Goal: Information Seeking & Learning: Compare options

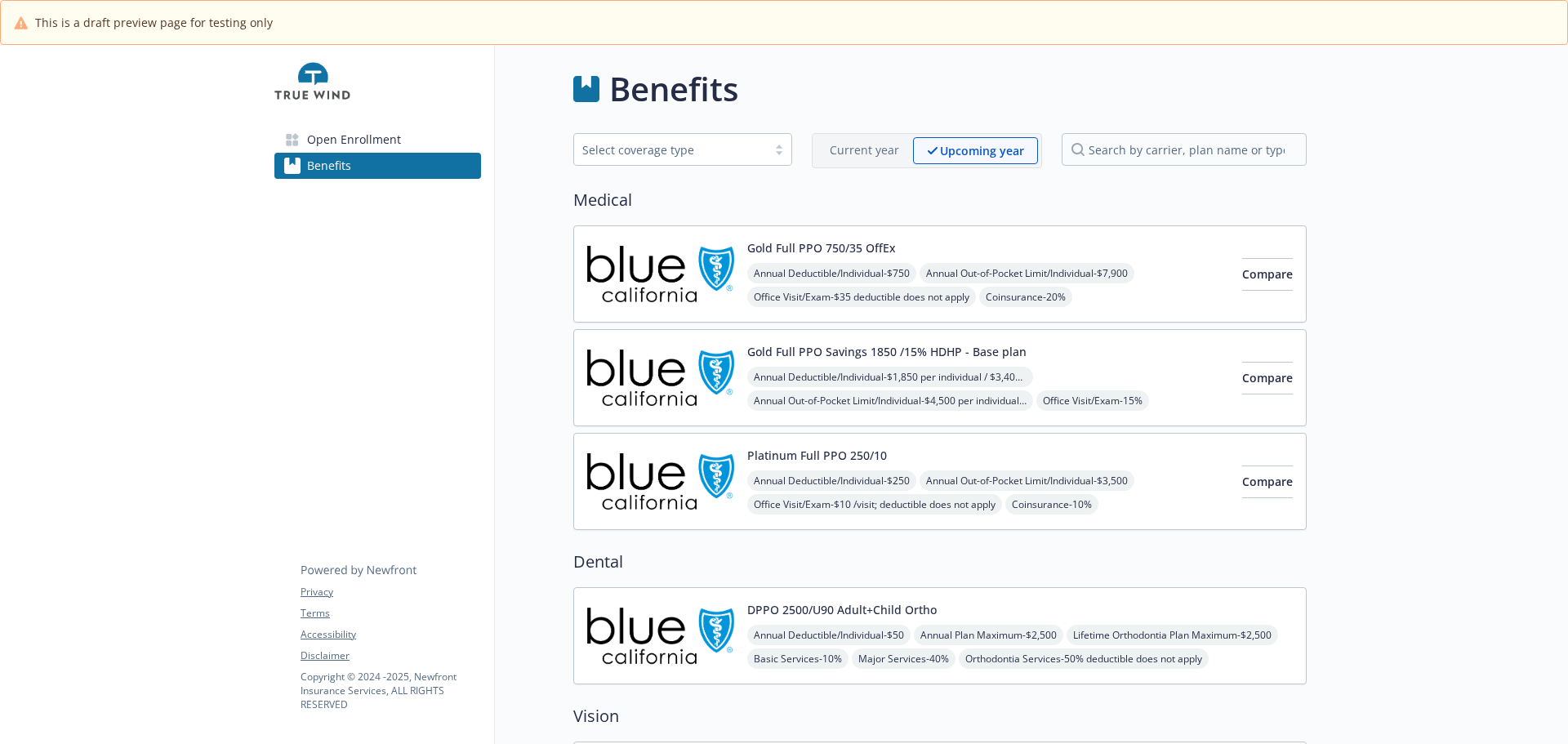
scroll to position [803, 0]
click at [369, 152] on span "Open Enrollment" at bounding box center [354, 140] width 94 height 26
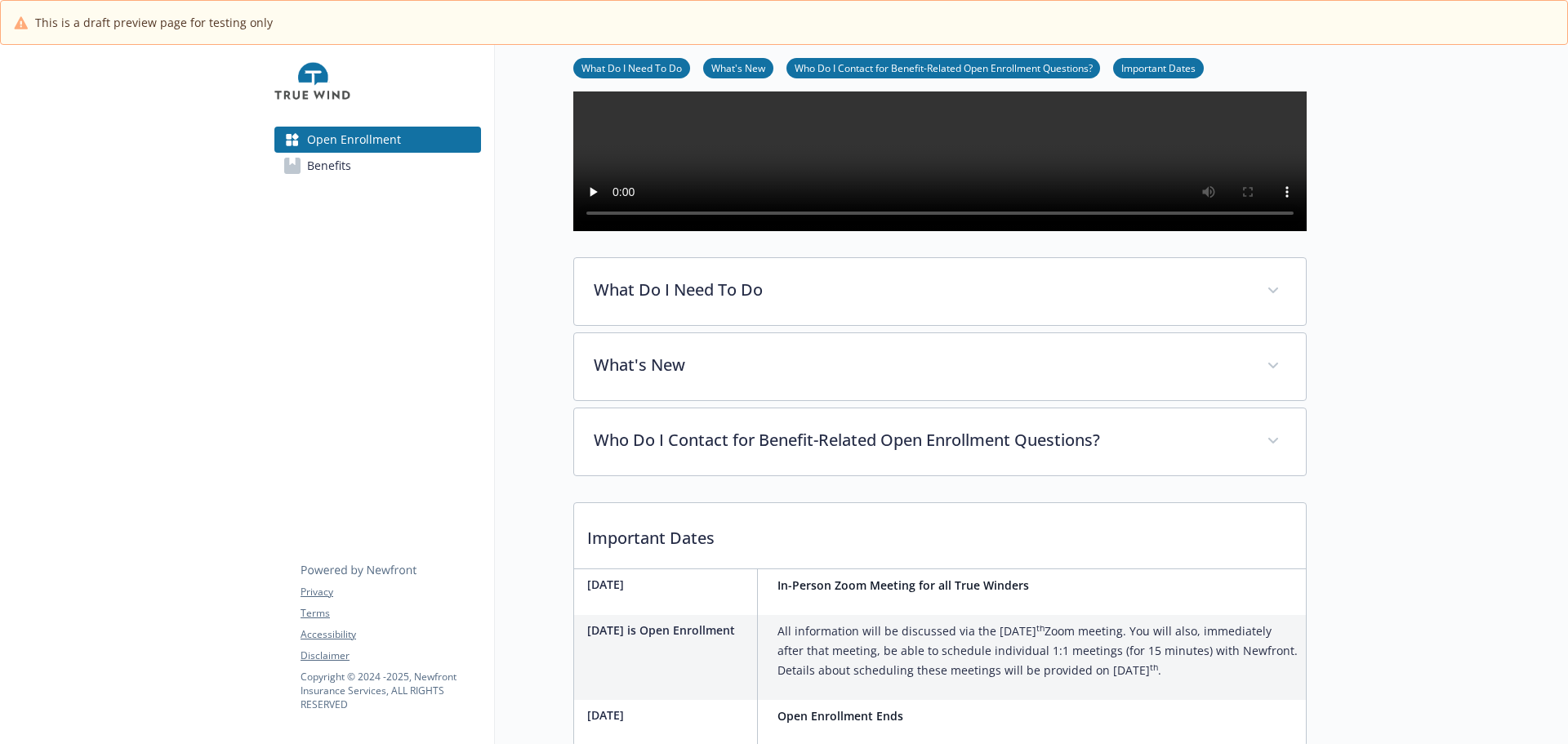
scroll to position [326, 0]
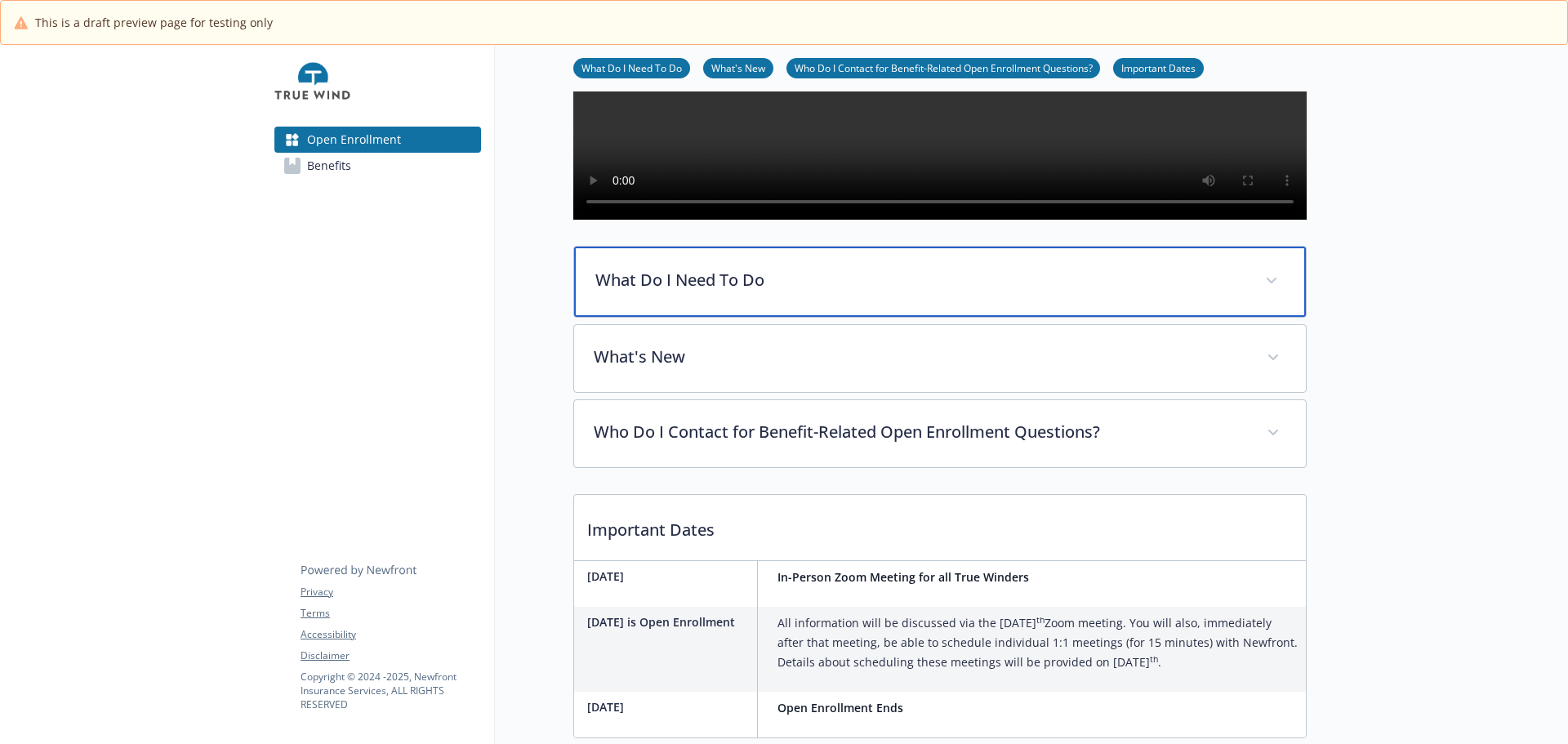
click at [787, 317] on div "What Do I Need To Do" at bounding box center [939, 282] width 731 height 70
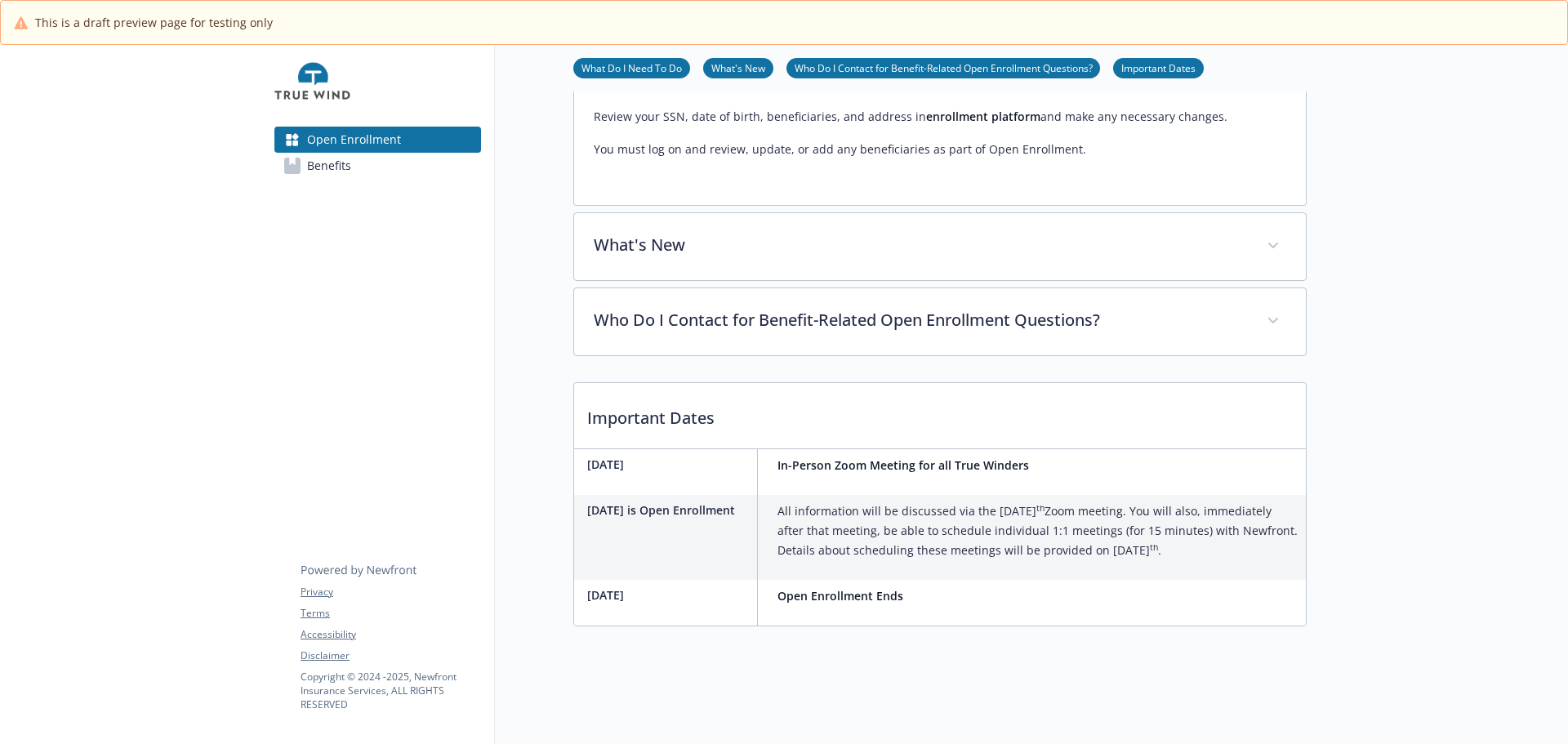
scroll to position [1061, 0]
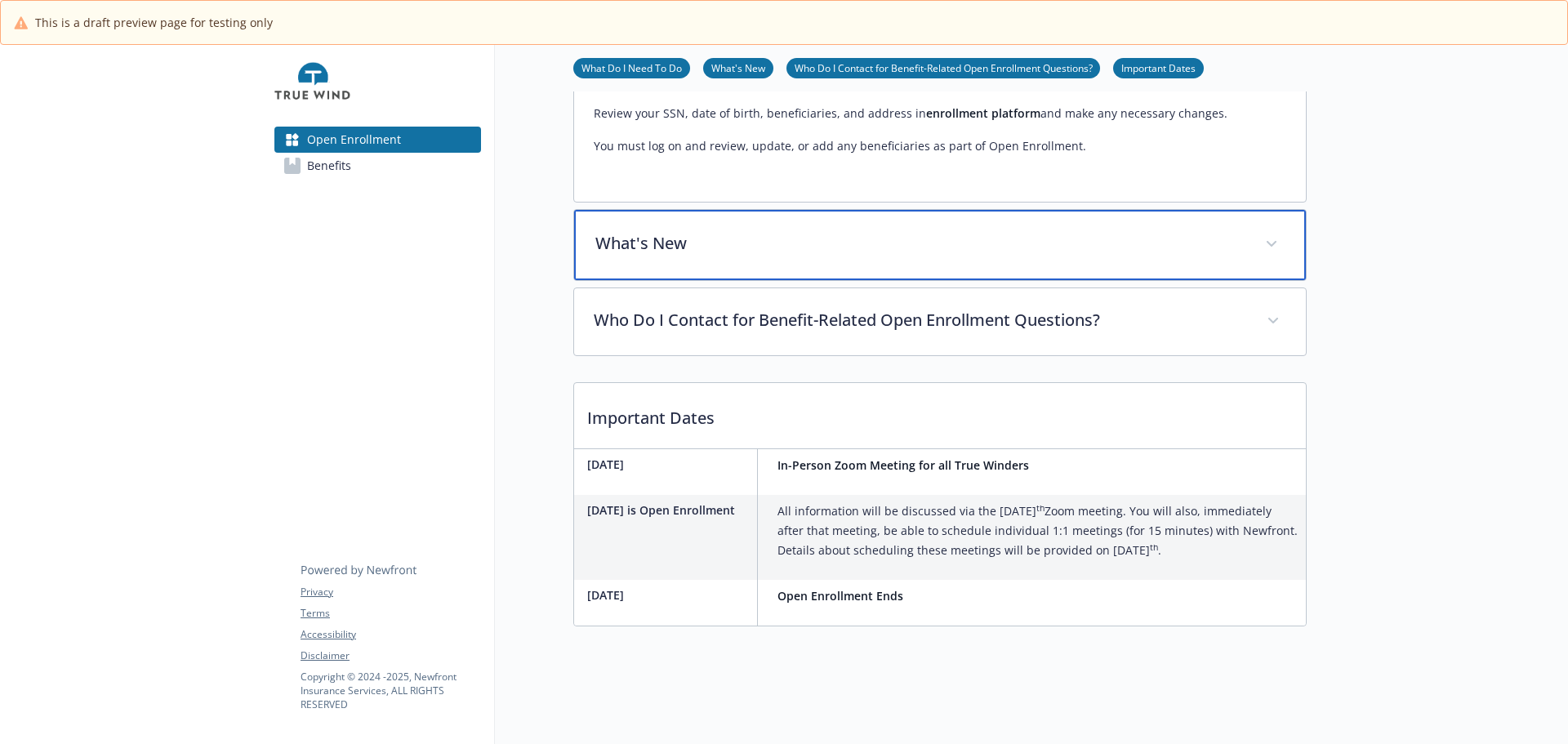
click at [802, 280] on div "What's New" at bounding box center [939, 245] width 731 height 70
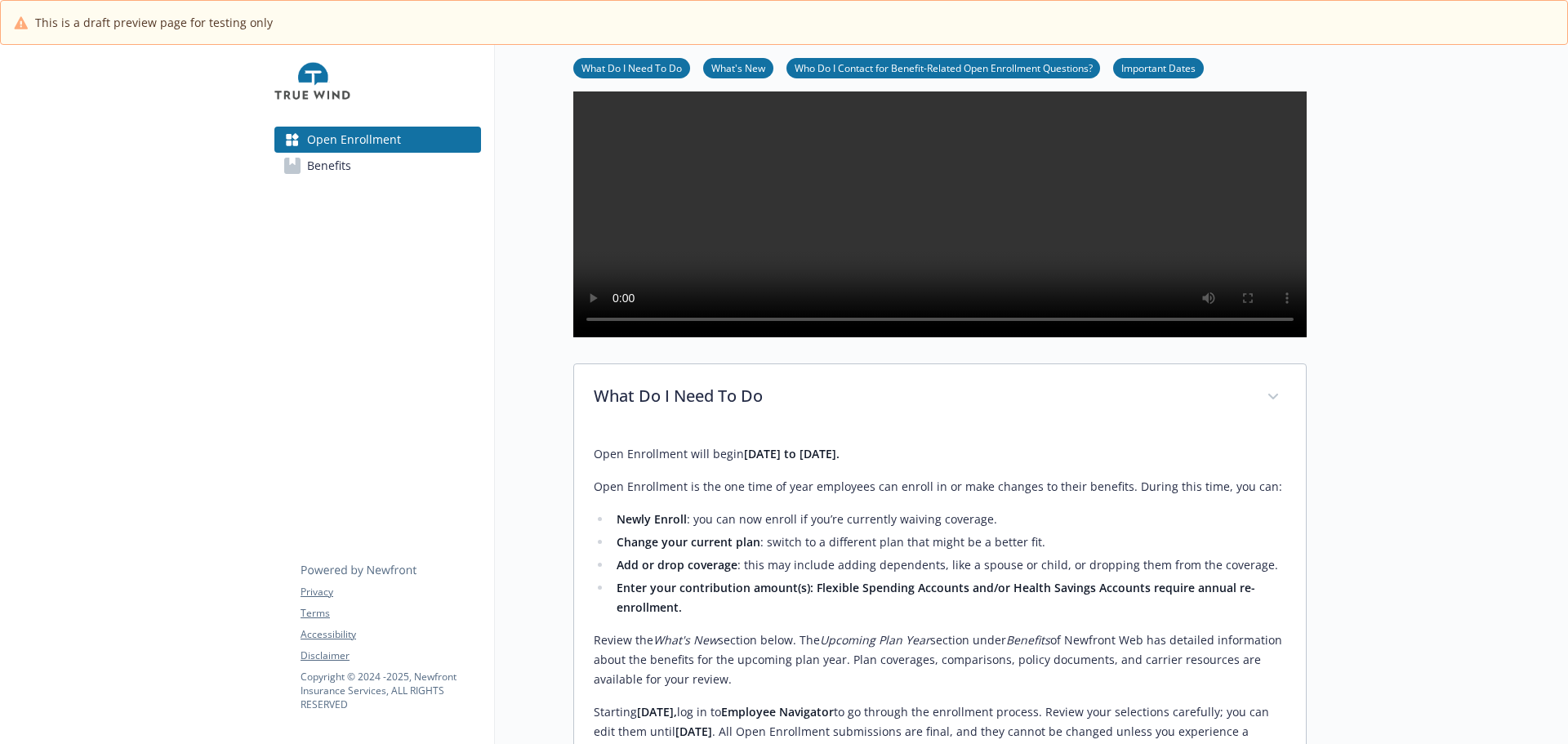
scroll to position [164, 0]
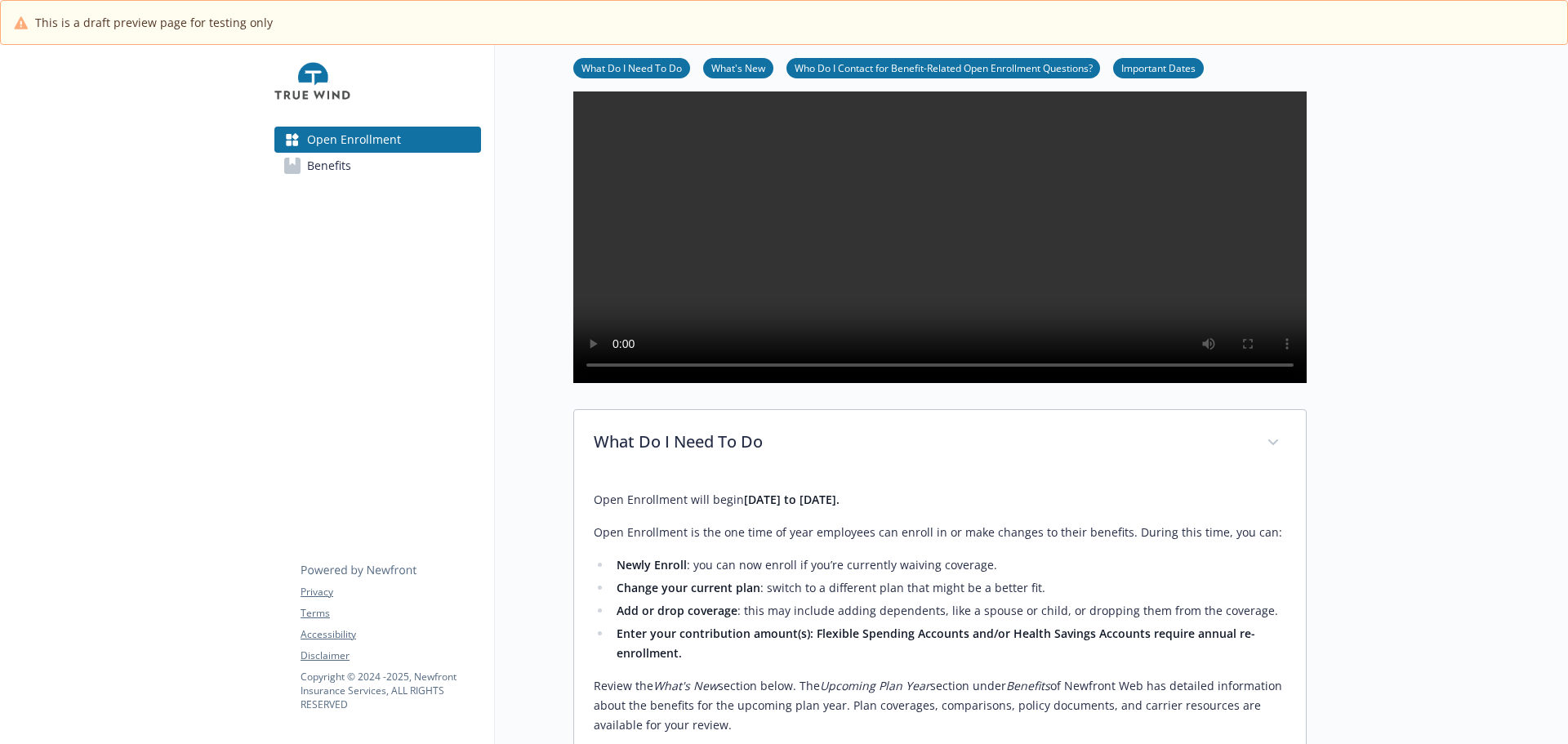
click at [347, 178] on span "Benefits" at bounding box center [329, 165] width 44 height 26
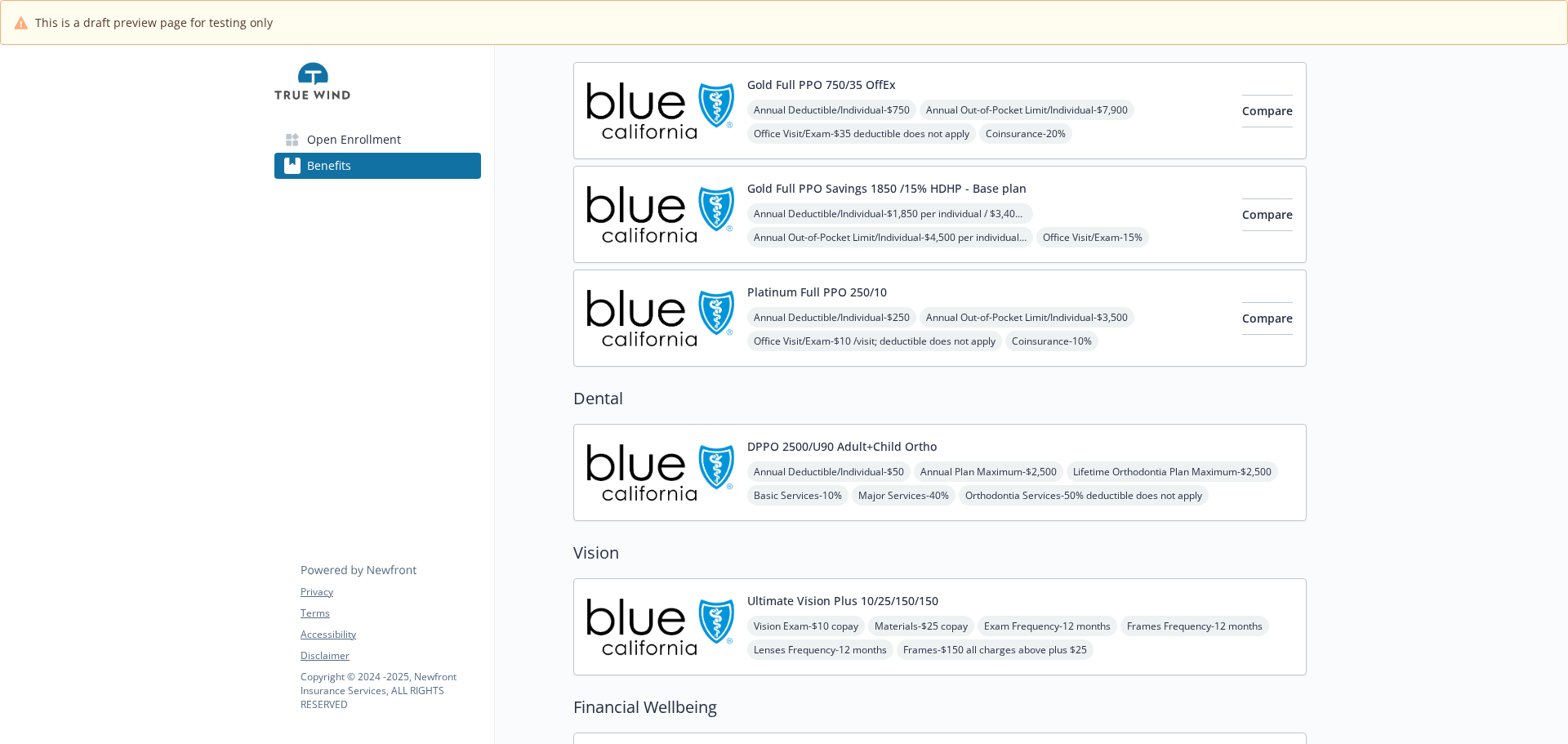
click at [358, 152] on span "Open Enrollment" at bounding box center [354, 140] width 94 height 26
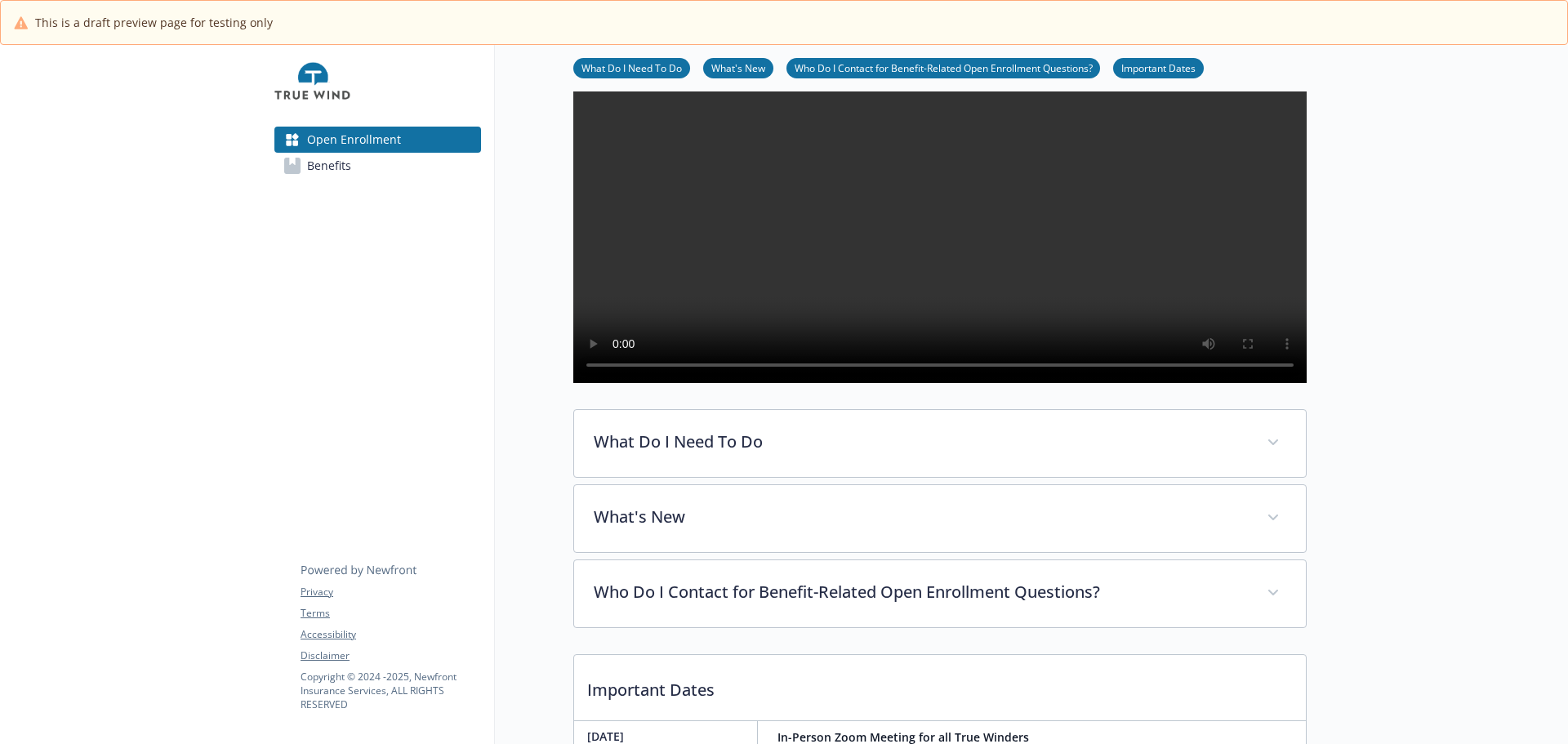
click at [341, 178] on span "Benefits" at bounding box center [329, 165] width 44 height 26
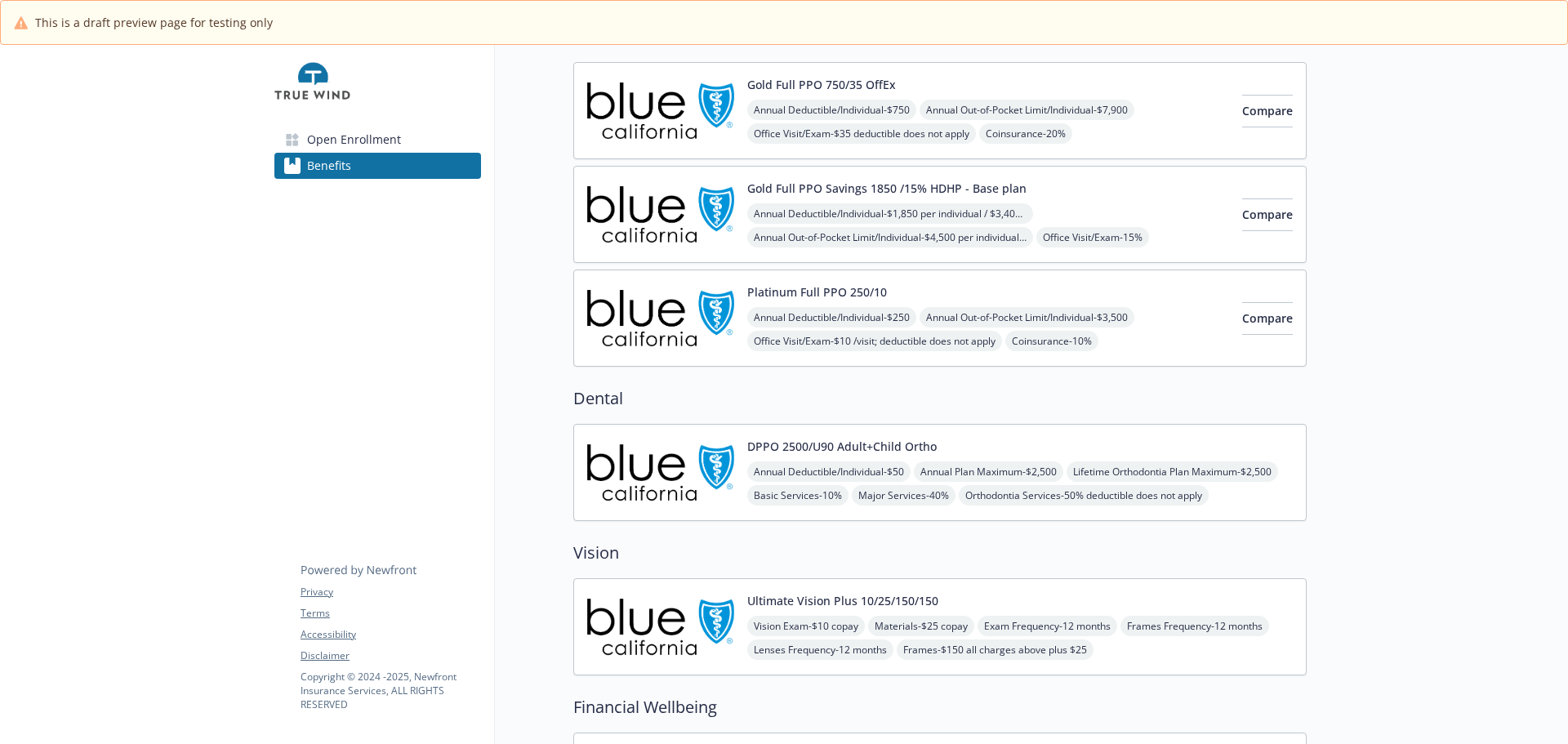
click at [223, 343] on div at bounding box center [130, 518] width 262 height 1273
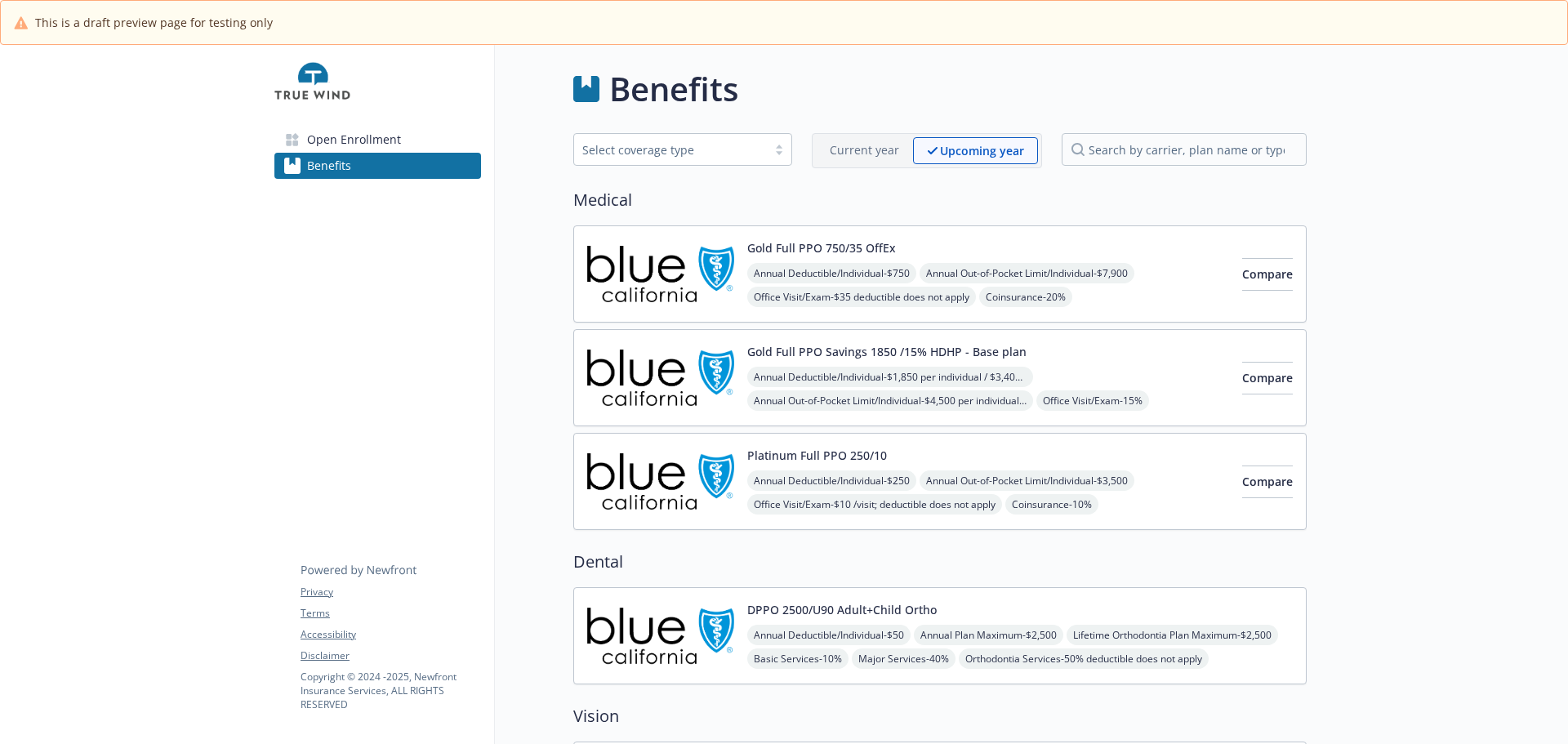
click at [976, 159] on p "Upcoming year" at bounding box center [982, 151] width 84 height 18
click at [1243, 282] on span "Compare" at bounding box center [1268, 274] width 51 height 16
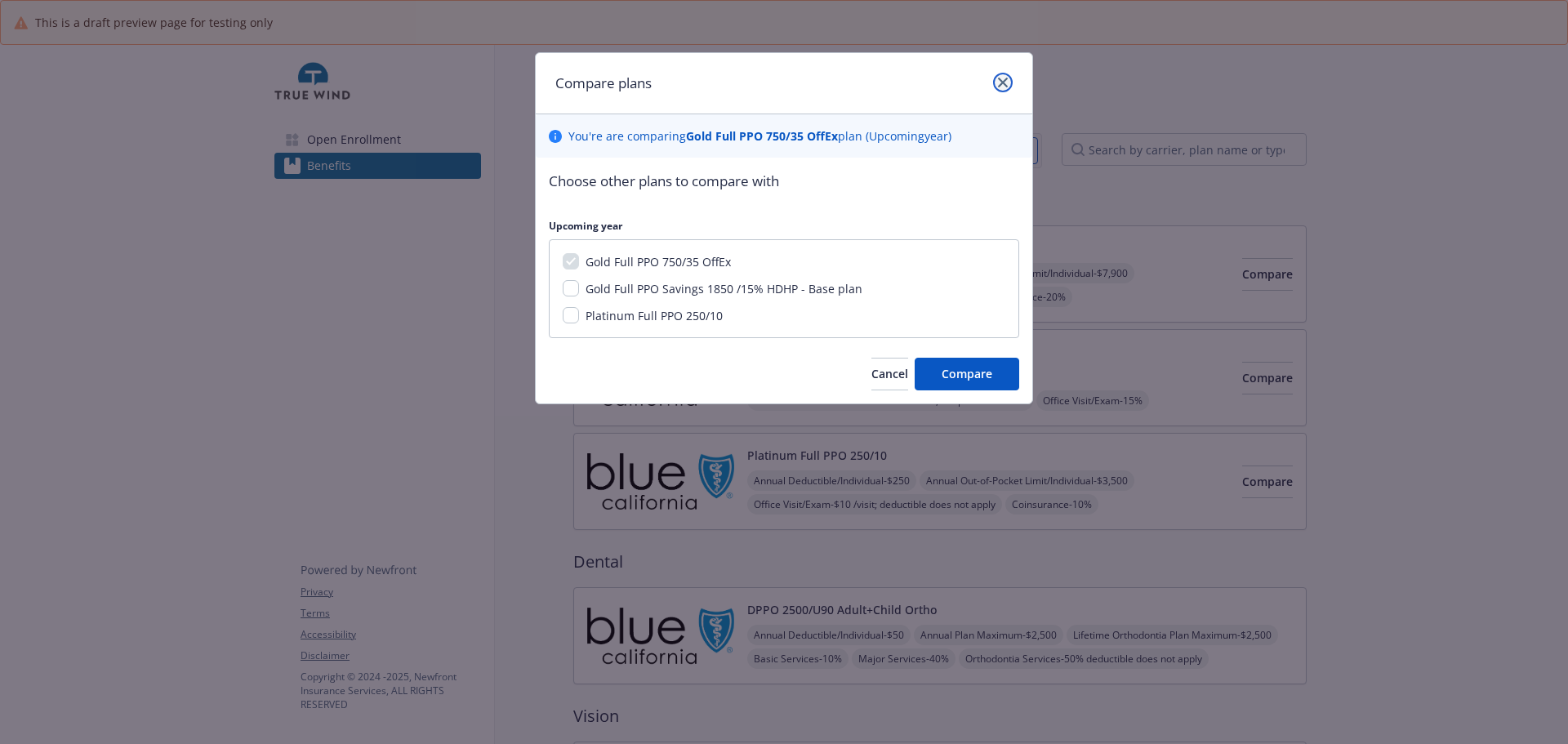
click at [998, 86] on icon "close" at bounding box center [1002, 82] width 10 height 10
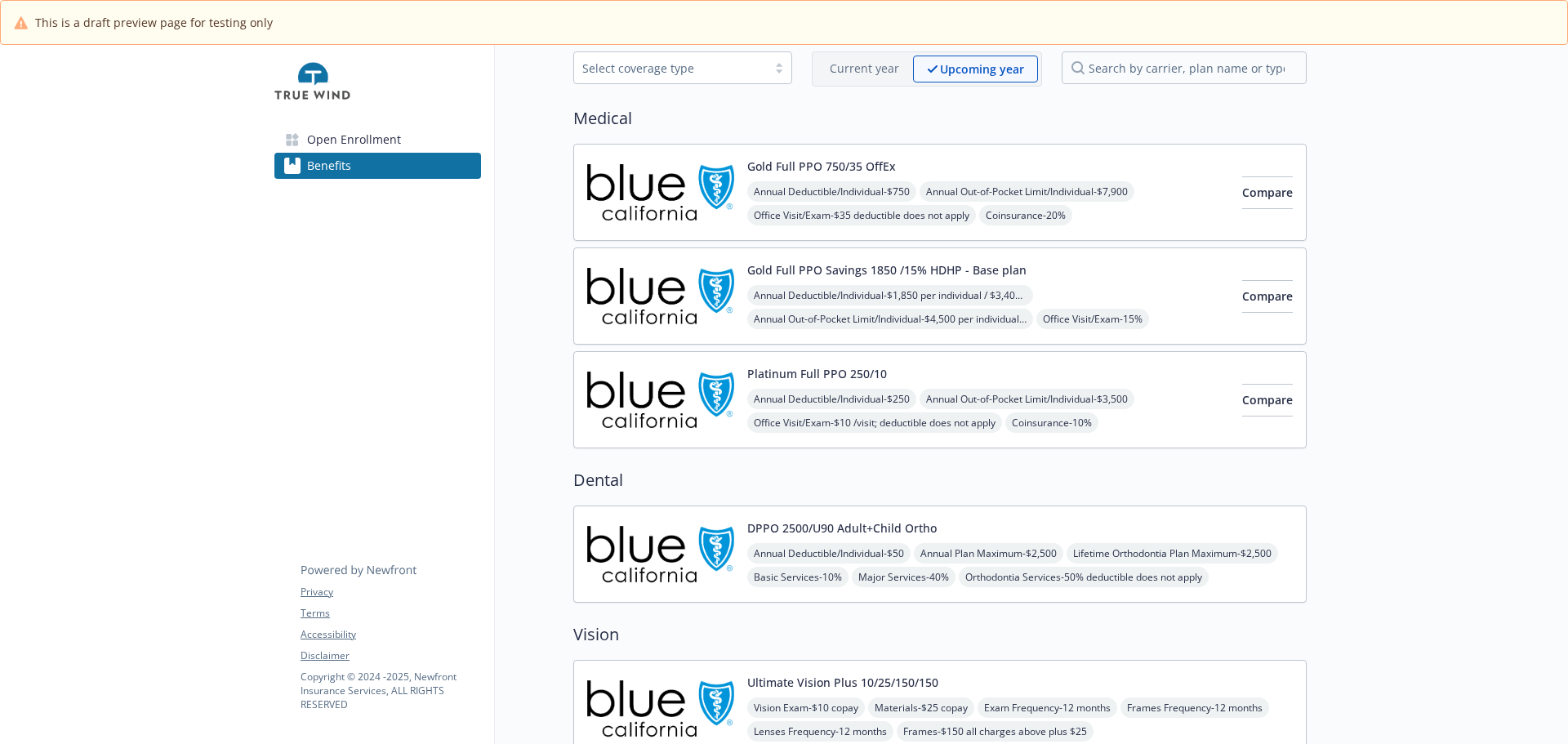
click at [1041, 225] on div "Annual Deductible/Individual - $750 Annual Out-of-Pocket Limit/Individual - $7,…" at bounding box center [987, 250] width 482 height 140
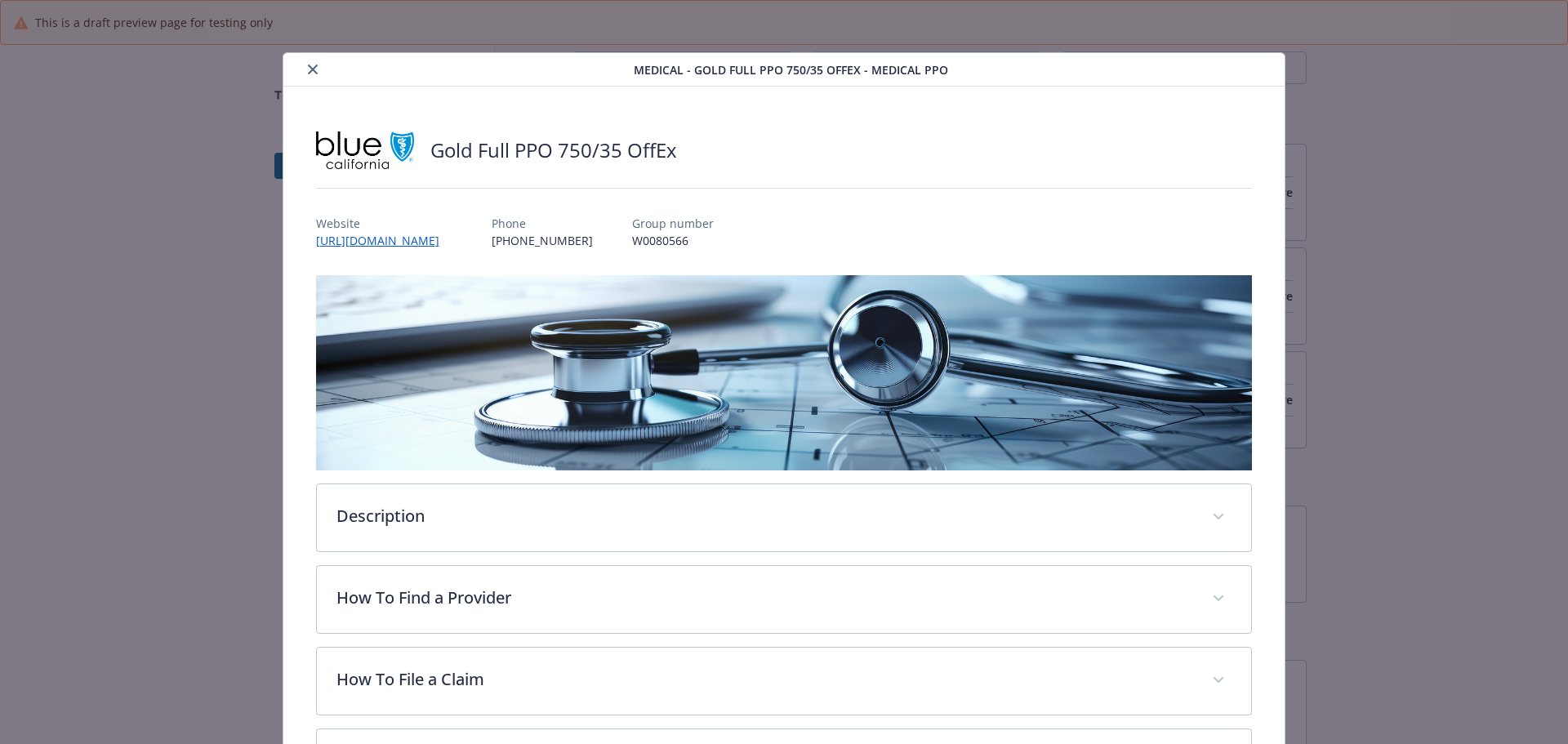
scroll to position [49, 0]
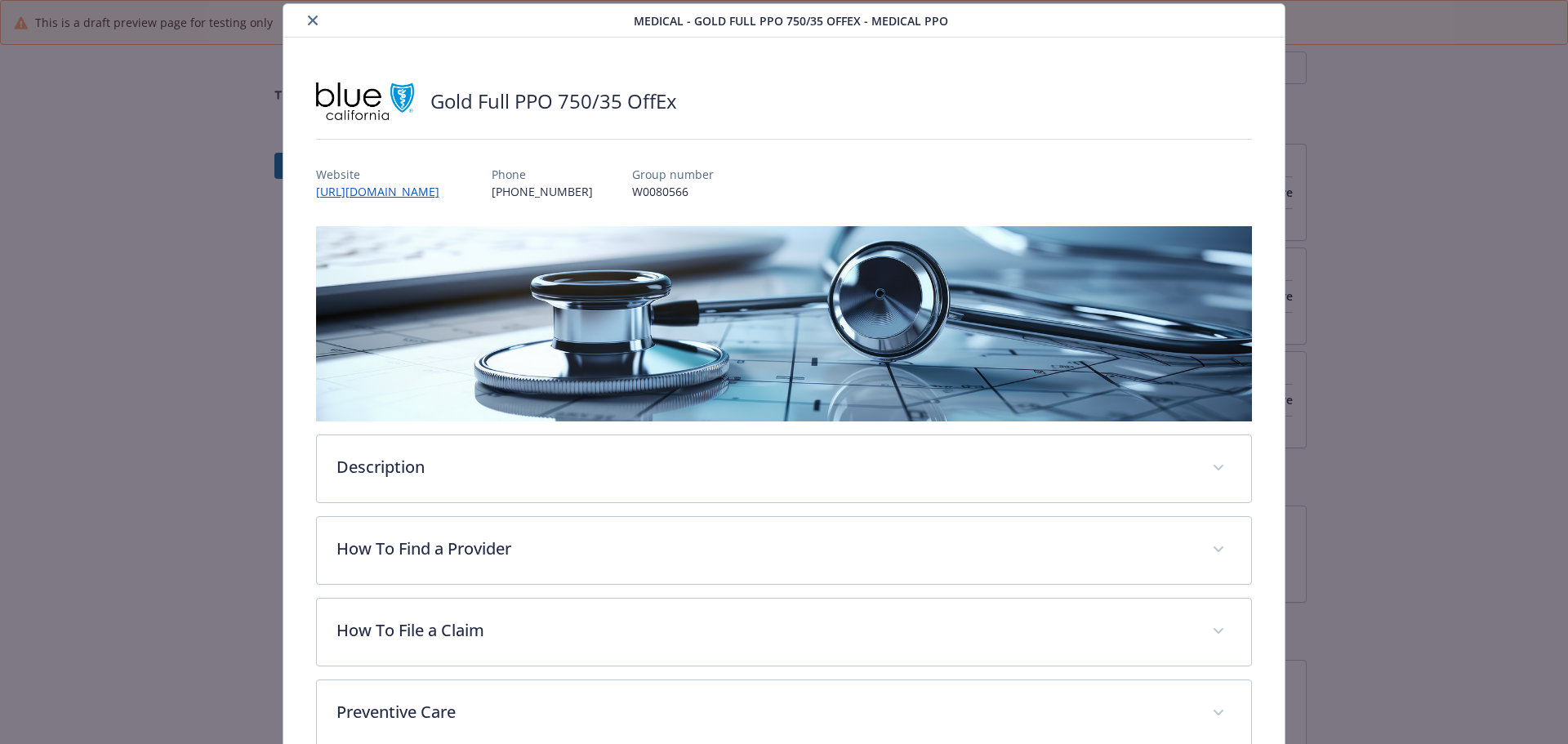
click at [320, 30] on button "close" at bounding box center [312, 19] width 19 height 19
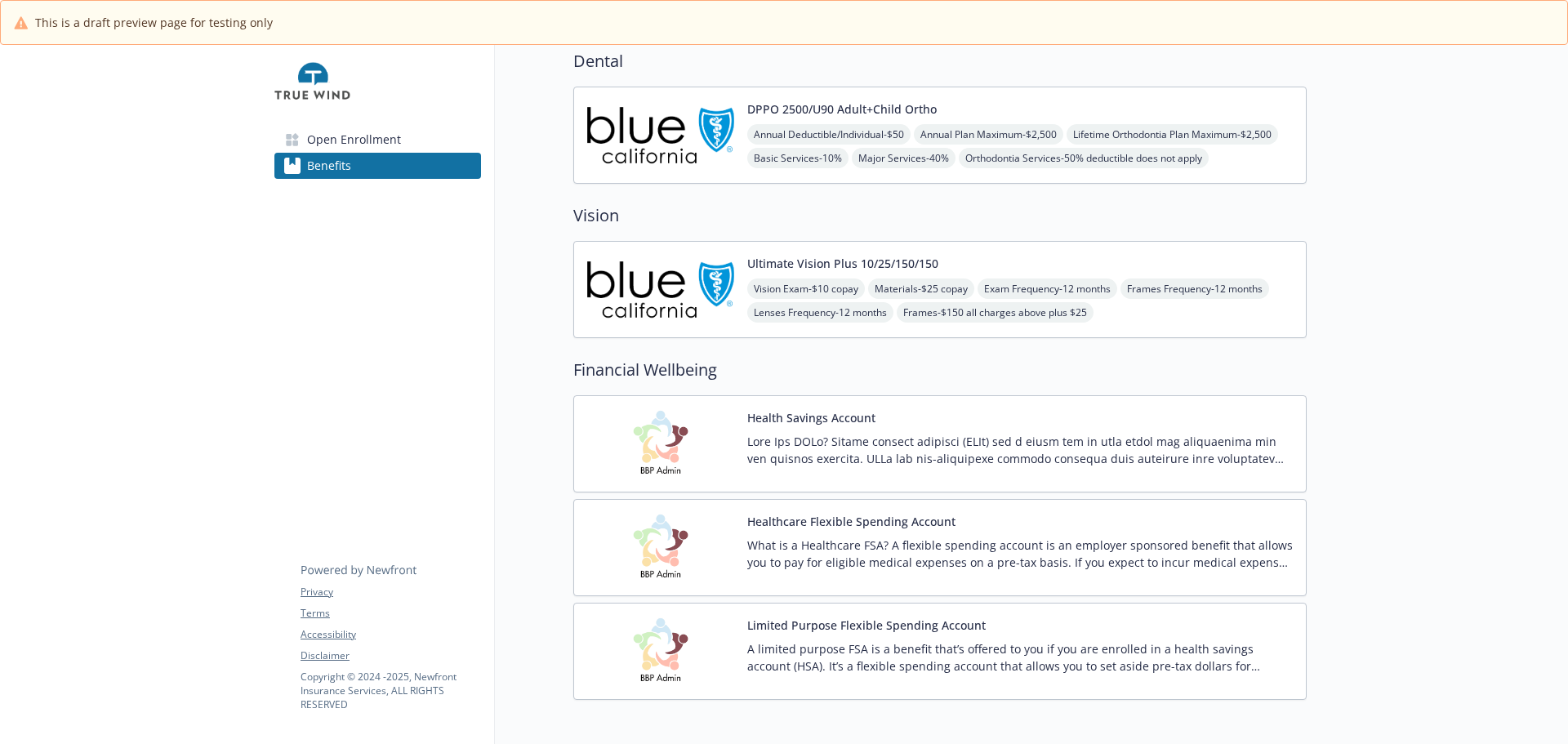
scroll to position [735, 0]
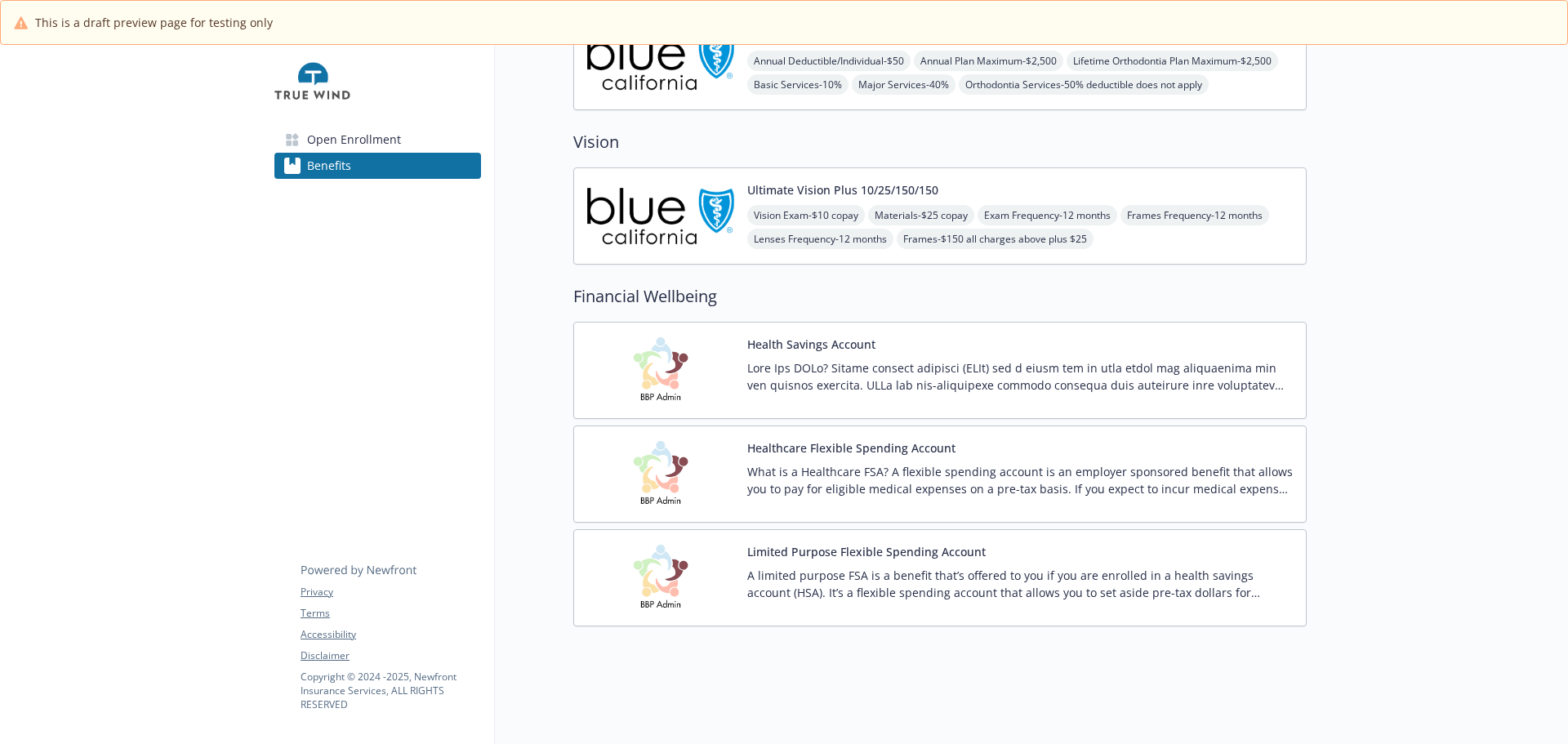
click at [886, 369] on p at bounding box center [1020, 376] width 545 height 34
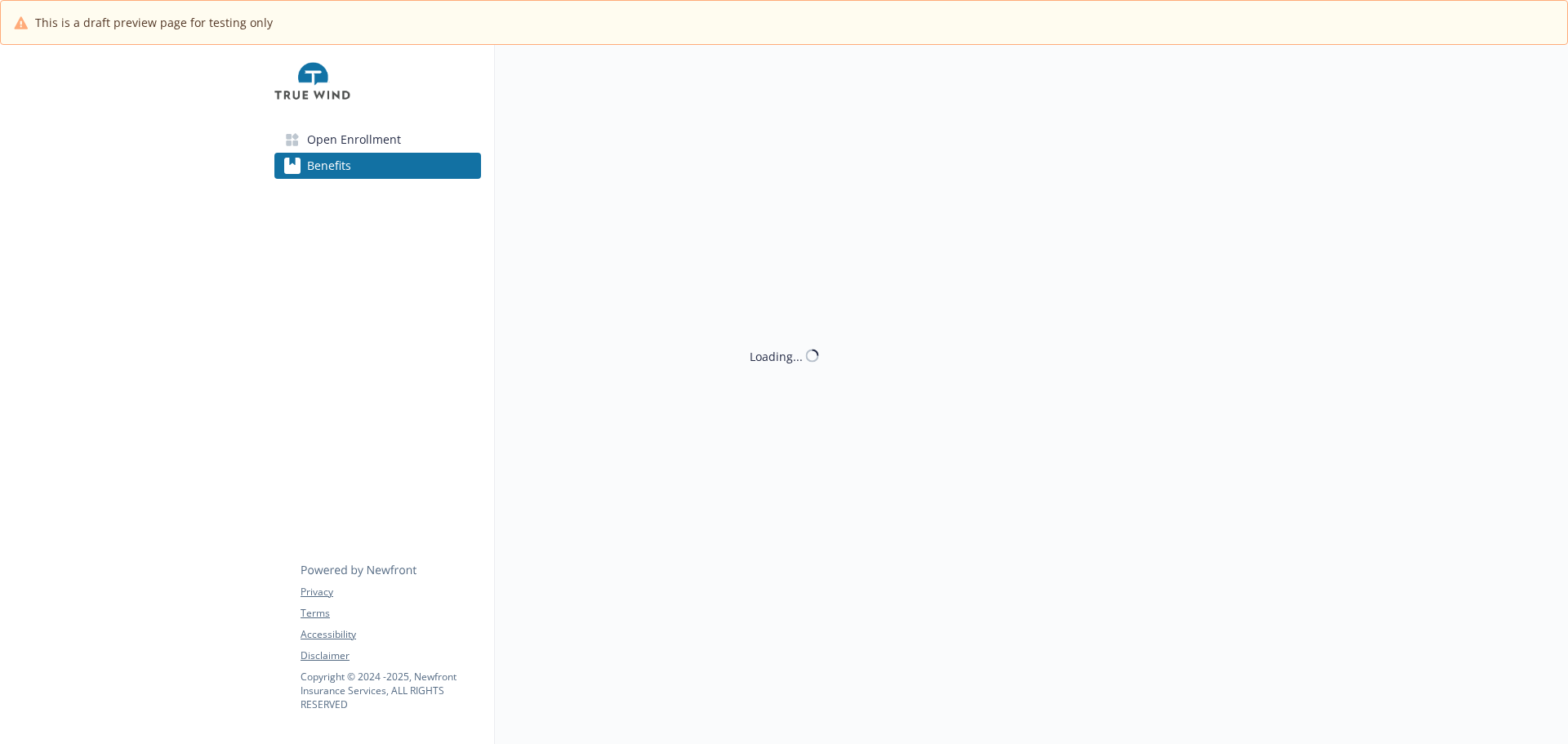
scroll to position [735, 0]
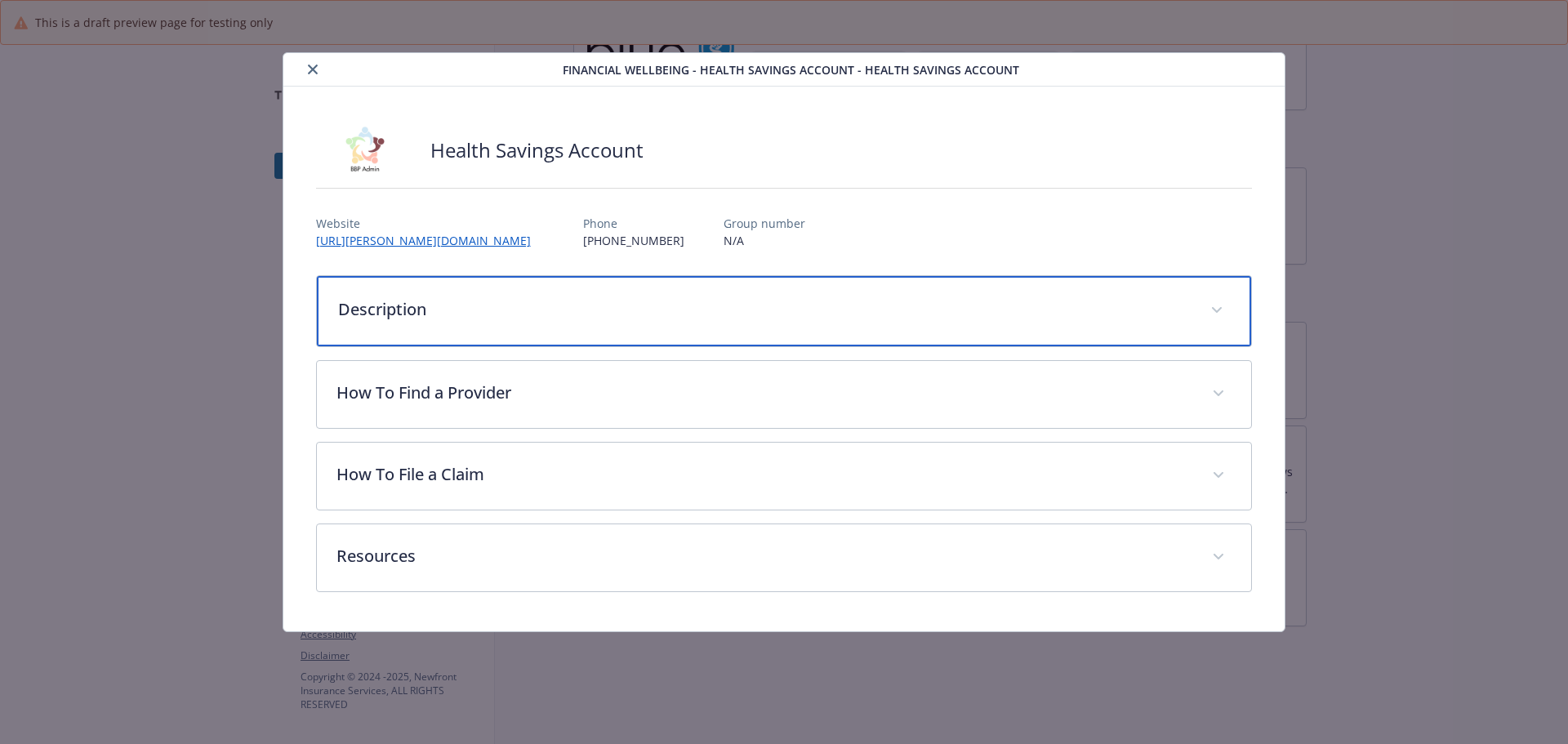
click at [694, 322] on p "Description" at bounding box center [765, 310] width 853 height 25
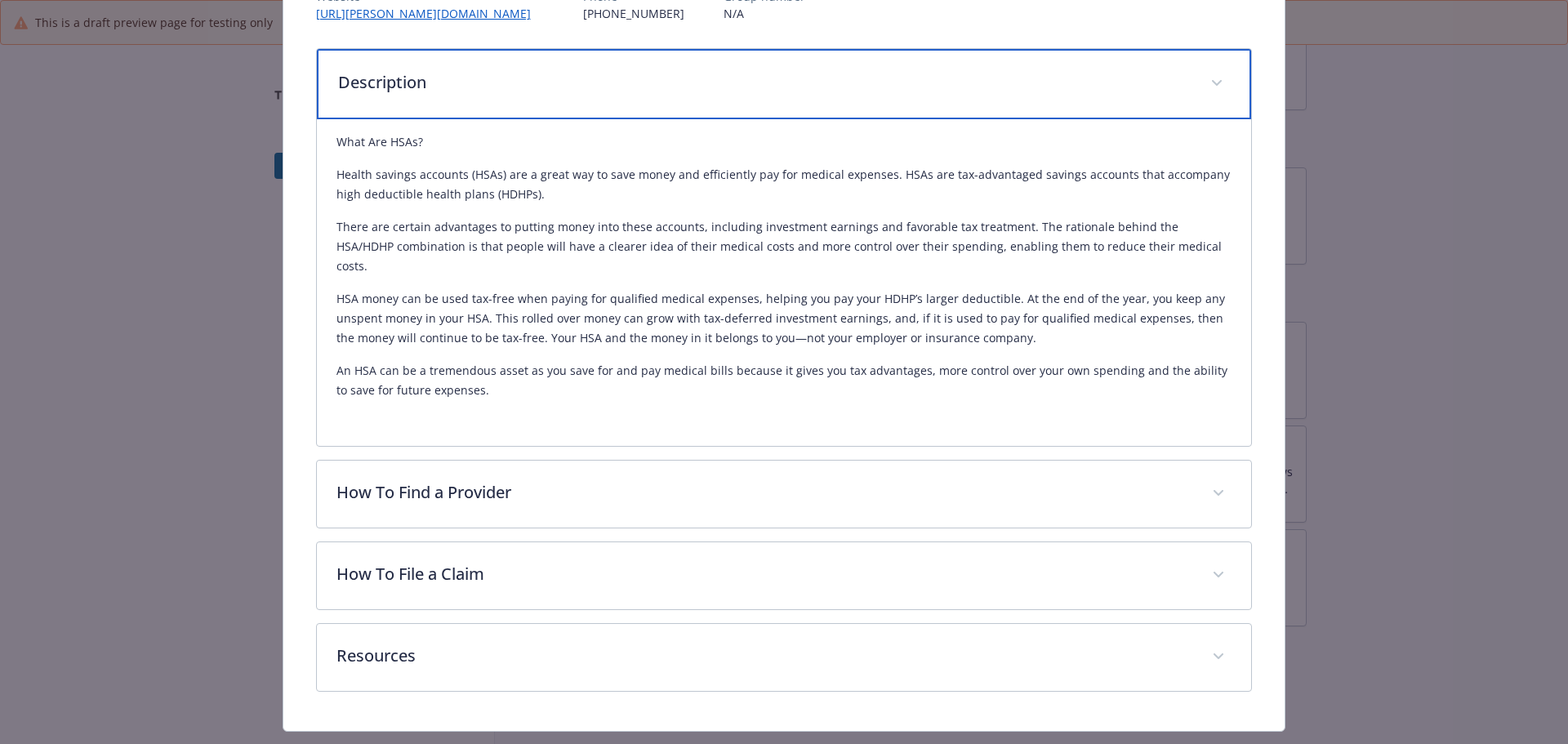
scroll to position [409, 0]
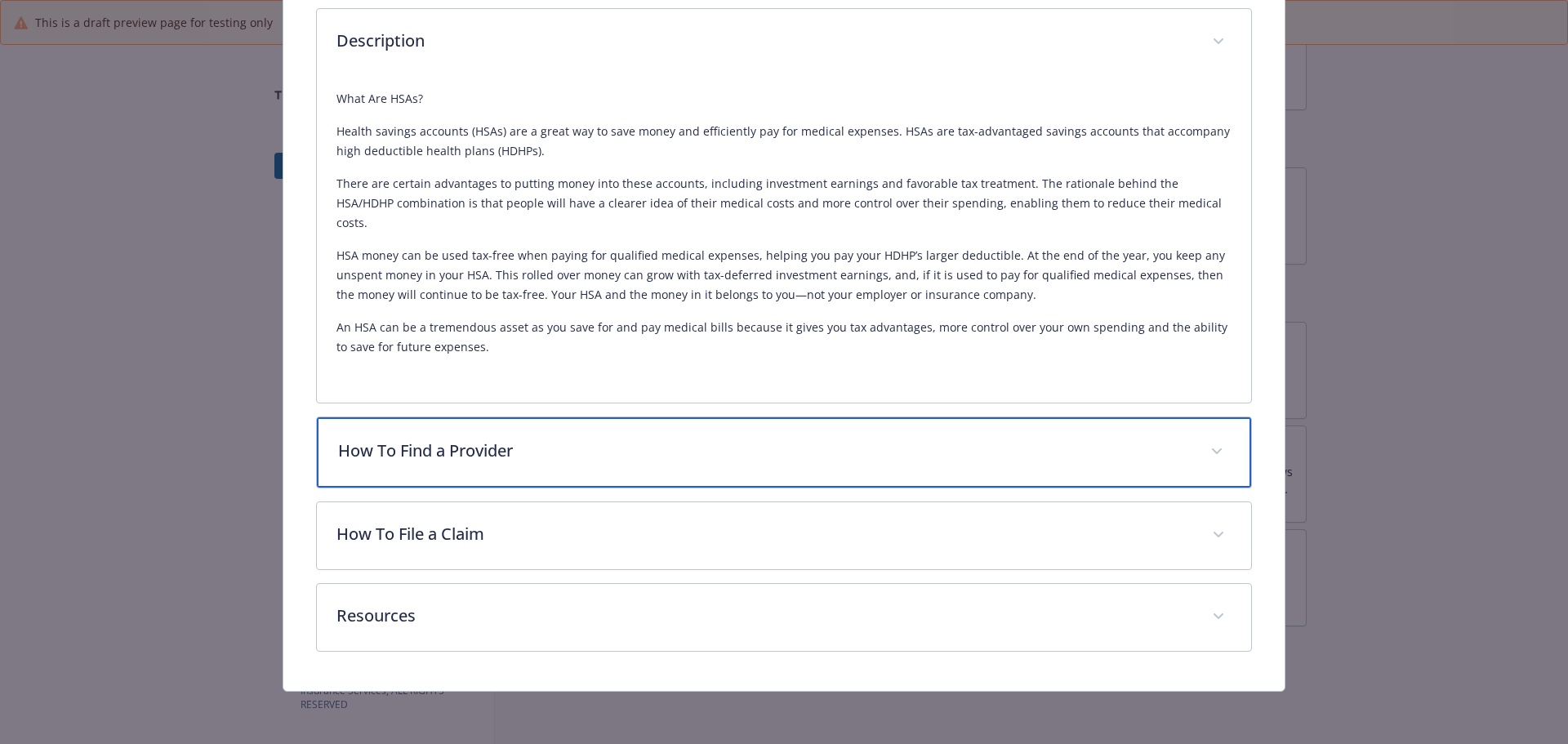
click at [774, 463] on p "How To Find a Provider" at bounding box center [765, 450] width 853 height 25
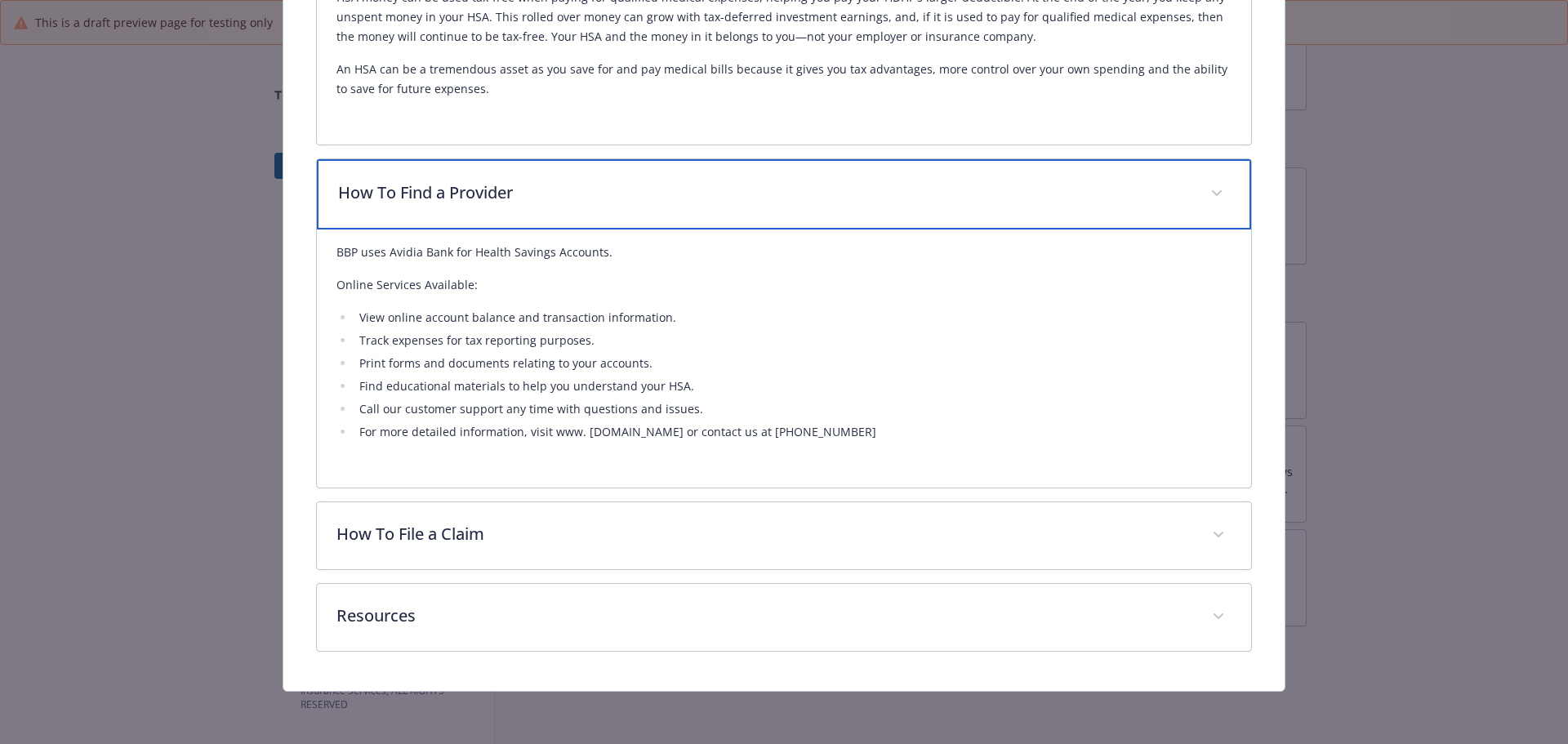
scroll to position [786, 0]
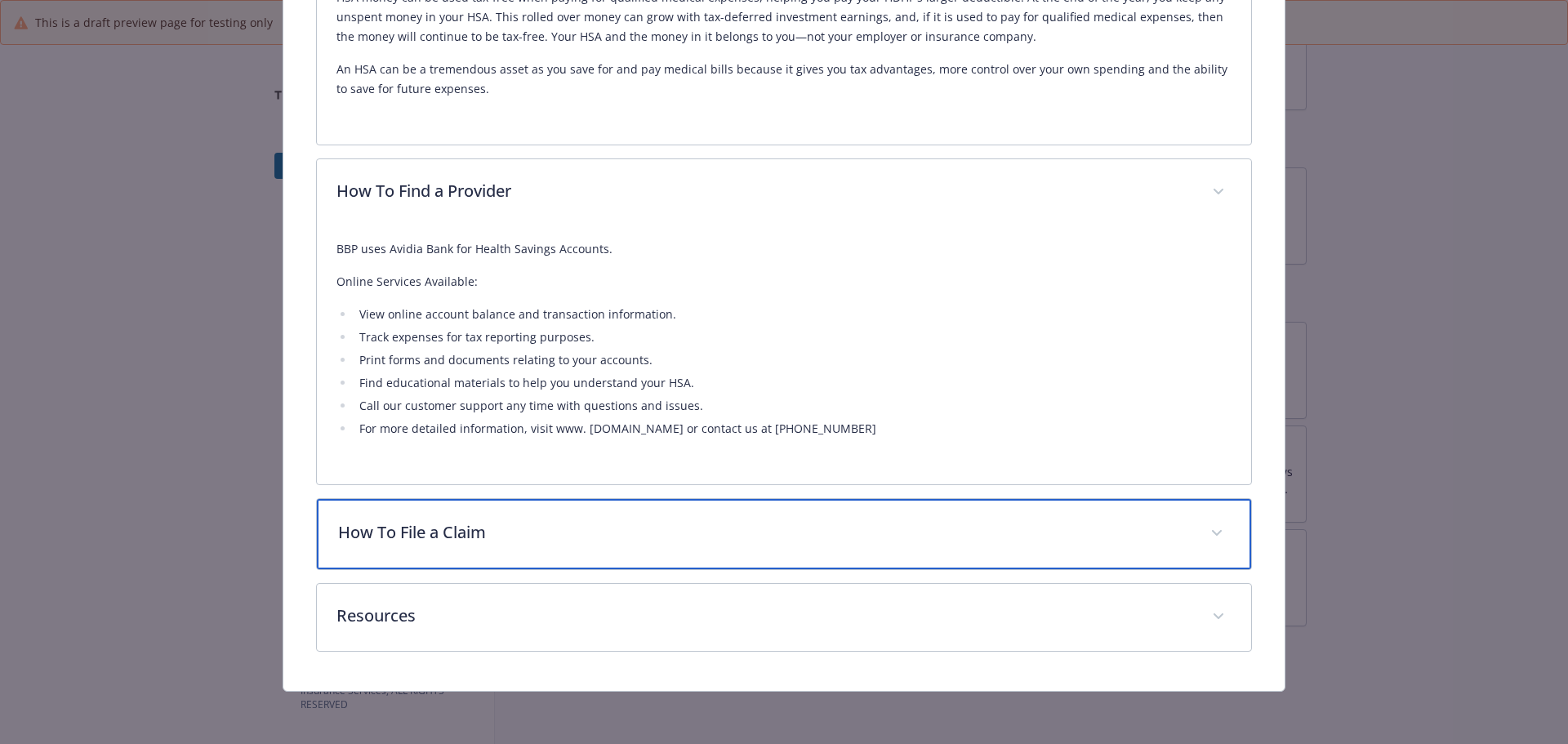
click at [518, 499] on div "How To File a Claim" at bounding box center [784, 534] width 935 height 70
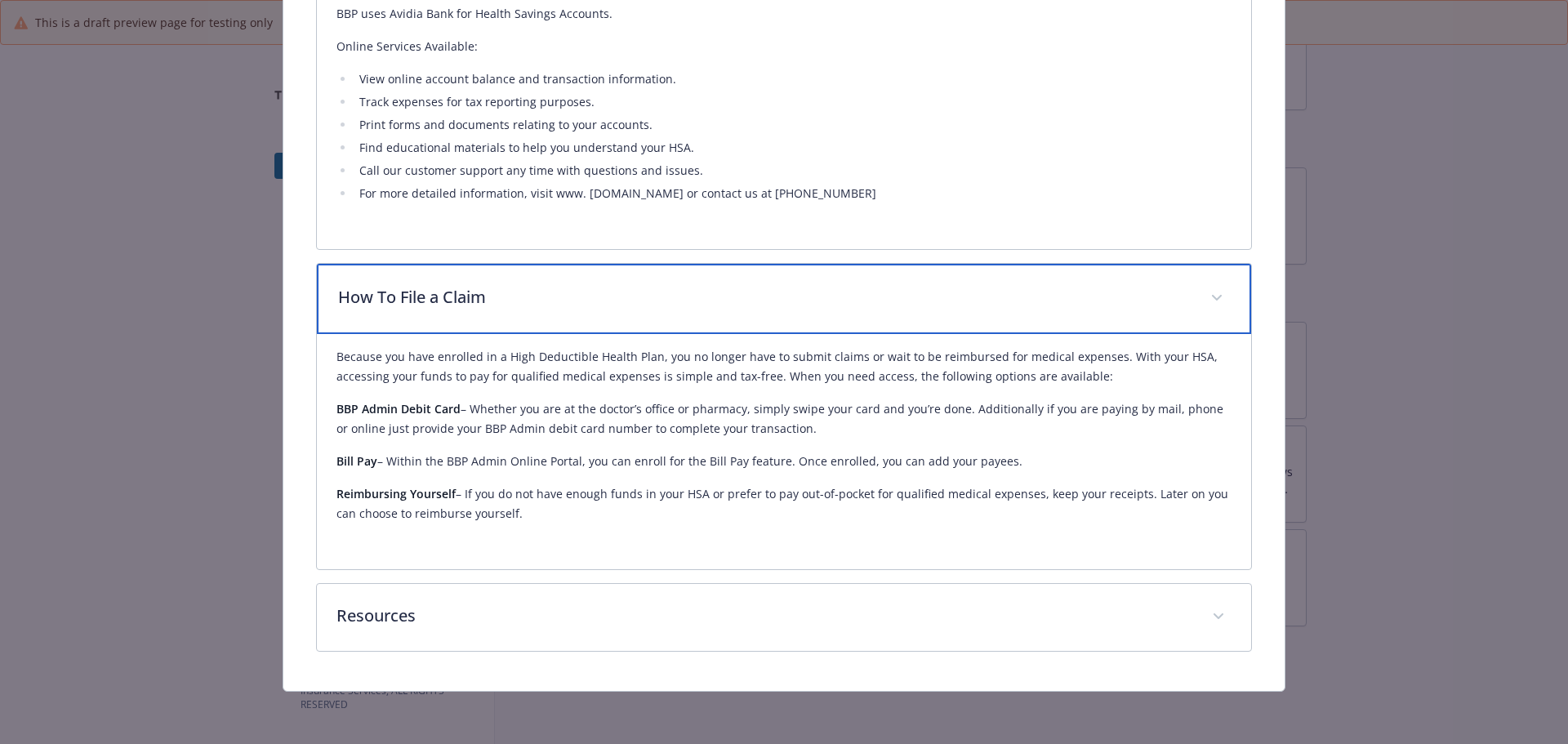
scroll to position [1031, 0]
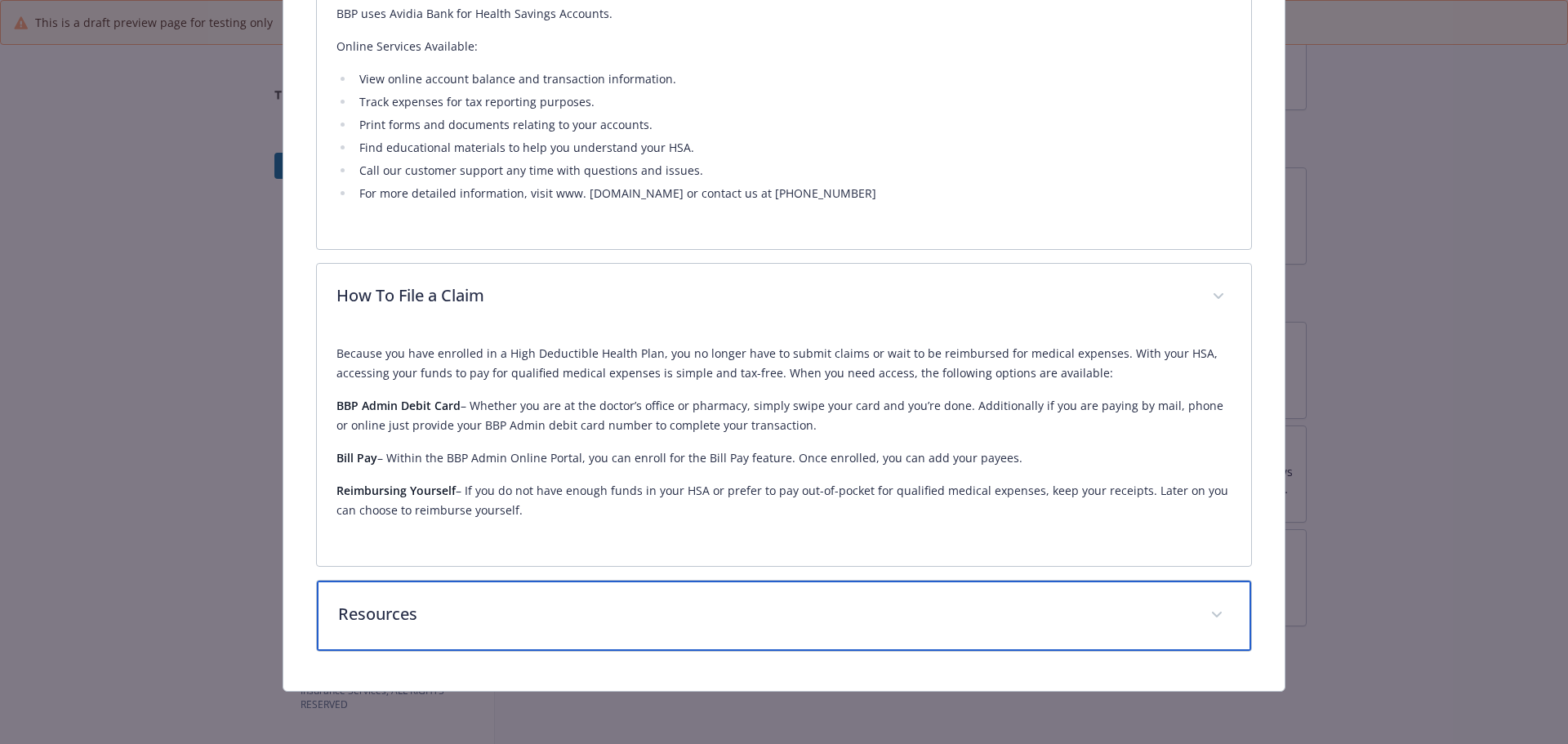
drag, startPoint x: 668, startPoint y: 648, endPoint x: 708, endPoint y: 654, distance: 40.4
click at [670, 648] on div "Resources" at bounding box center [784, 616] width 935 height 70
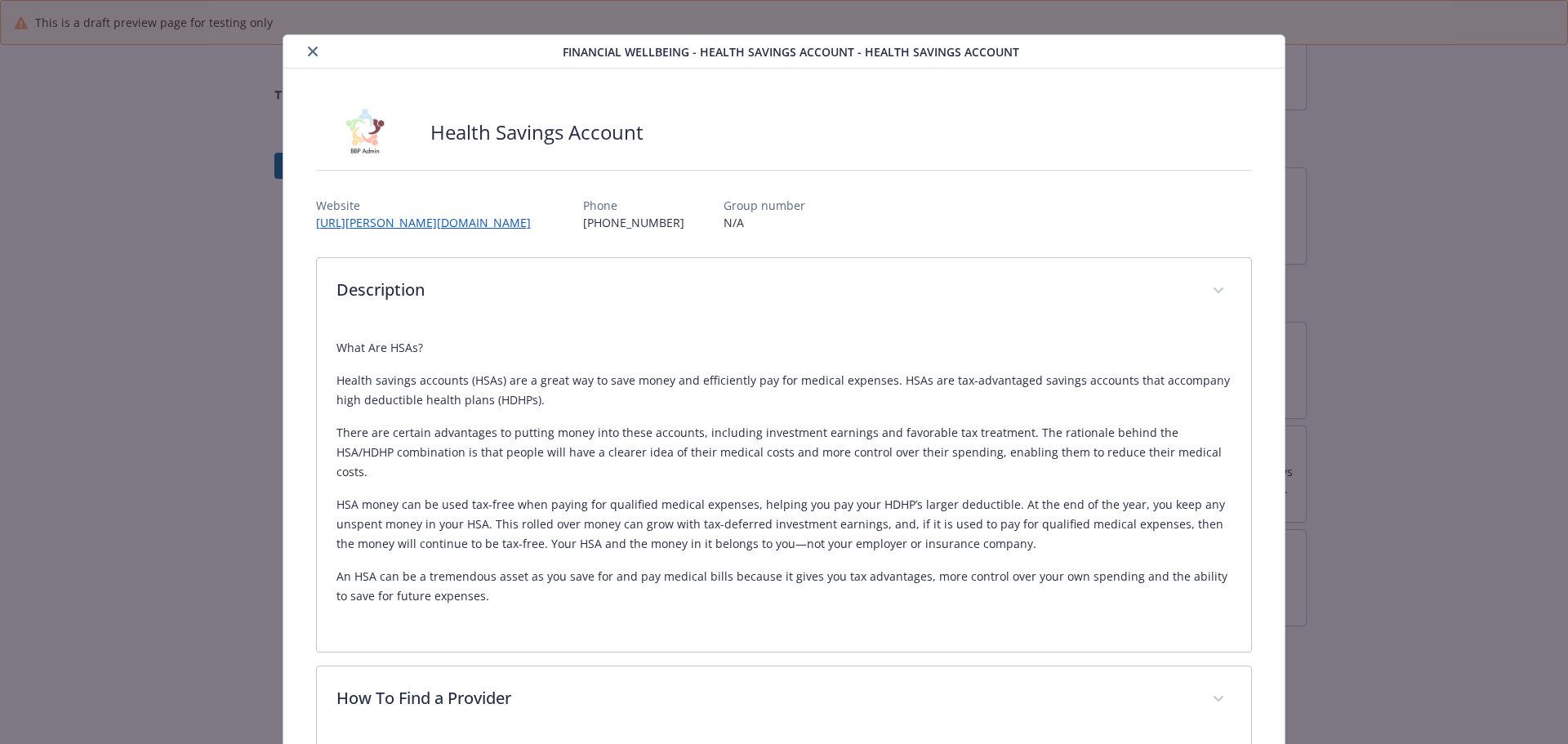
scroll to position [0, 0]
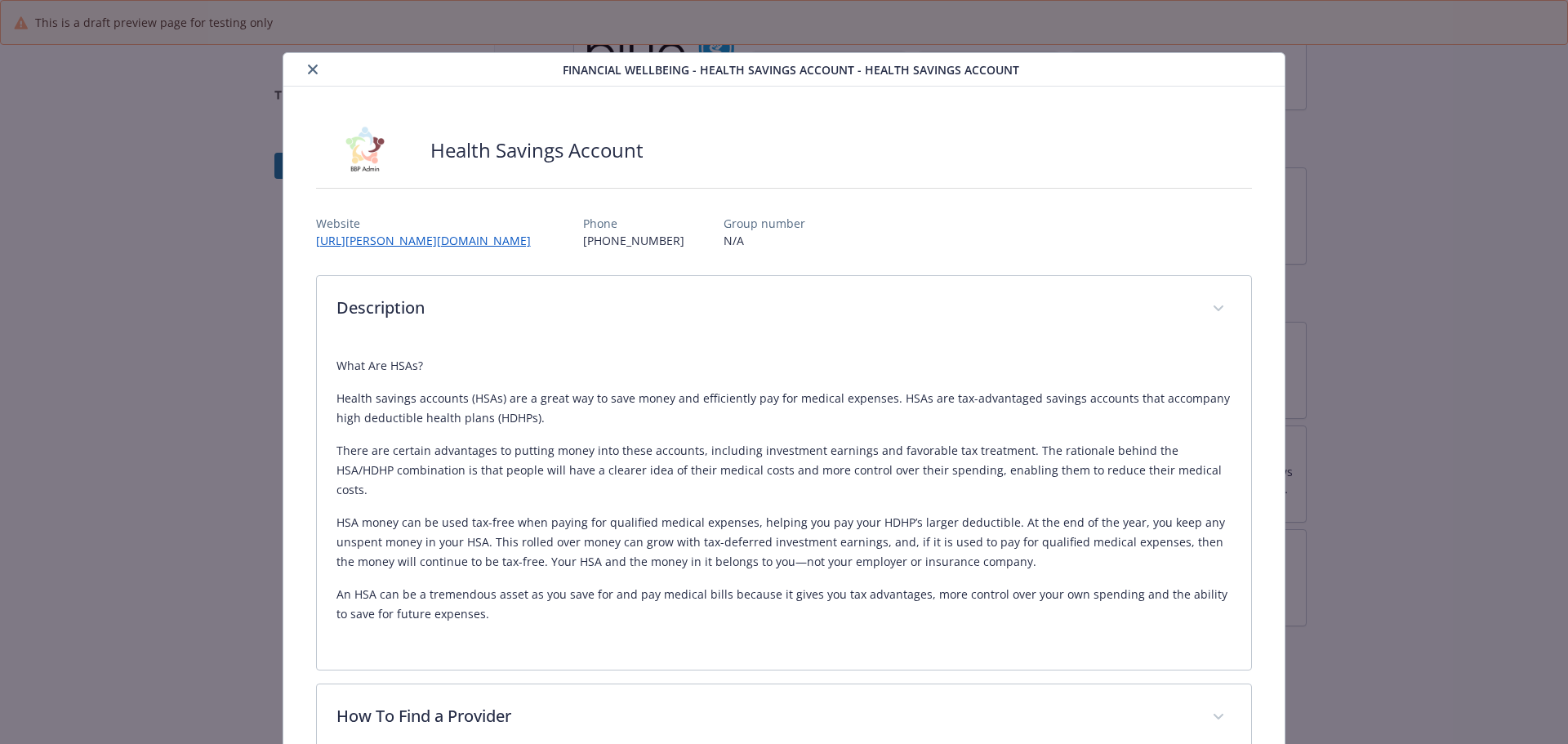
click at [318, 74] on icon "close" at bounding box center [312, 69] width 10 height 10
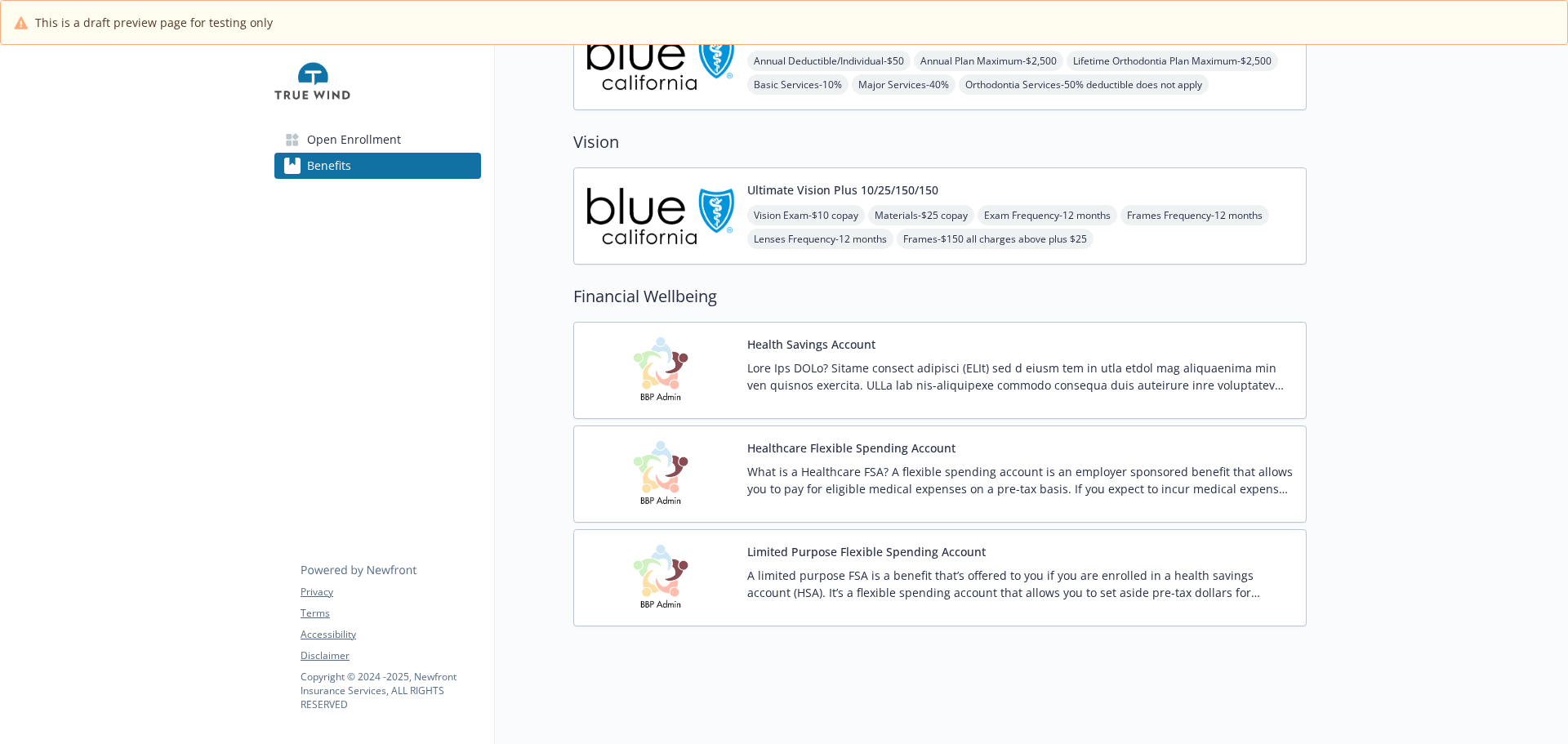
click at [960, 476] on div "Healthcare Flexible Spending Account What is a Healthcare FSA? A flexible spend…" at bounding box center [1020, 473] width 545 height 69
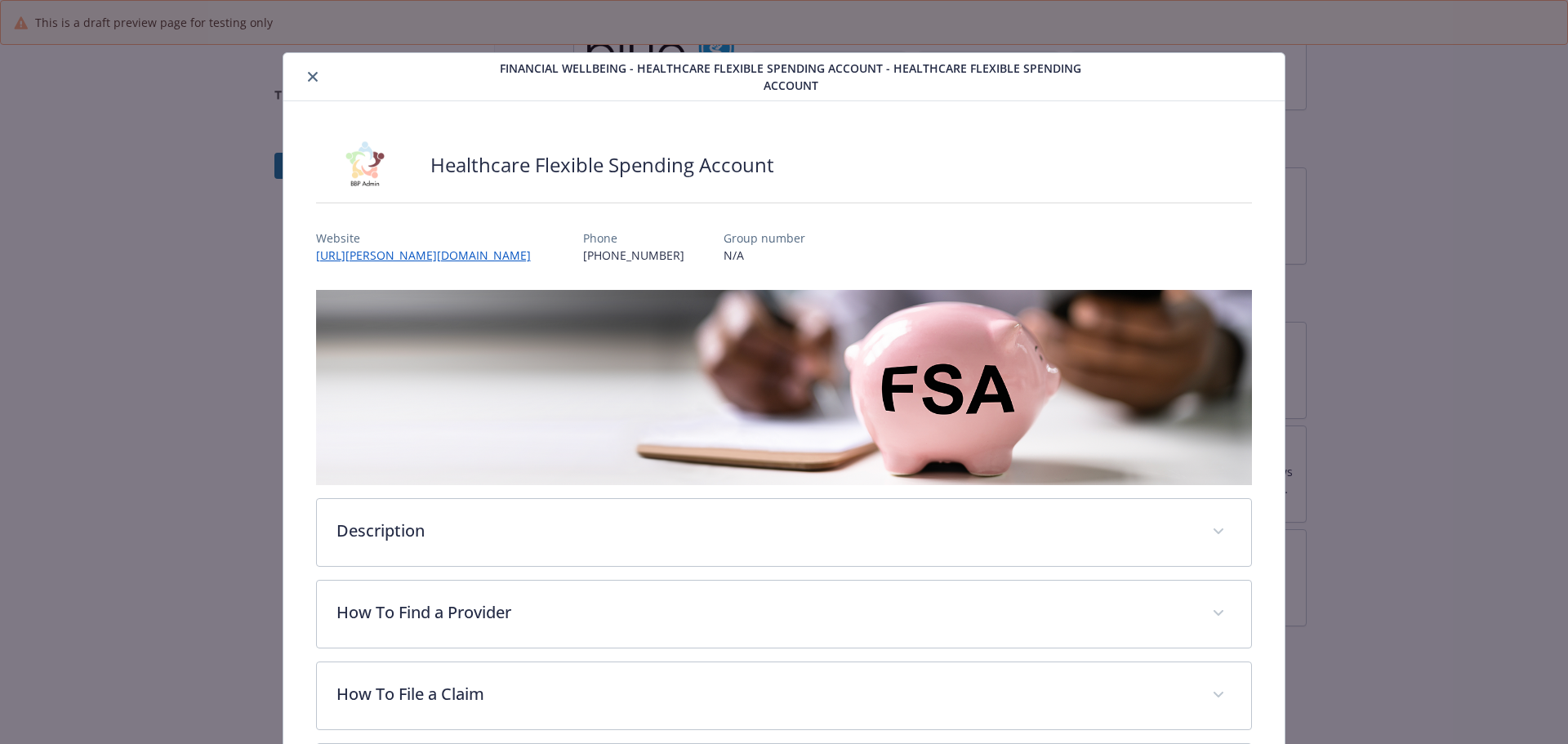
scroll to position [49, 0]
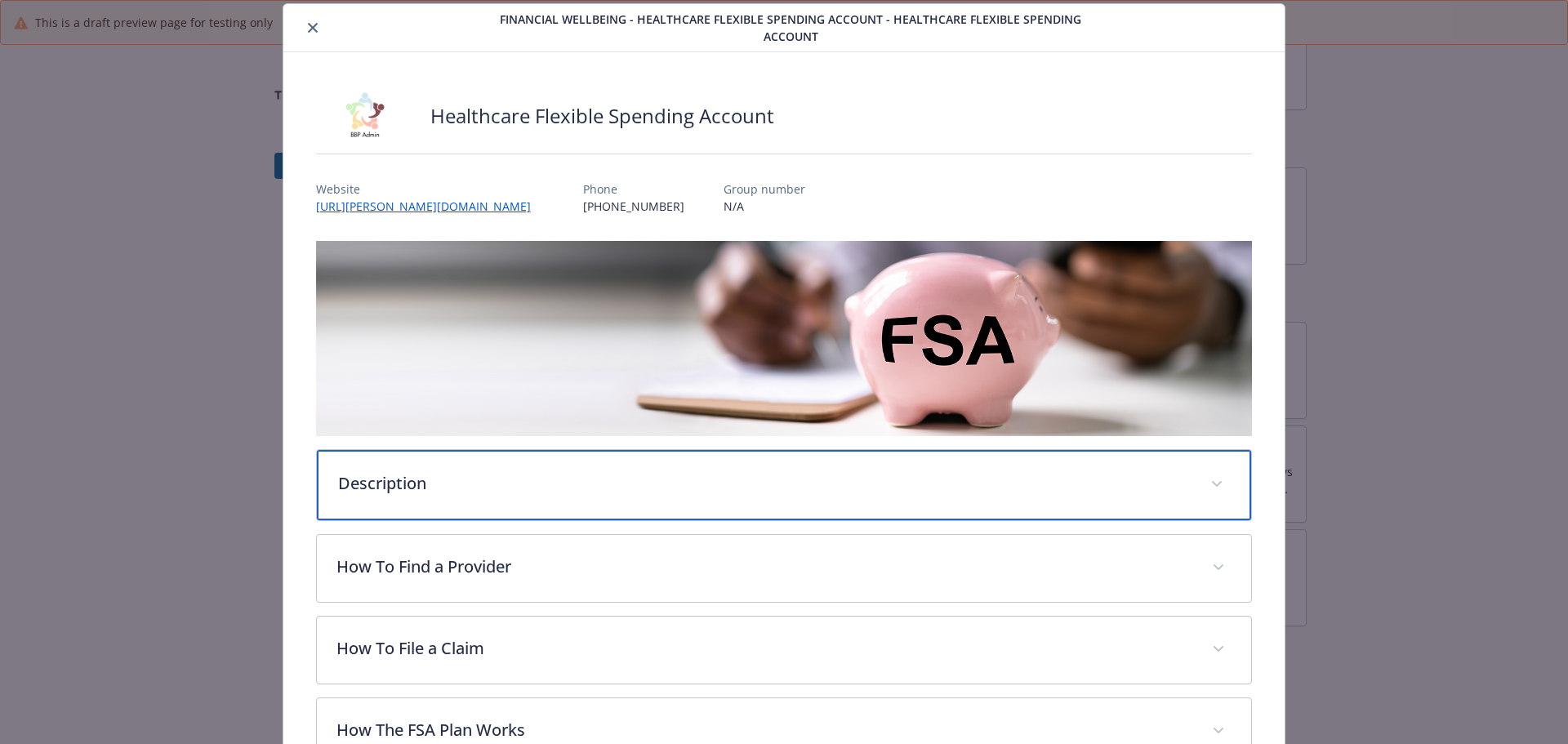
click at [752, 495] on p "Description" at bounding box center [765, 483] width 853 height 25
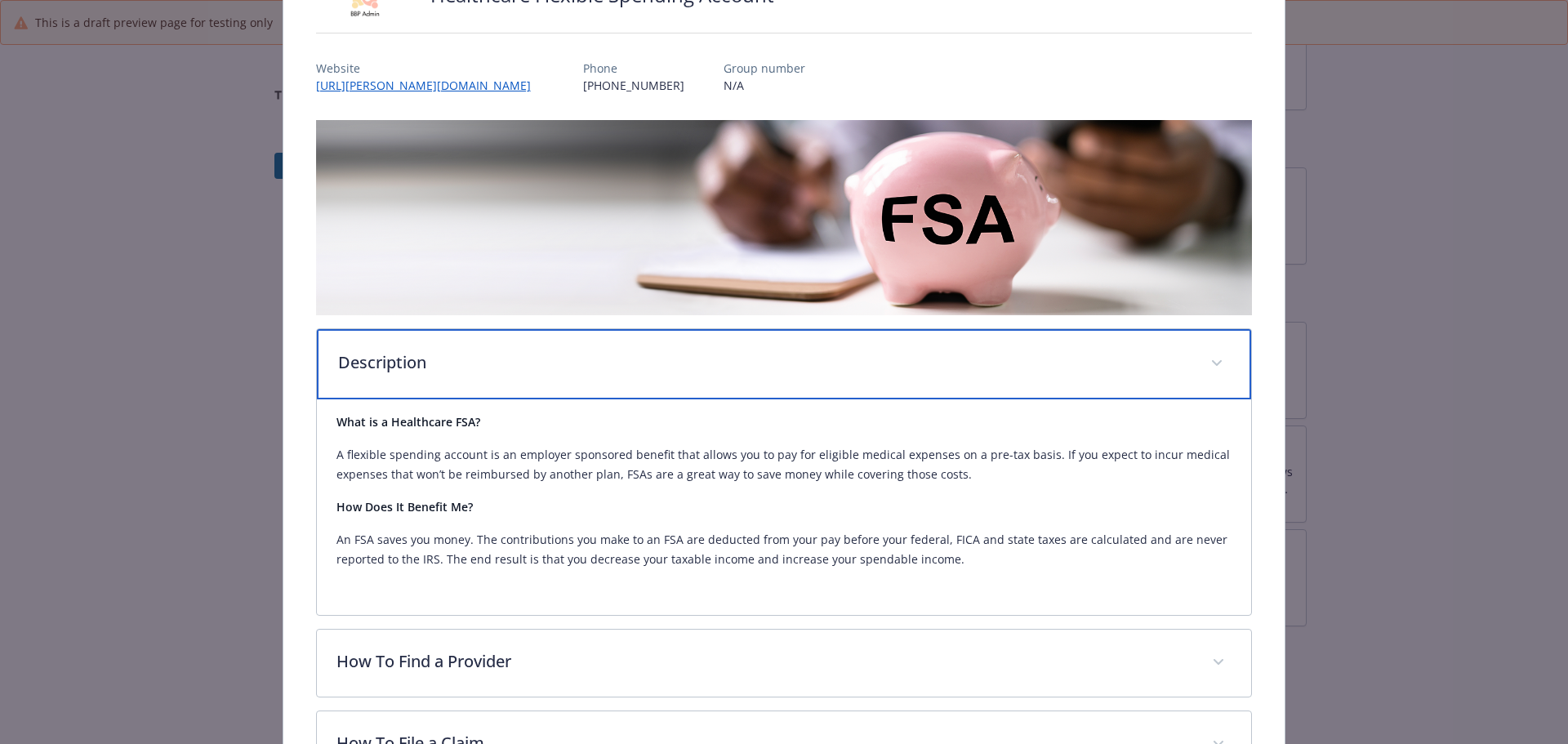
scroll to position [457, 0]
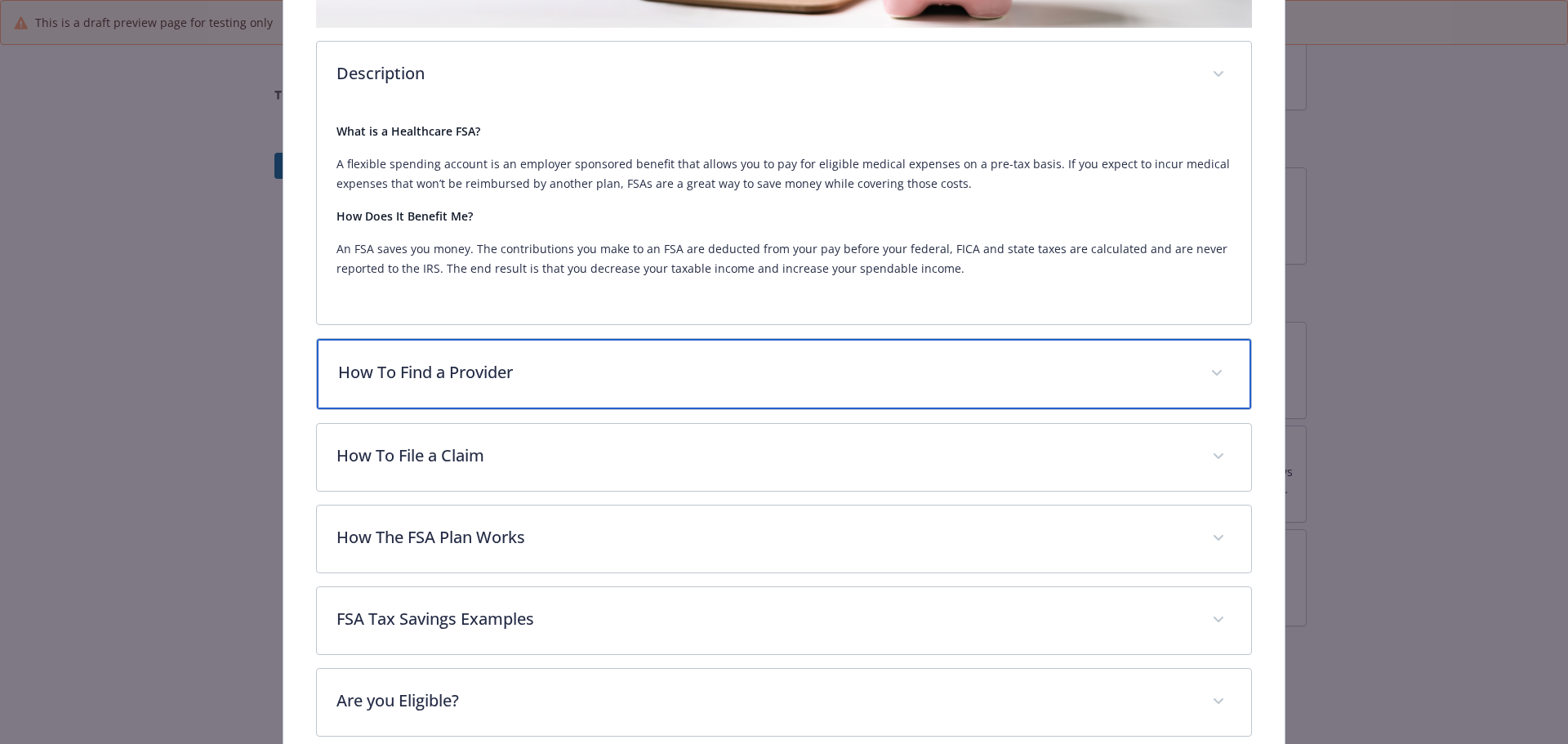
click at [739, 409] on div "How To Find a Provider" at bounding box center [784, 374] width 935 height 70
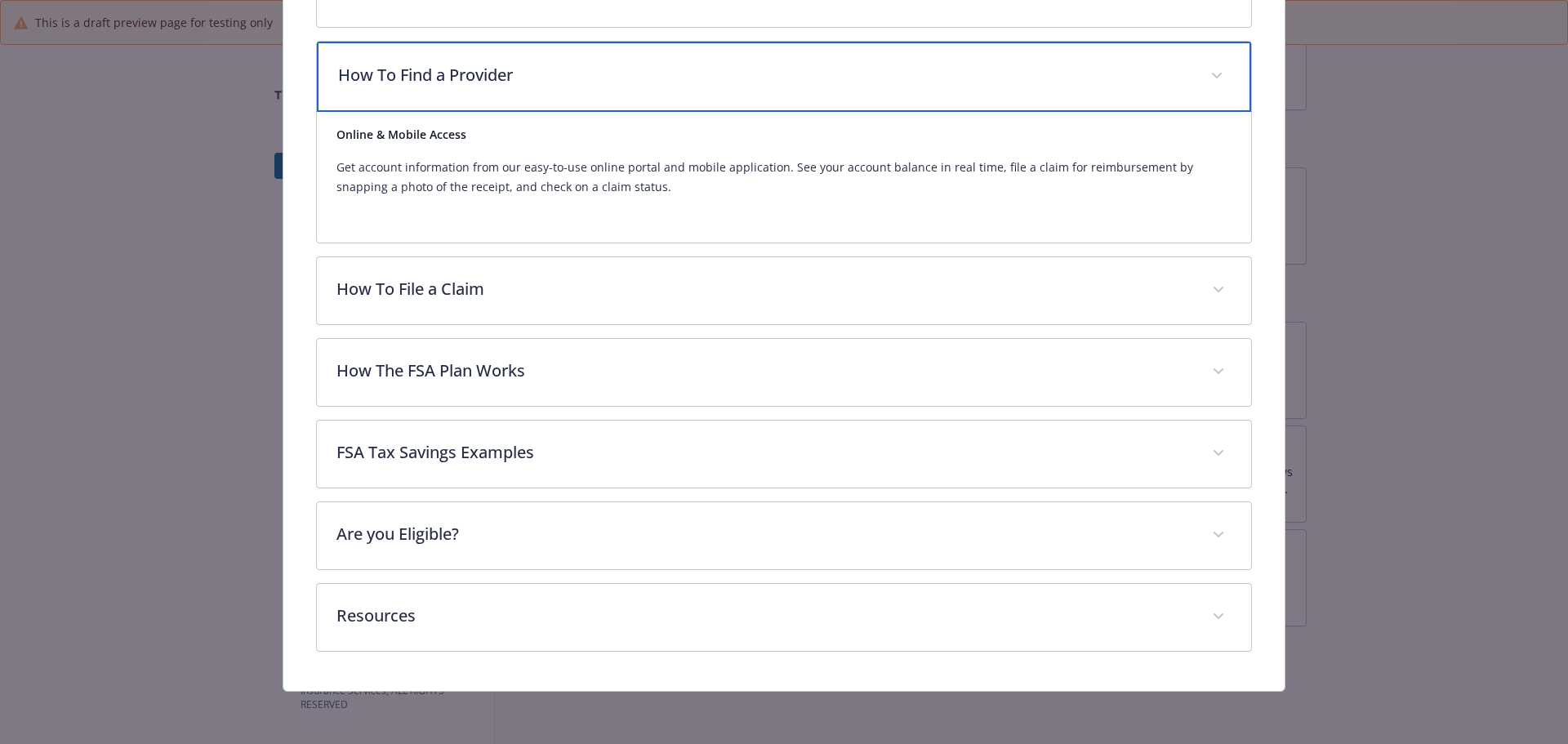
scroll to position [865, 0]
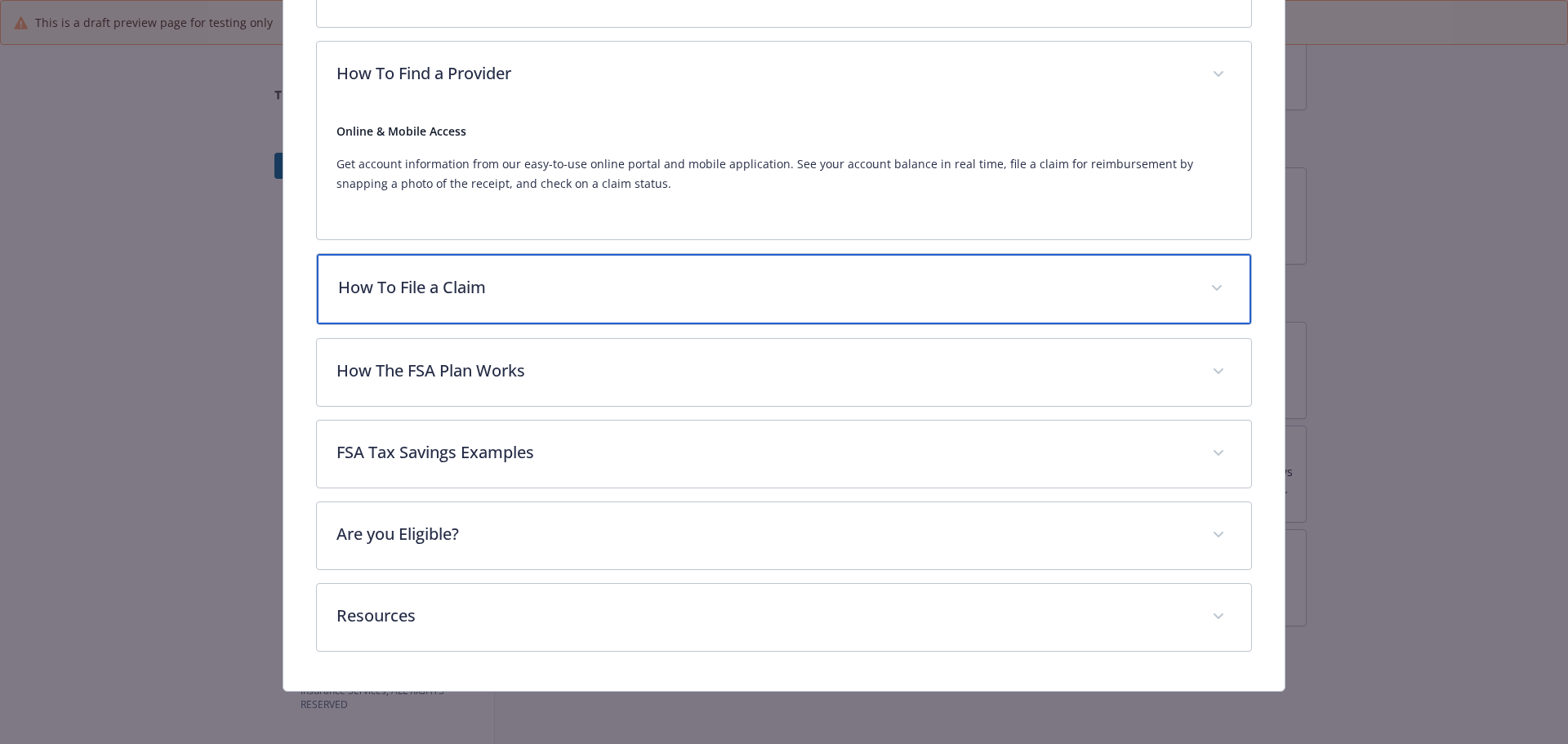
click at [680, 324] on div "How To File a Claim" at bounding box center [784, 289] width 935 height 70
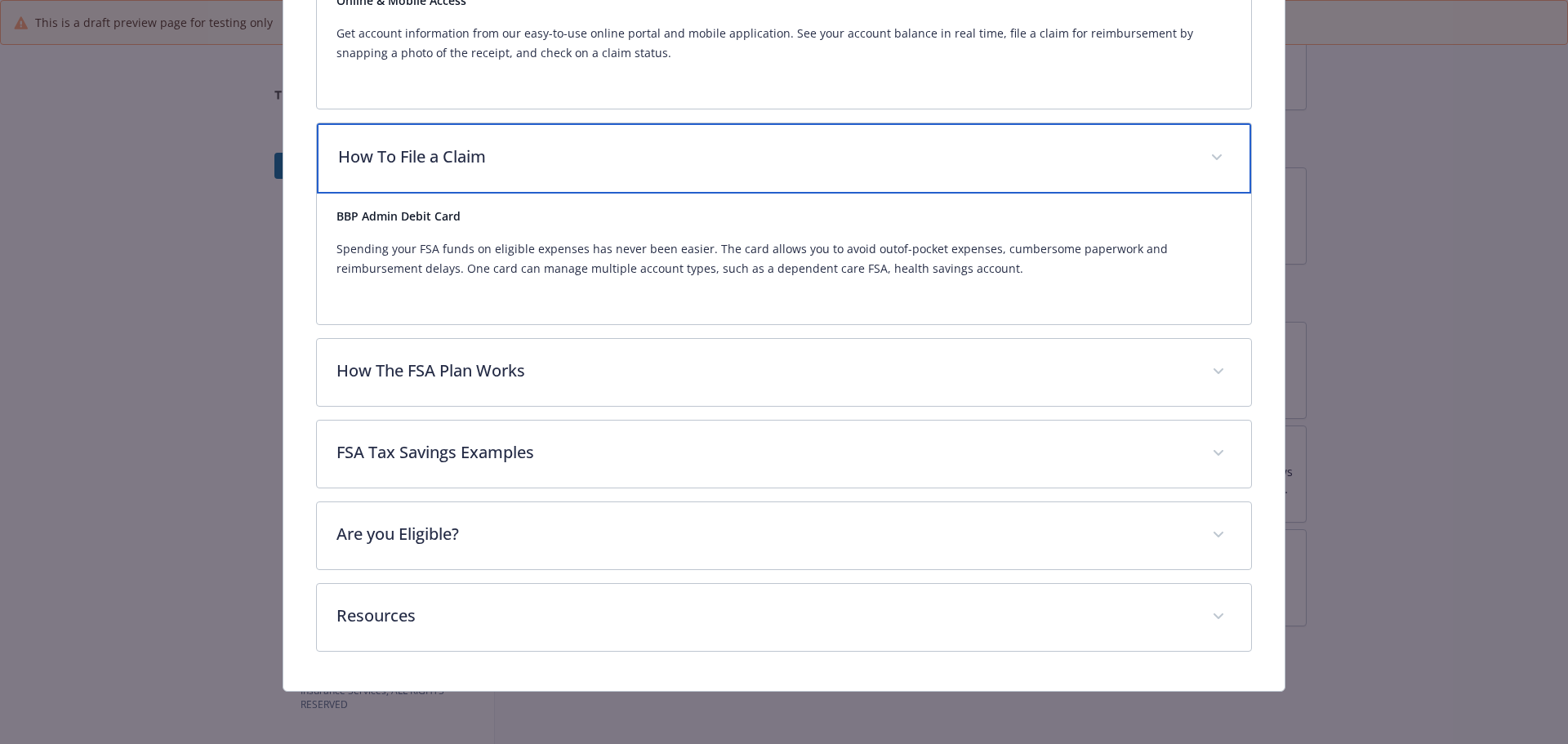
scroll to position [1192, 0]
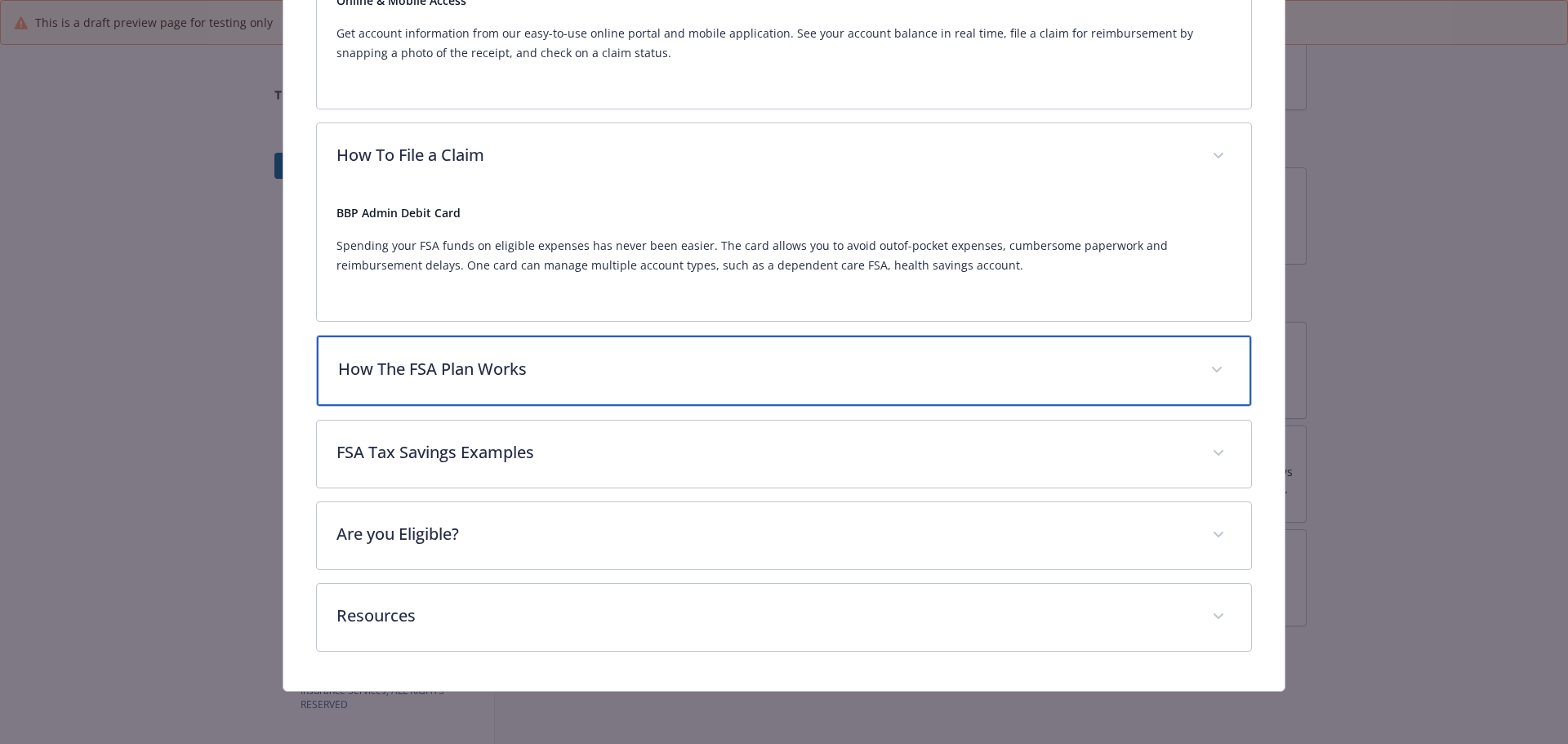
click at [618, 357] on p "How The FSA Plan Works" at bounding box center [765, 369] width 853 height 25
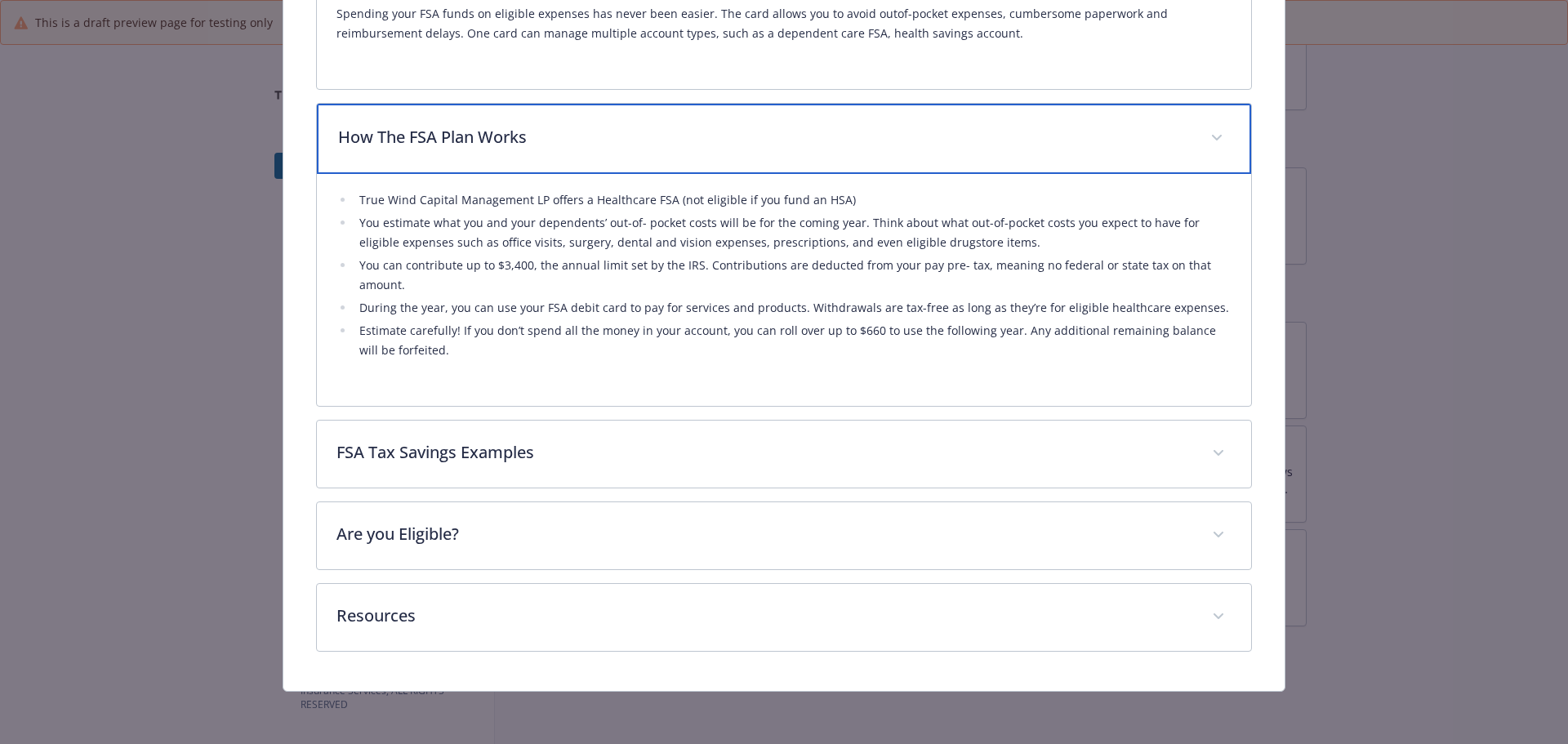
scroll to position [1518, 0]
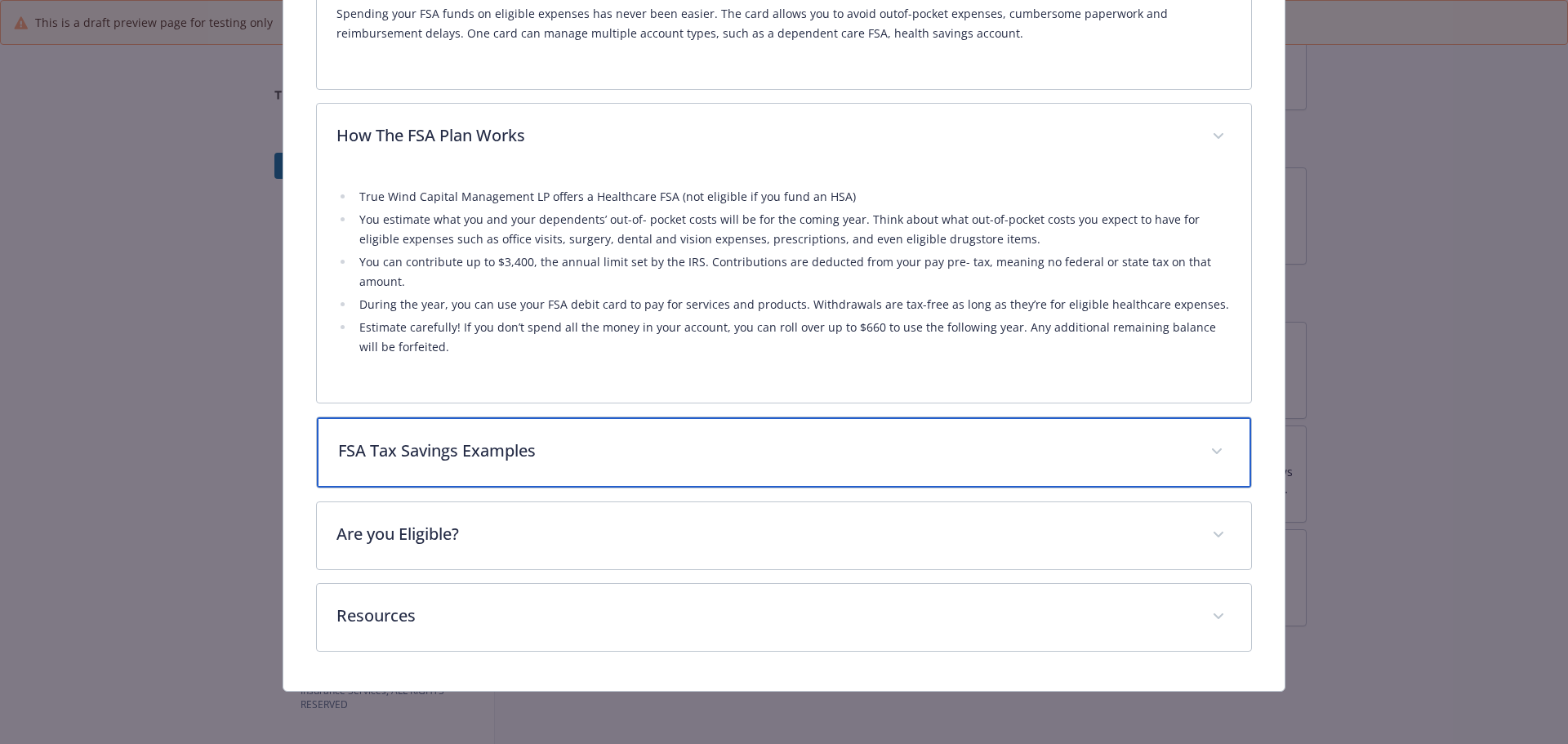
click at [619, 438] on p "FSA Tax Savings Examples" at bounding box center [765, 450] width 853 height 25
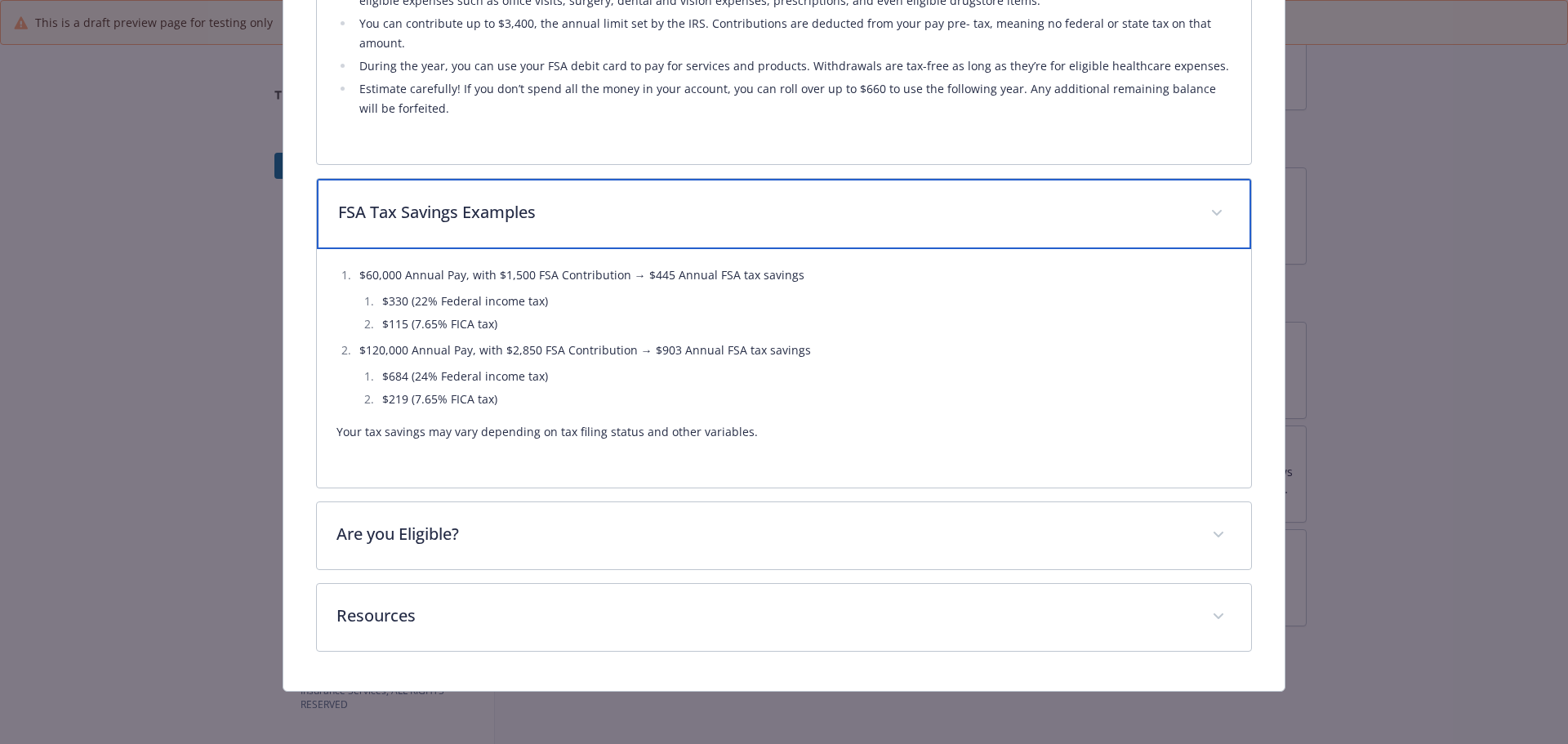
scroll to position [1845, 0]
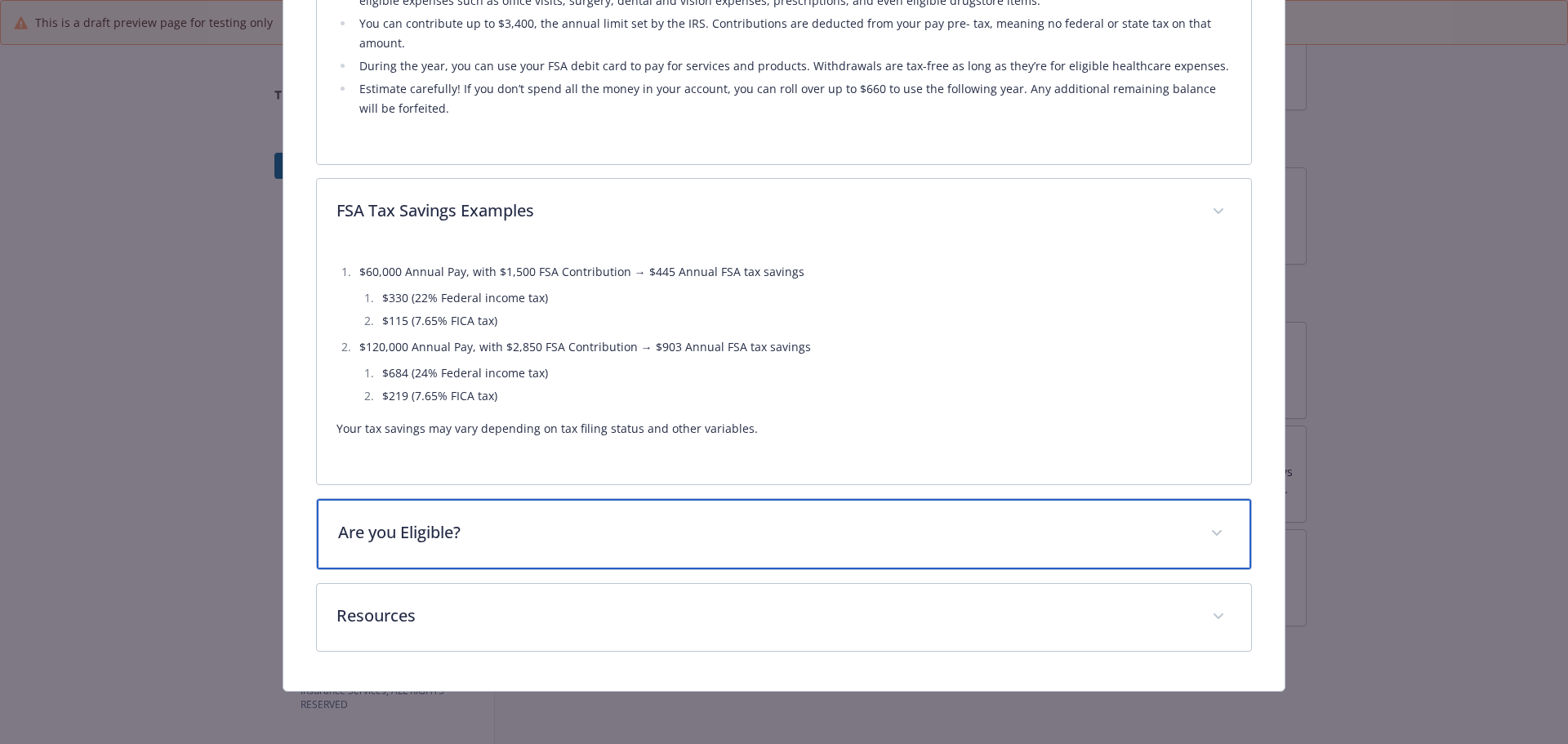
click at [579, 520] on p "Are you Eligible?" at bounding box center [765, 532] width 853 height 25
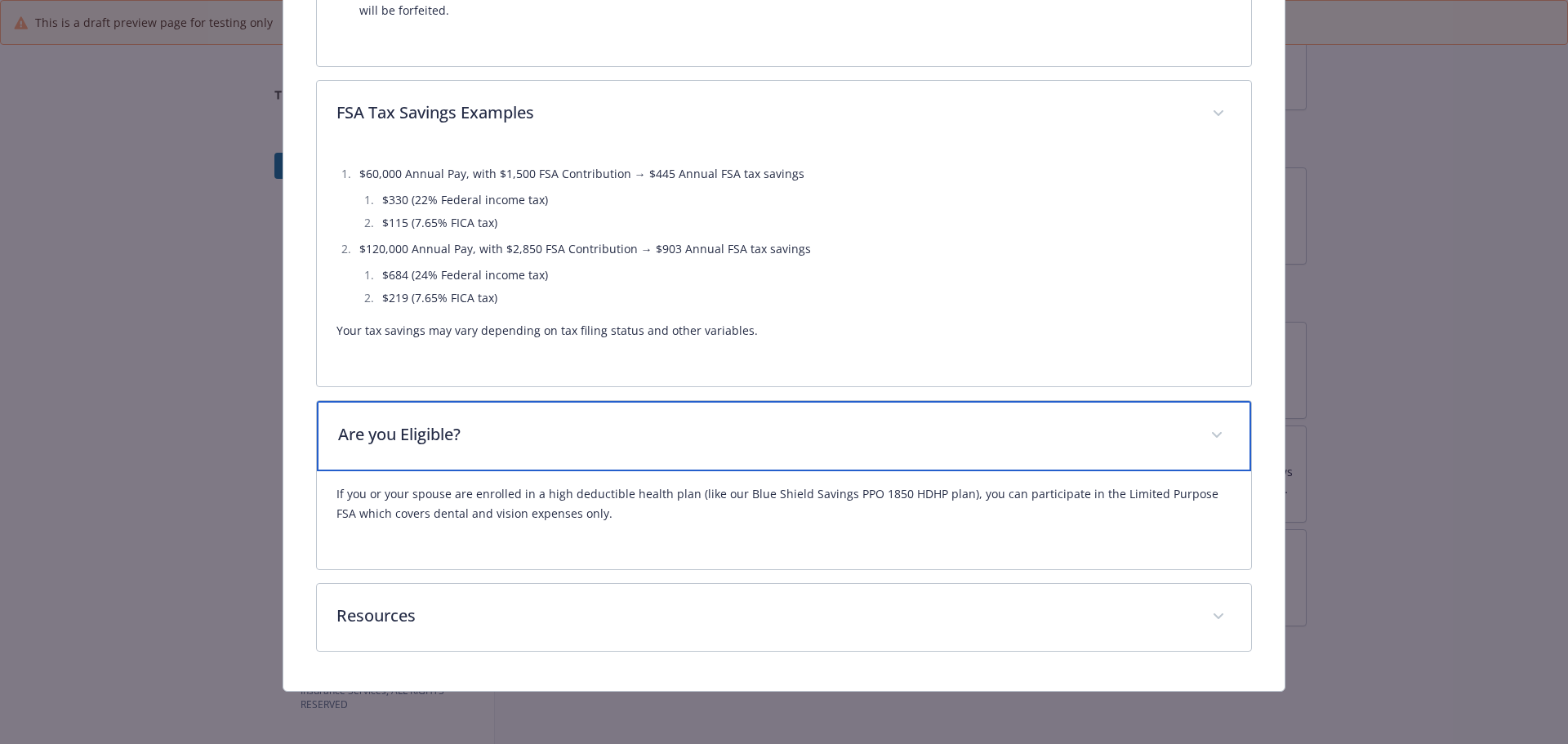
scroll to position [1963, 0]
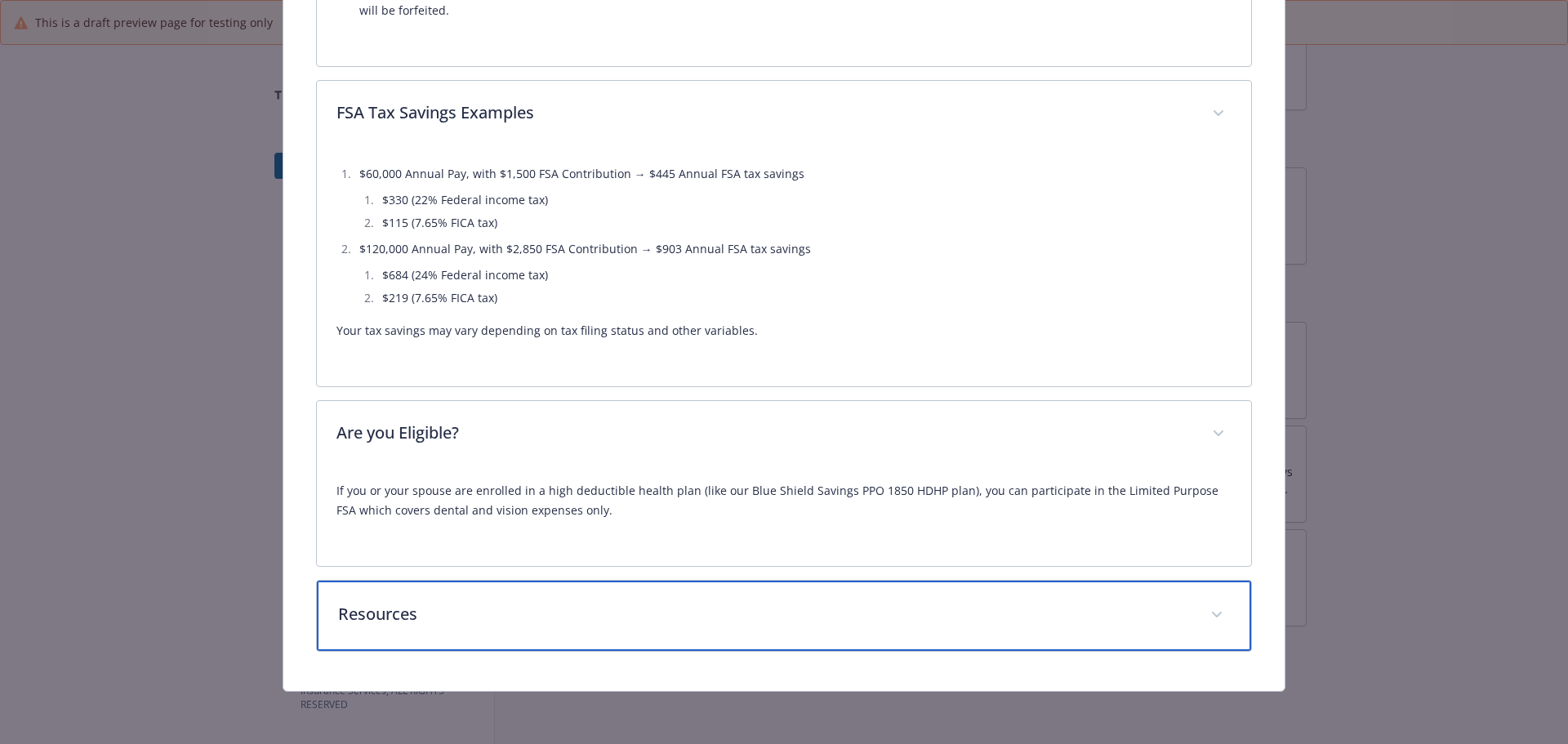
click at [515, 602] on p "Resources" at bounding box center [765, 614] width 853 height 25
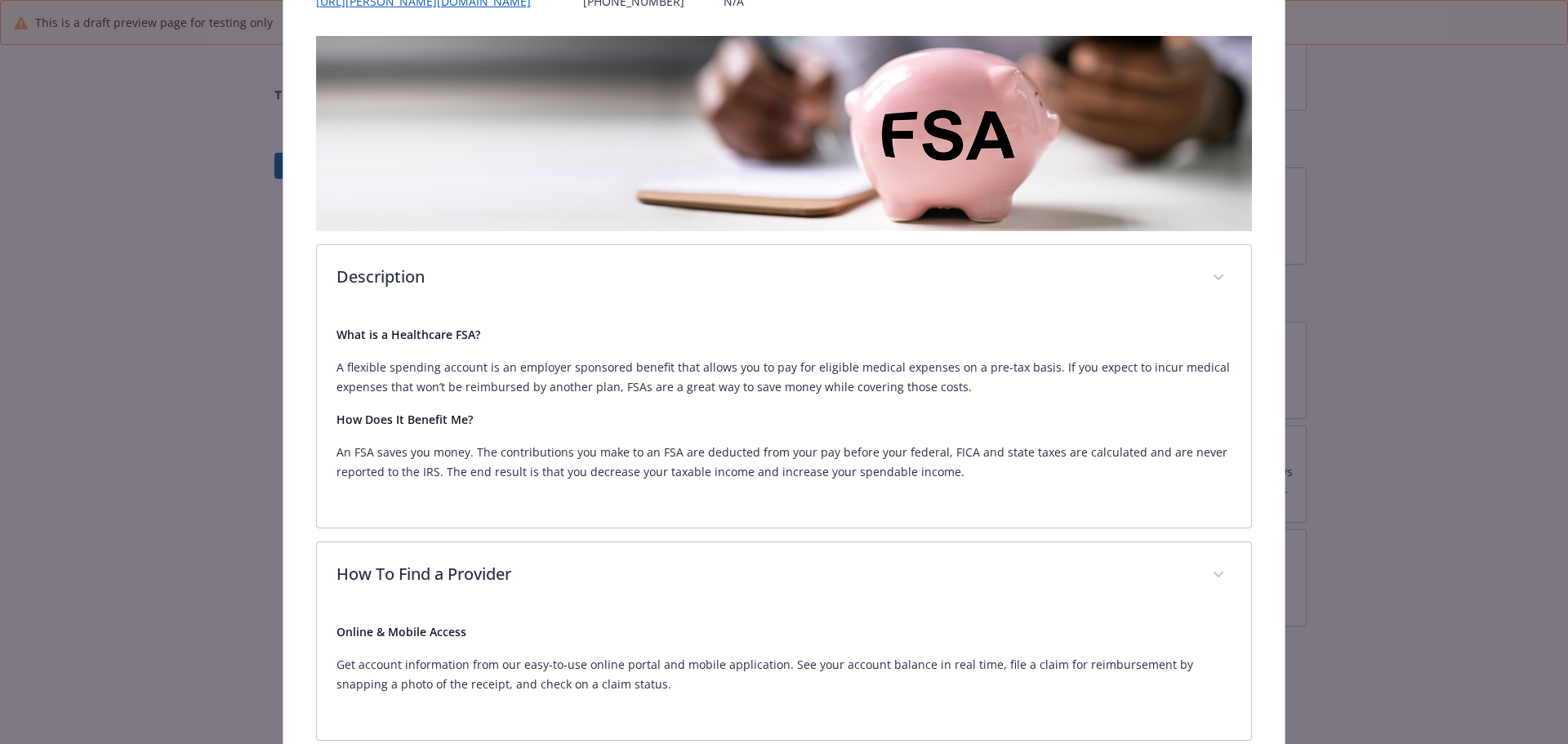
scroll to position [0, 0]
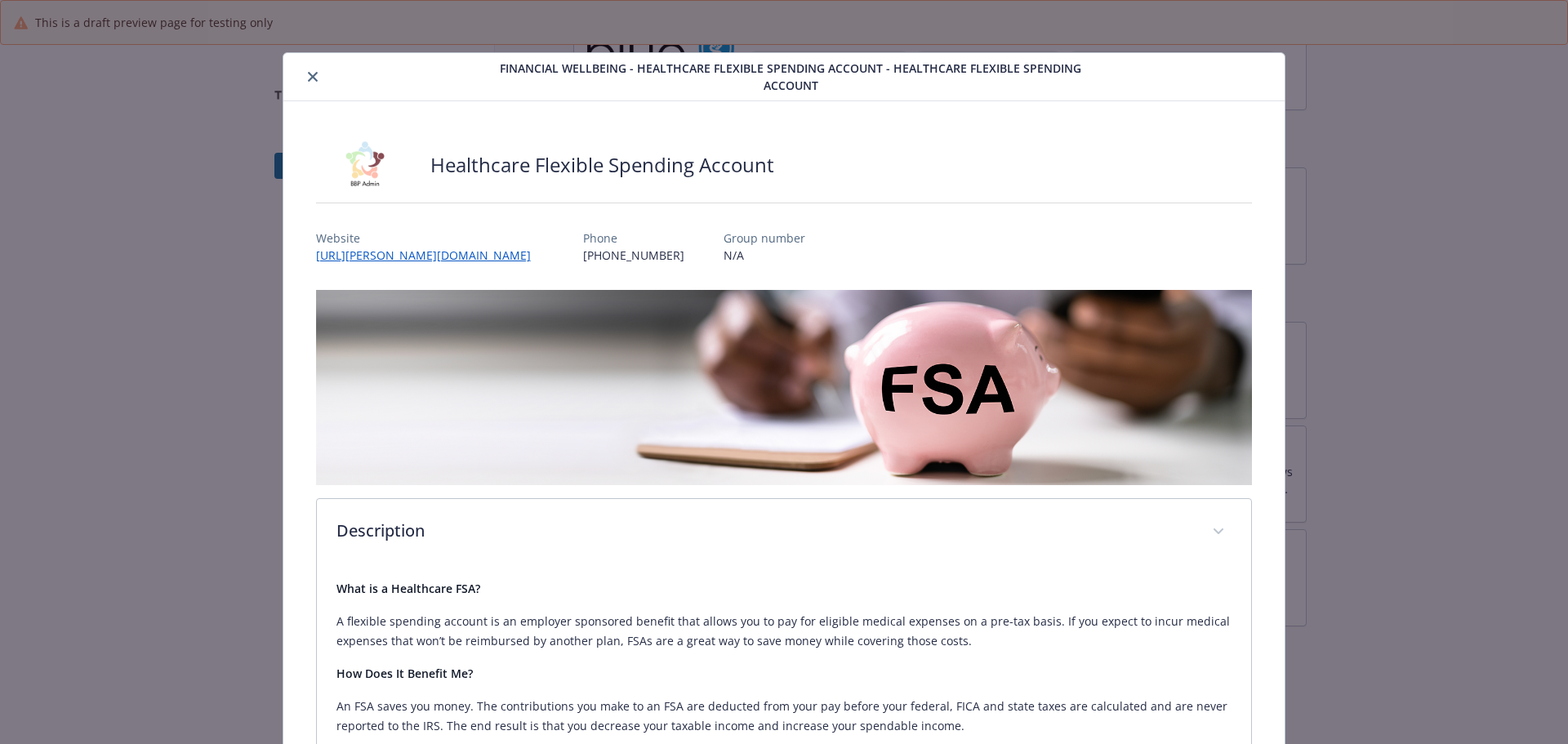
click at [317, 78] on icon "close" at bounding box center [312, 77] width 10 height 10
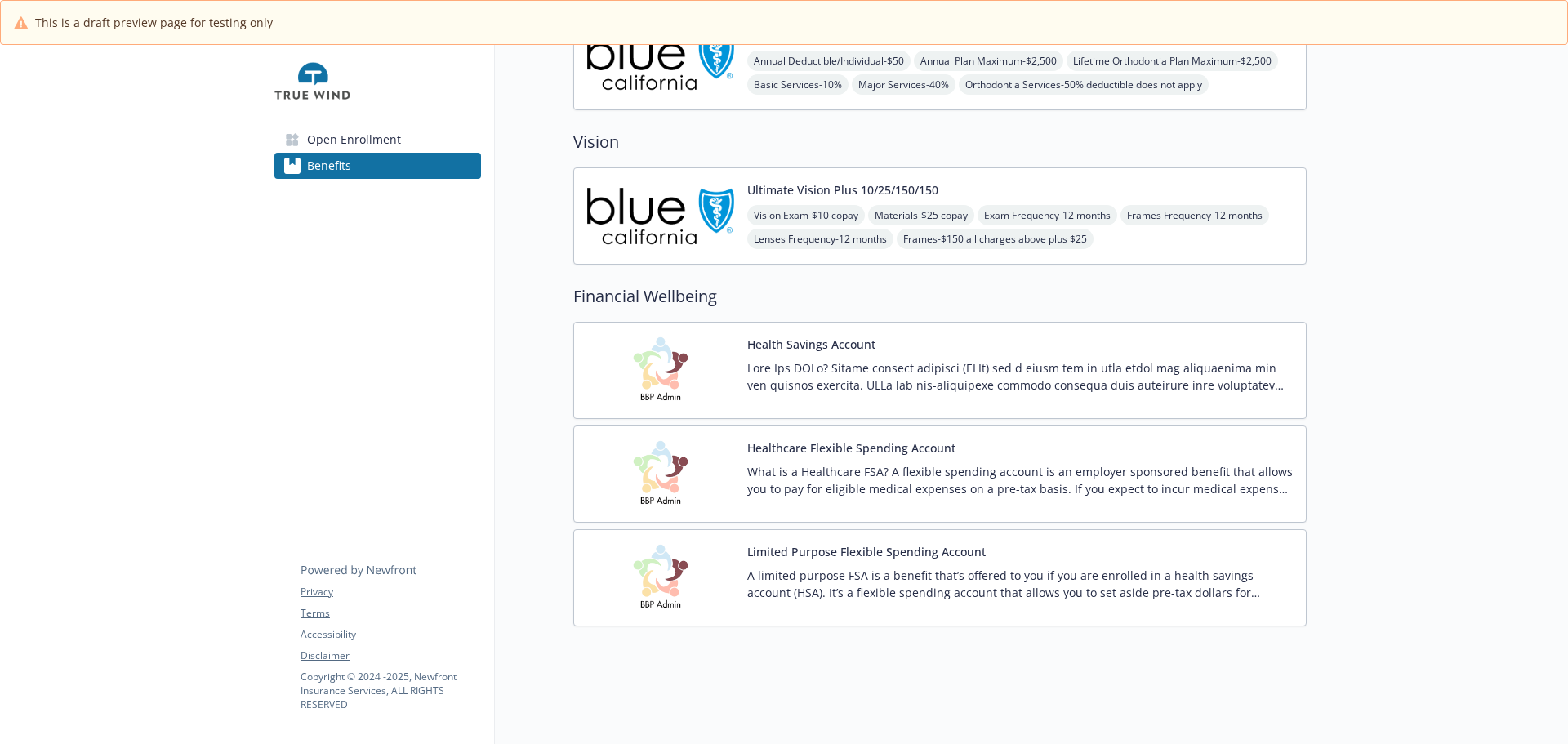
click at [952, 560] on button "Limited Purpose Flexible Spending Account" at bounding box center [866, 551] width 239 height 18
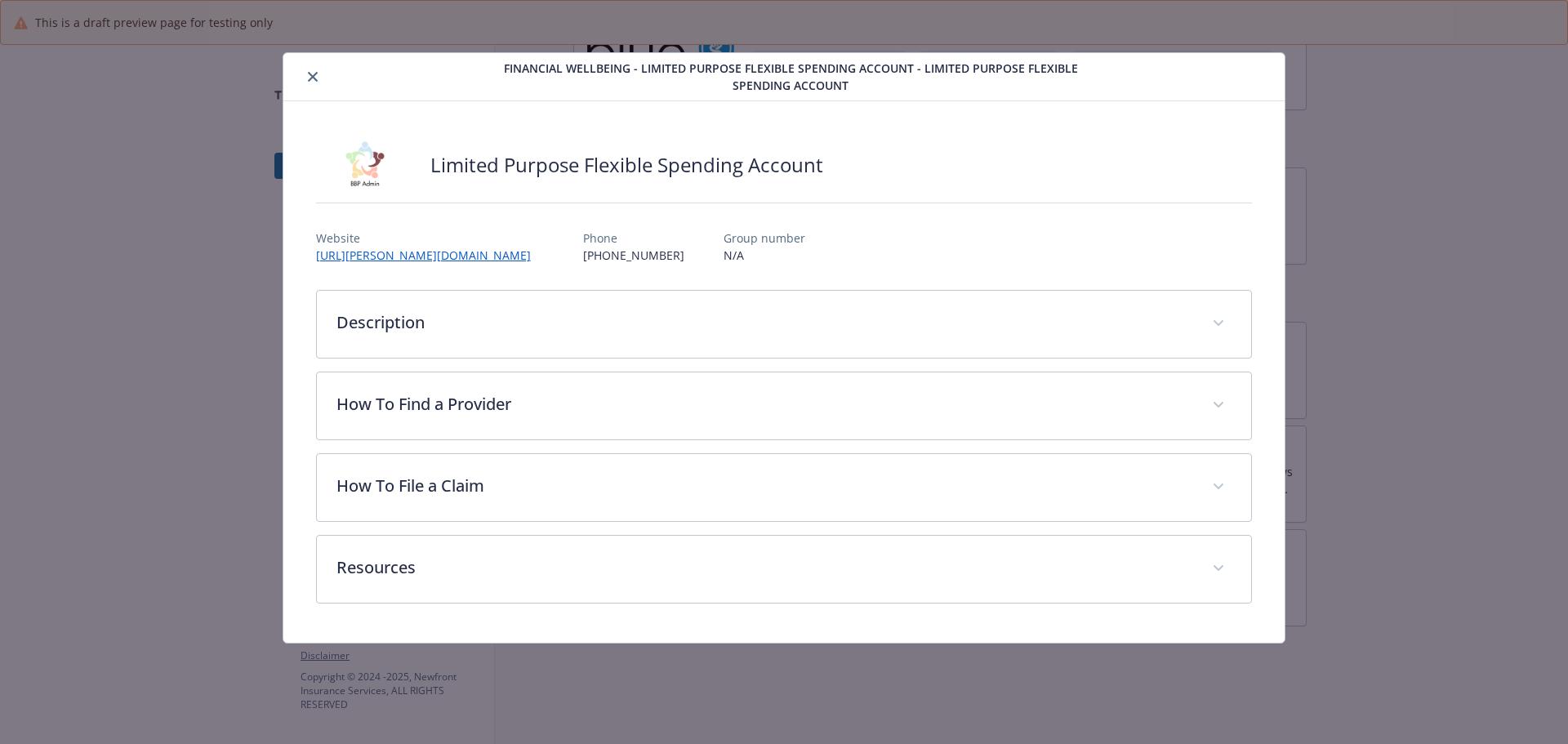
scroll to position [46, 0]
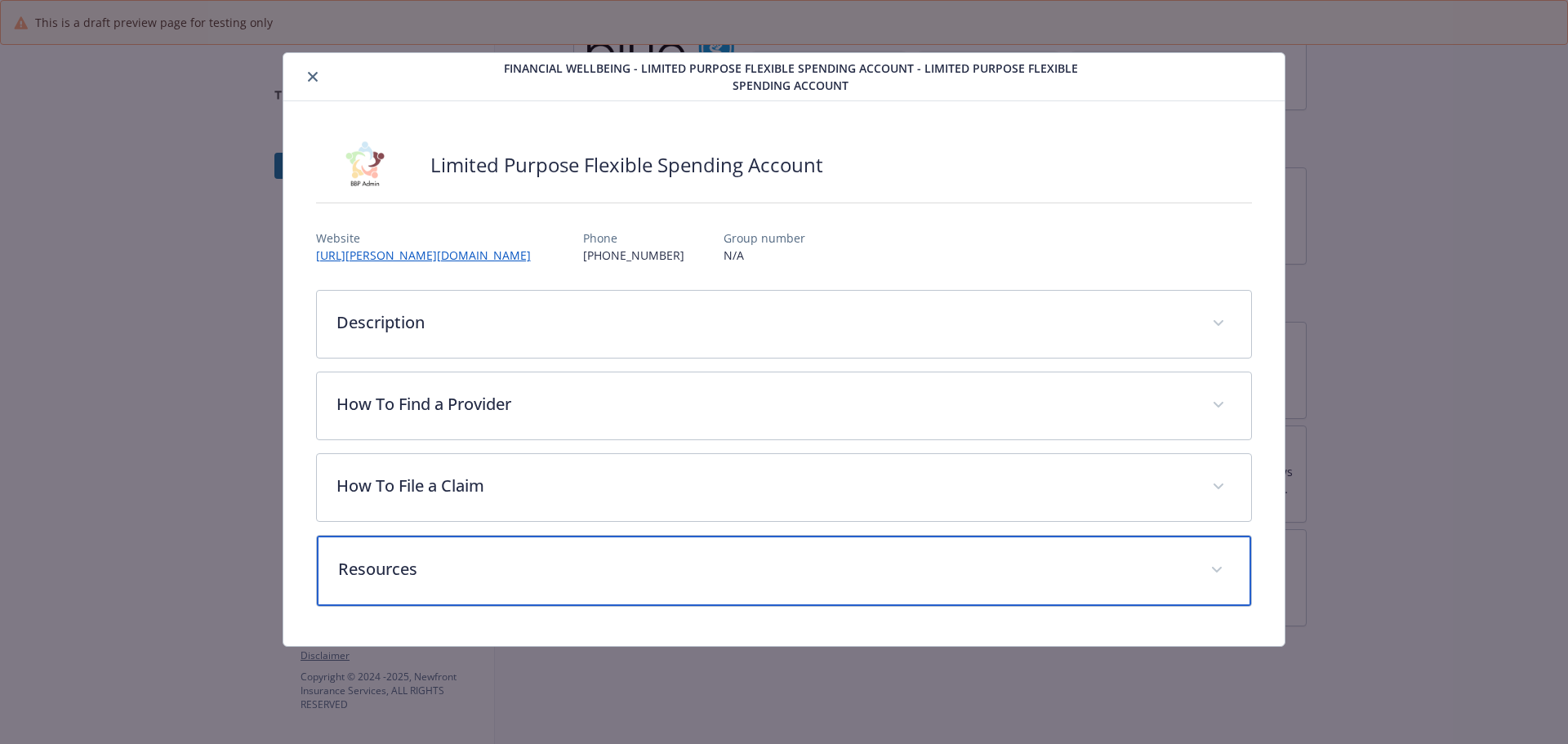
click at [631, 581] on p "Resources" at bounding box center [765, 568] width 853 height 25
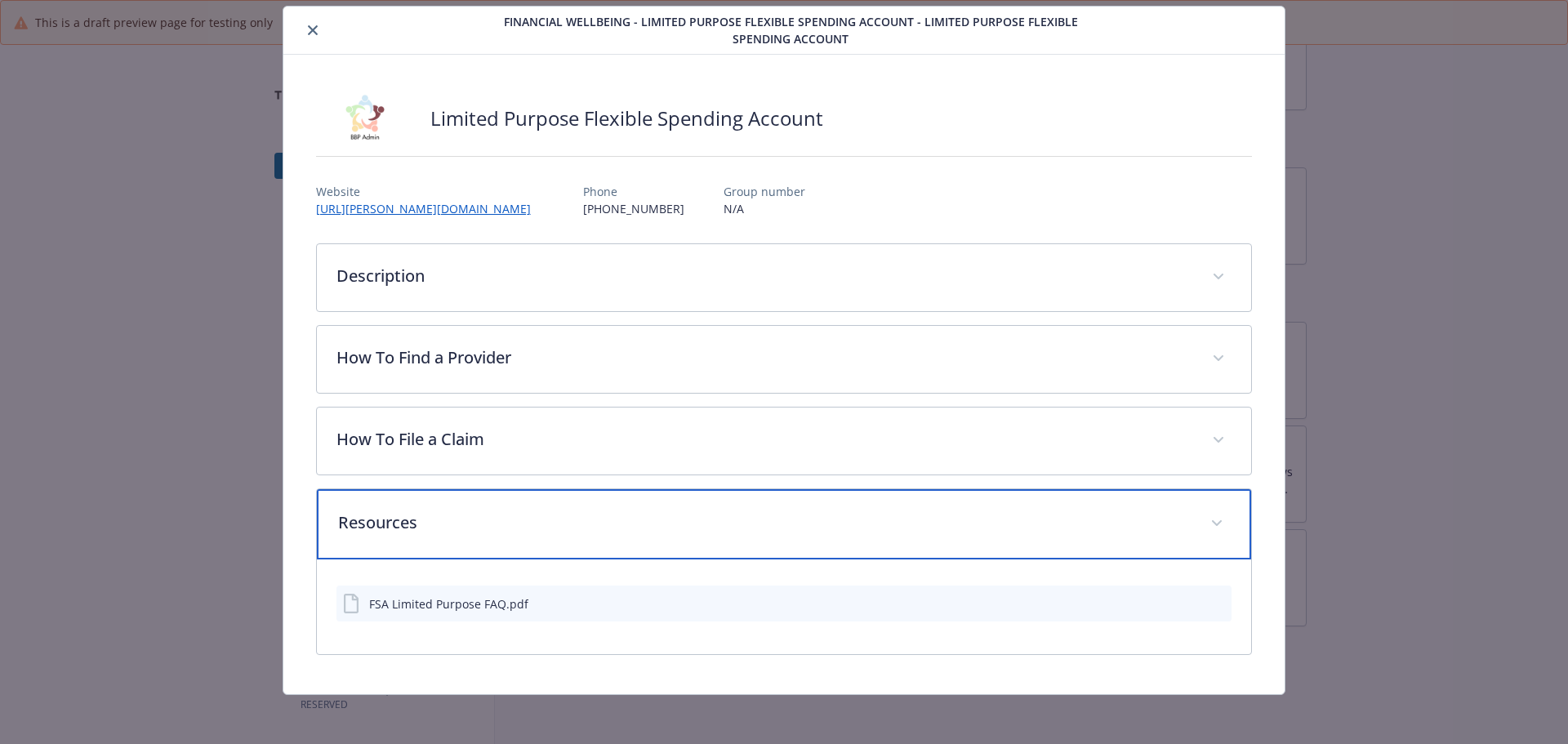
scroll to position [164, 0]
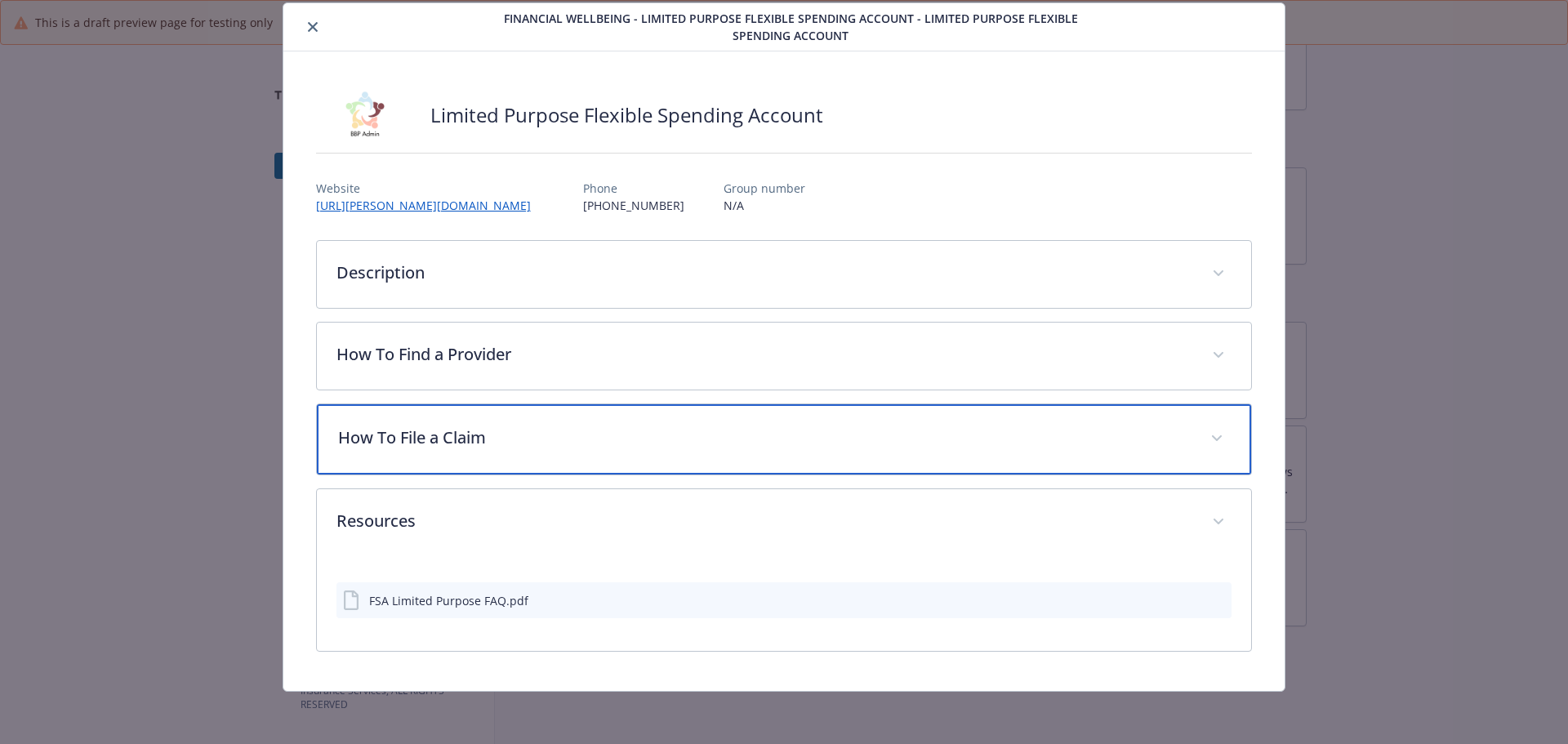
click at [601, 425] on p "How To File a Claim" at bounding box center [765, 437] width 853 height 25
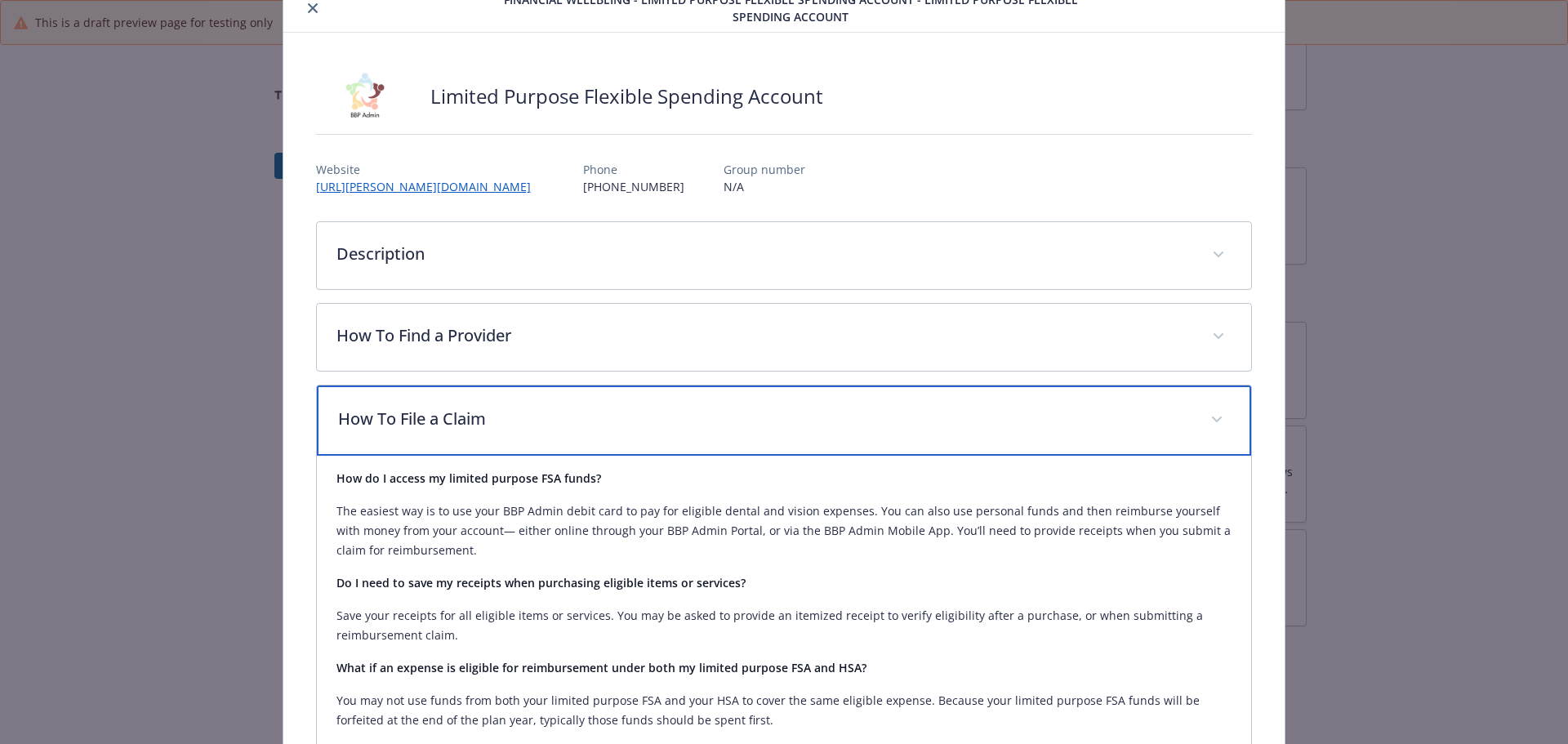
scroll to position [0, 0]
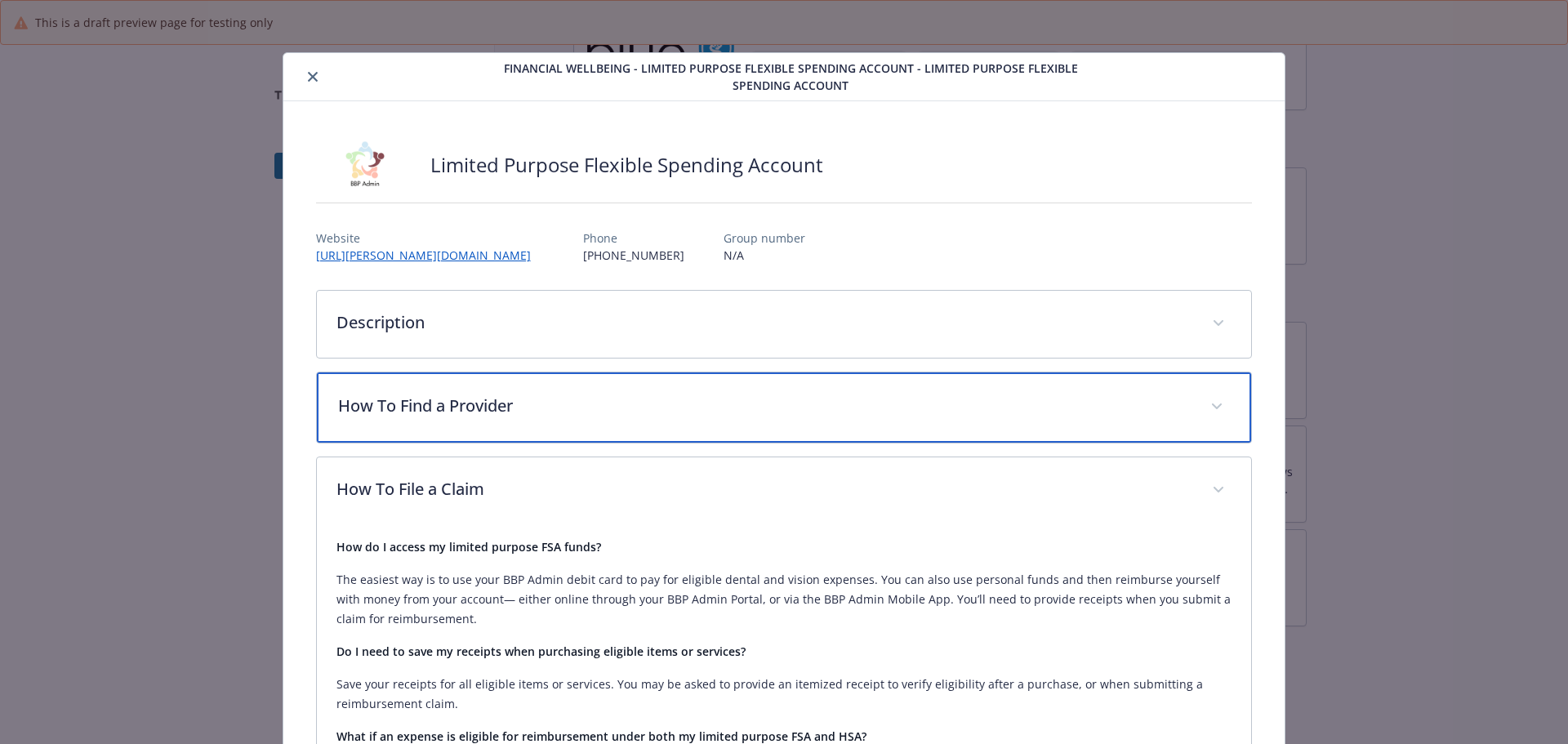
click at [515, 432] on div "How To Find a Provider" at bounding box center [784, 408] width 935 height 70
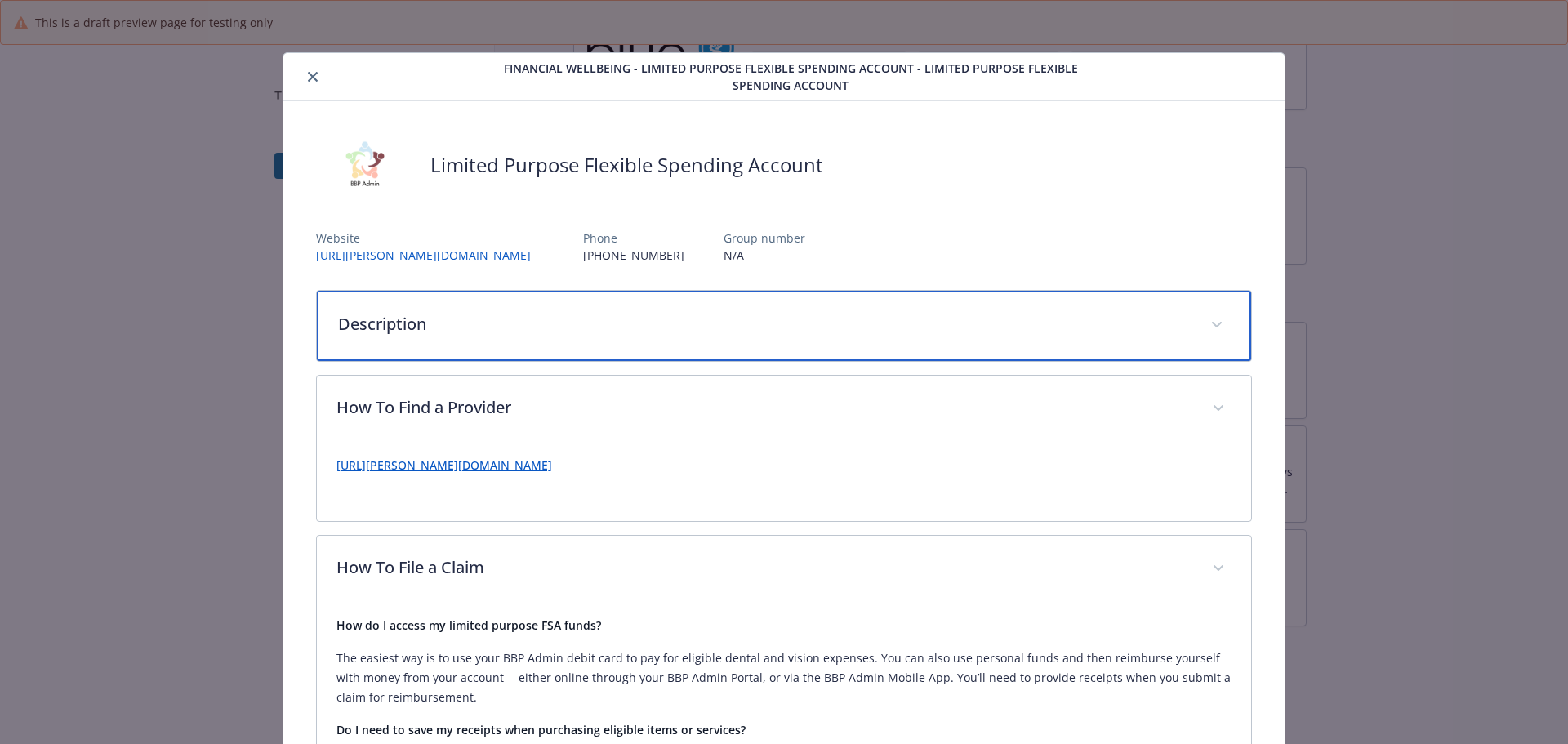
click at [542, 360] on div "Description" at bounding box center [784, 325] width 935 height 70
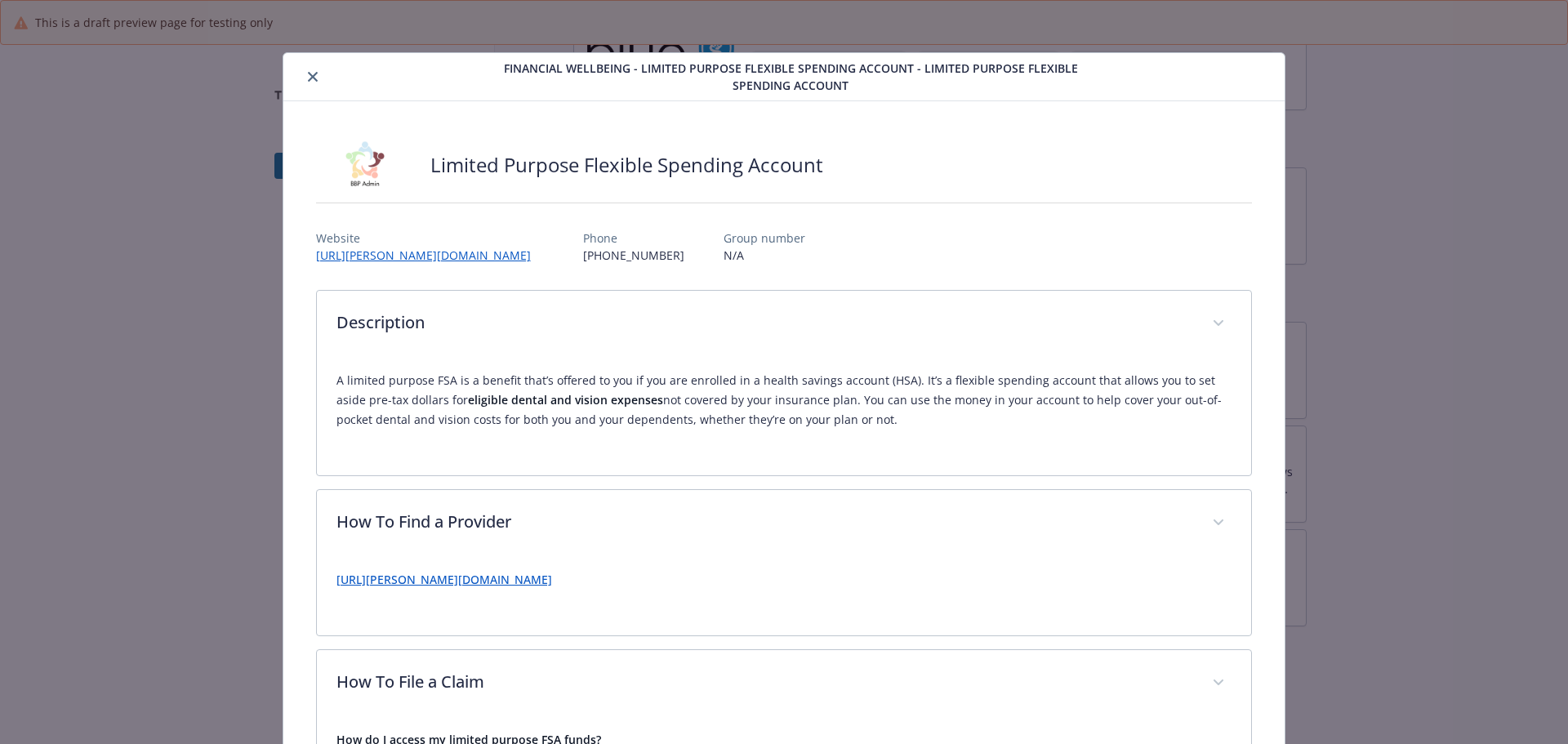
click at [312, 75] on icon "close" at bounding box center [312, 77] width 10 height 10
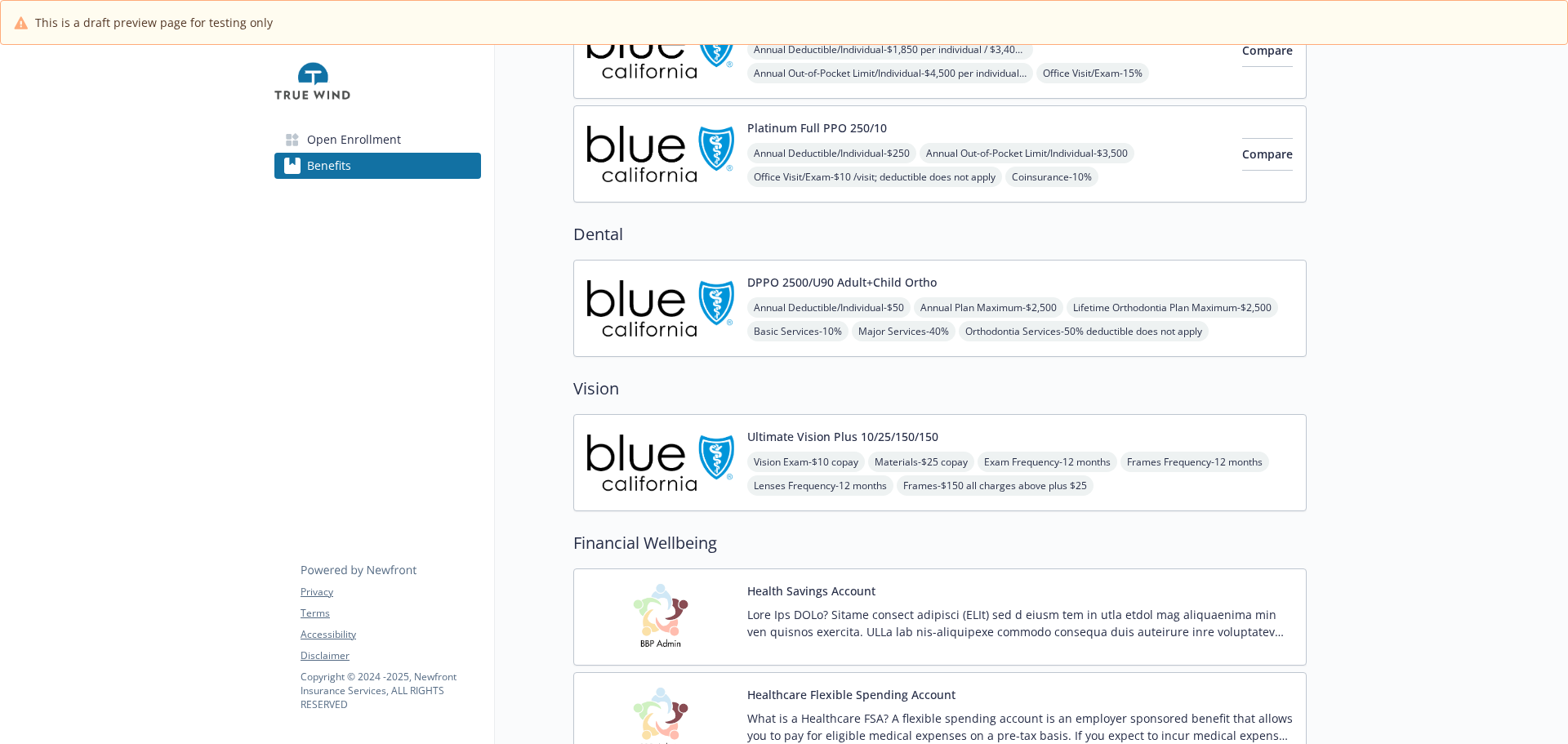
scroll to position [326, 0]
click at [822, 291] on button "DPPO 2500/U90 Adult+Child Ortho" at bounding box center [841, 283] width 190 height 18
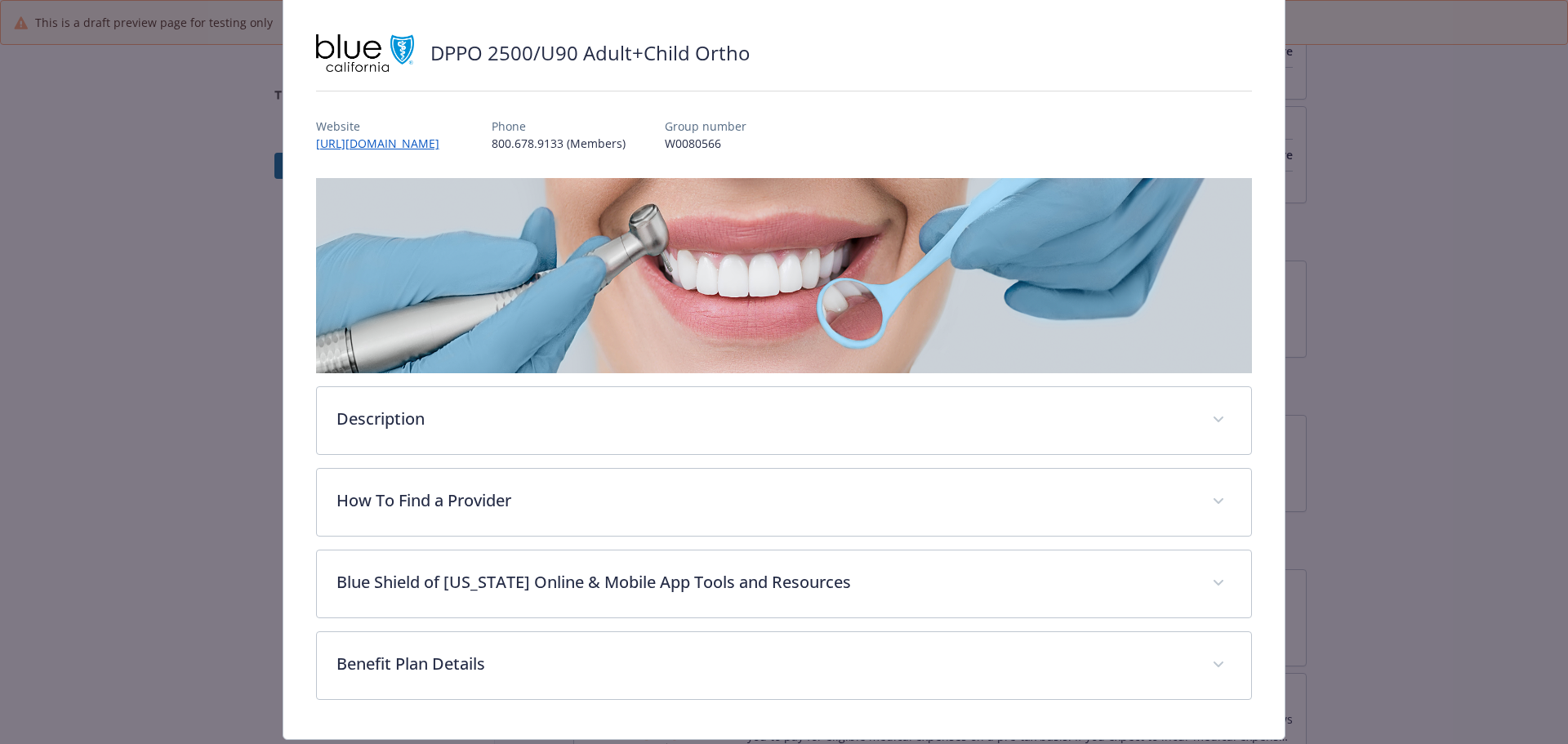
scroll to position [245, 0]
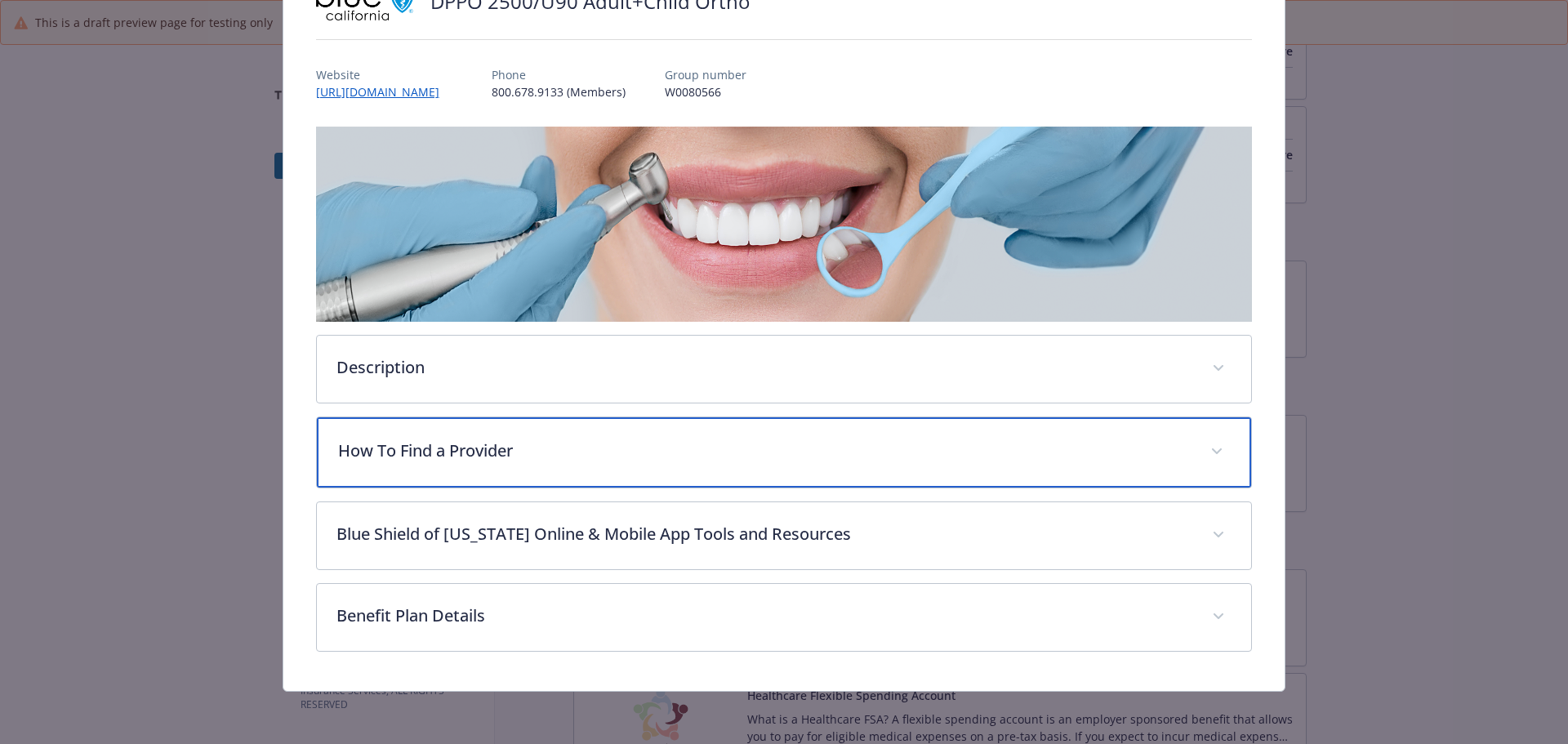
click at [520, 429] on div "How To Find a Provider" at bounding box center [784, 452] width 935 height 70
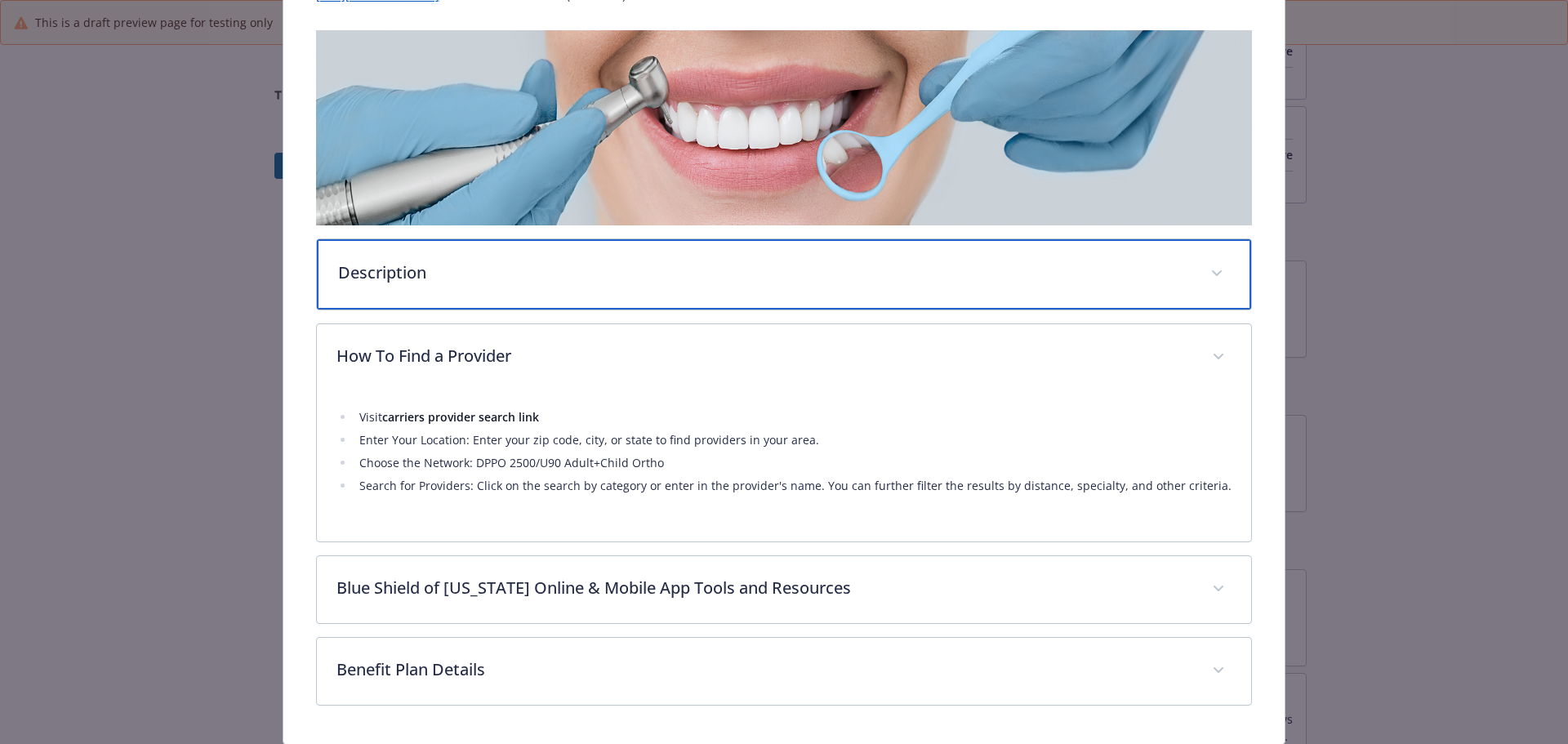
click at [463, 310] on div "Description" at bounding box center [784, 274] width 935 height 70
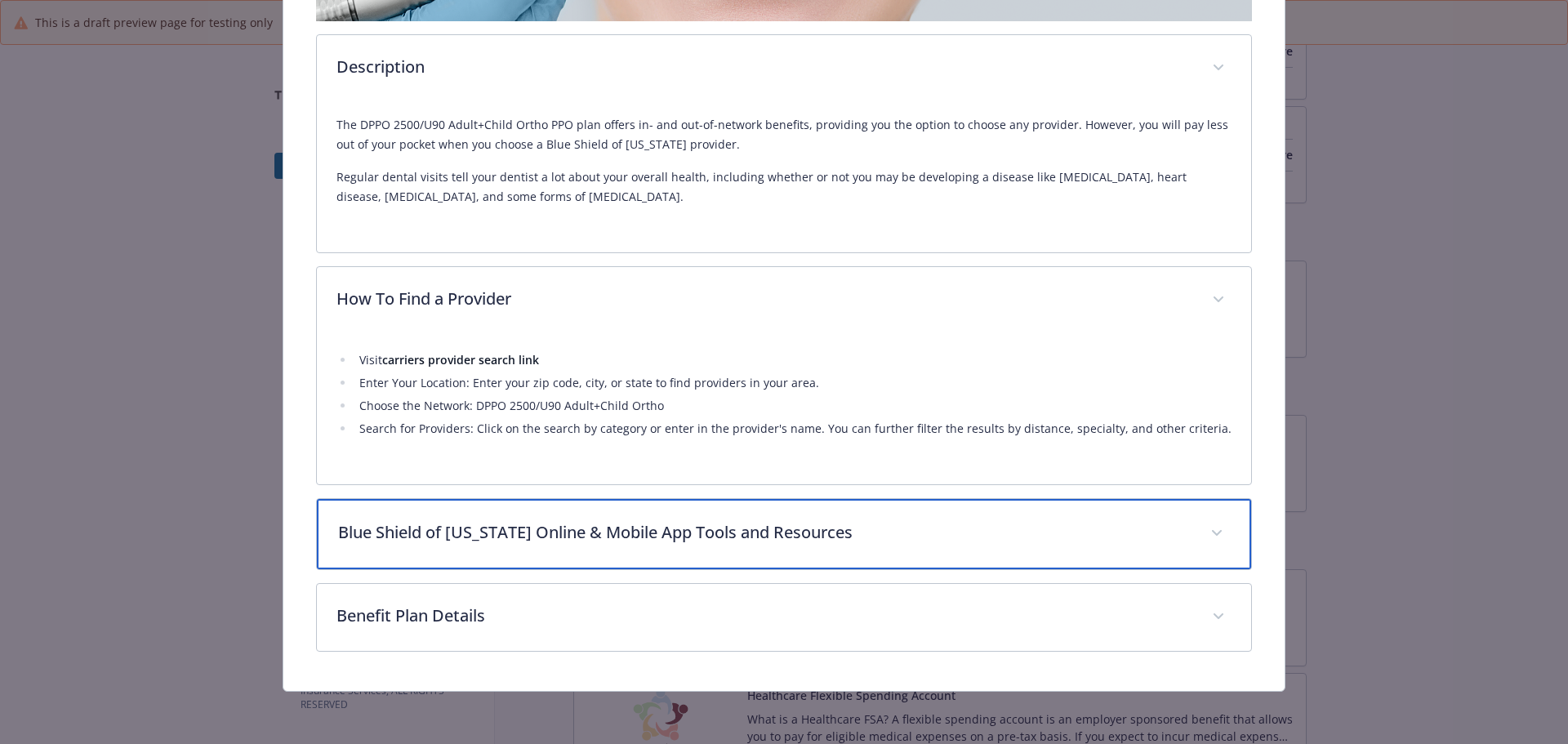
drag, startPoint x: 581, startPoint y: 516, endPoint x: 592, endPoint y: 516, distance: 11.0
click at [582, 516] on div "Blue Shield of [US_STATE] Online & Mobile App Tools and Resources" at bounding box center [784, 534] width 935 height 70
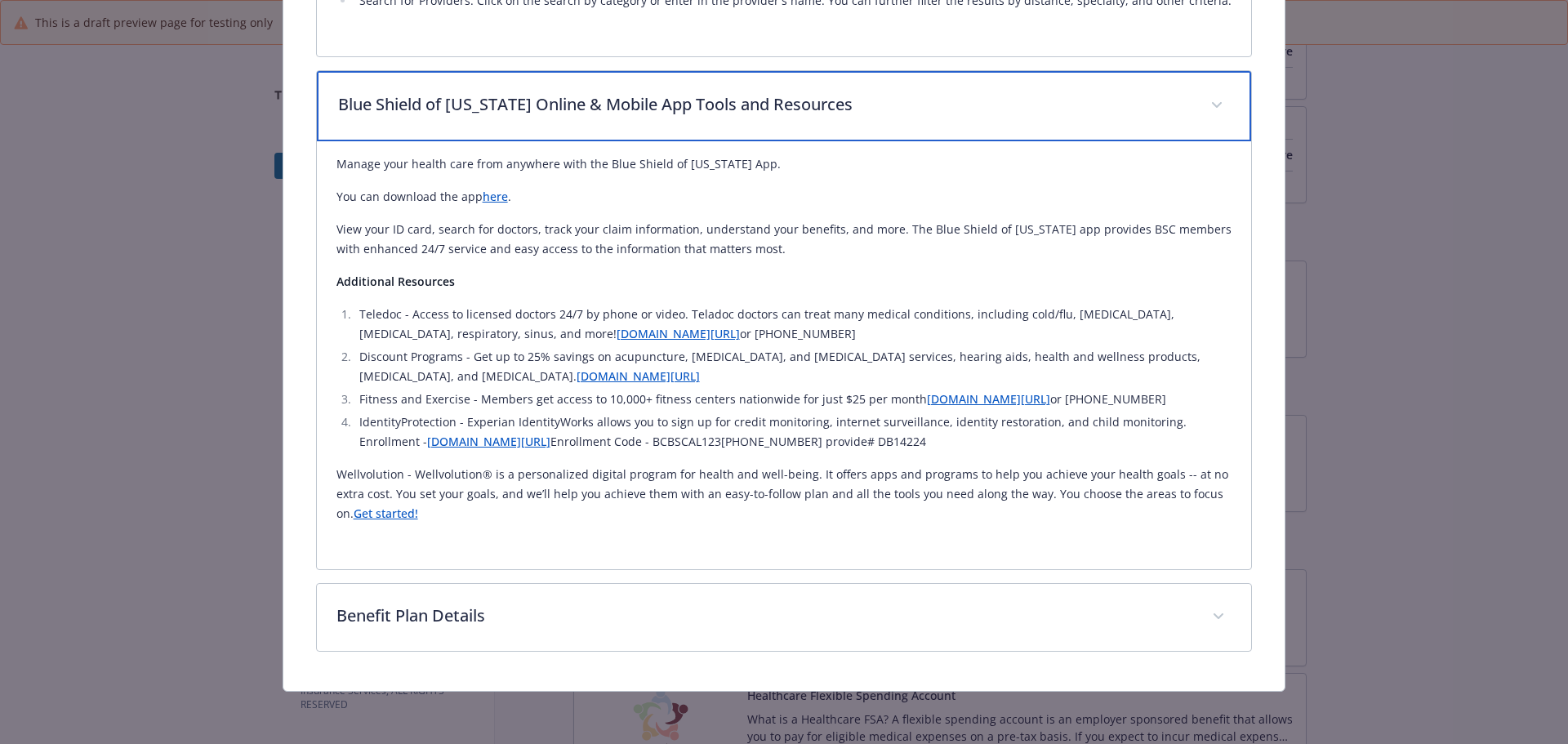
scroll to position [1219, 0]
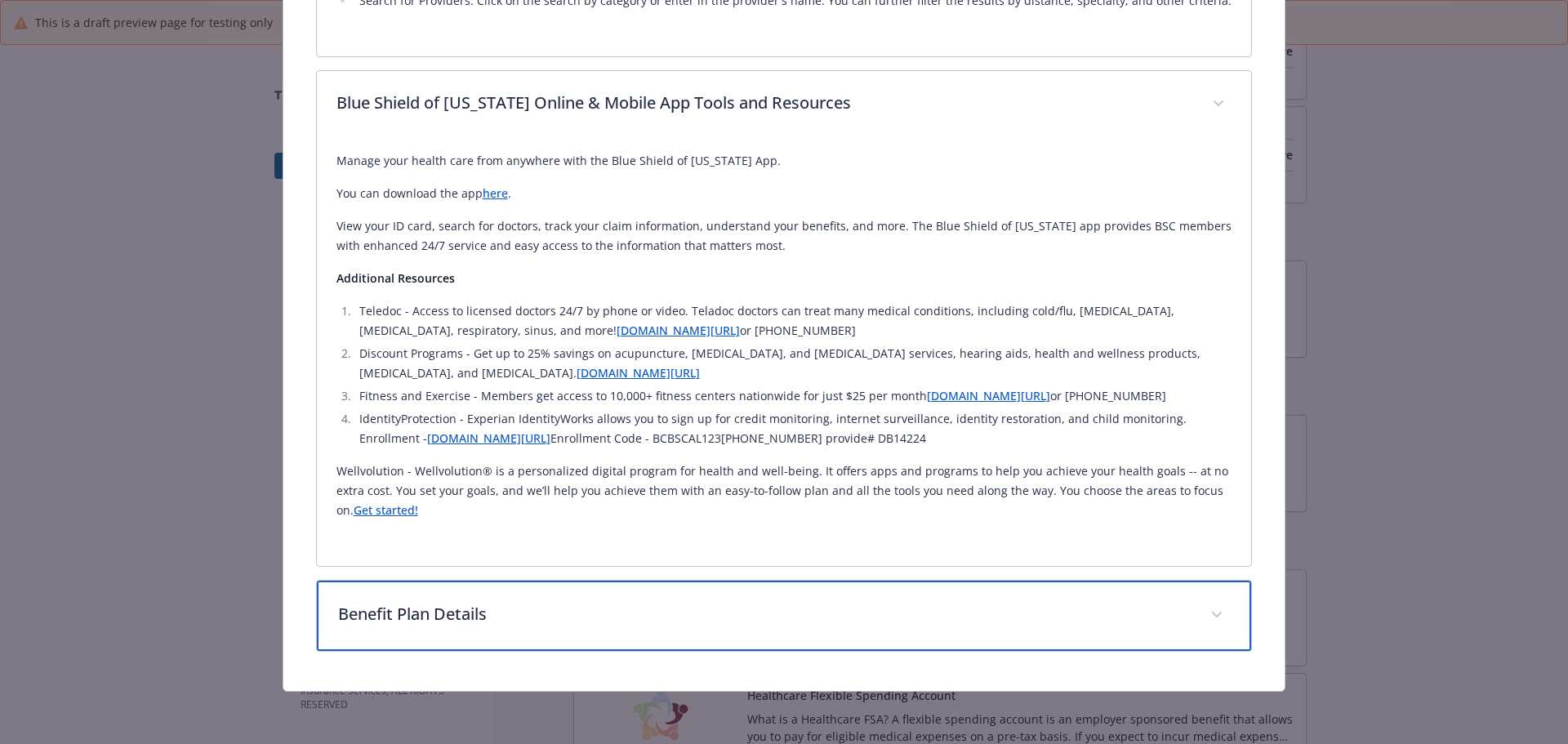
click at [521, 604] on p "Benefit Plan Details" at bounding box center [765, 614] width 853 height 25
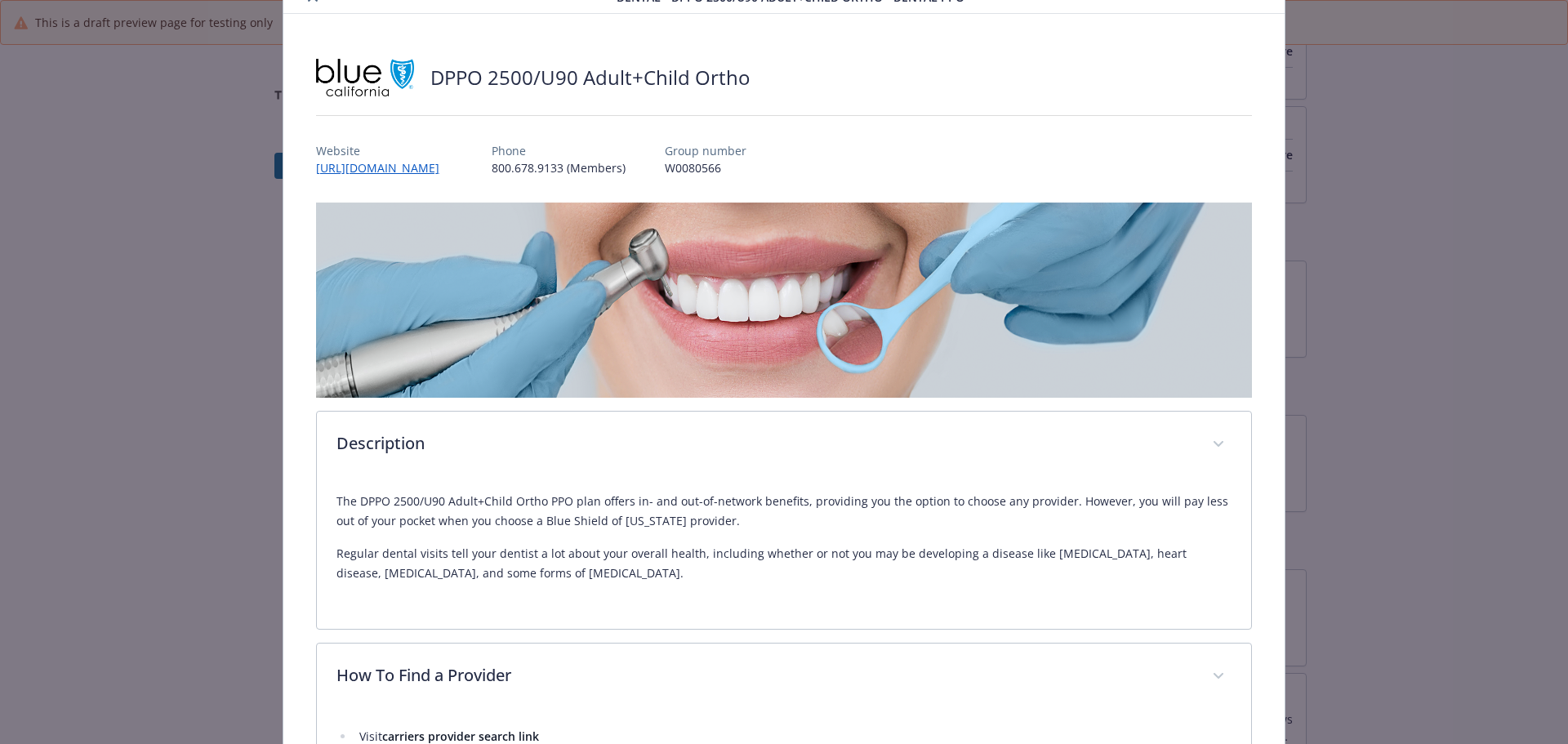
scroll to position [0, 0]
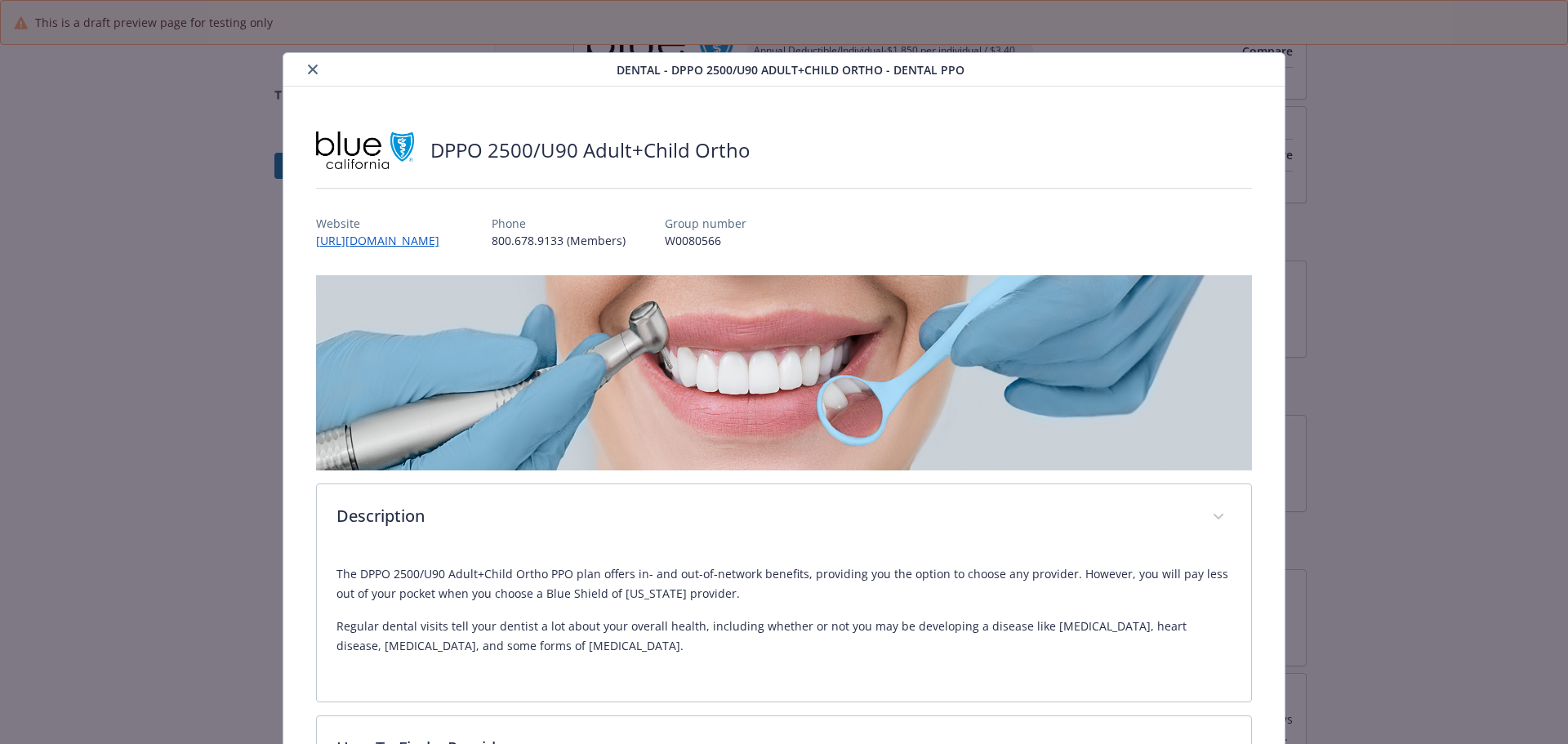
drag, startPoint x: 316, startPoint y: 72, endPoint x: 337, endPoint y: 84, distance: 24.2
click at [316, 72] on icon "close" at bounding box center [312, 69] width 10 height 10
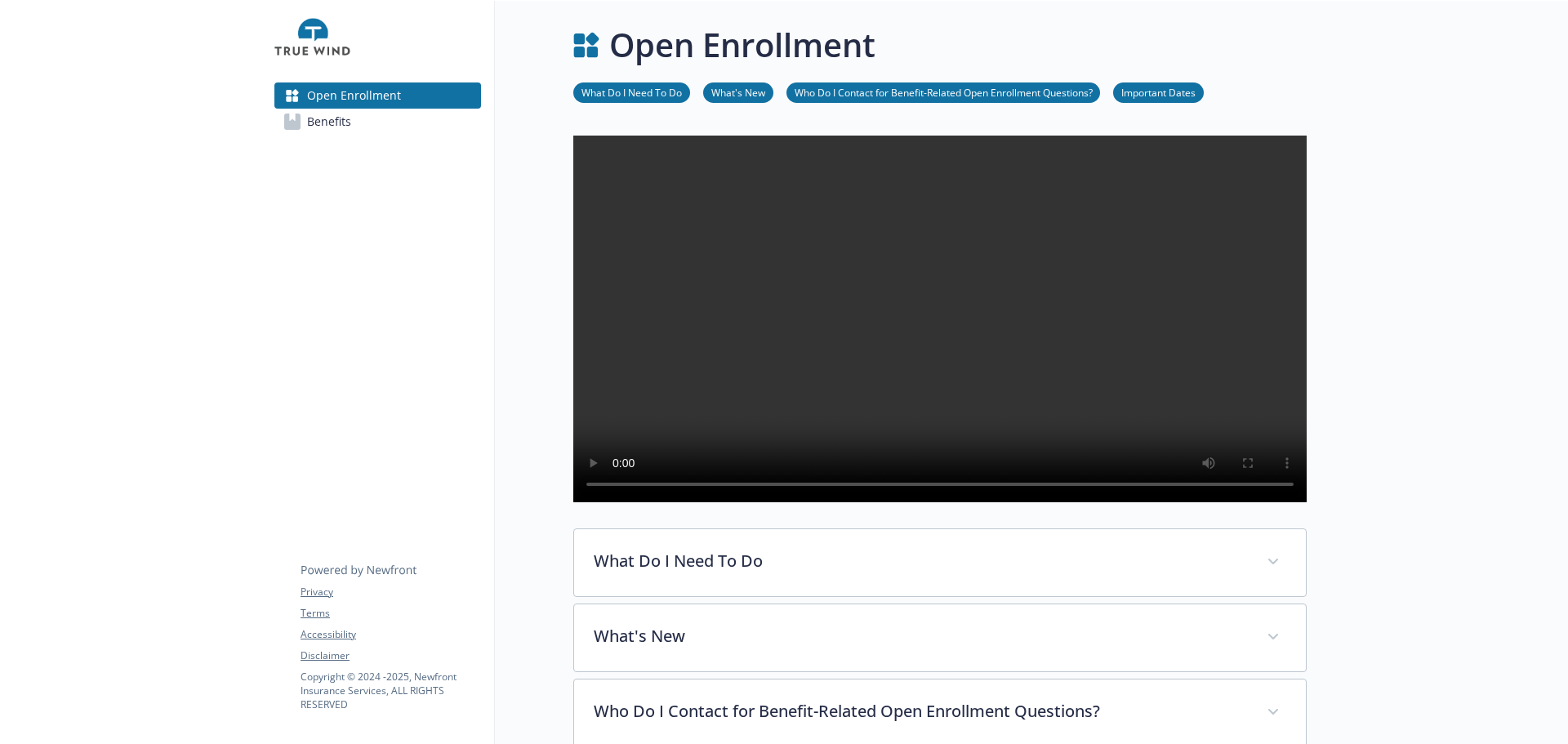
click at [339, 135] on span "Benefits" at bounding box center [329, 121] width 44 height 26
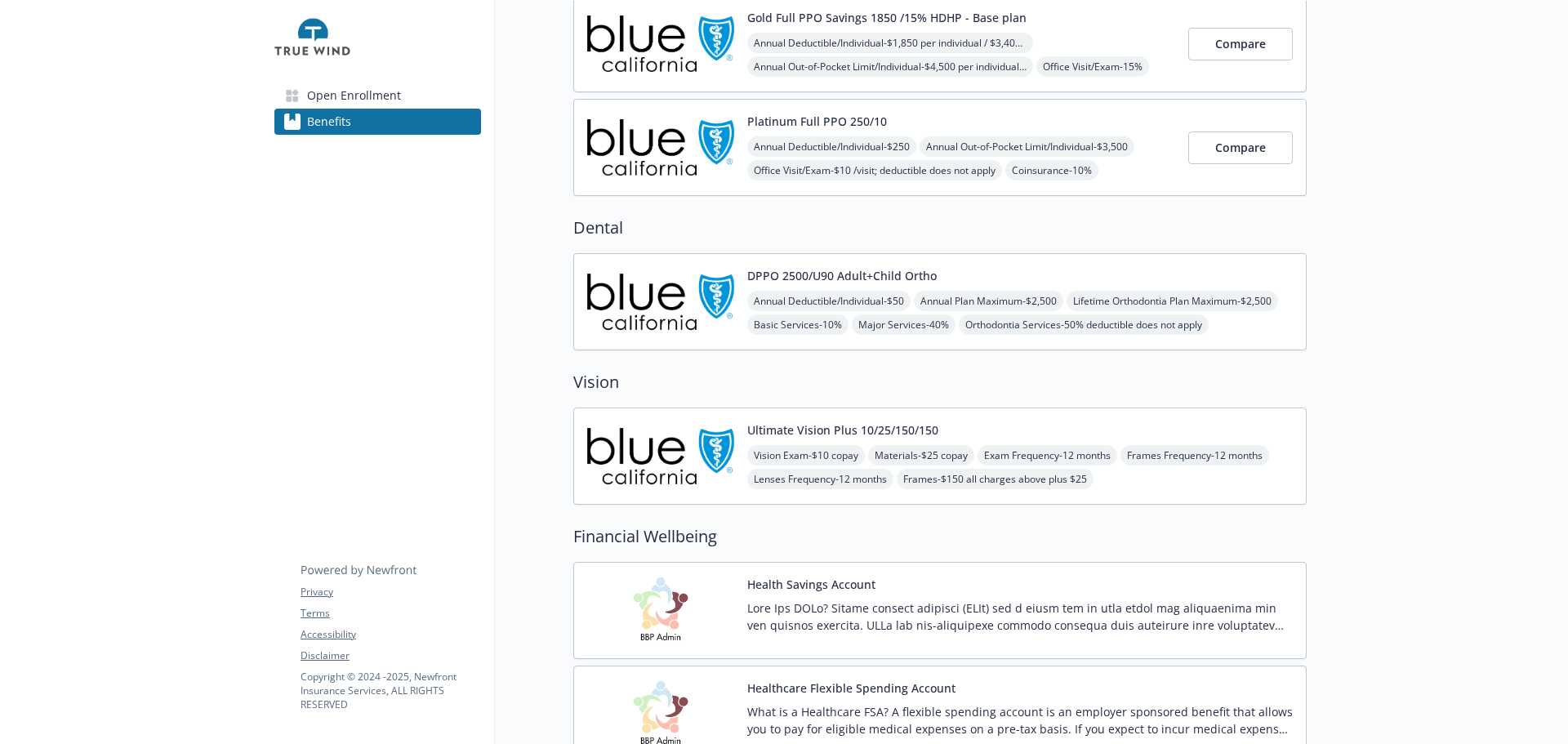
scroll to position [81, 0]
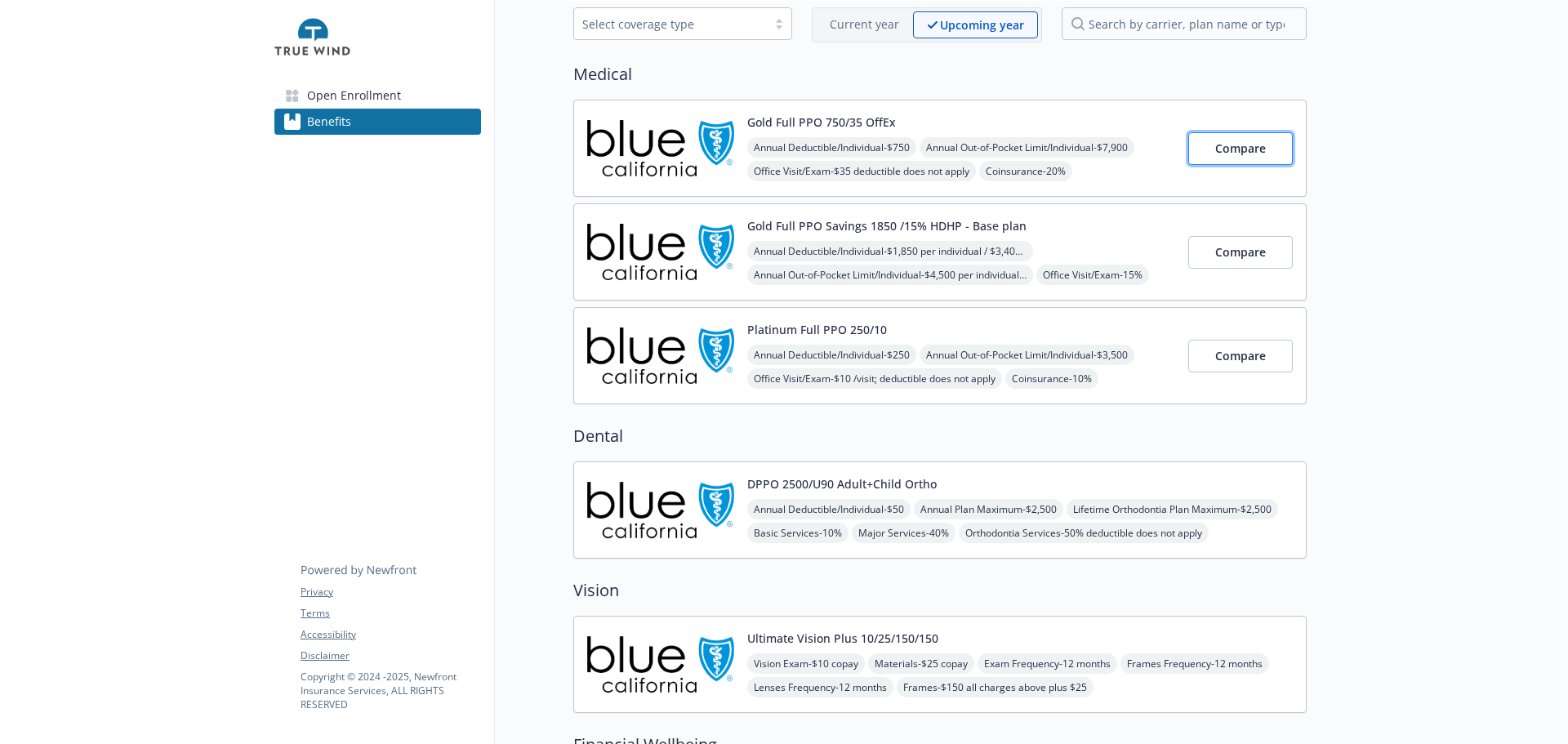
click at [1242, 165] on button "Compare" at bounding box center [1240, 148] width 104 height 32
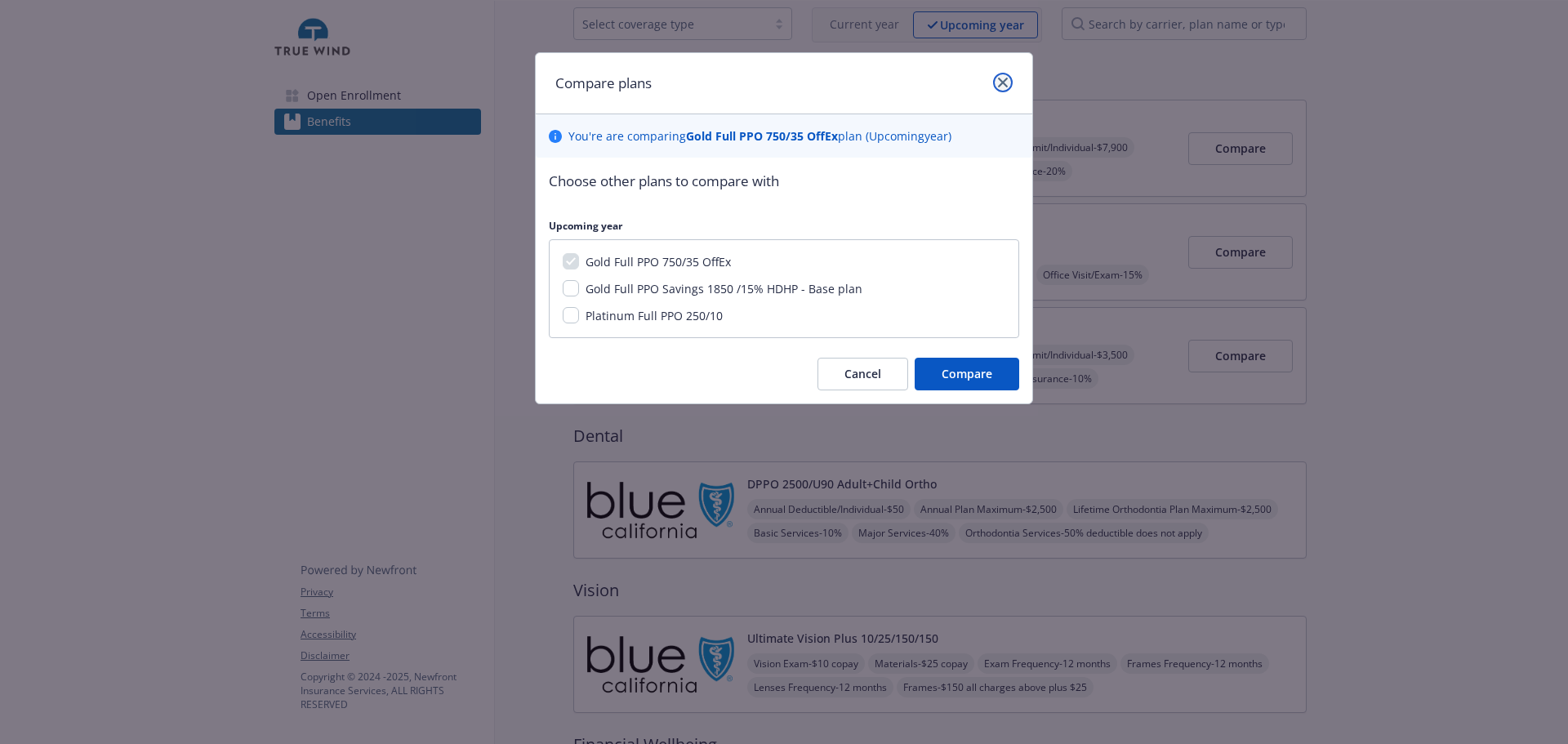
click at [998, 88] on icon "close" at bounding box center [1002, 82] width 10 height 10
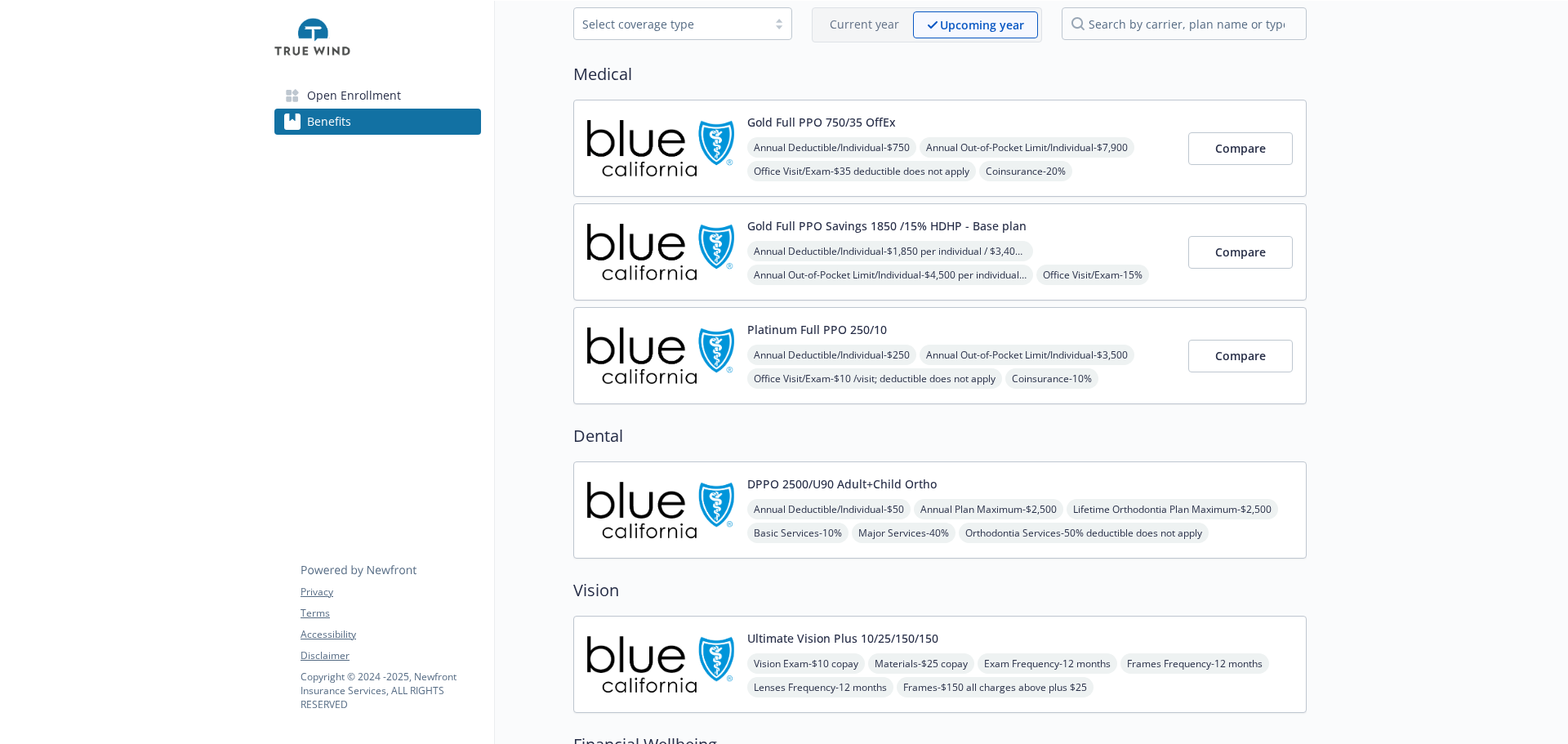
click at [823, 130] on button "Gold Full PPO 750/35 OffEx" at bounding box center [821, 122] width 149 height 18
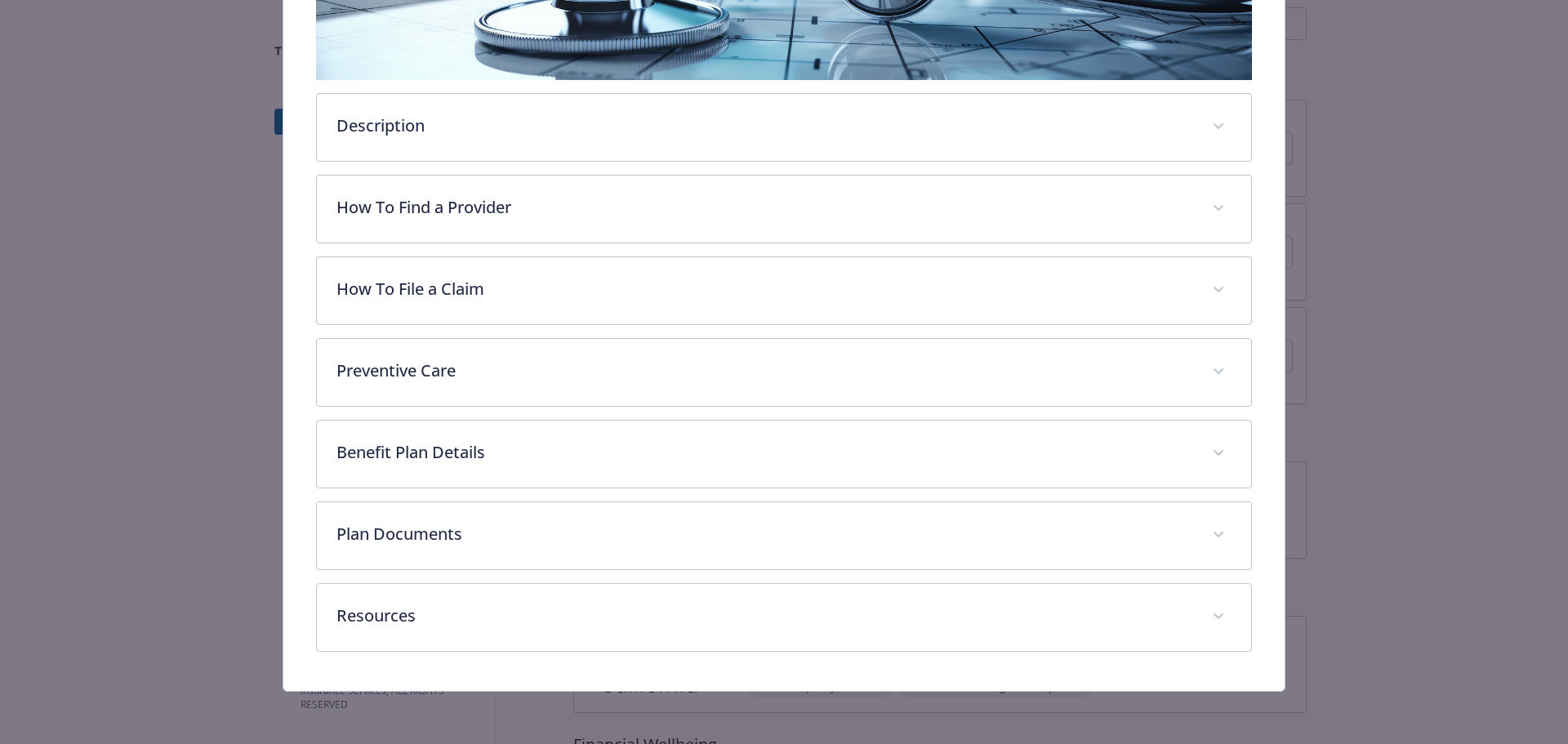
scroll to position [550, 0]
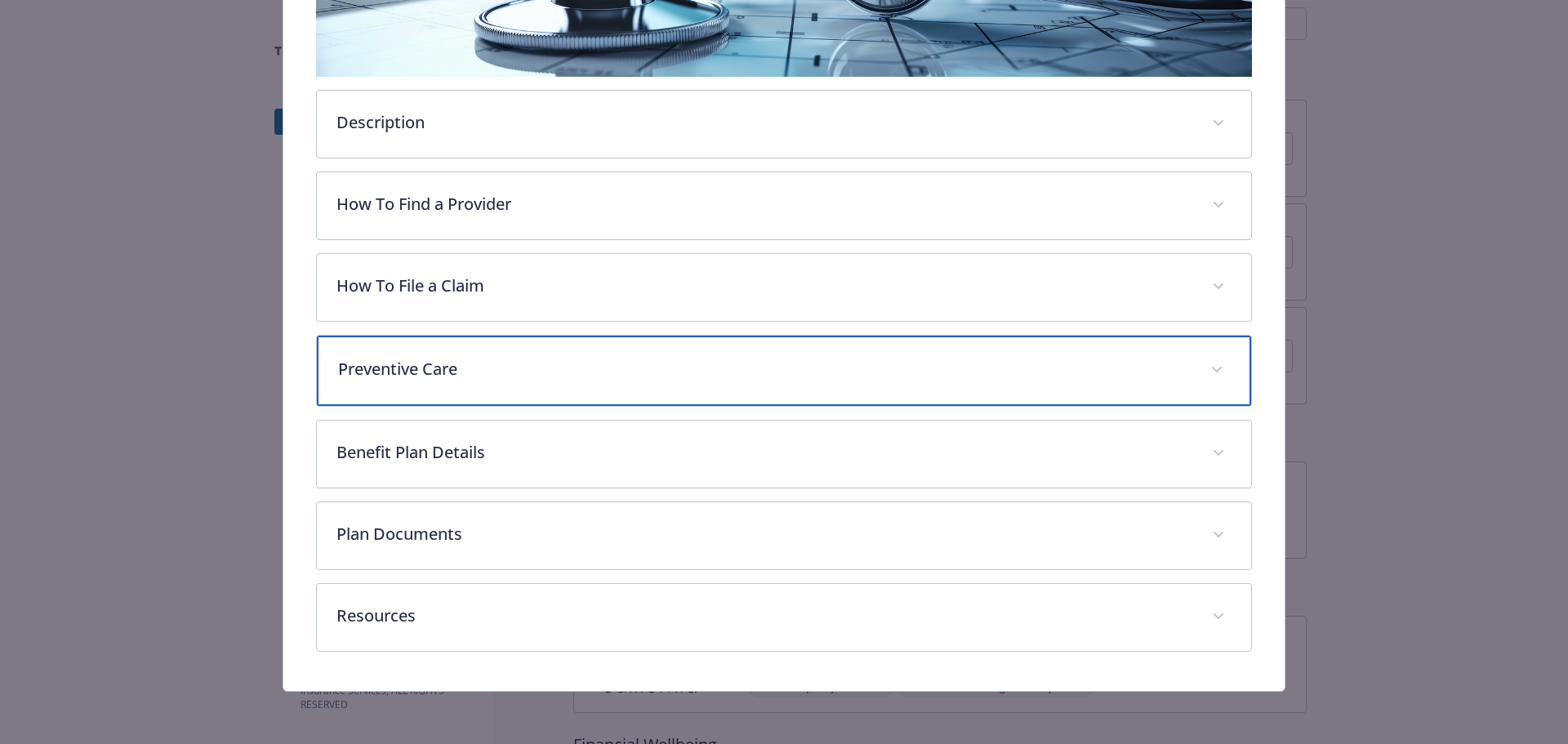
click at [570, 357] on p "Preventive Care" at bounding box center [765, 369] width 853 height 25
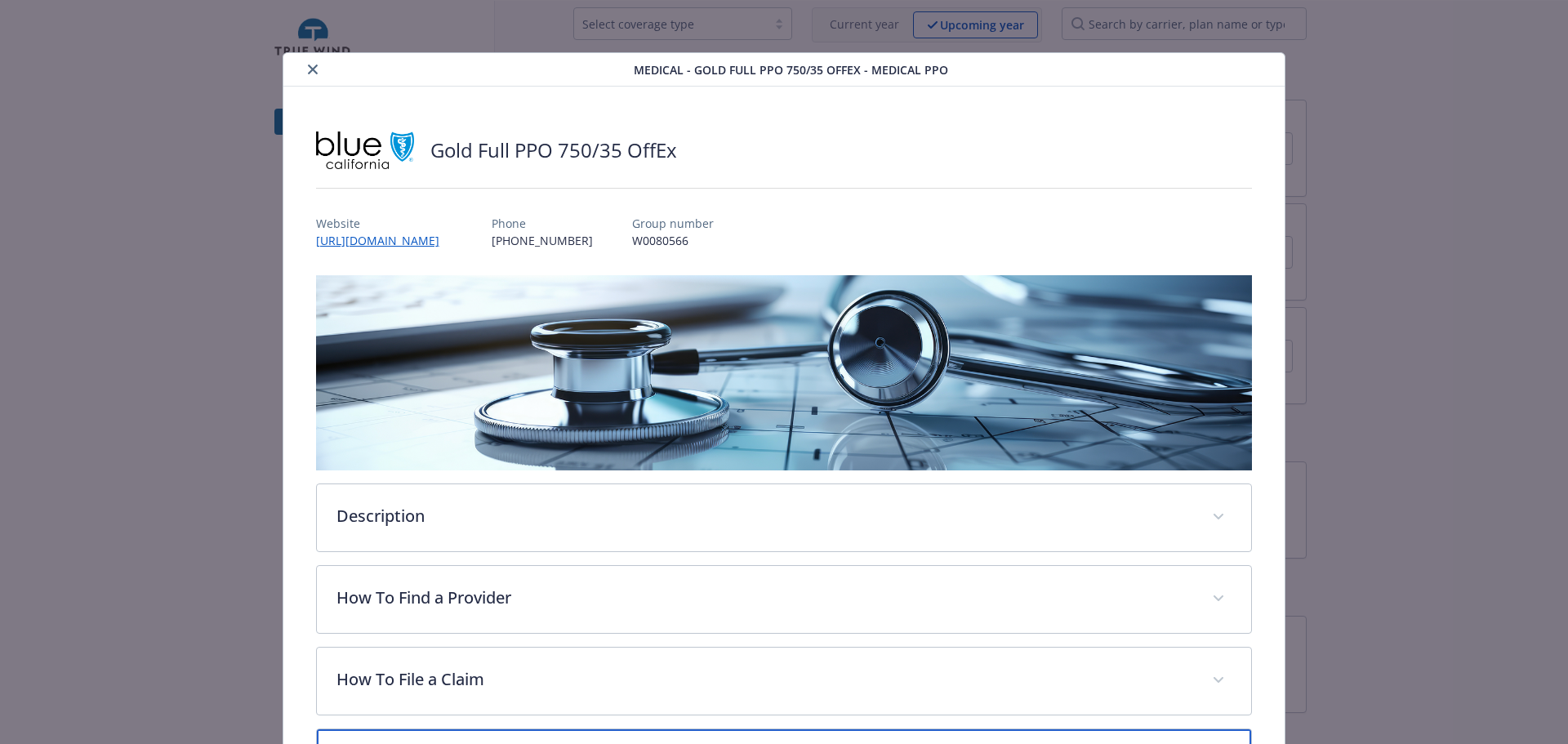
scroll to position [409, 0]
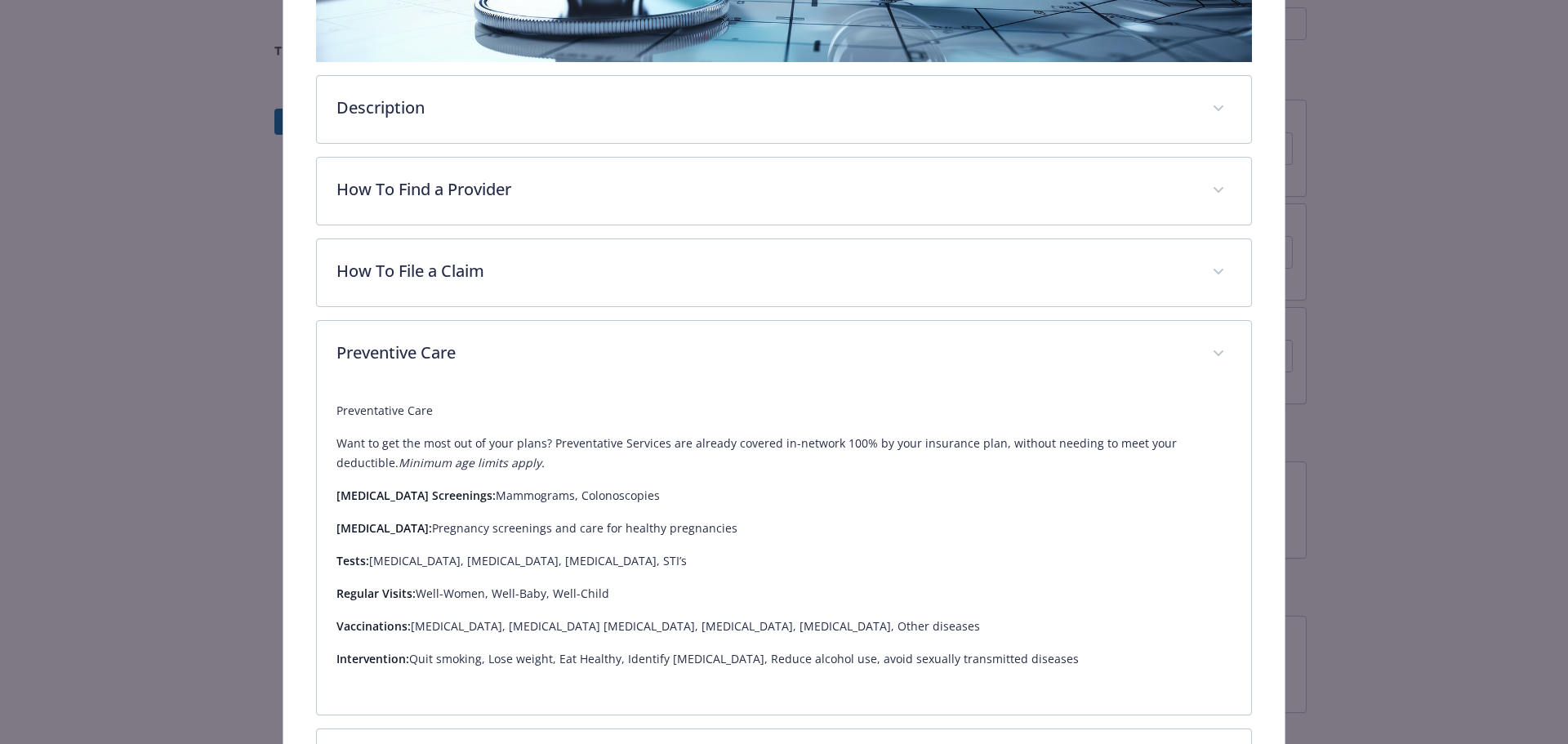
click at [580, 143] on div "Description The Blue Shield of [US_STATE] PPO plan is a traditional plan that g…" at bounding box center [784, 109] width 937 height 68
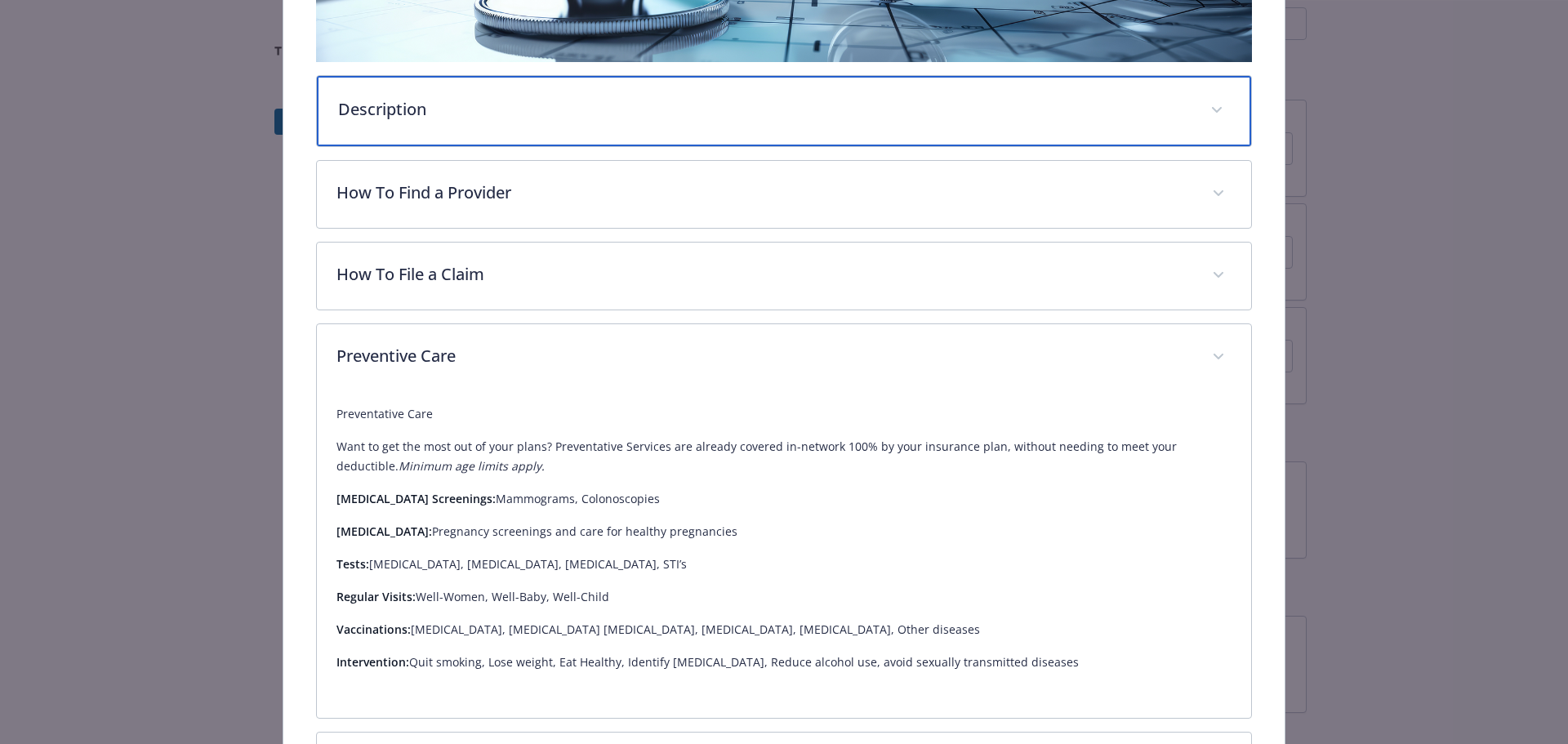
click at [599, 146] on div "Description" at bounding box center [784, 111] width 935 height 70
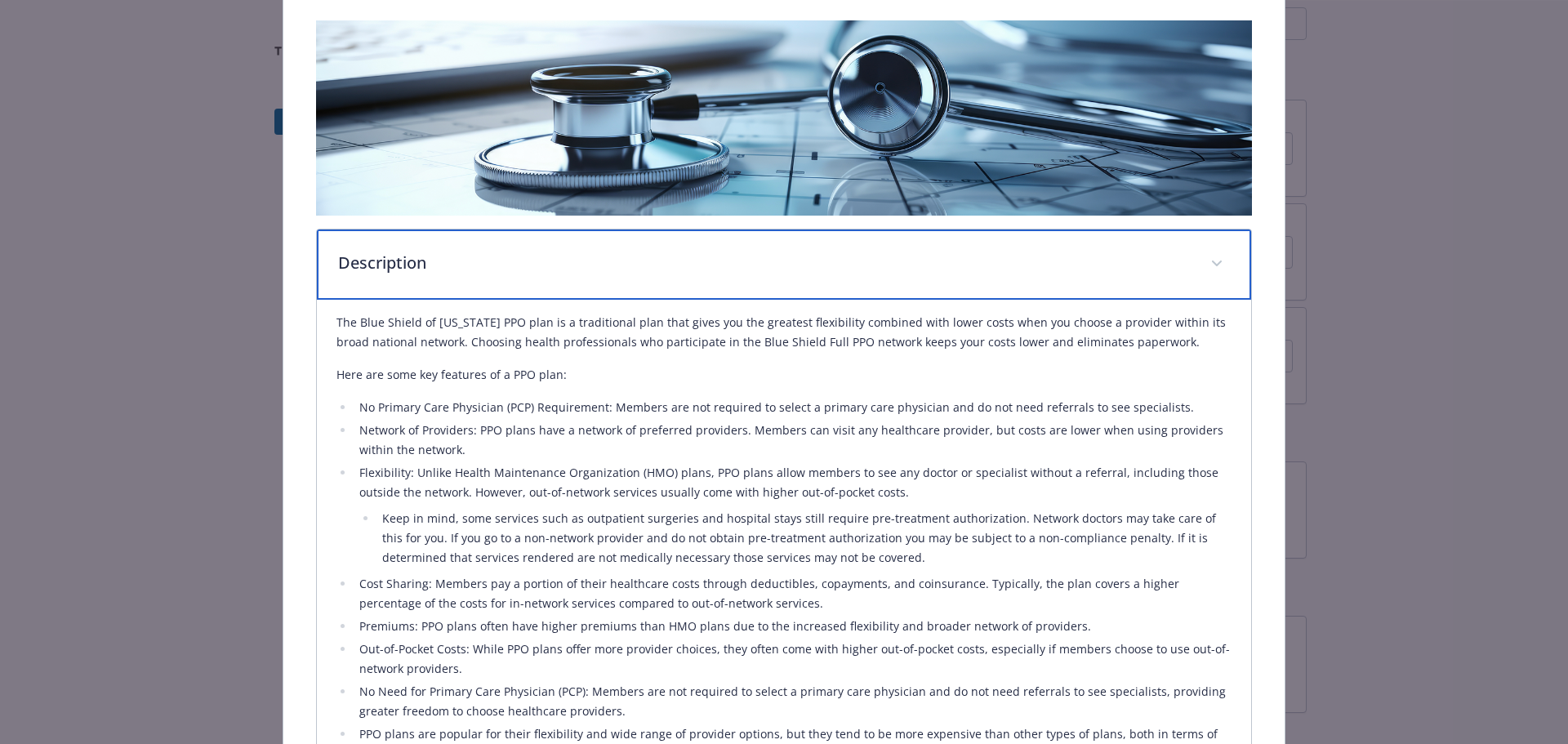
scroll to position [0, 0]
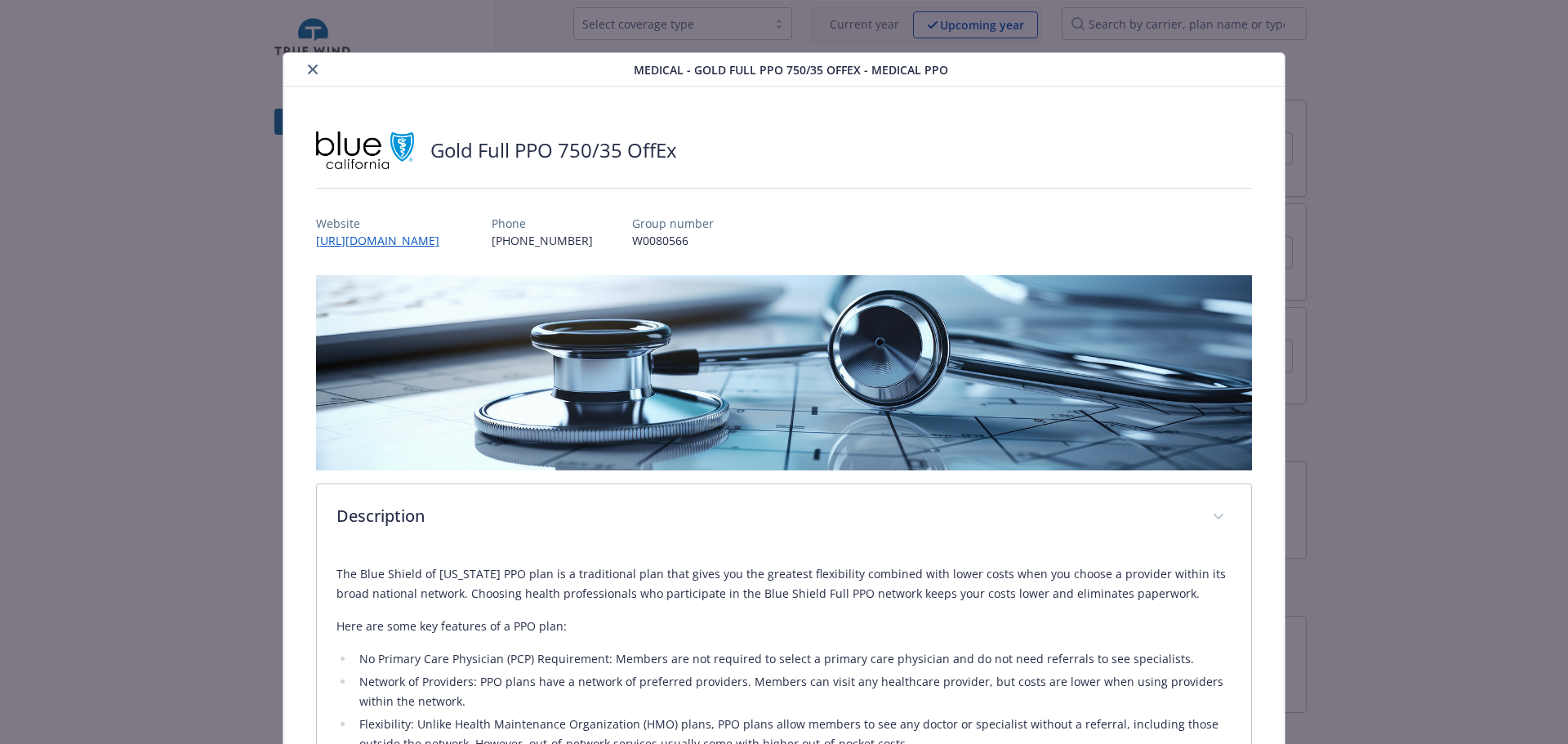
click at [315, 68] on button "close" at bounding box center [312, 68] width 19 height 19
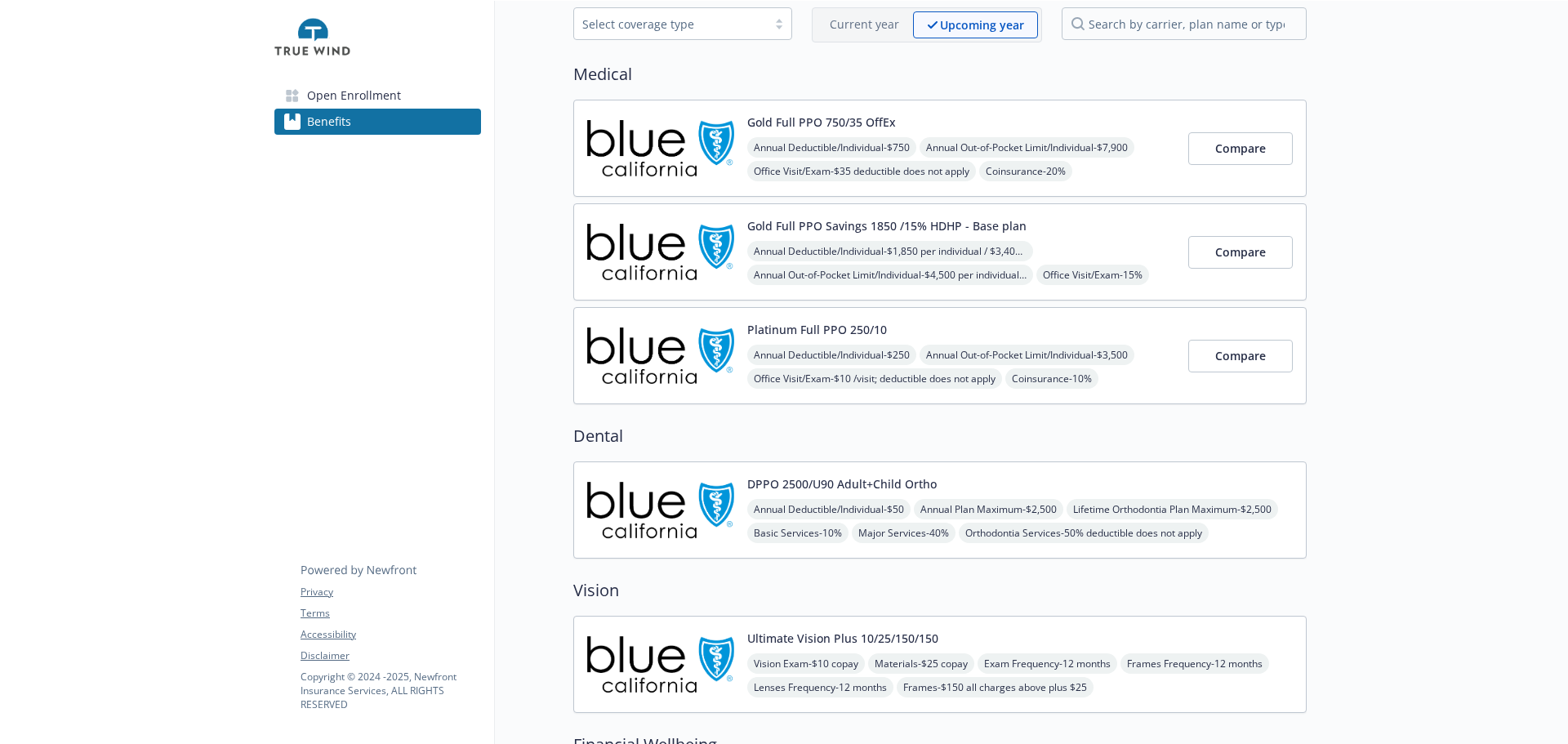
click at [900, 235] on button "Gold Full PPO Savings 1850 /15% HDHP - Base plan" at bounding box center [887, 226] width 279 height 18
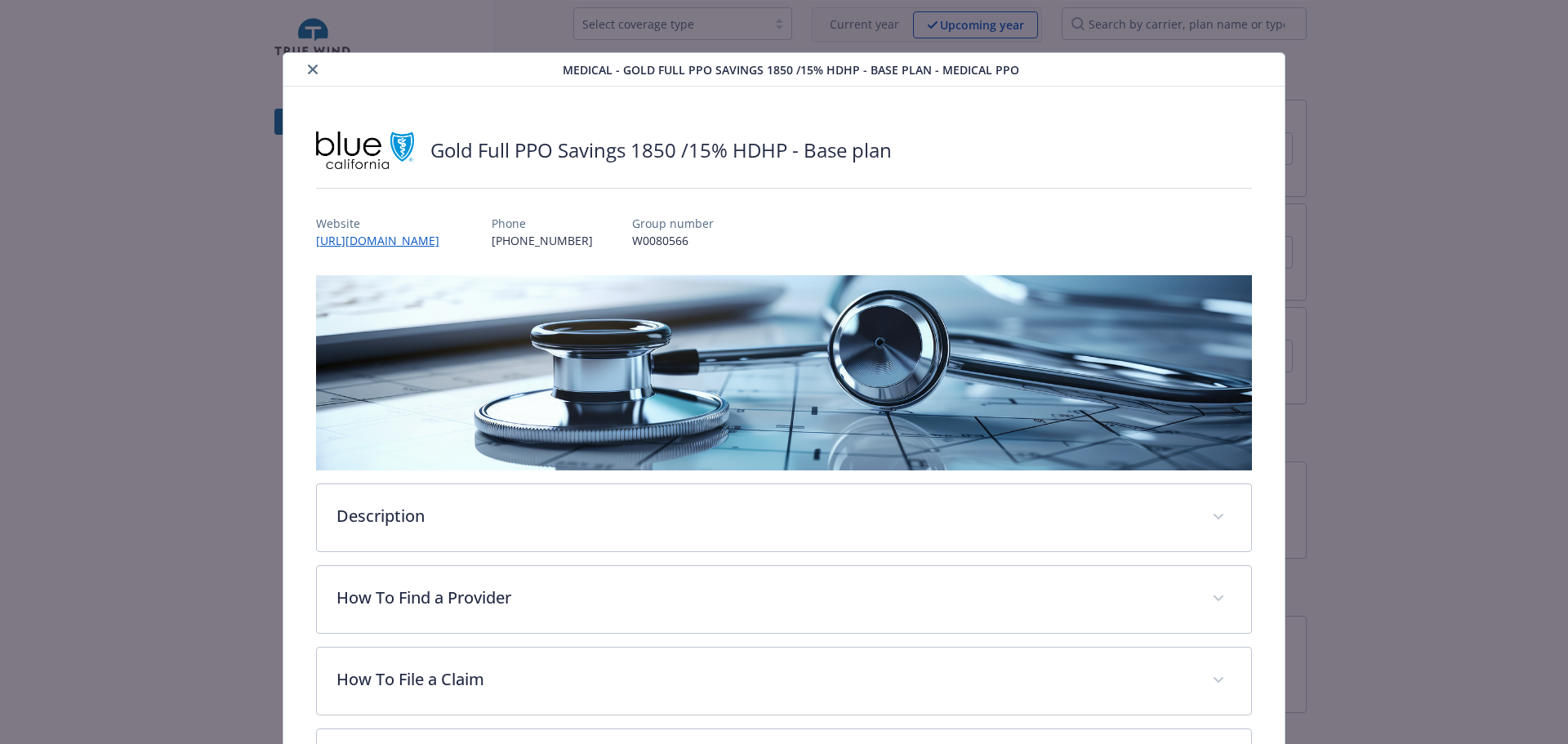
scroll to position [49, 0]
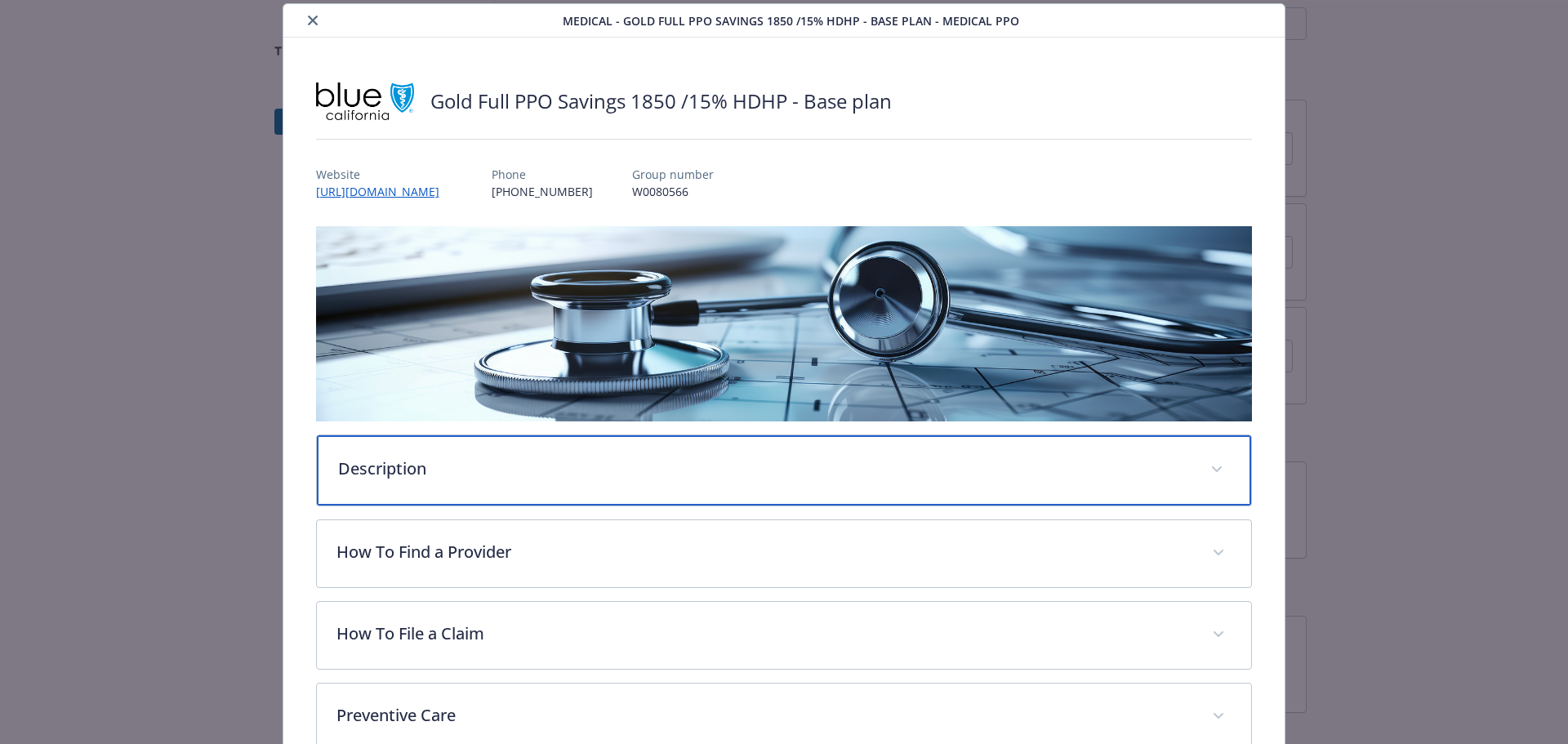
drag, startPoint x: 638, startPoint y: 513, endPoint x: 668, endPoint y: 489, distance: 38.4
click at [640, 506] on div "Description" at bounding box center [784, 470] width 935 height 70
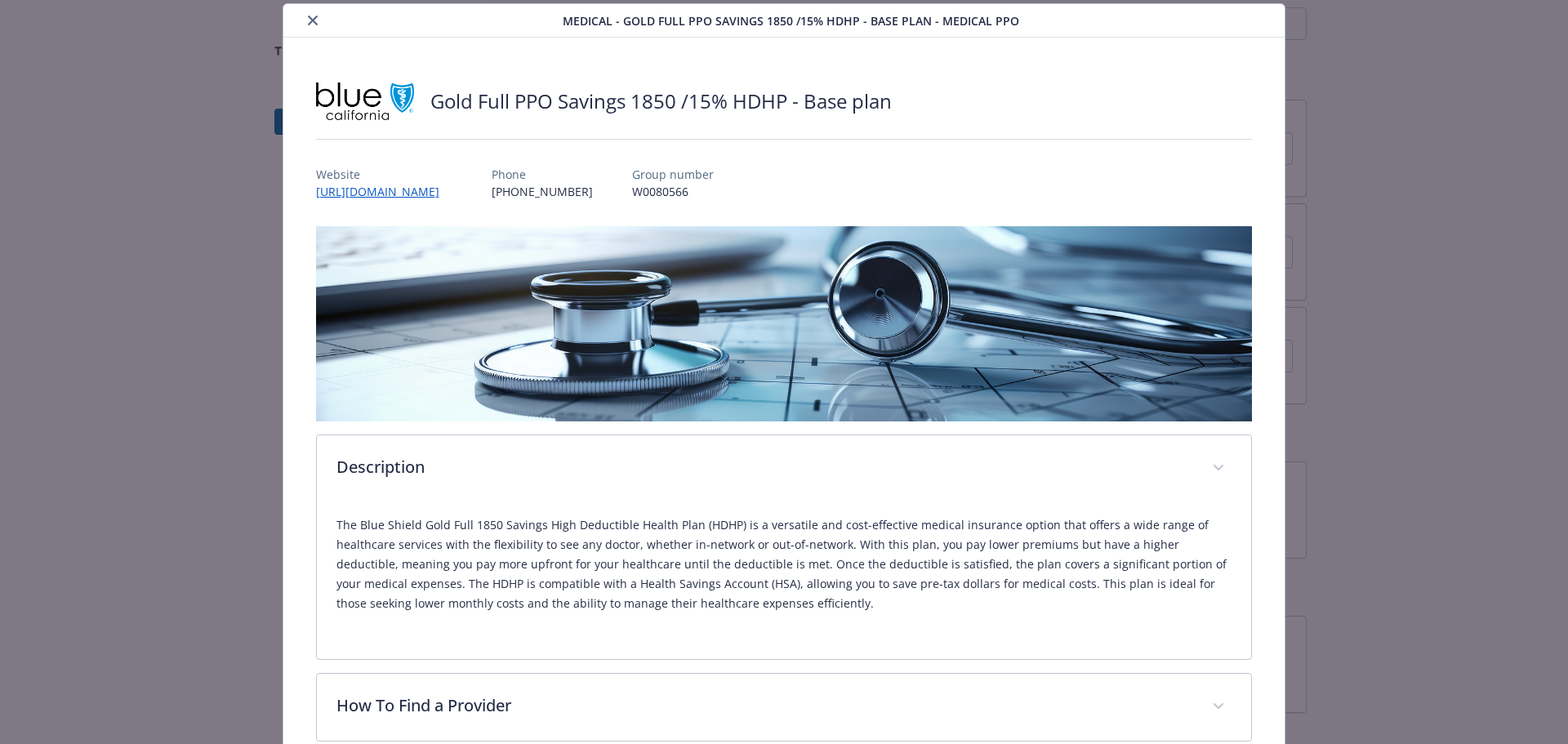
click at [317, 25] on icon "close" at bounding box center [312, 20] width 10 height 10
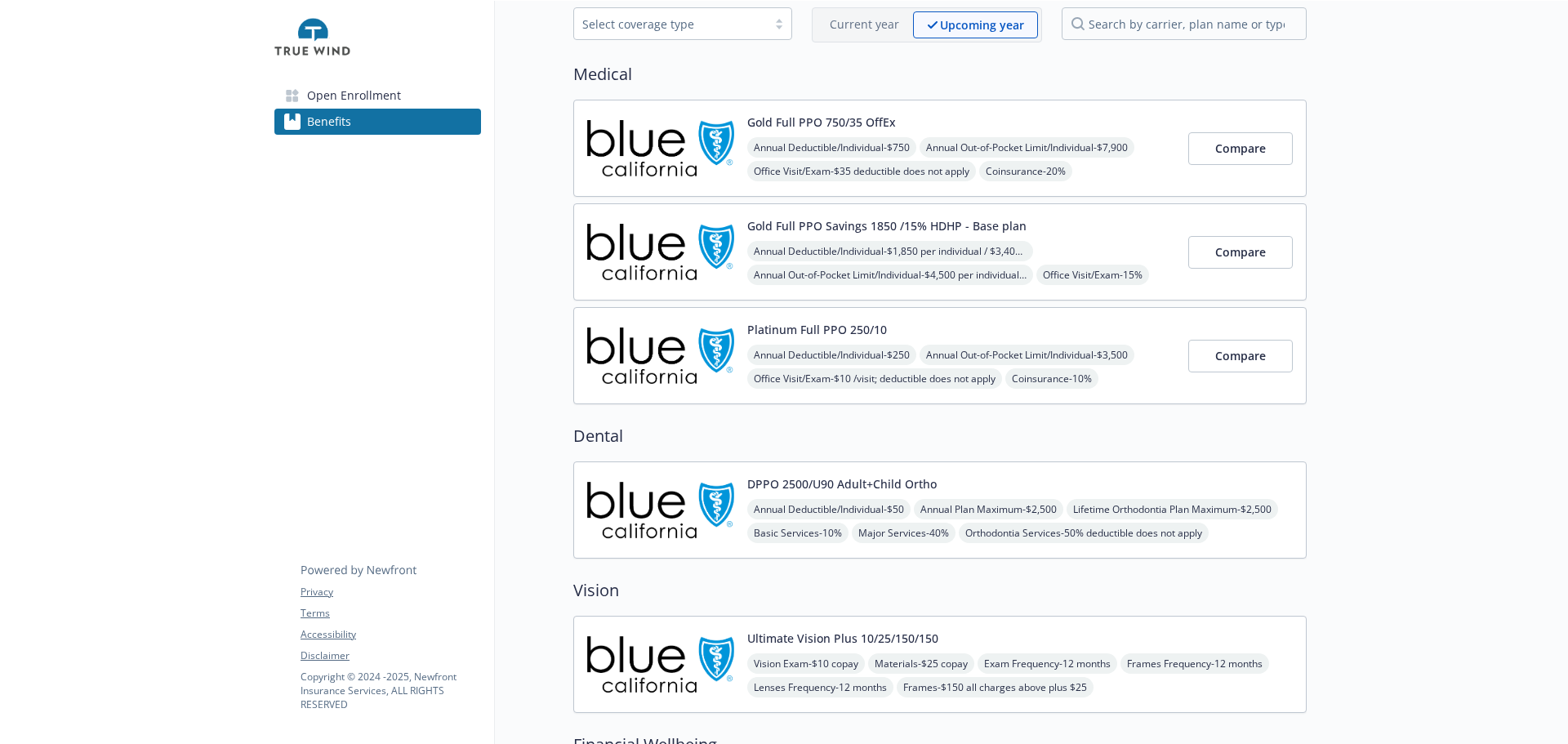
click at [831, 235] on button "Gold Full PPO Savings 1850 /15% HDHP - Base plan" at bounding box center [887, 226] width 279 height 18
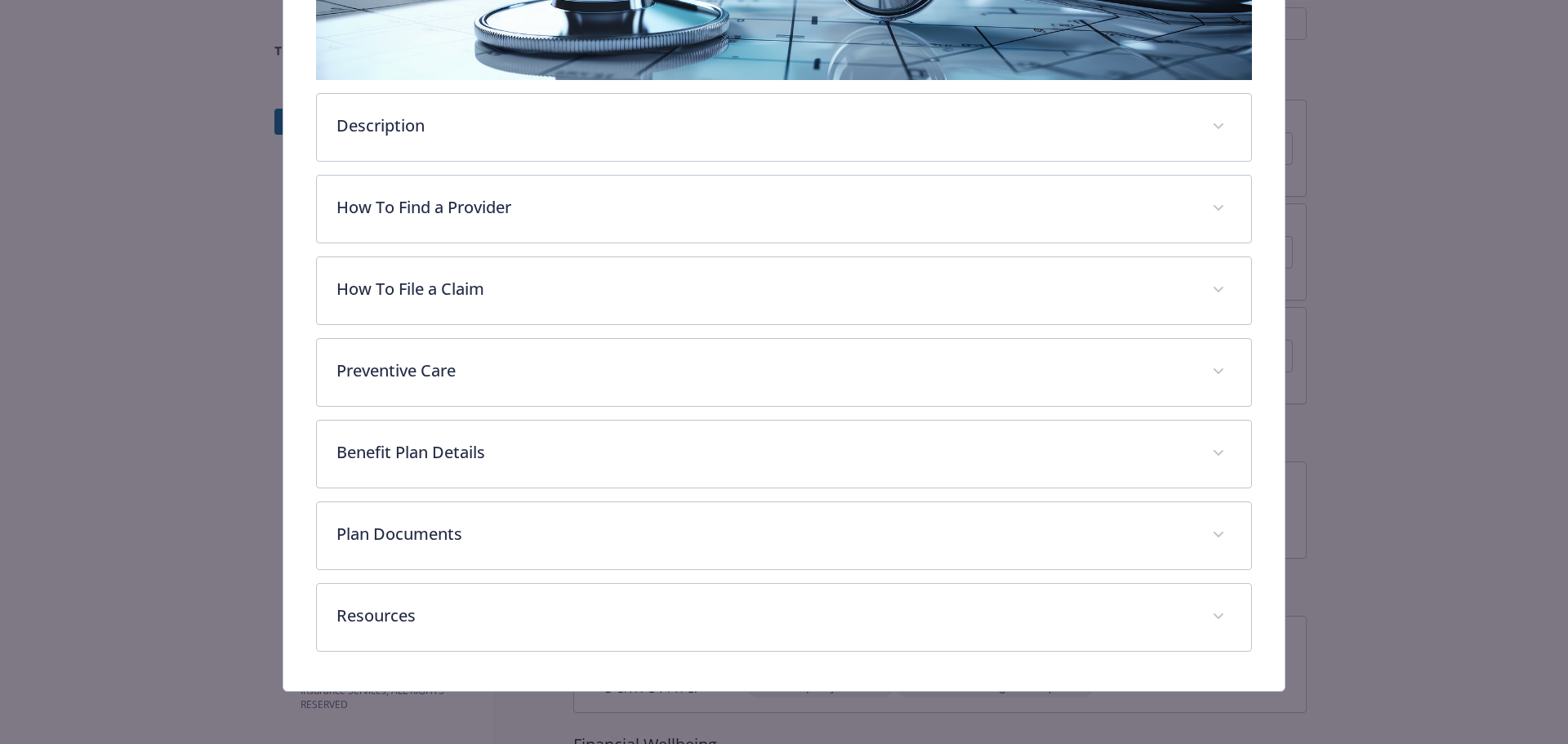
scroll to position [457, 0]
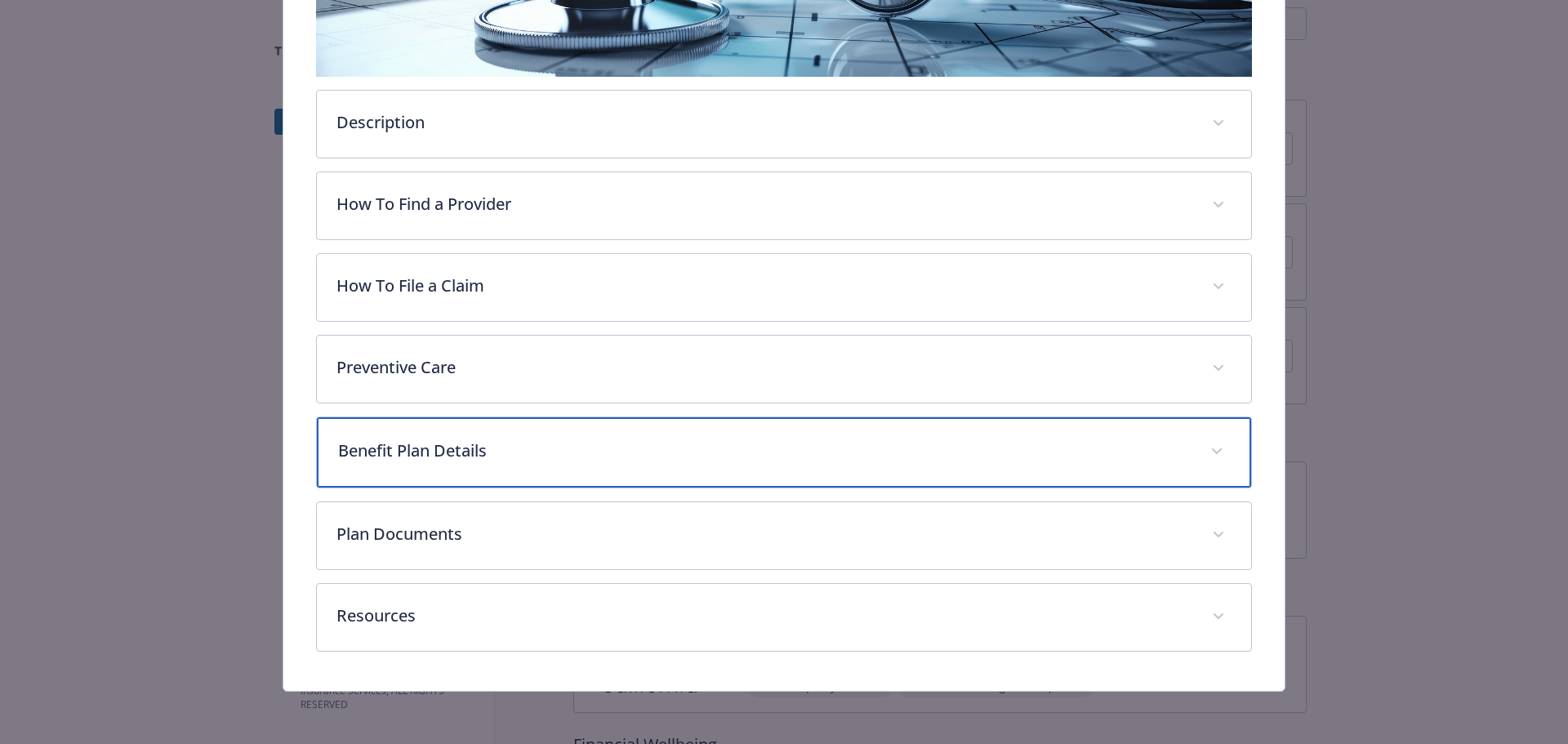
click at [606, 463] on p "Benefit Plan Details" at bounding box center [765, 450] width 853 height 25
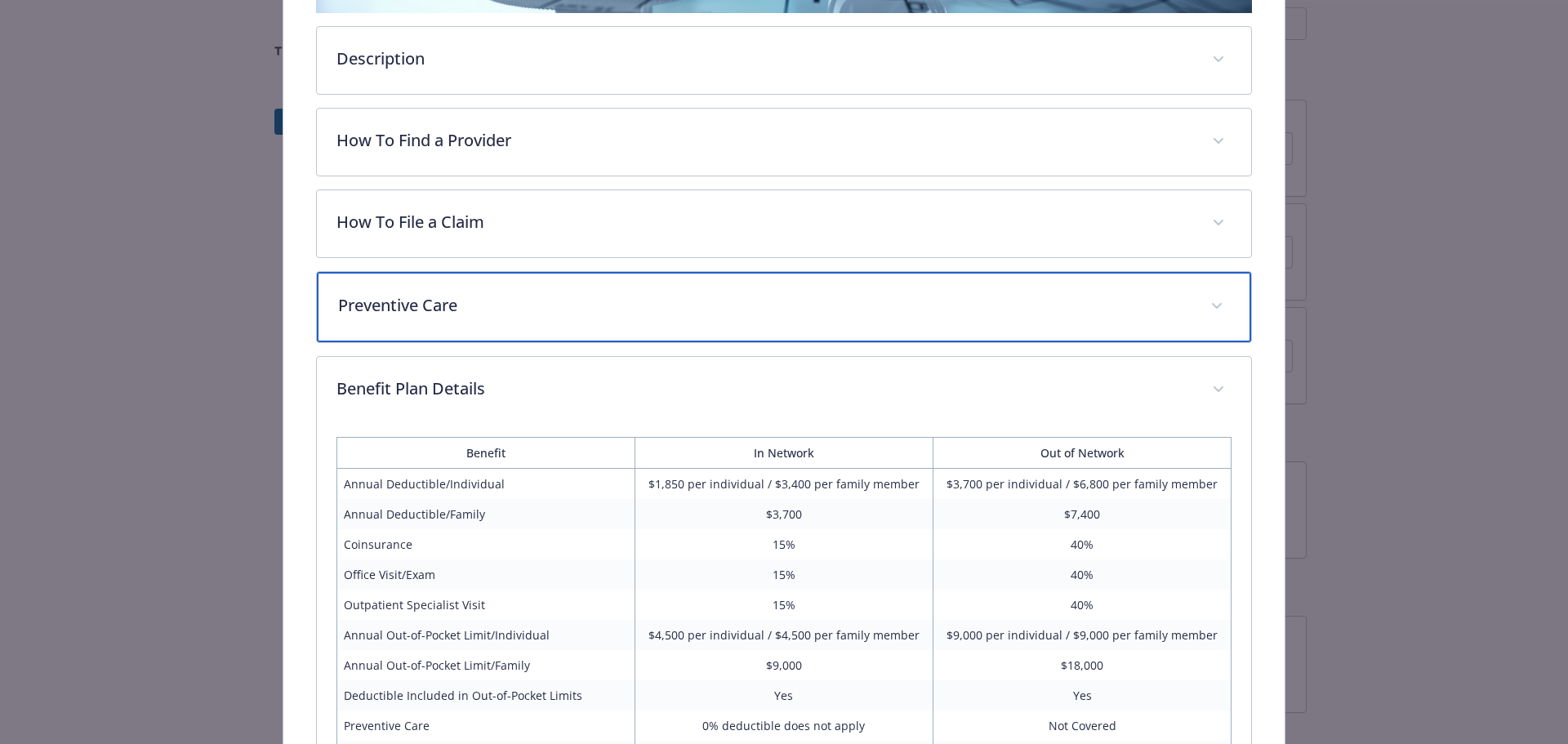
click at [602, 318] on p "Preventive Care" at bounding box center [765, 305] width 853 height 25
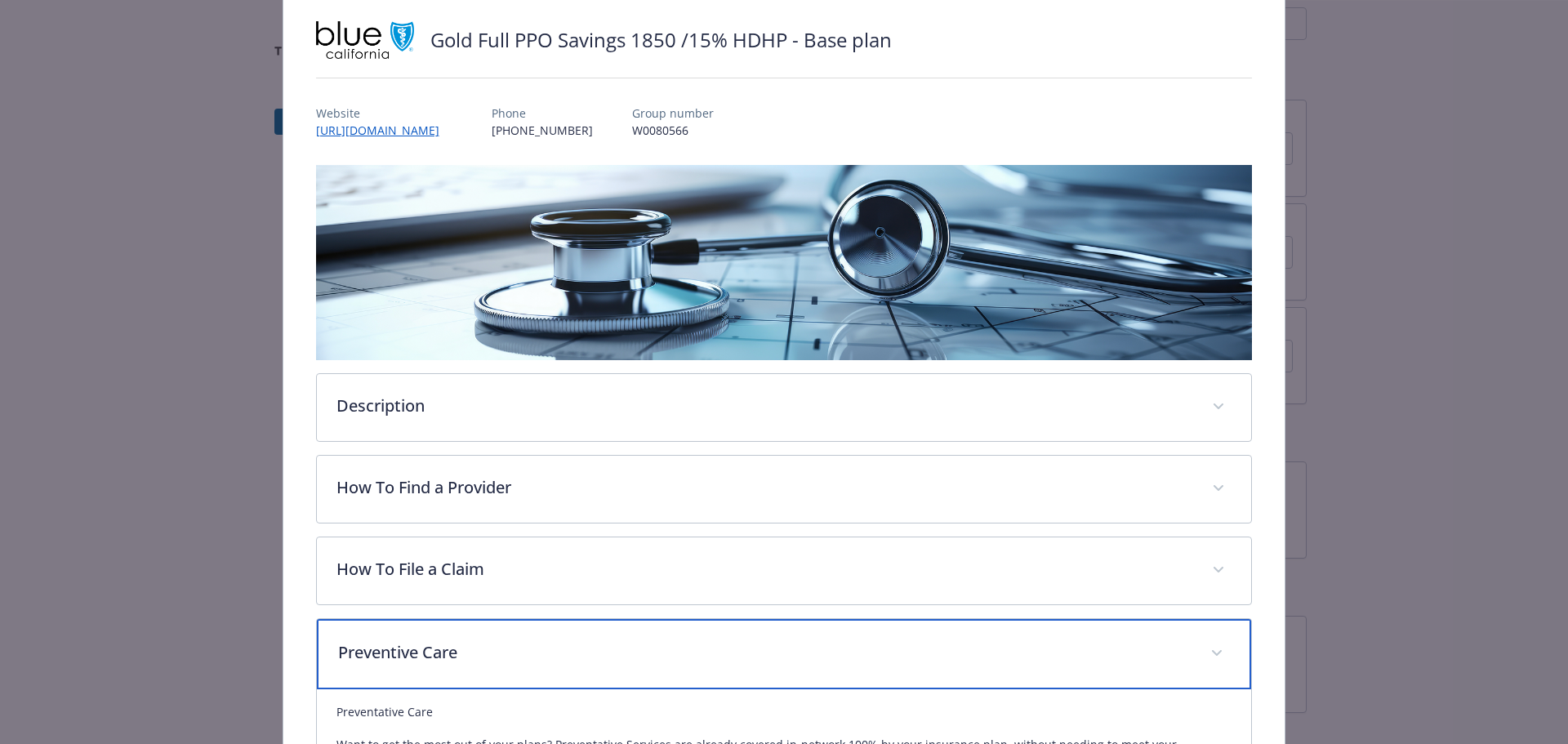
scroll to position [0, 0]
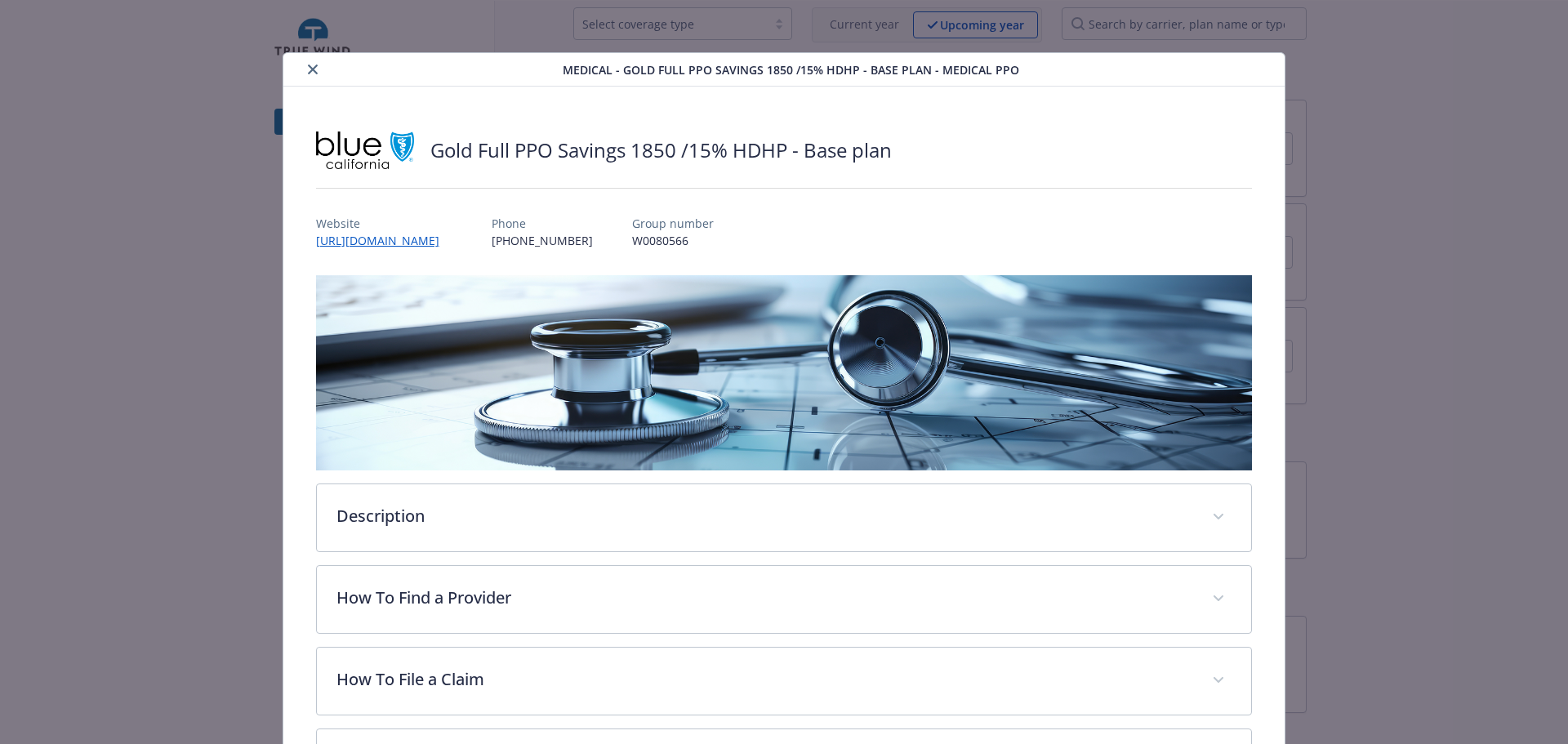
click at [316, 72] on icon "close" at bounding box center [312, 69] width 10 height 10
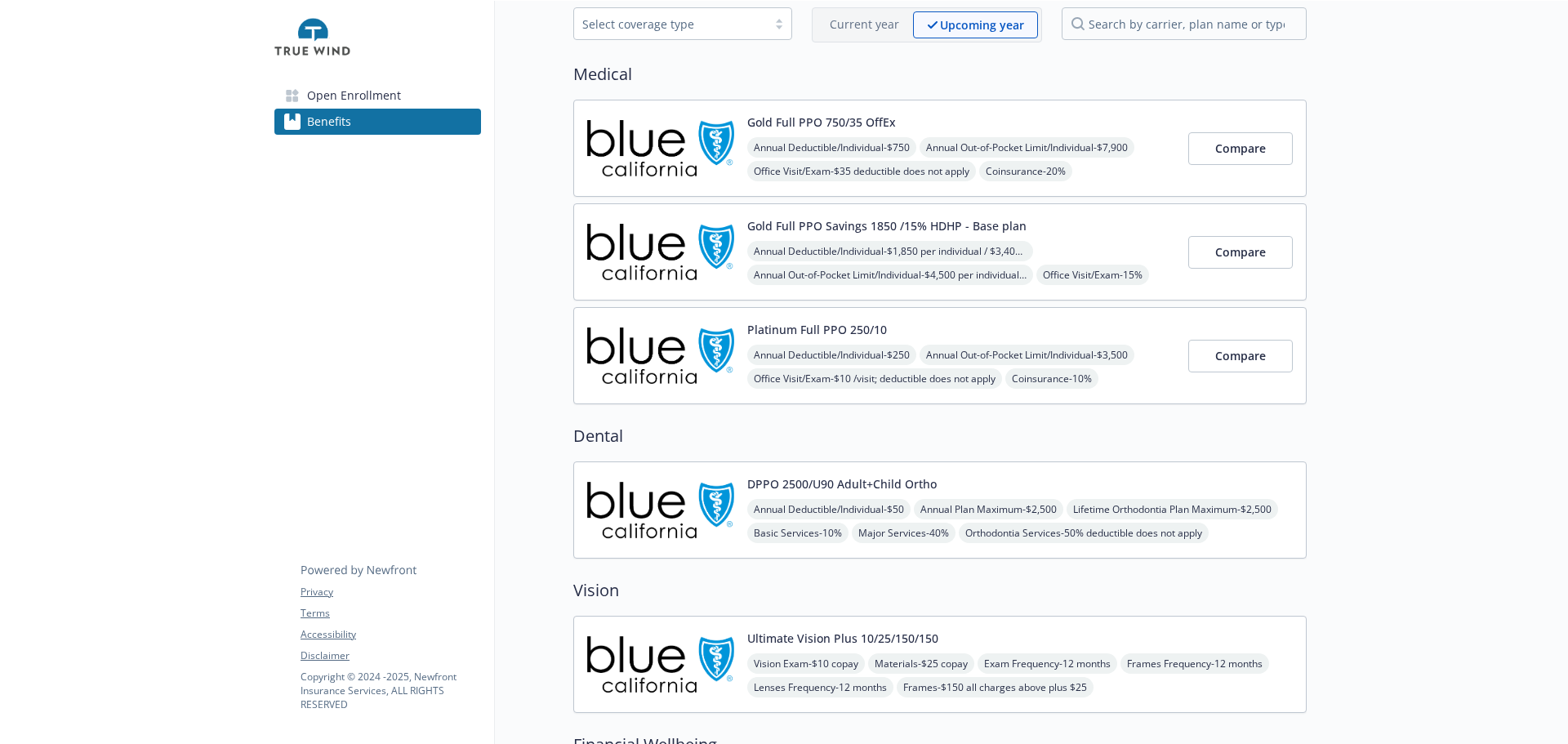
click at [871, 338] on button "Platinum Full PPO 250/10" at bounding box center [816, 329] width 140 height 18
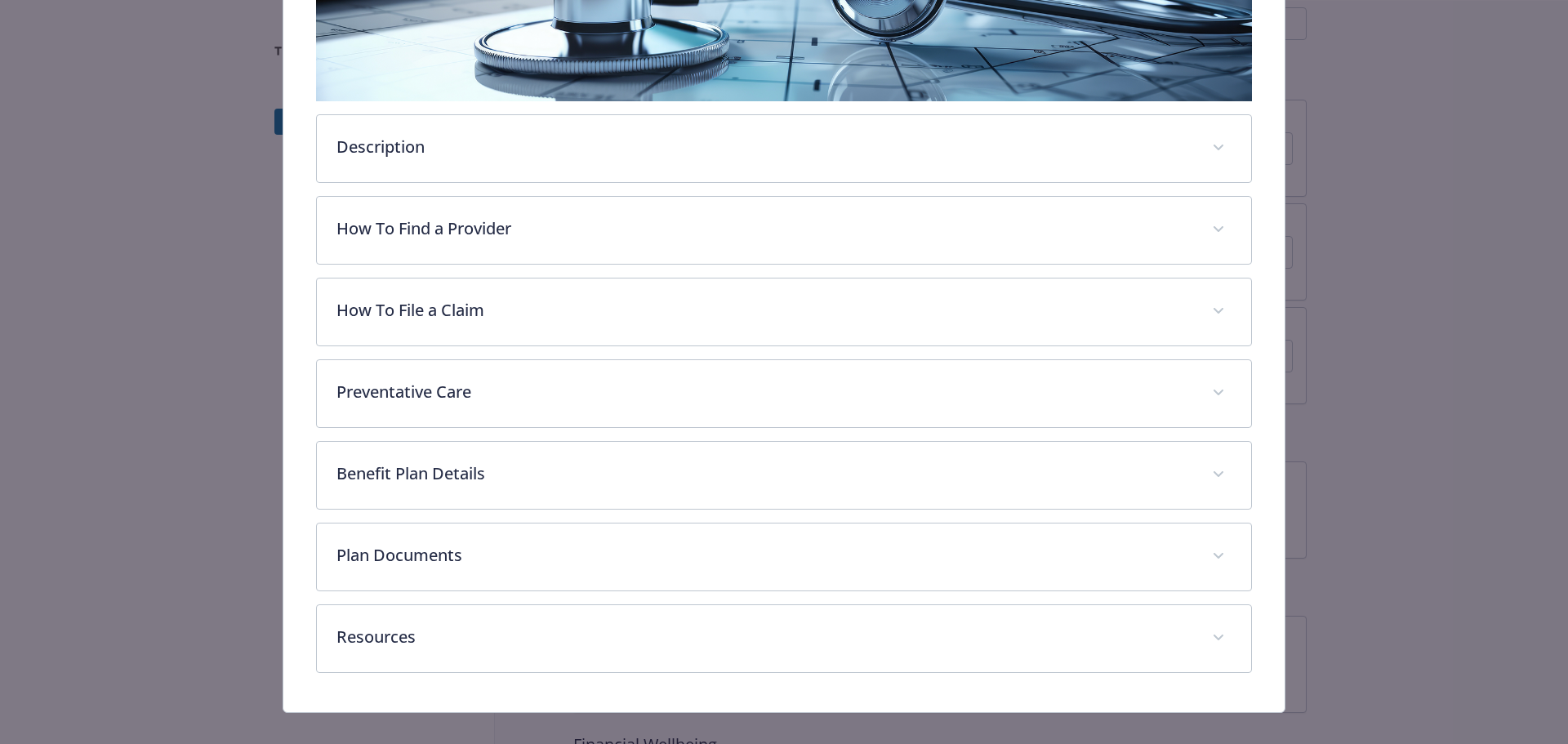
scroll to position [375, 0]
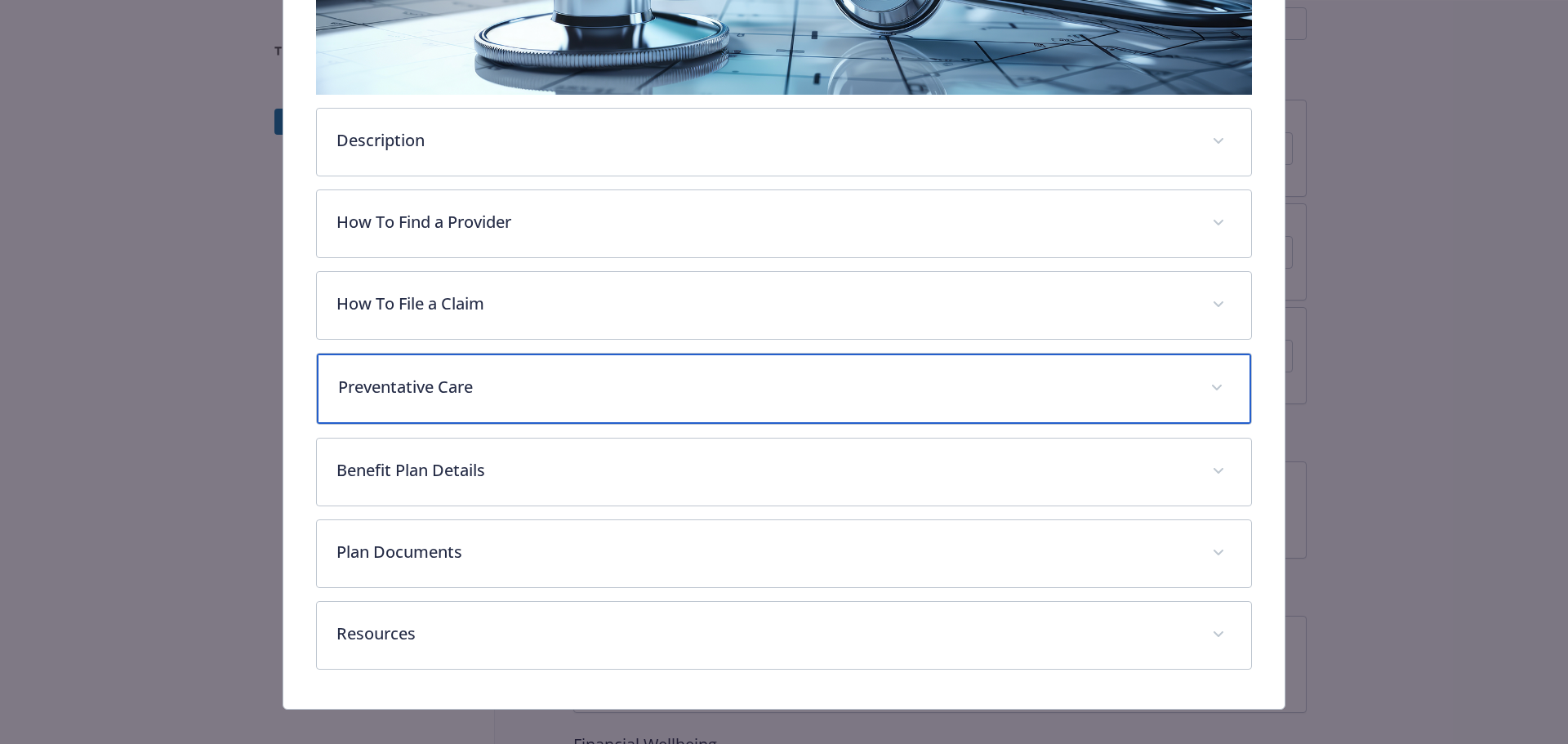
drag, startPoint x: 526, startPoint y: 474, endPoint x: 539, endPoint y: 469, distance: 13.9
click at [530, 399] on p "Preventative Care" at bounding box center [765, 386] width 853 height 25
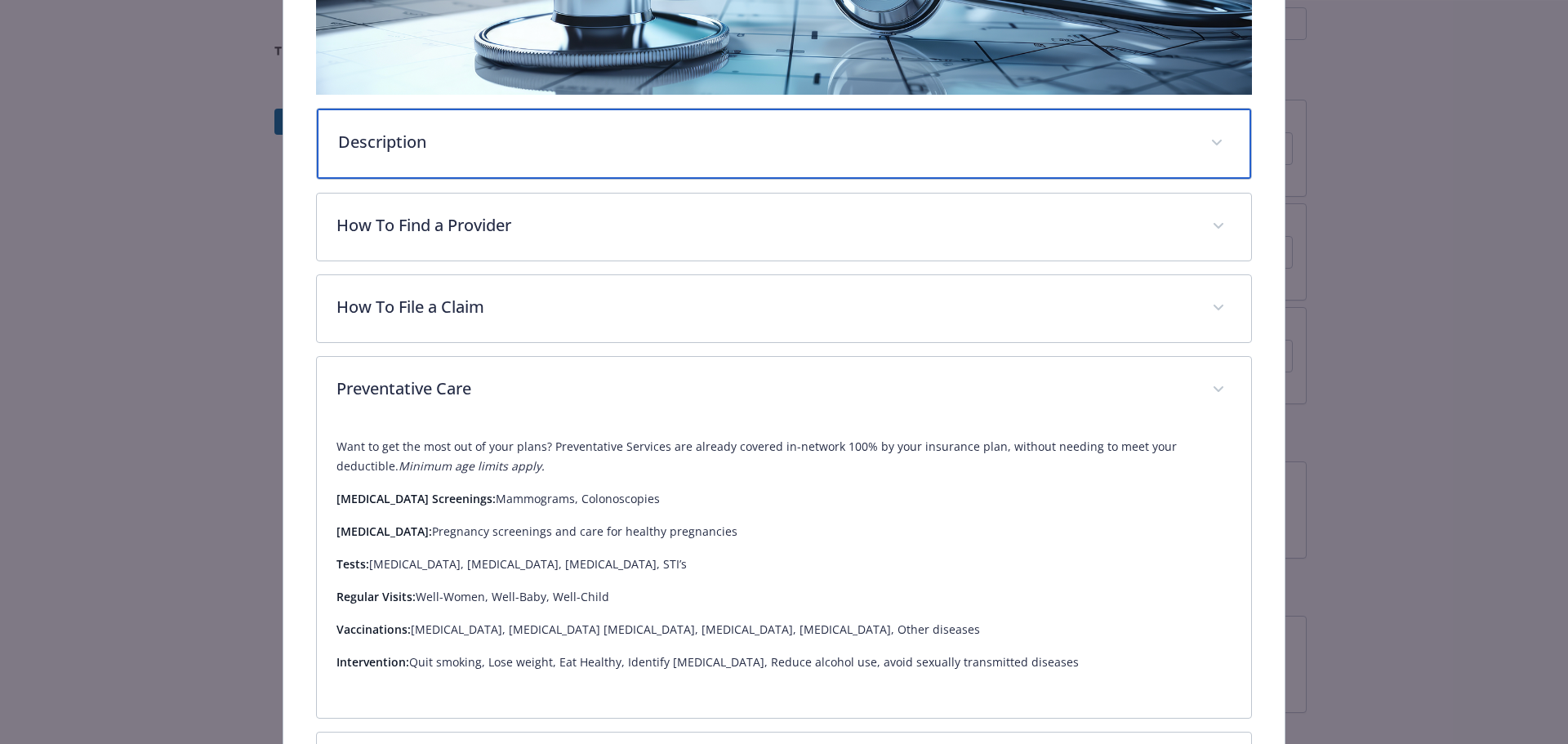
click at [484, 154] on p "Description" at bounding box center [765, 141] width 853 height 25
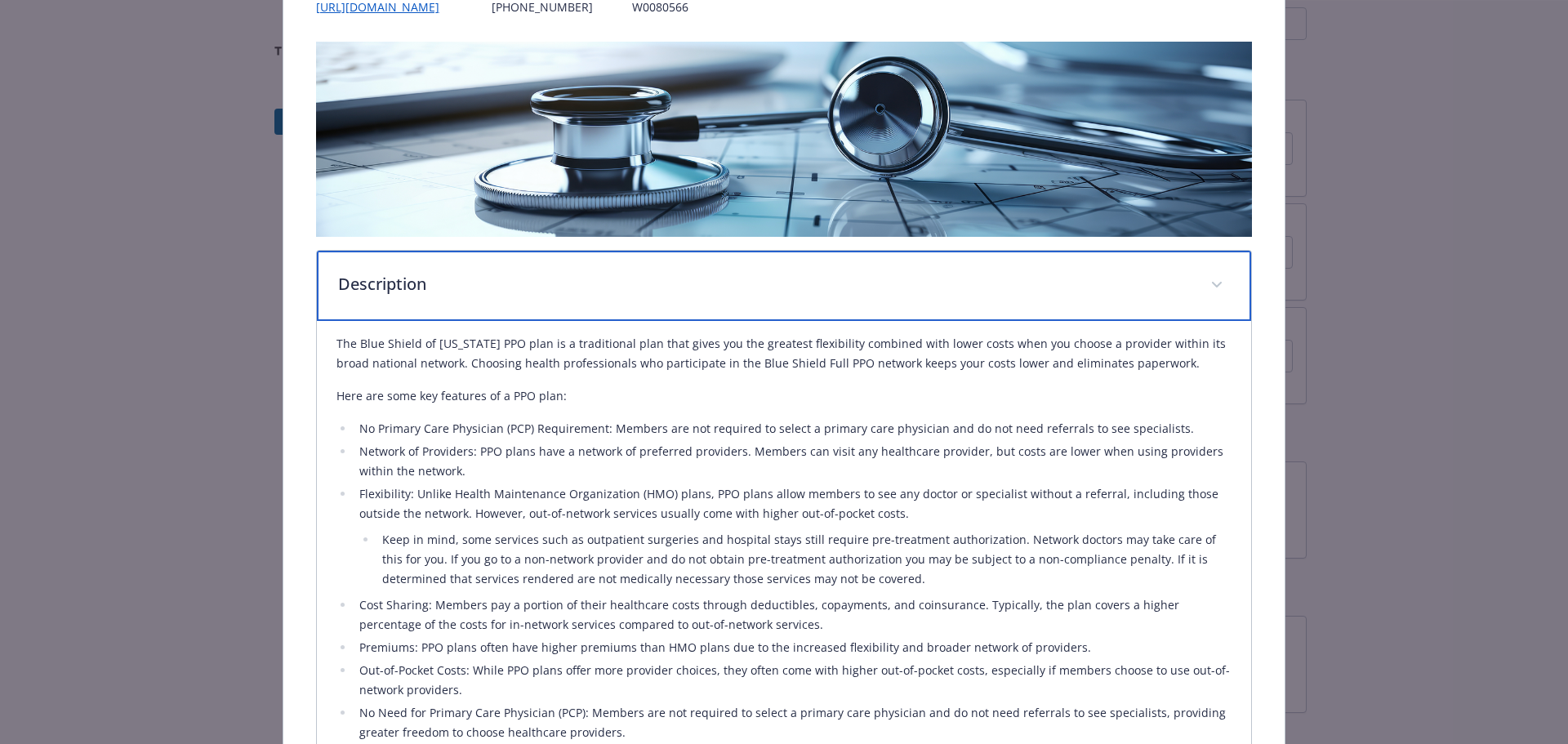
scroll to position [0, 0]
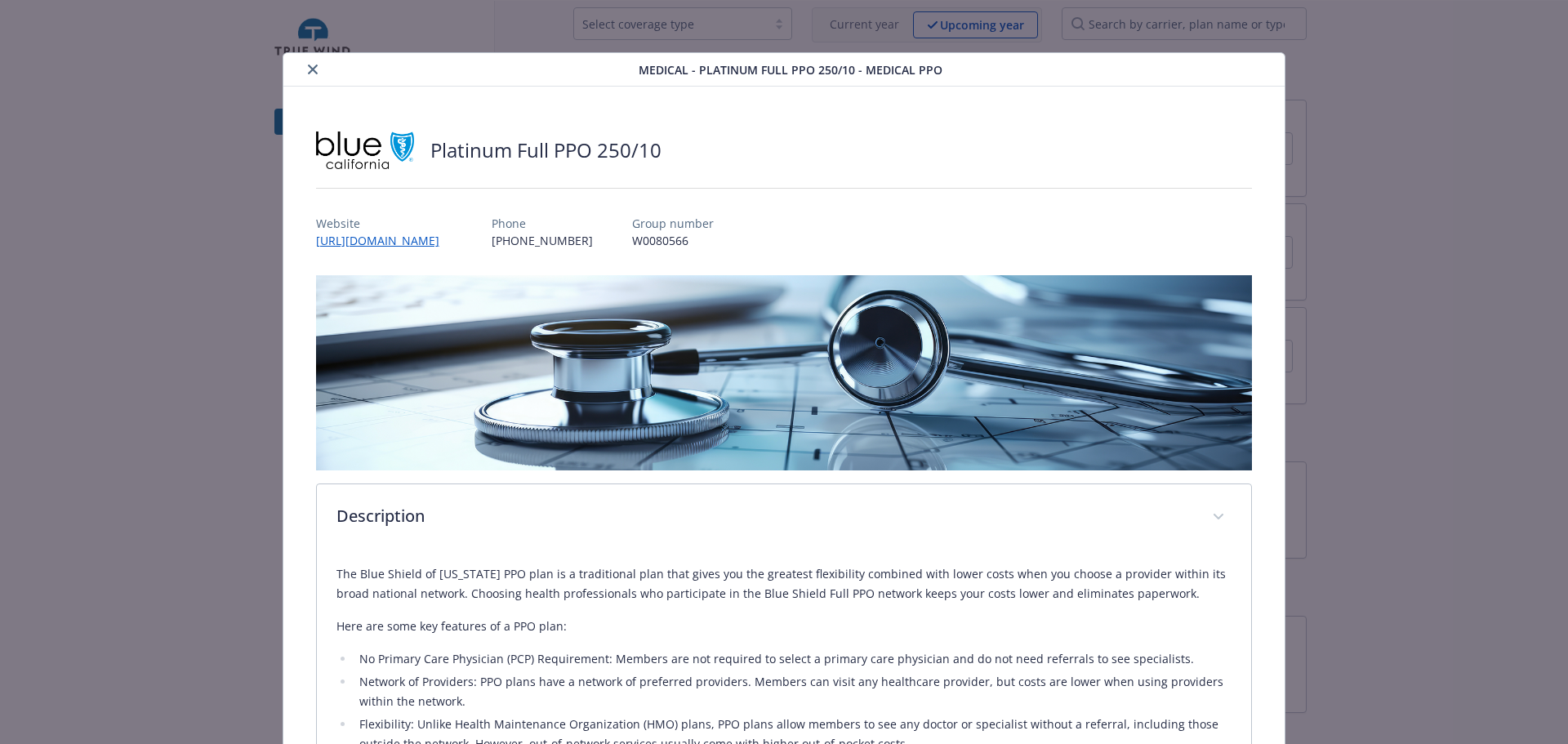
click at [312, 70] on button "close" at bounding box center [312, 68] width 19 height 19
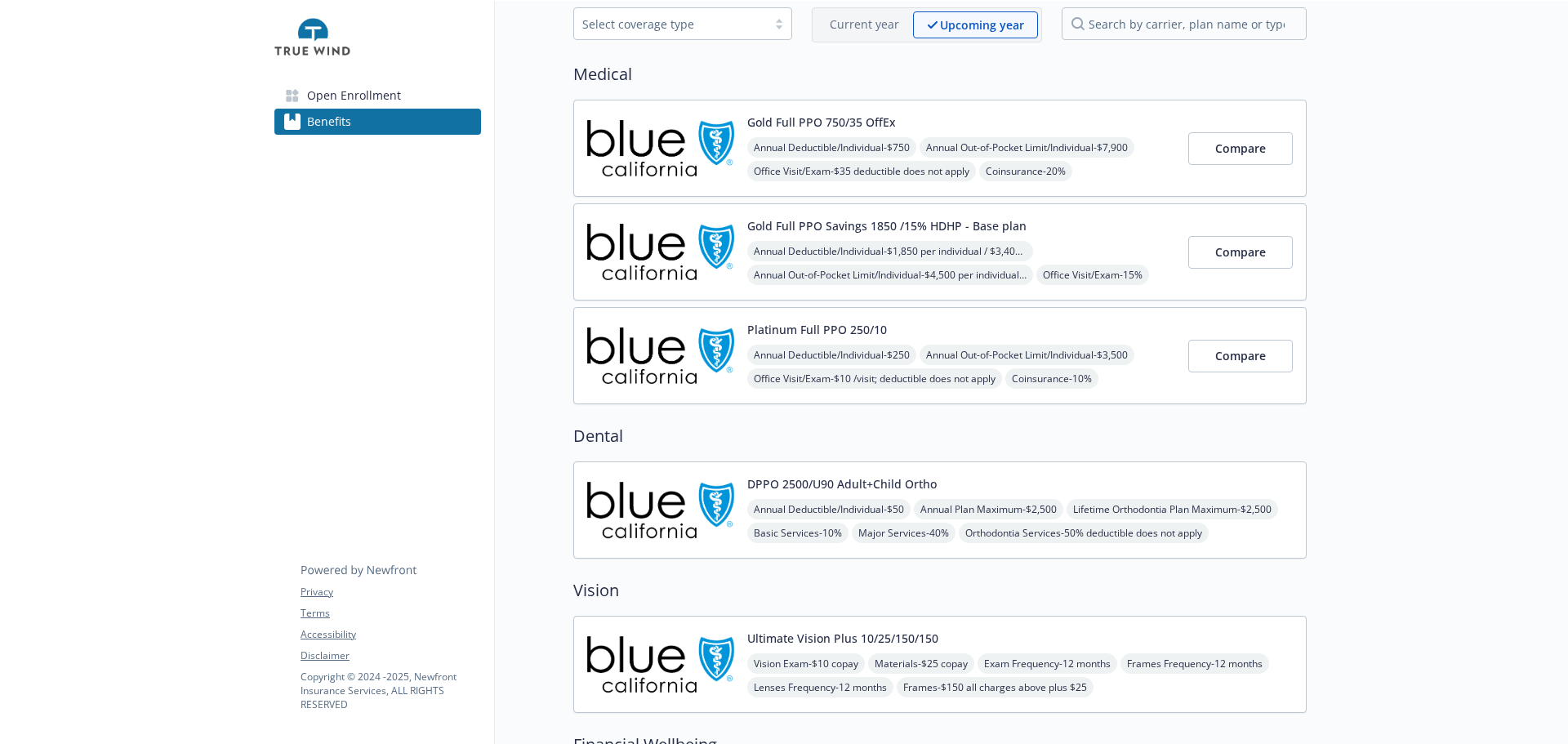
click at [893, 493] on button "DPPO 2500/U90 Adult+Child Ortho" at bounding box center [841, 483] width 190 height 18
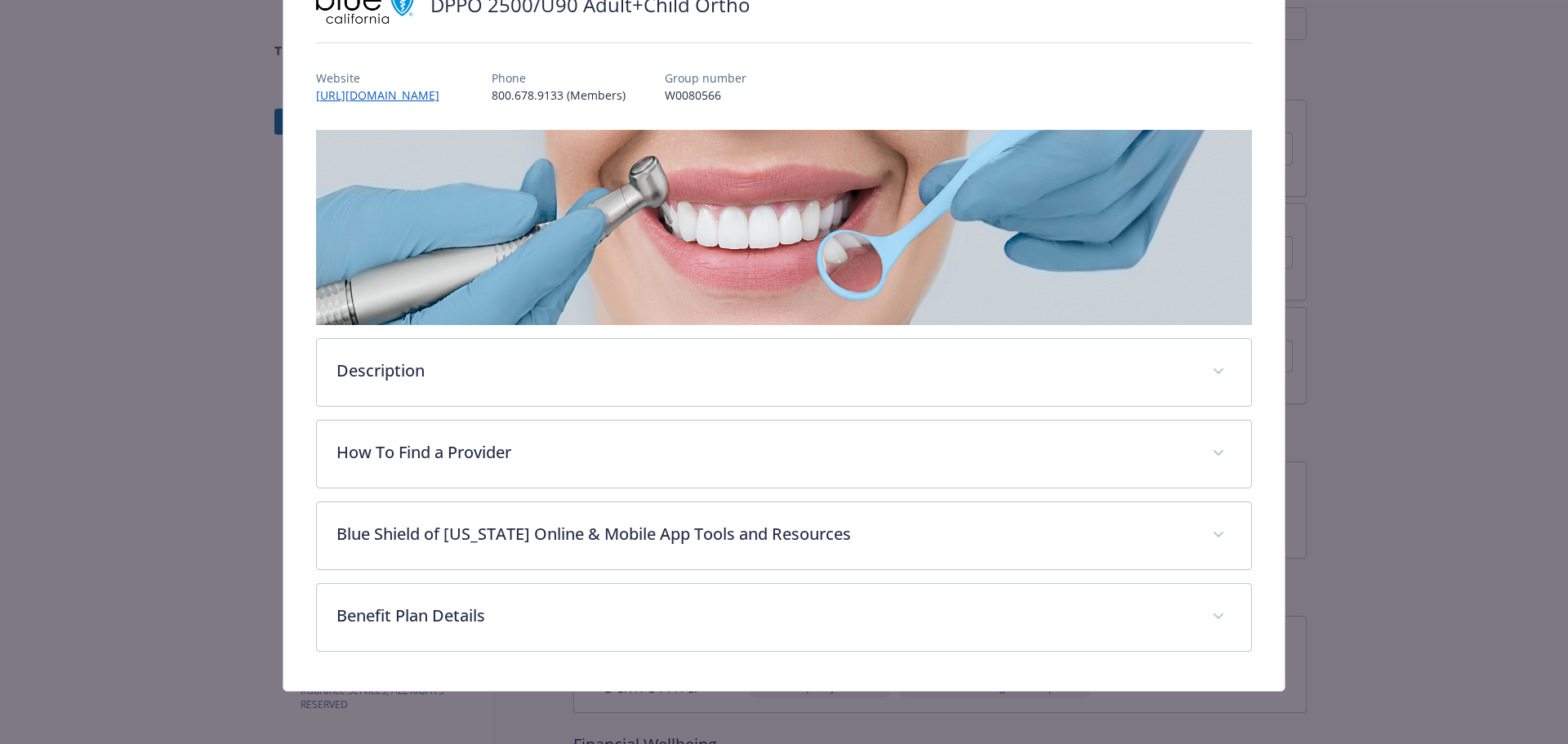
scroll to position [247, 0]
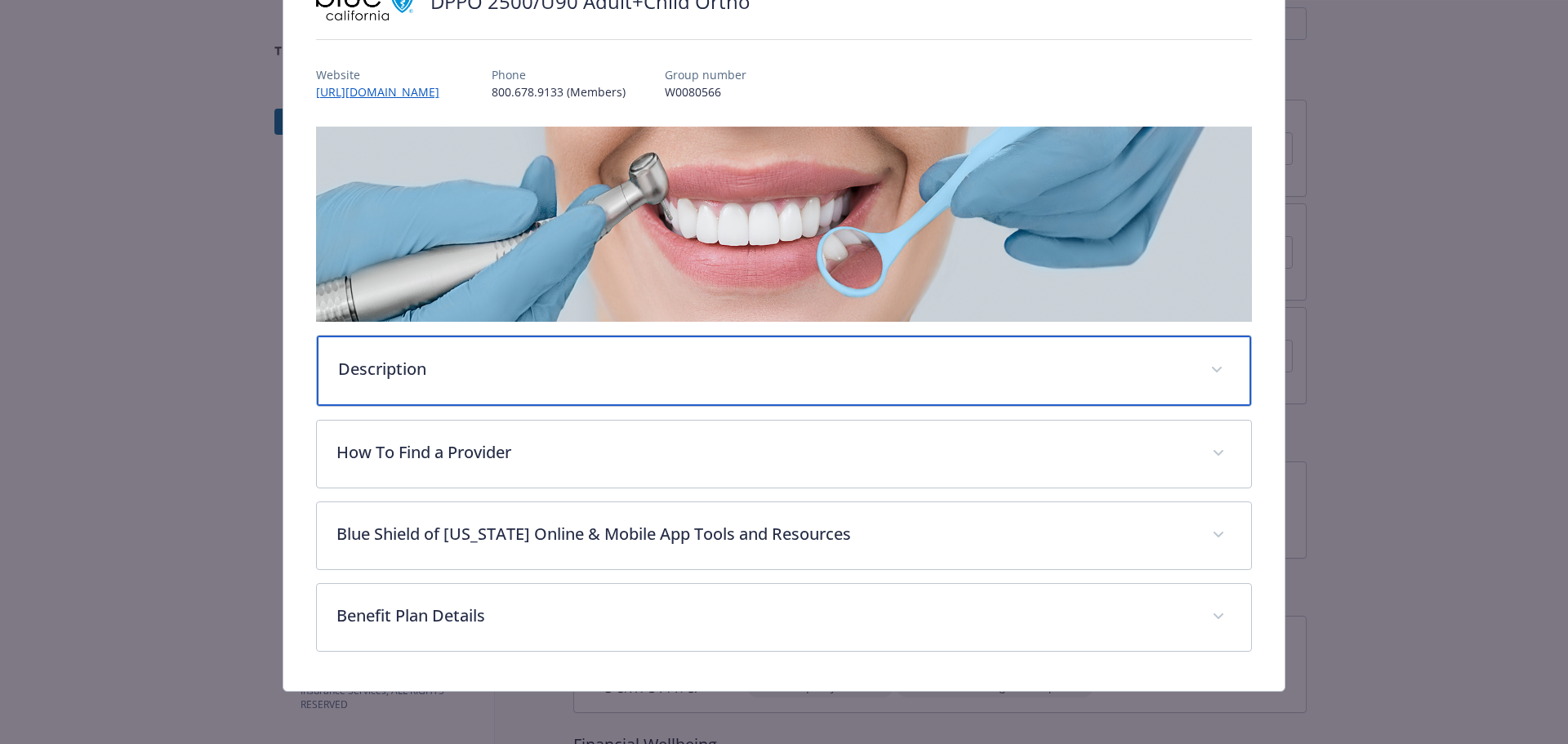
click at [423, 335] on div "Description" at bounding box center [784, 371] width 935 height 70
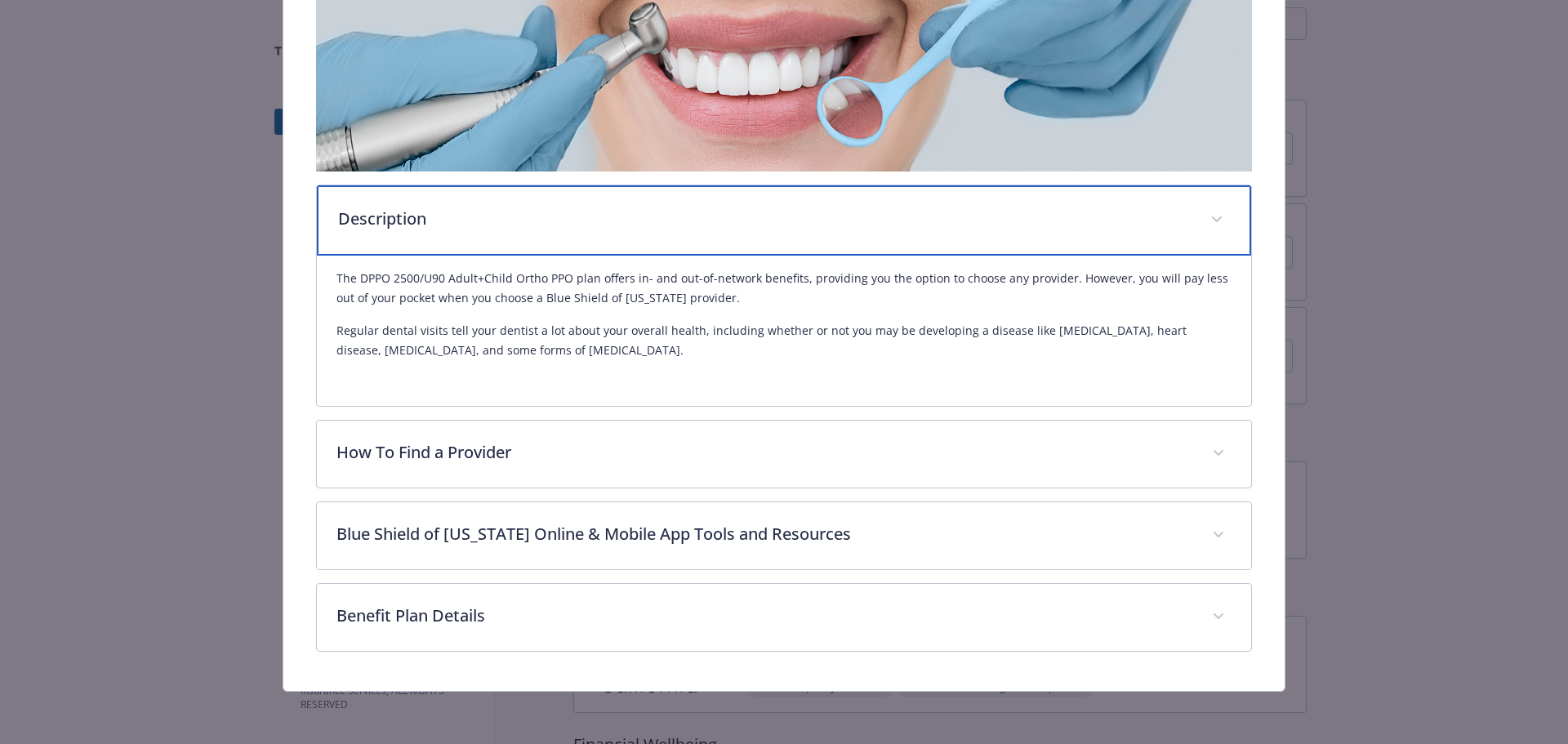
scroll to position [433, 0]
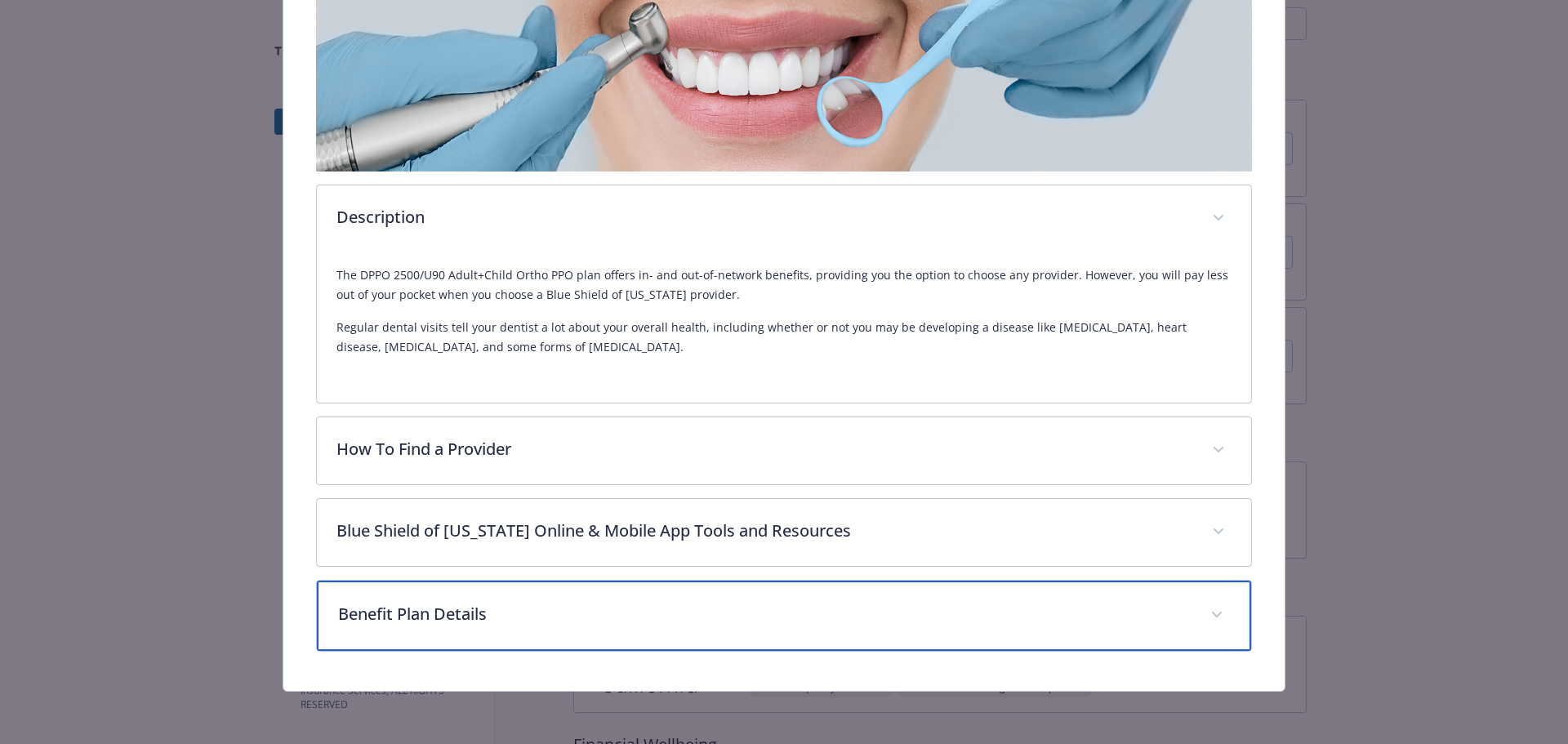
click at [580, 619] on div "Benefit Plan Details" at bounding box center [784, 616] width 935 height 70
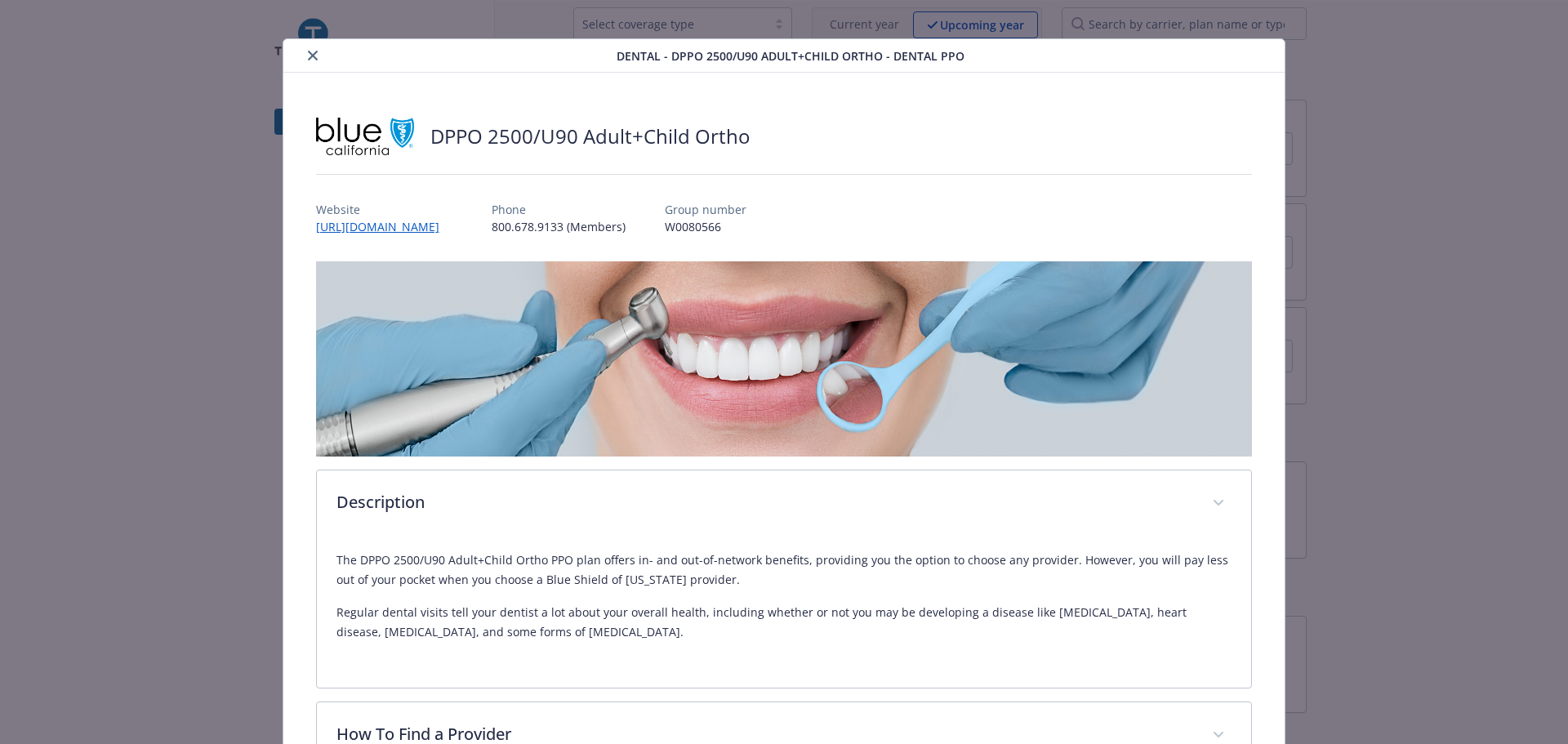
scroll to position [0, 0]
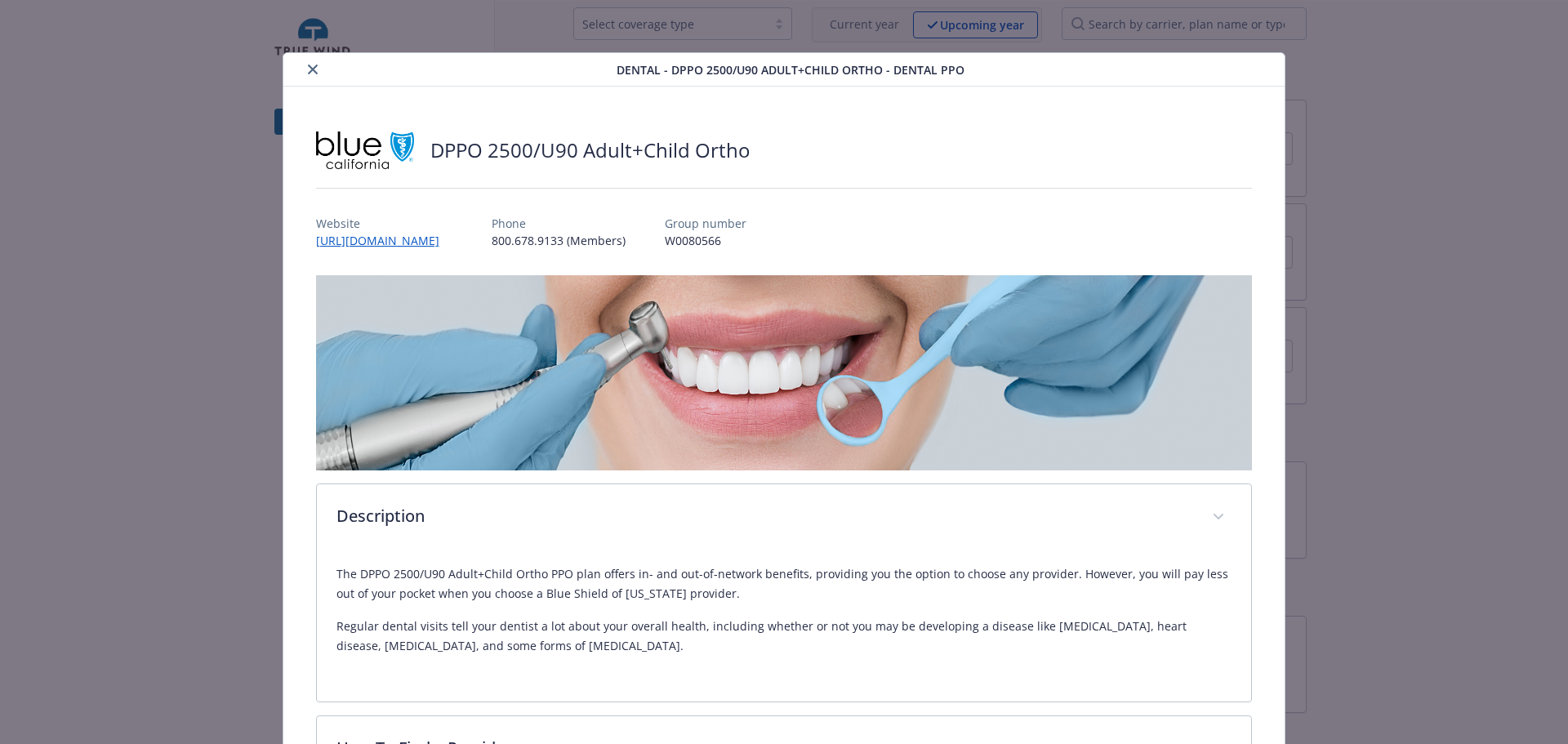
click at [318, 74] on icon "close" at bounding box center [312, 69] width 10 height 10
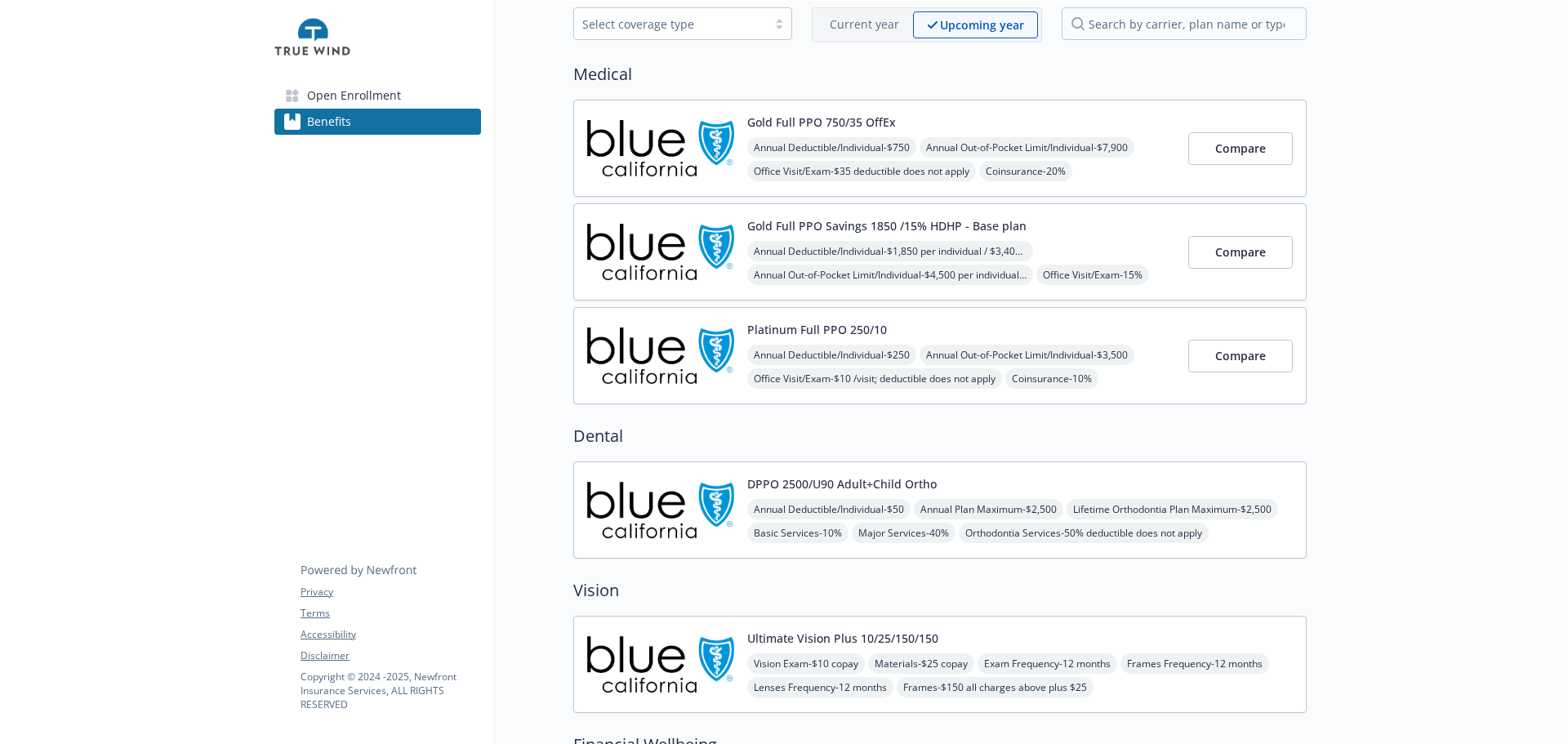
click at [887, 338] on button "Platinum Full PPO 250/10" at bounding box center [816, 329] width 140 height 18
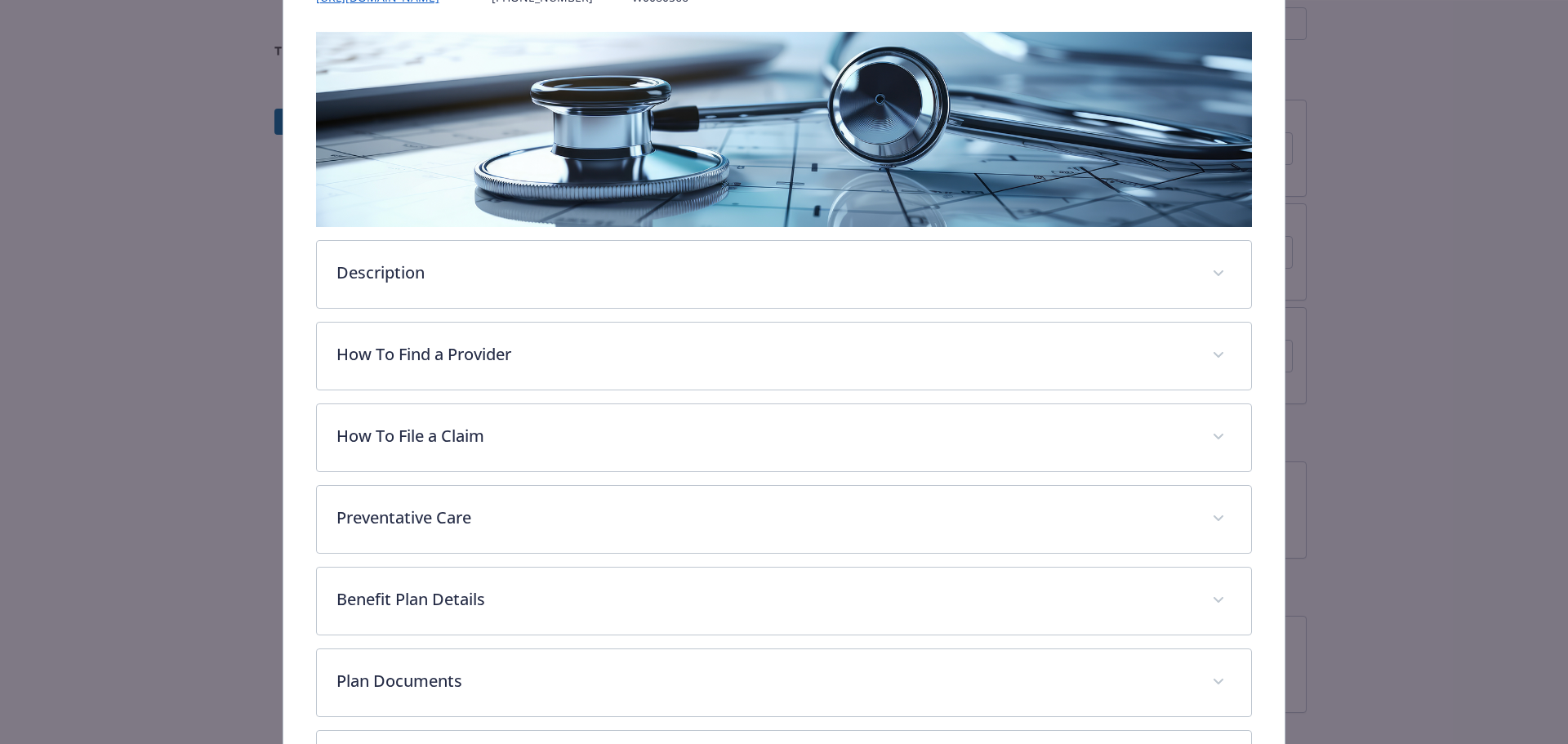
scroll to position [539, 0]
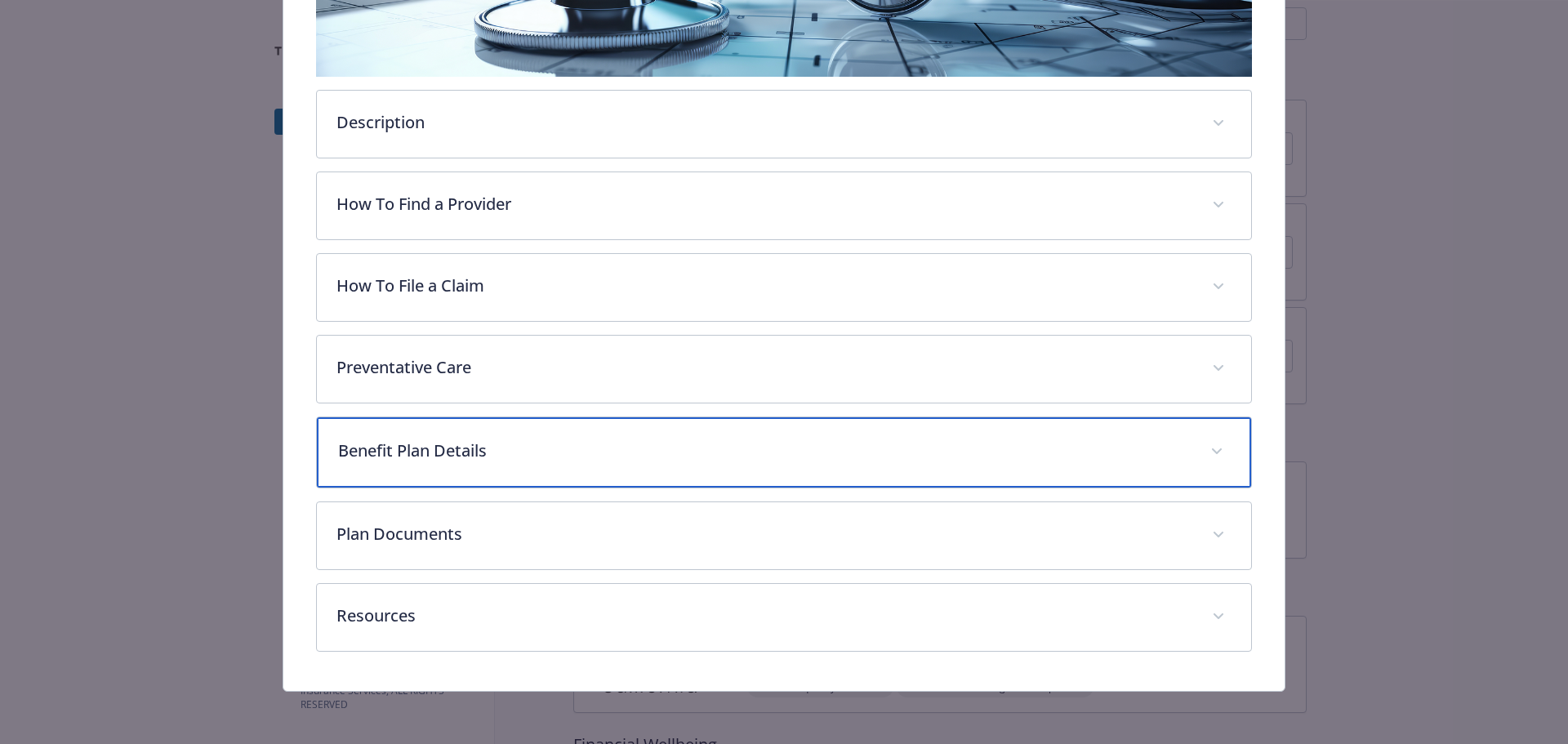
drag, startPoint x: 562, startPoint y: 423, endPoint x: 599, endPoint y: 443, distance: 42.1
click at [564, 438] on p "Benefit Plan Details" at bounding box center [765, 450] width 853 height 25
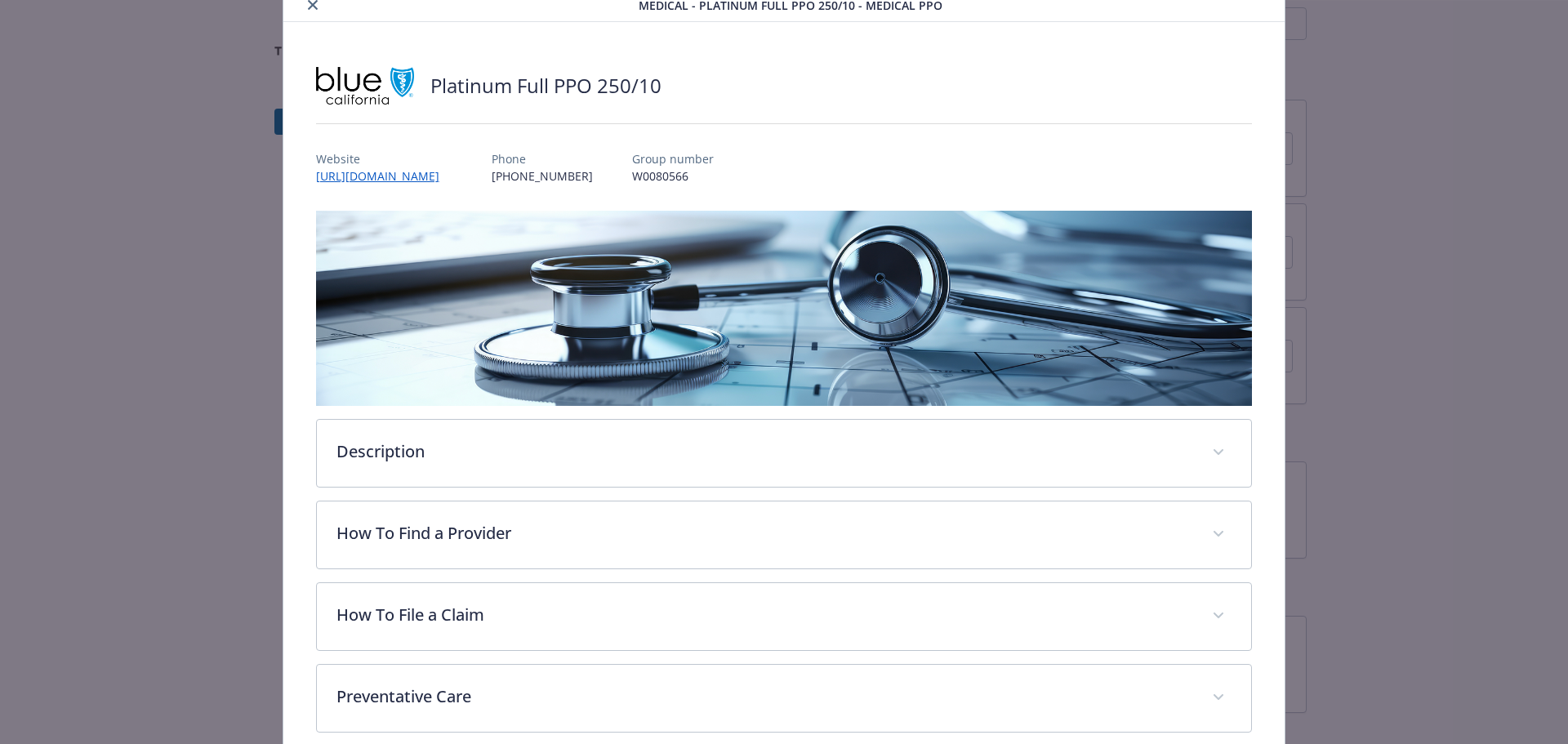
scroll to position [0, 0]
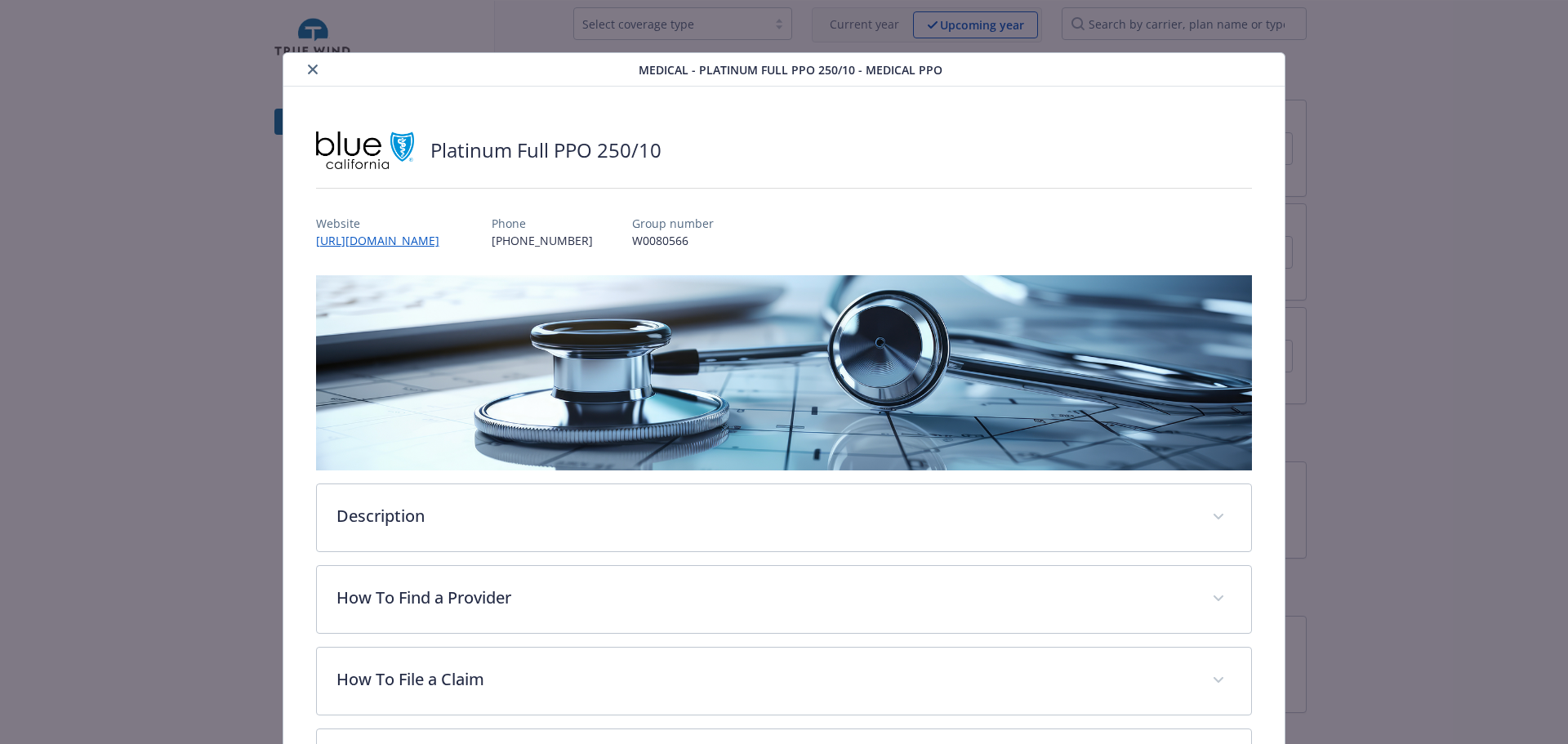
click at [316, 74] on icon "close" at bounding box center [312, 69] width 10 height 10
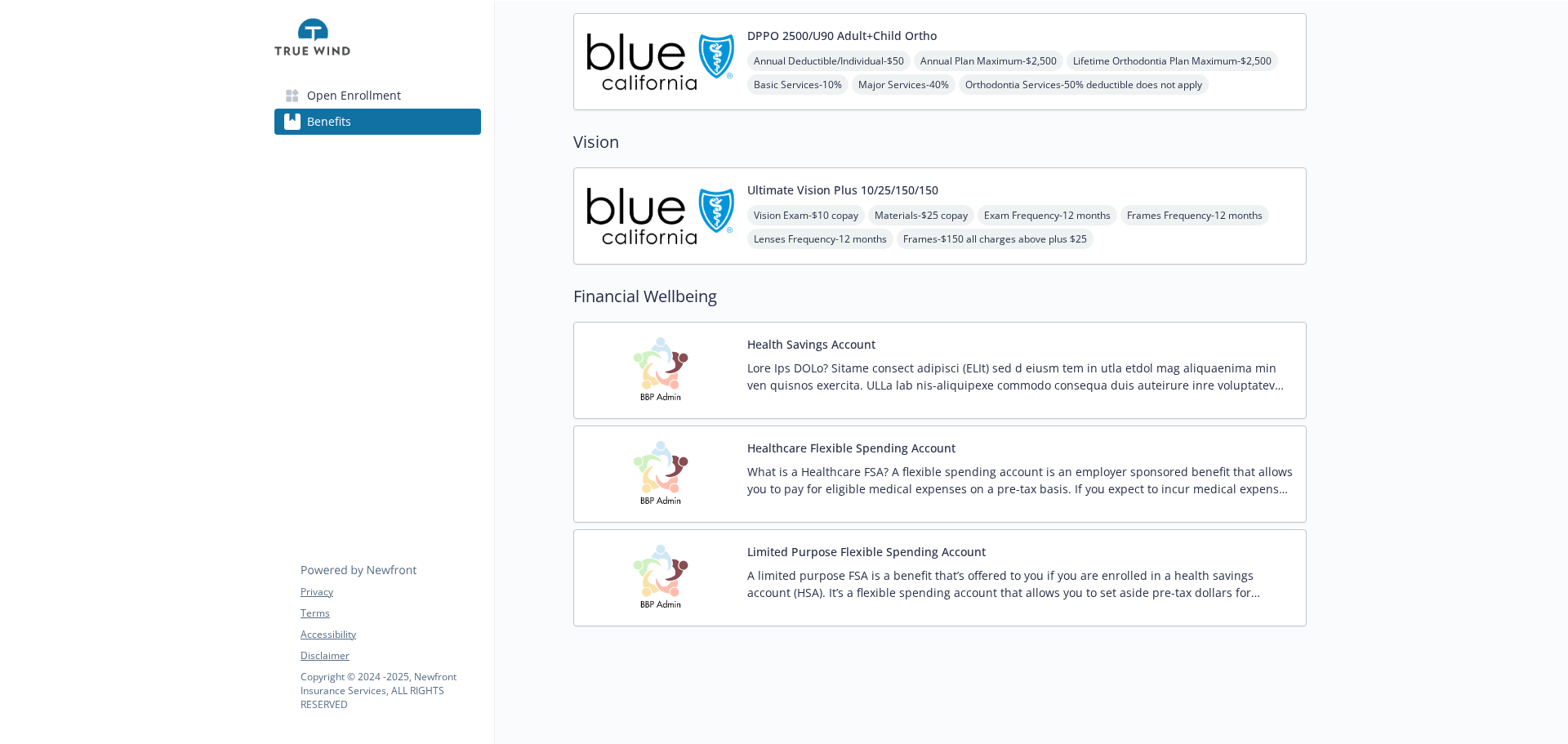
click at [887, 567] on p "A limited purpose FSA is a benefit that’s offered to you if you are enrolled in…" at bounding box center [1020, 583] width 545 height 34
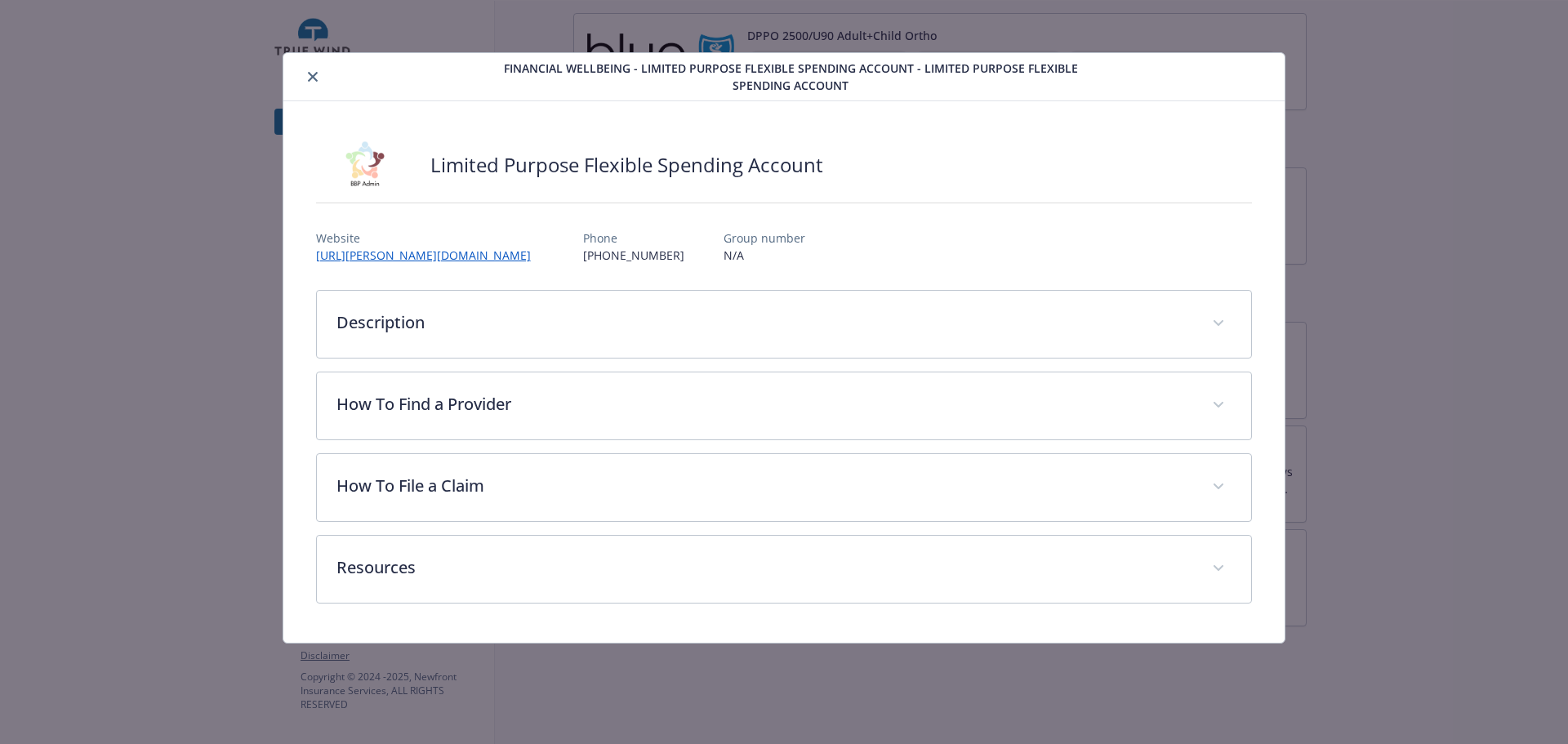
scroll to position [46, 0]
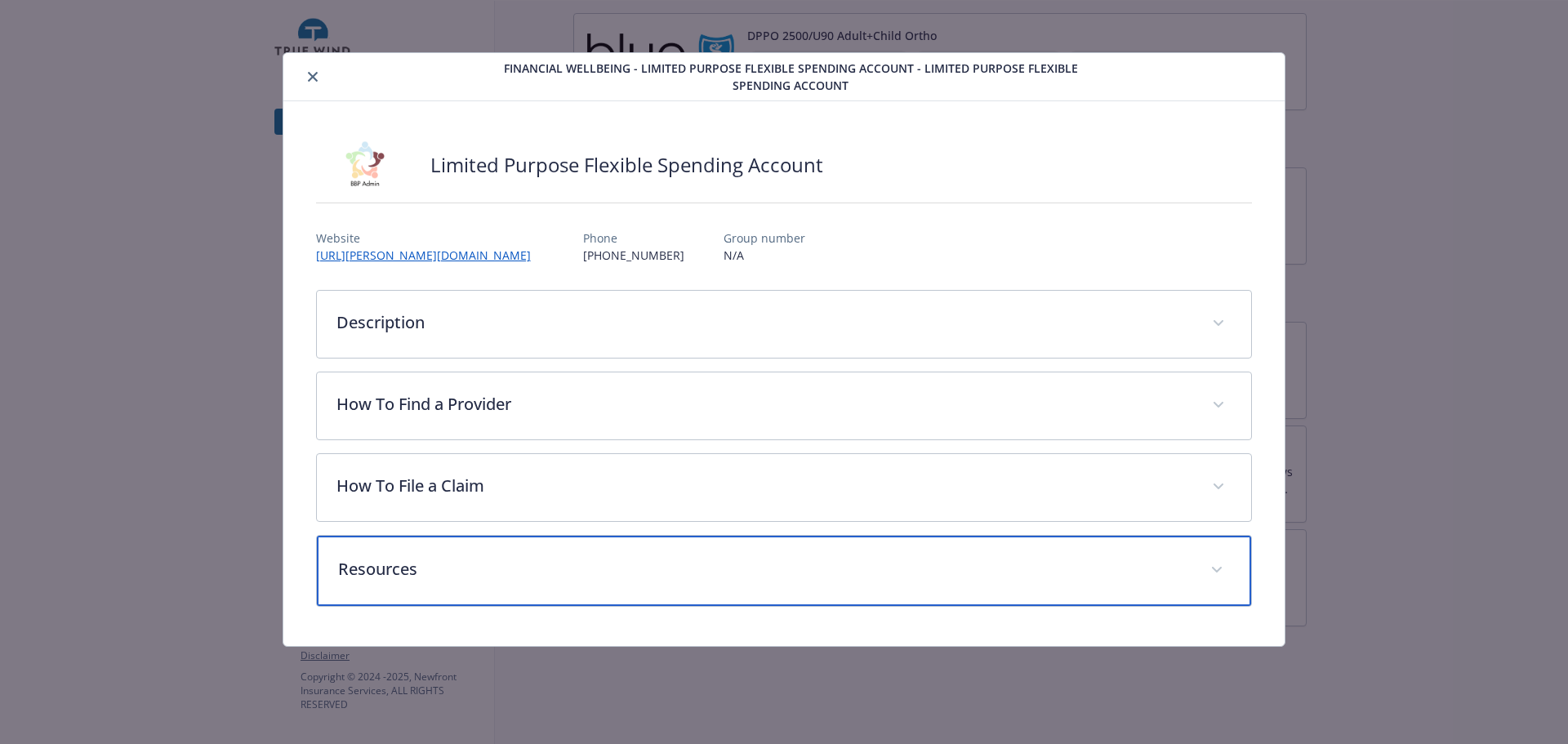
click at [854, 582] on div "Resources" at bounding box center [784, 570] width 935 height 70
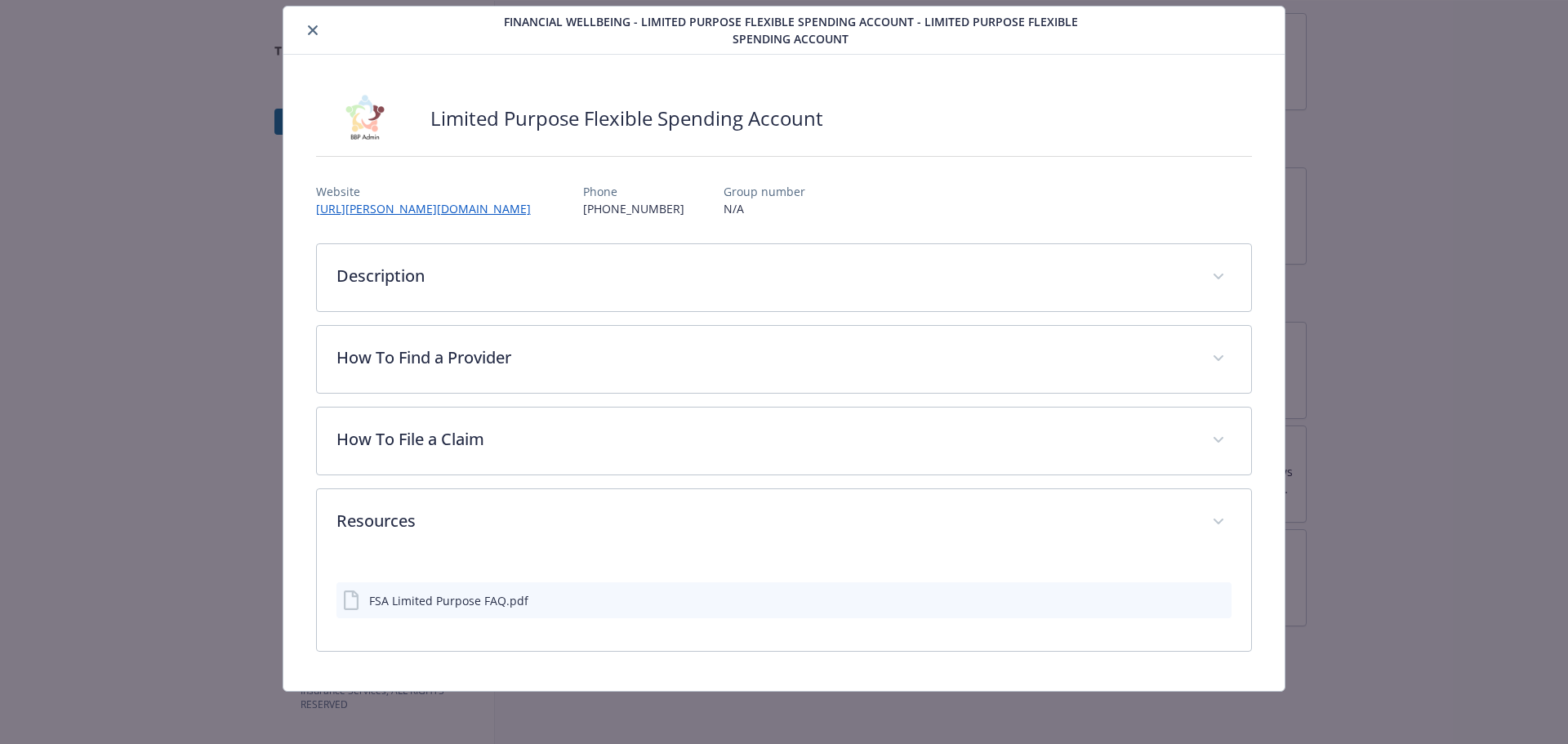
click at [312, 30] on icon "close" at bounding box center [312, 30] width 10 height 10
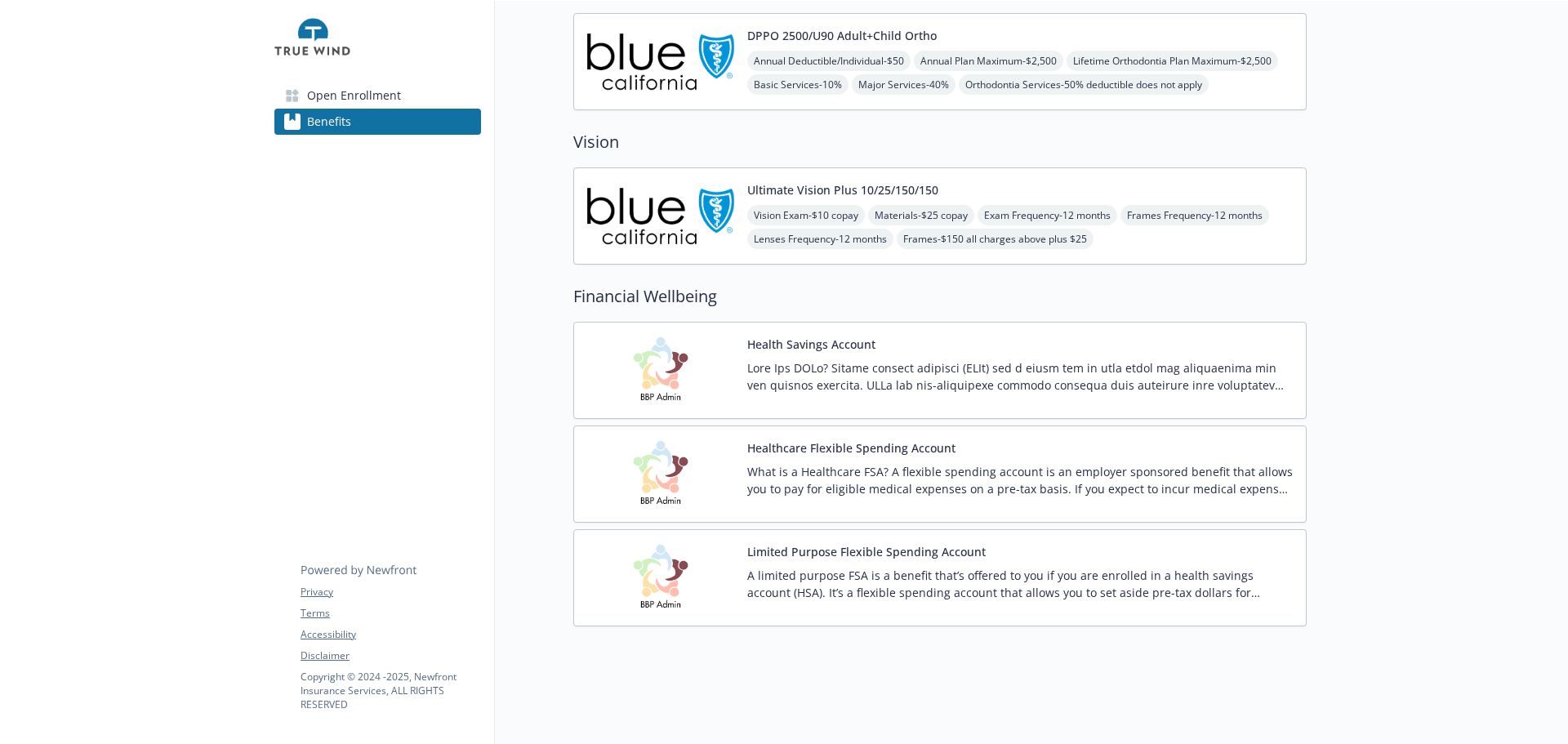
click at [200, 507] on div at bounding box center [130, 107] width 262 height 1273
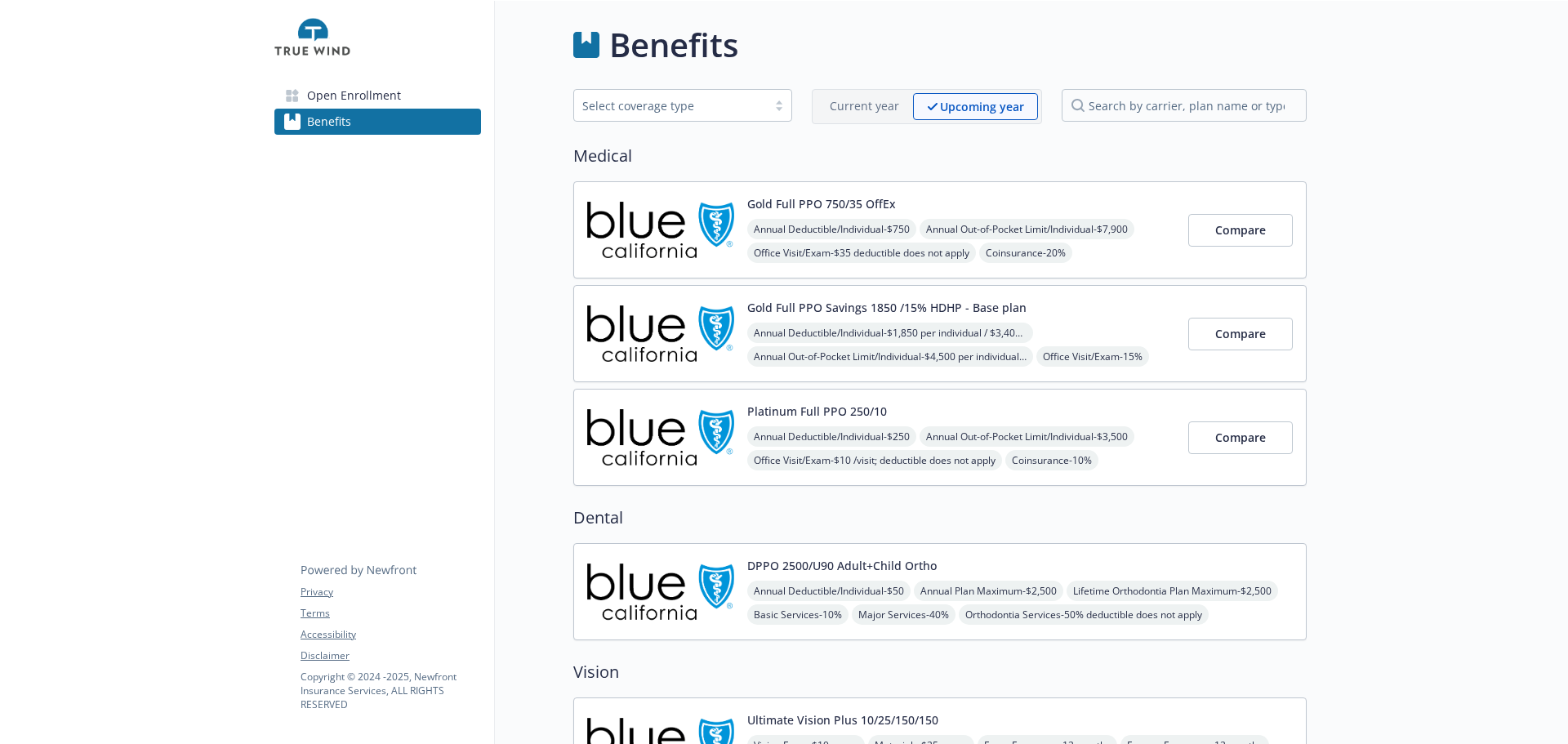
click at [709, 116] on div "Select coverage type" at bounding box center [670, 105] width 192 height 20
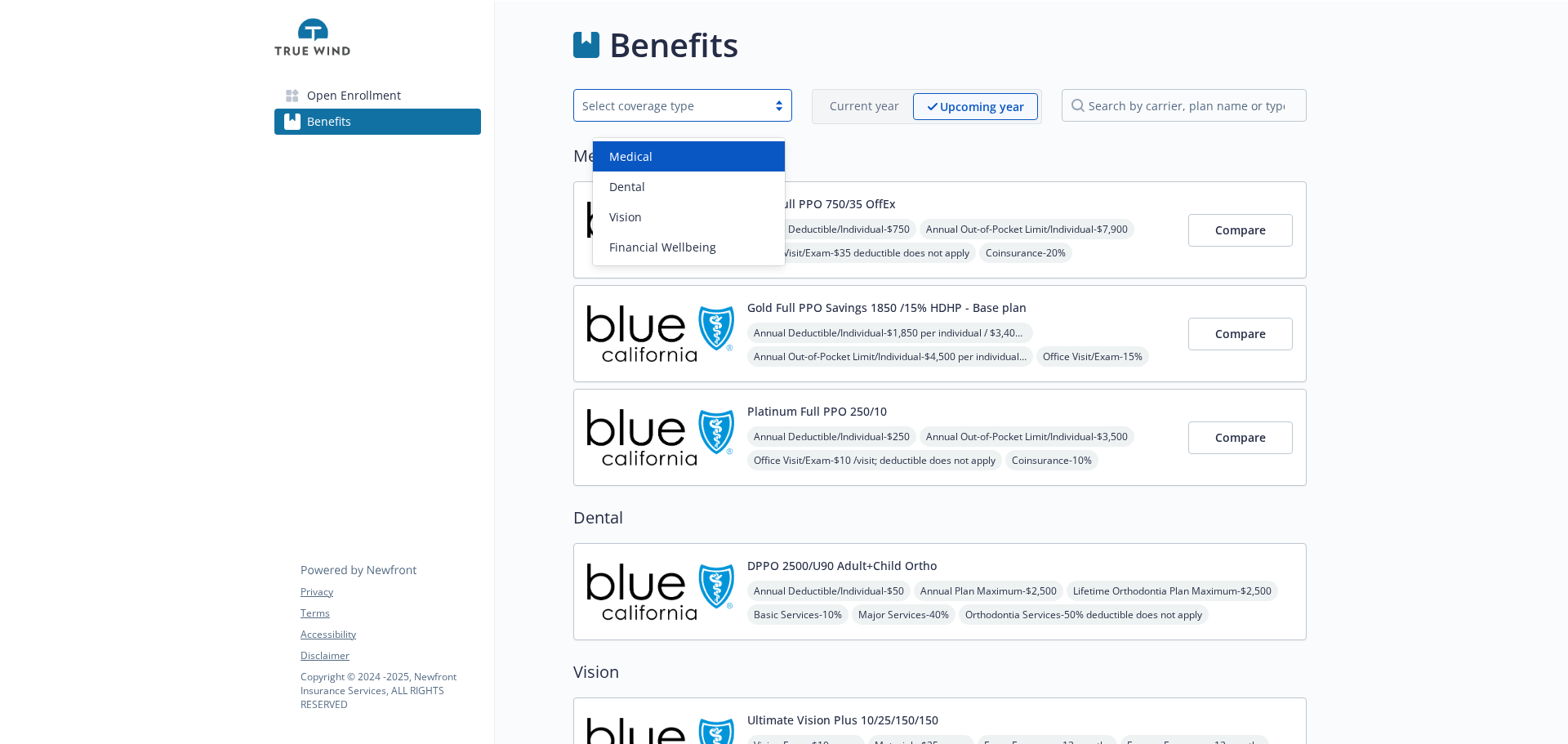
click at [642, 152] on span "Medical" at bounding box center [631, 156] width 43 height 18
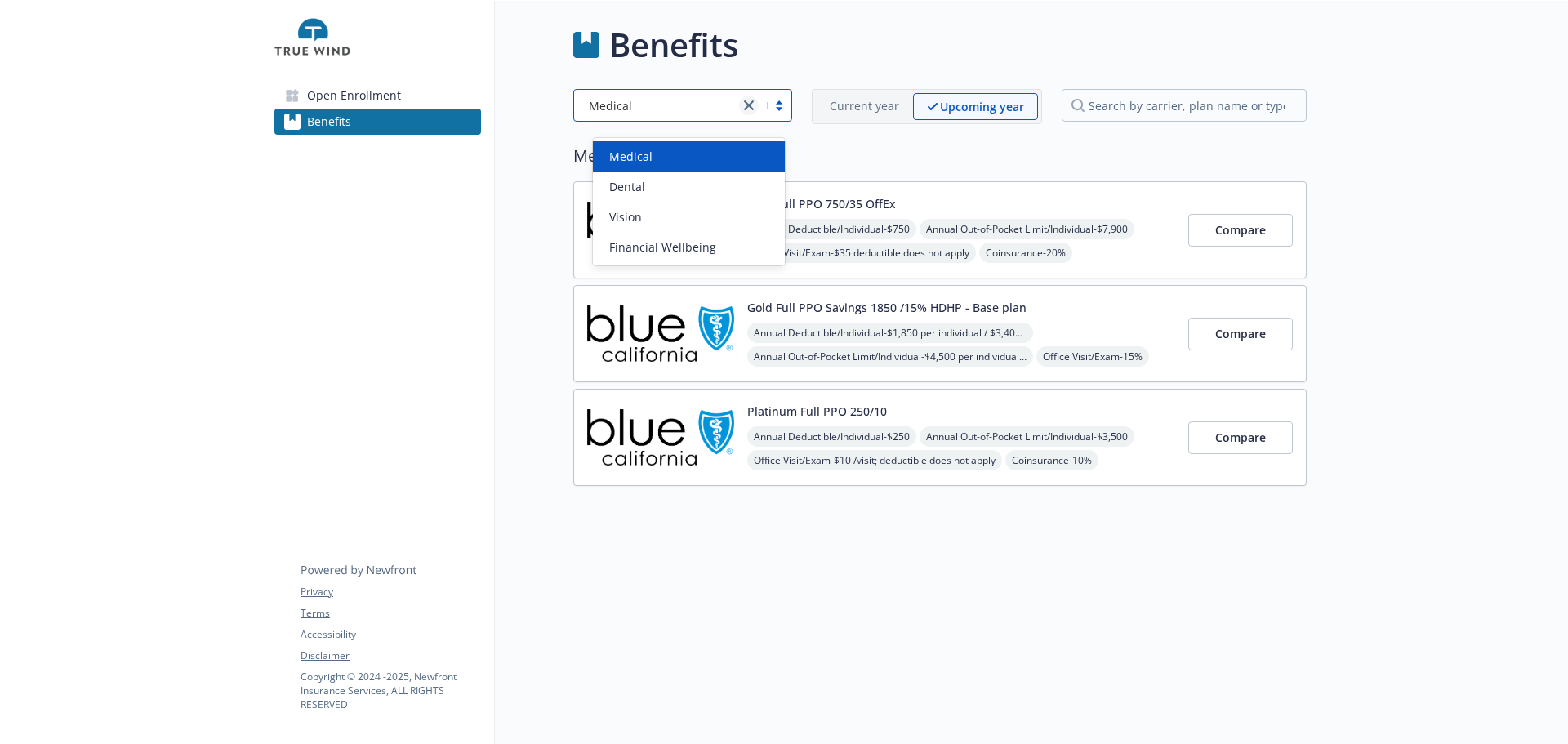
click at [744, 110] on icon "close" at bounding box center [749, 105] width 10 height 10
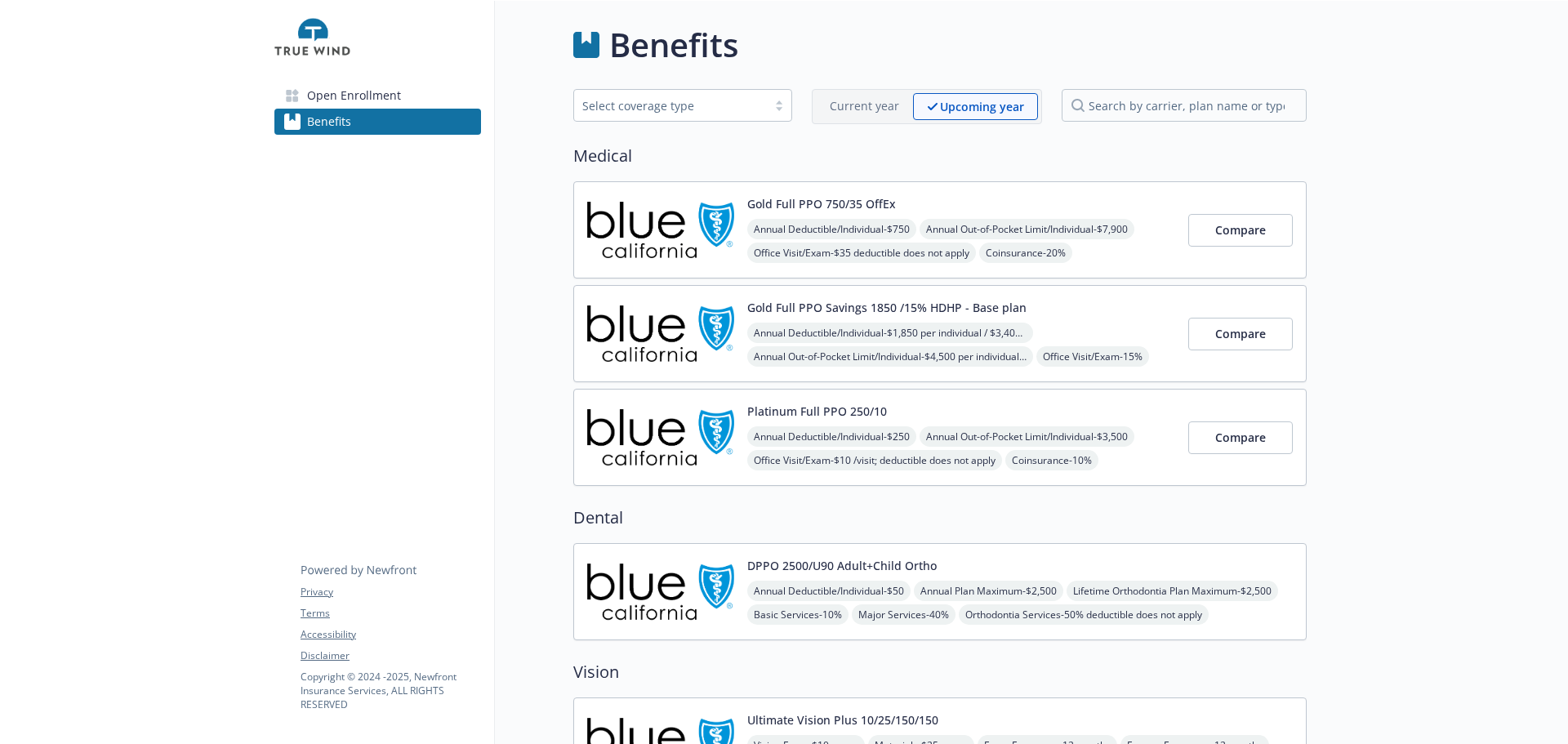
click at [374, 106] on span "Open Enrollment" at bounding box center [354, 95] width 94 height 26
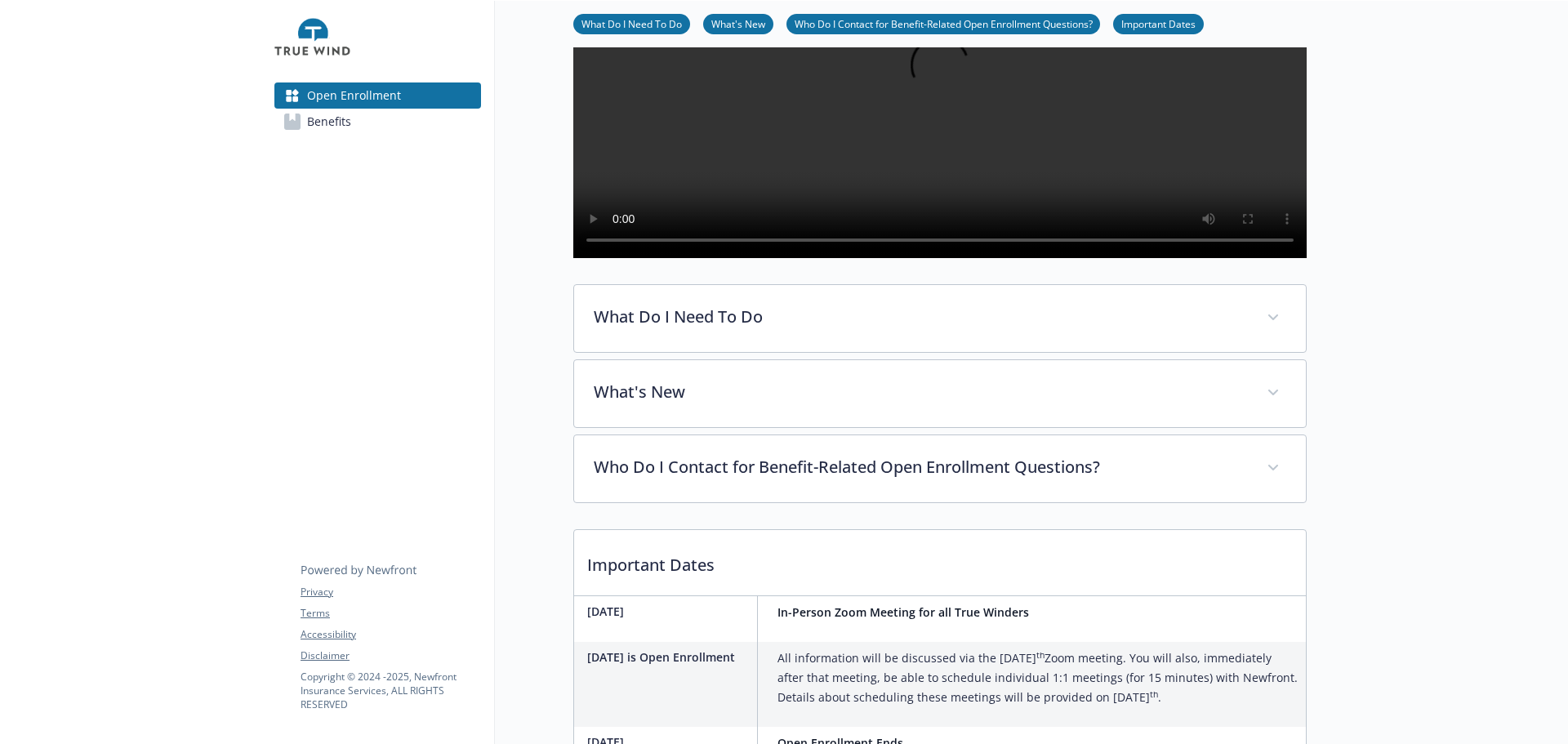
scroll to position [245, 0]
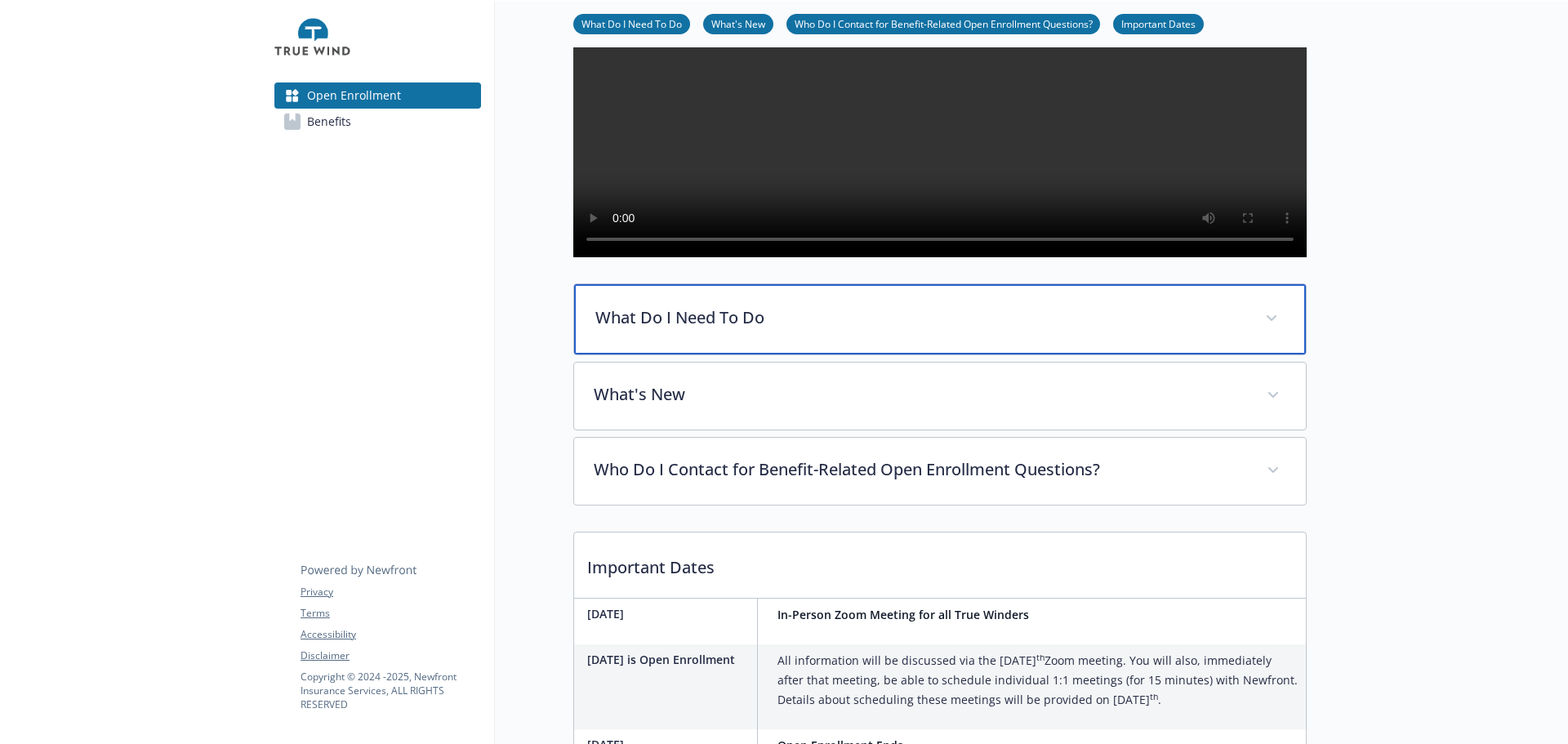
click at [802, 330] on p "What Do I Need To Do" at bounding box center [920, 317] width 650 height 25
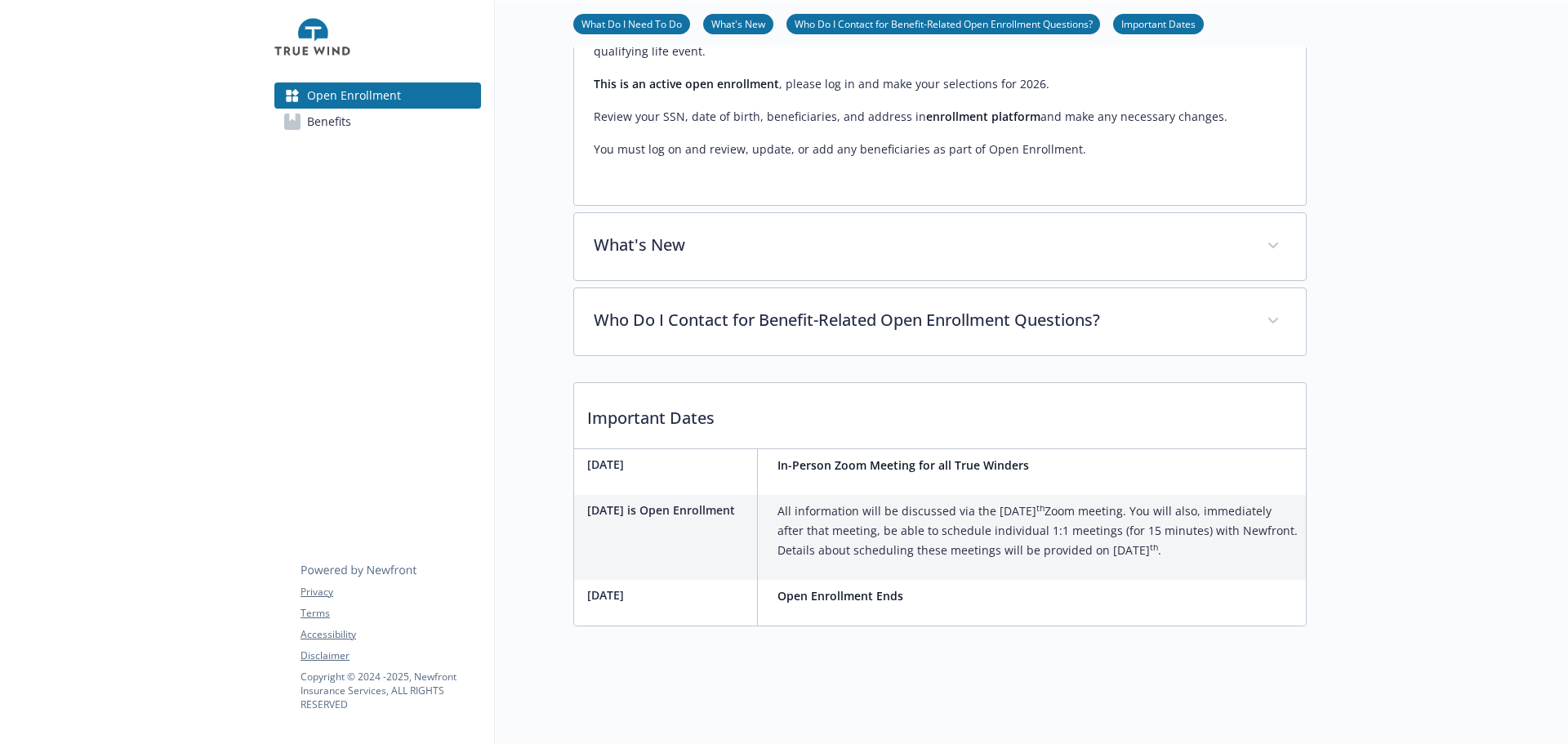
scroll to position [1018, 0]
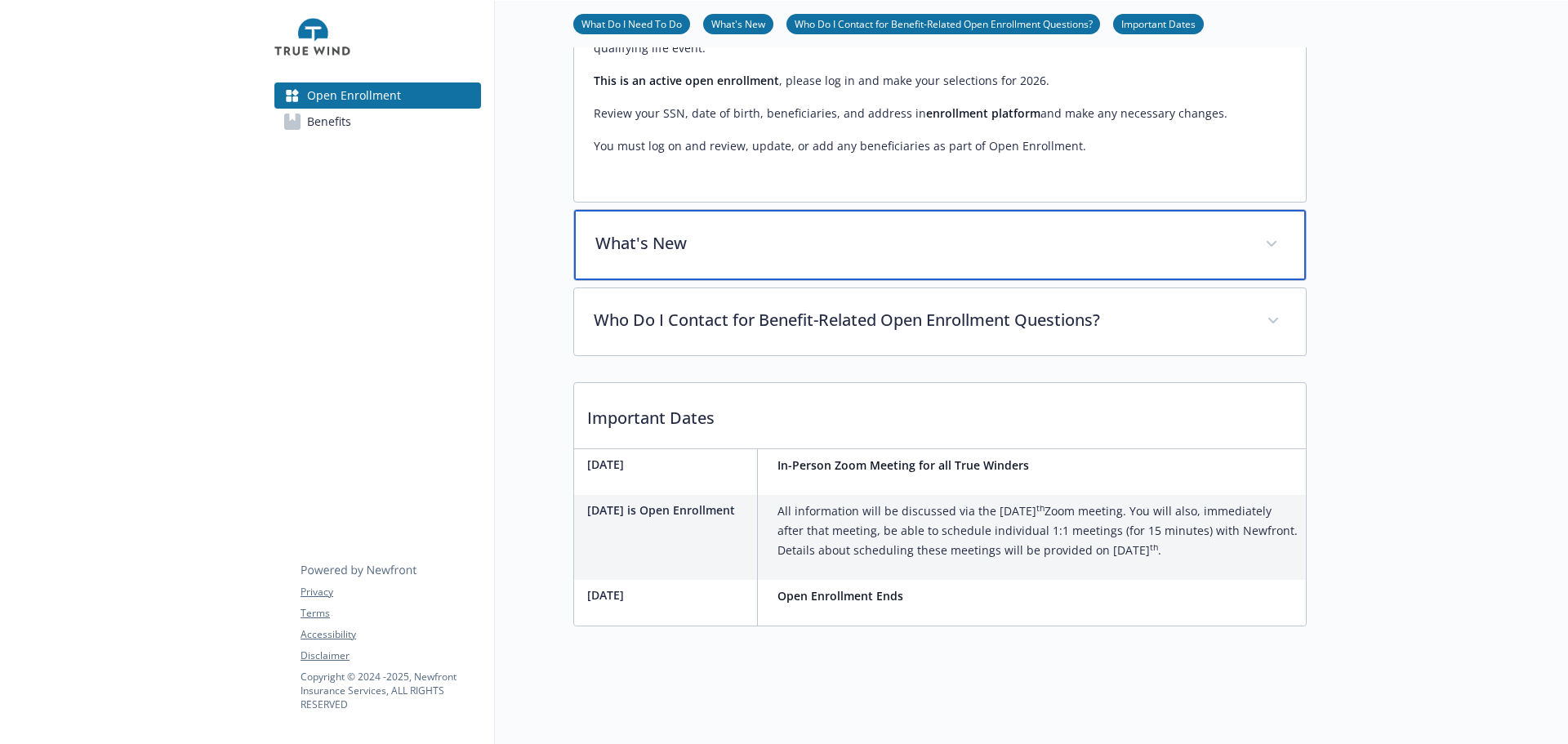
click at [720, 255] on p "What's New" at bounding box center [920, 243] width 650 height 25
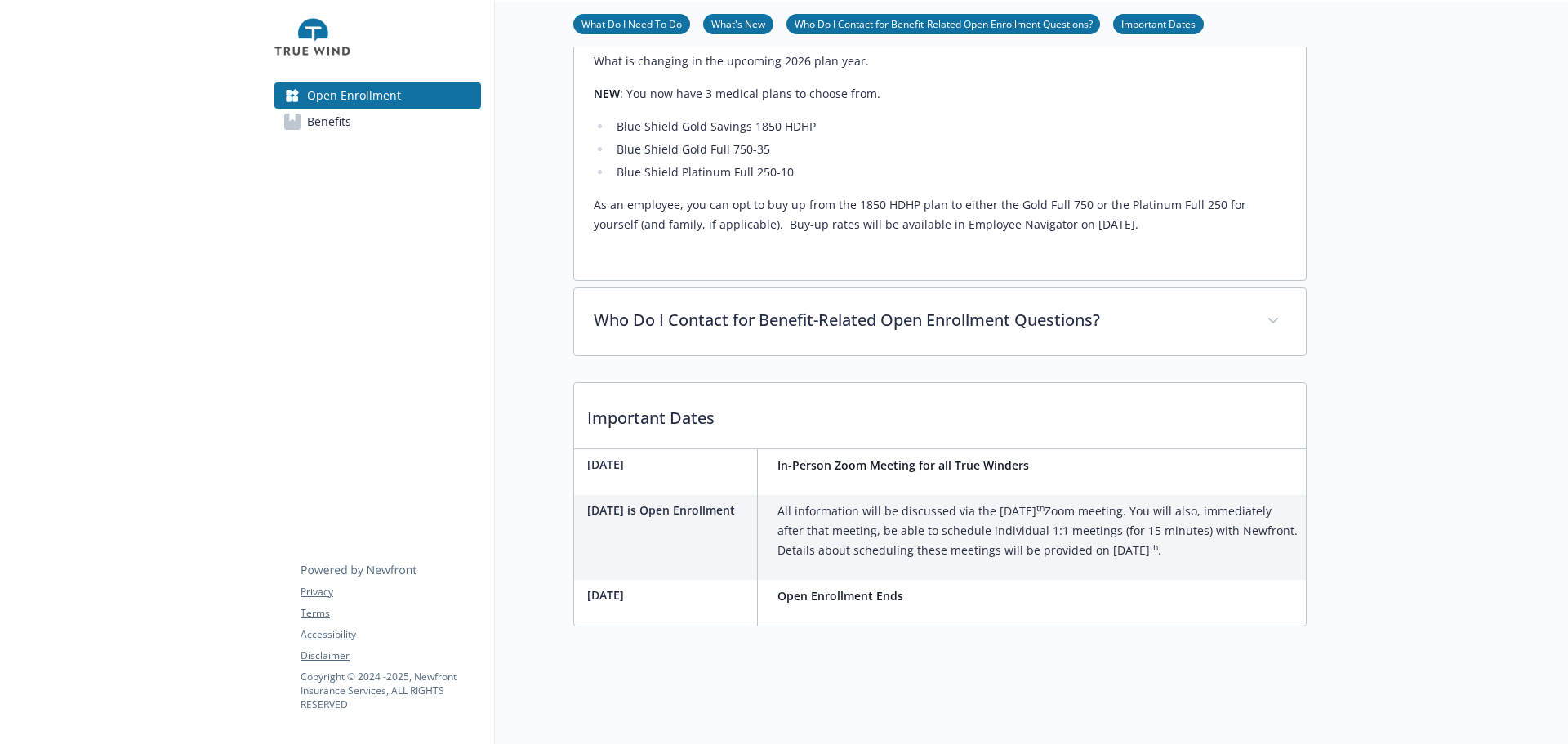
scroll to position [1263, 0]
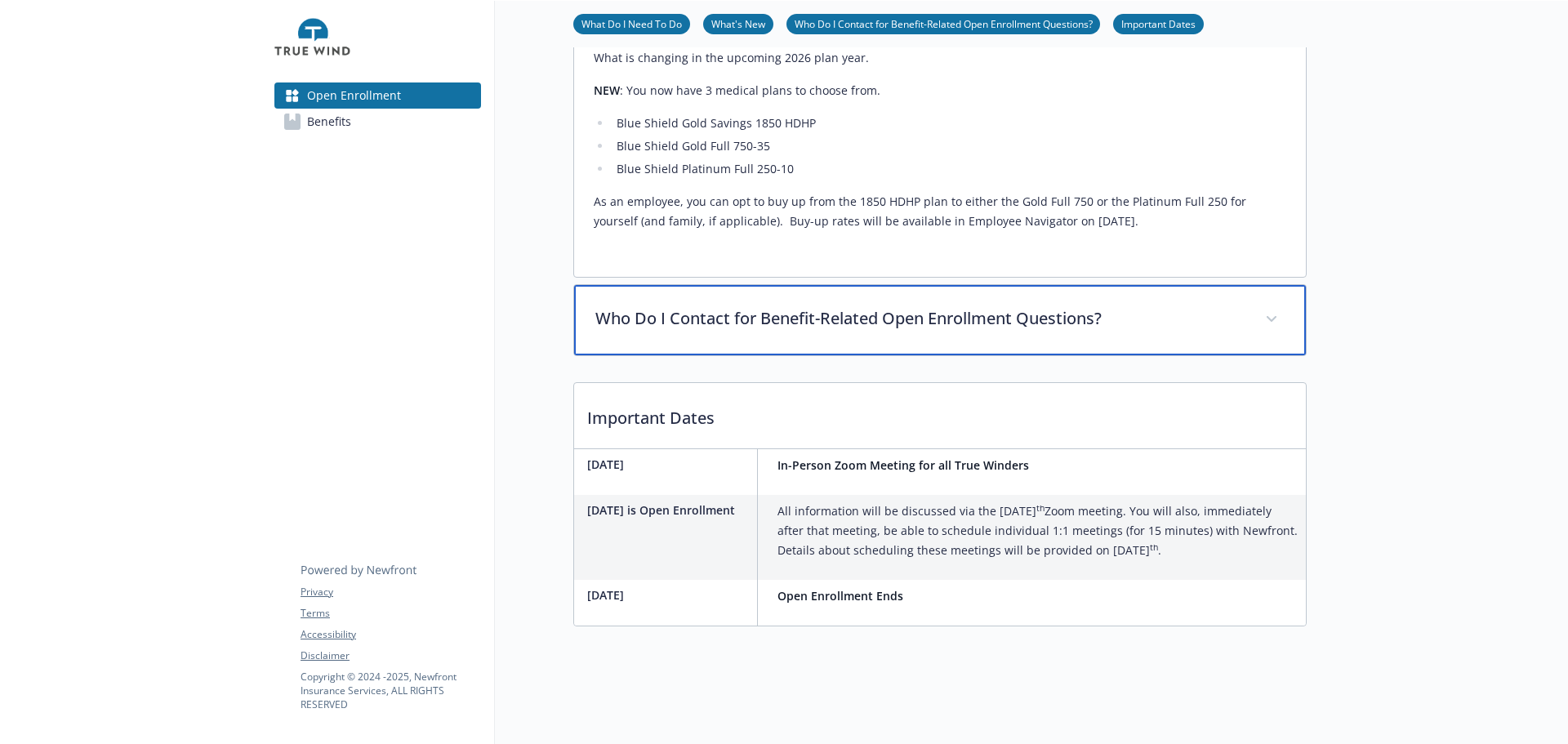
click at [818, 331] on p "Who Do I Contact for Benefit-Related Open Enrollment Questions?" at bounding box center [920, 318] width 650 height 25
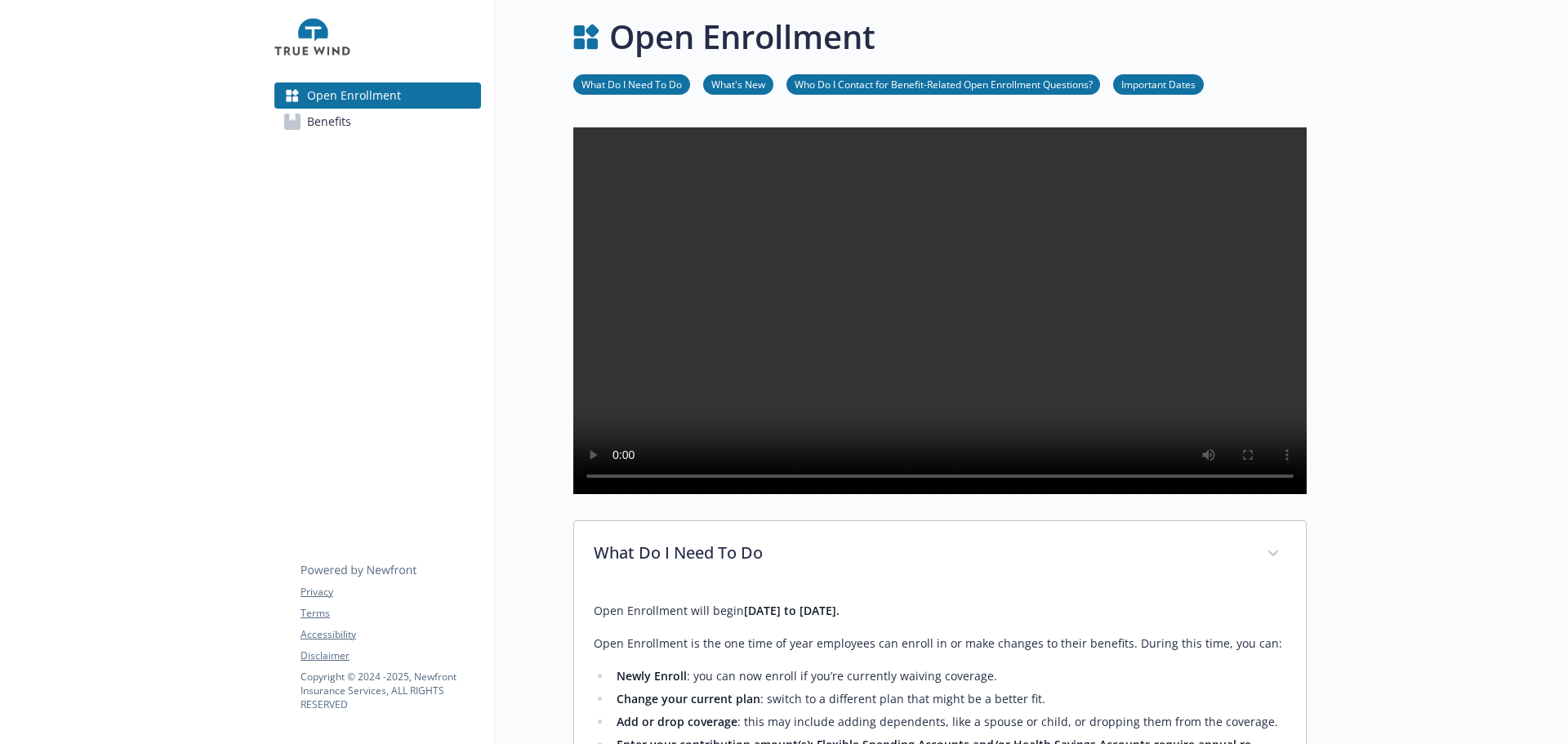
scroll to position [0, 0]
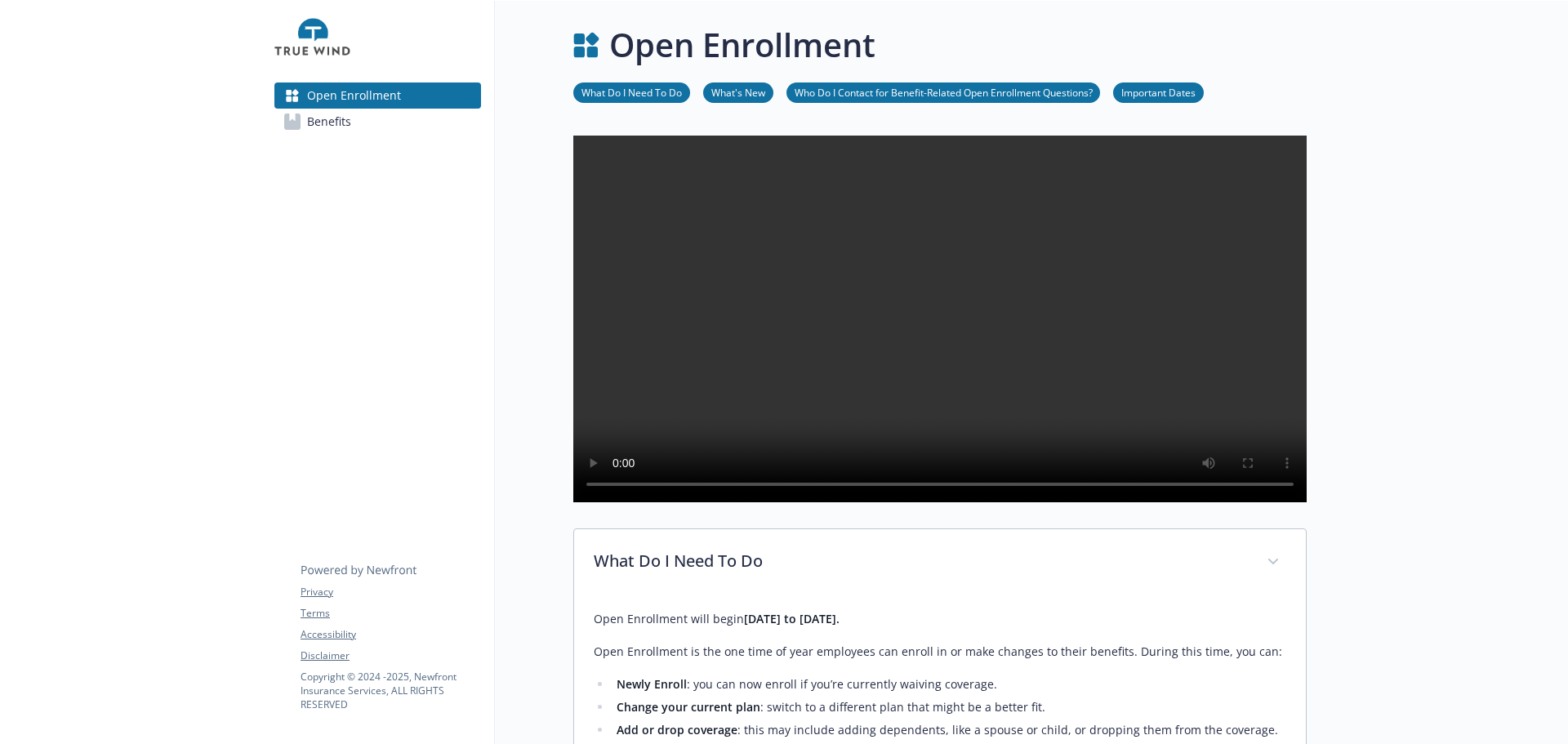
click at [351, 135] on span "Benefits" at bounding box center [329, 121] width 44 height 26
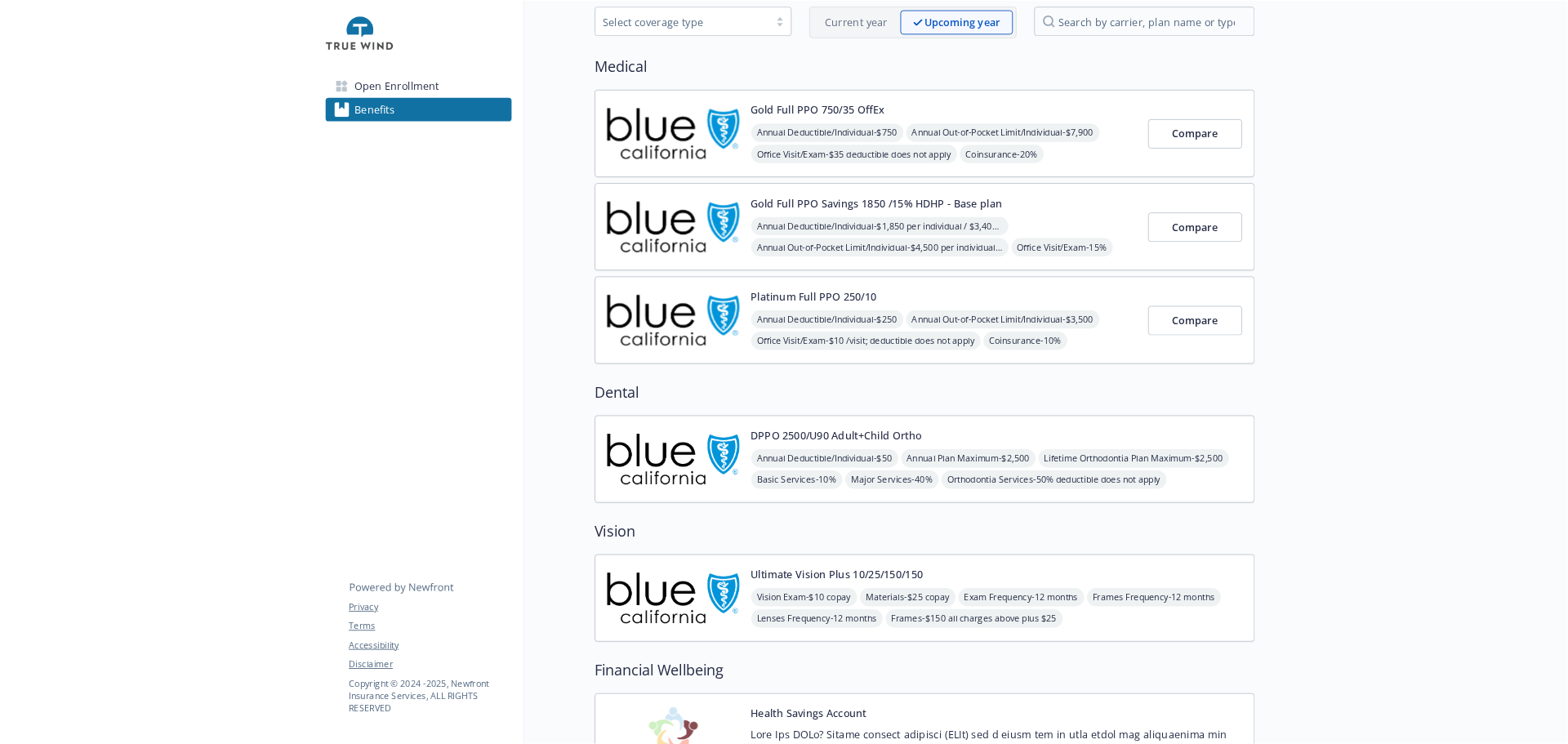
scroll to position [81, 0]
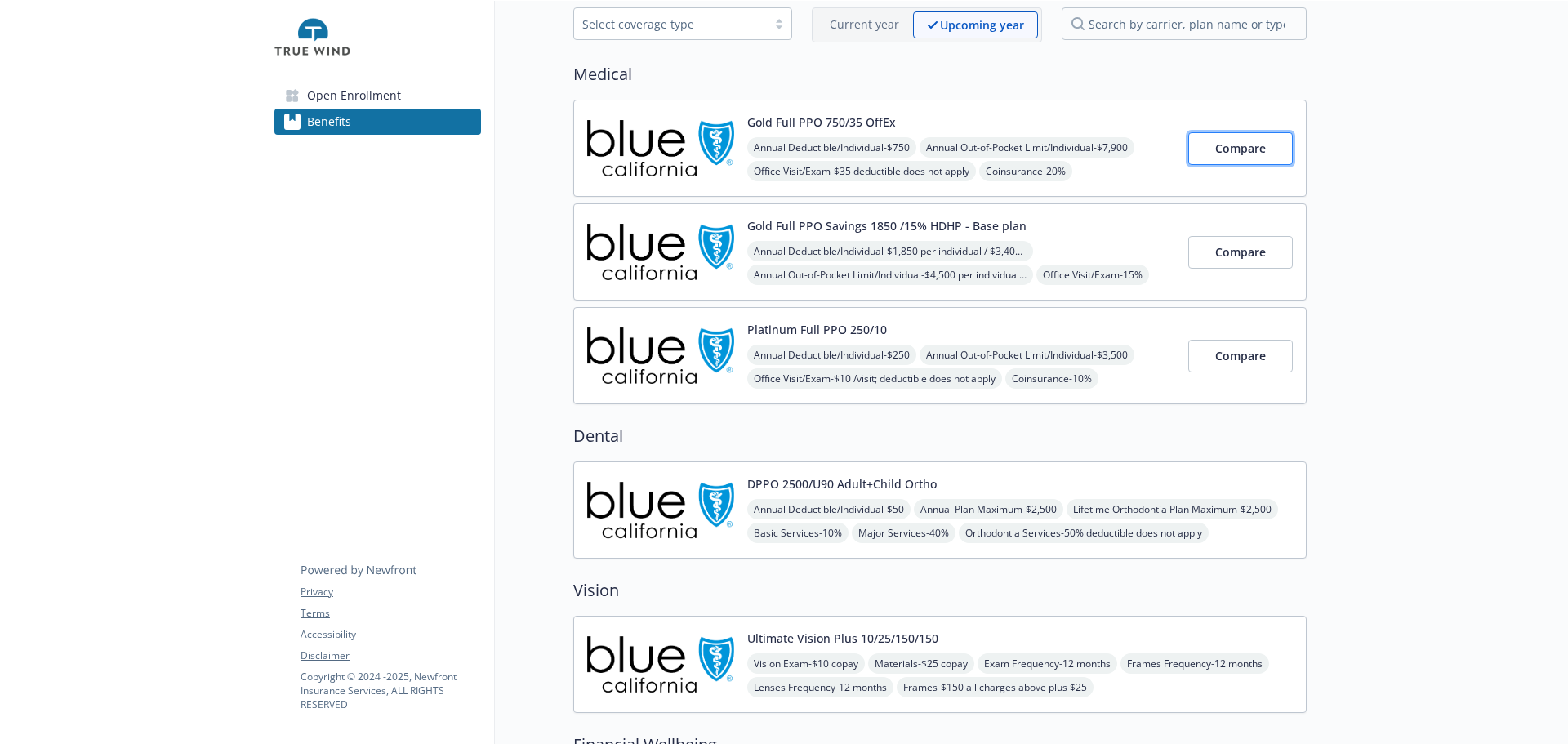
click at [1270, 165] on button "Compare" at bounding box center [1240, 148] width 104 height 32
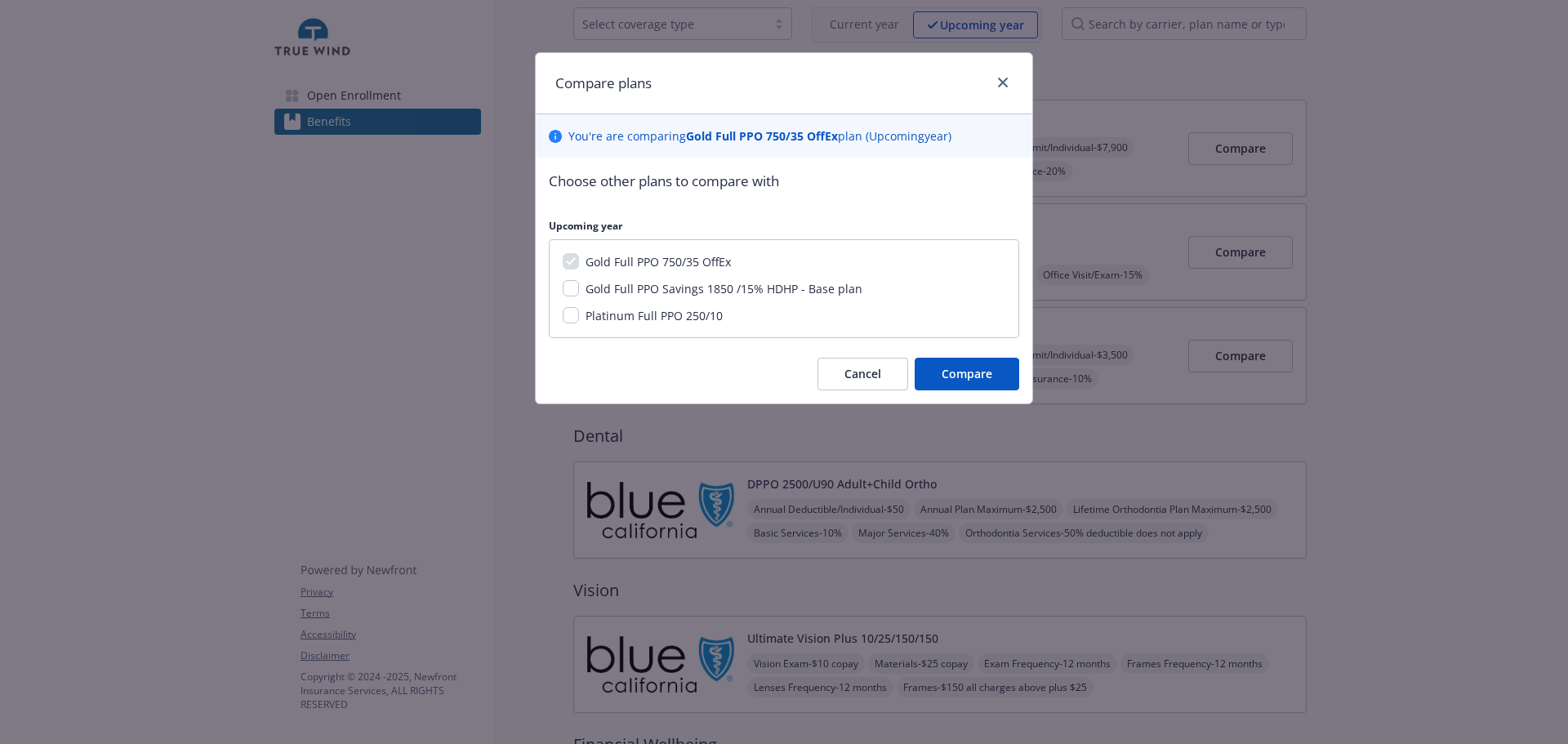
click at [766, 297] on span "Gold Full PPO Savings 1850 /15% HDHP - Base plan" at bounding box center [723, 288] width 276 height 16
click at [579, 297] on input "Gold Full PPO Savings 1850 /15% HDHP - Base plan" at bounding box center [571, 288] width 17 height 17
checkbox input "true"
click at [690, 323] on span "Platinum Full PPO 250/10" at bounding box center [654, 315] width 137 height 16
click at [579, 323] on input "Platinum Full PPO 250/10" at bounding box center [571, 315] width 17 height 17
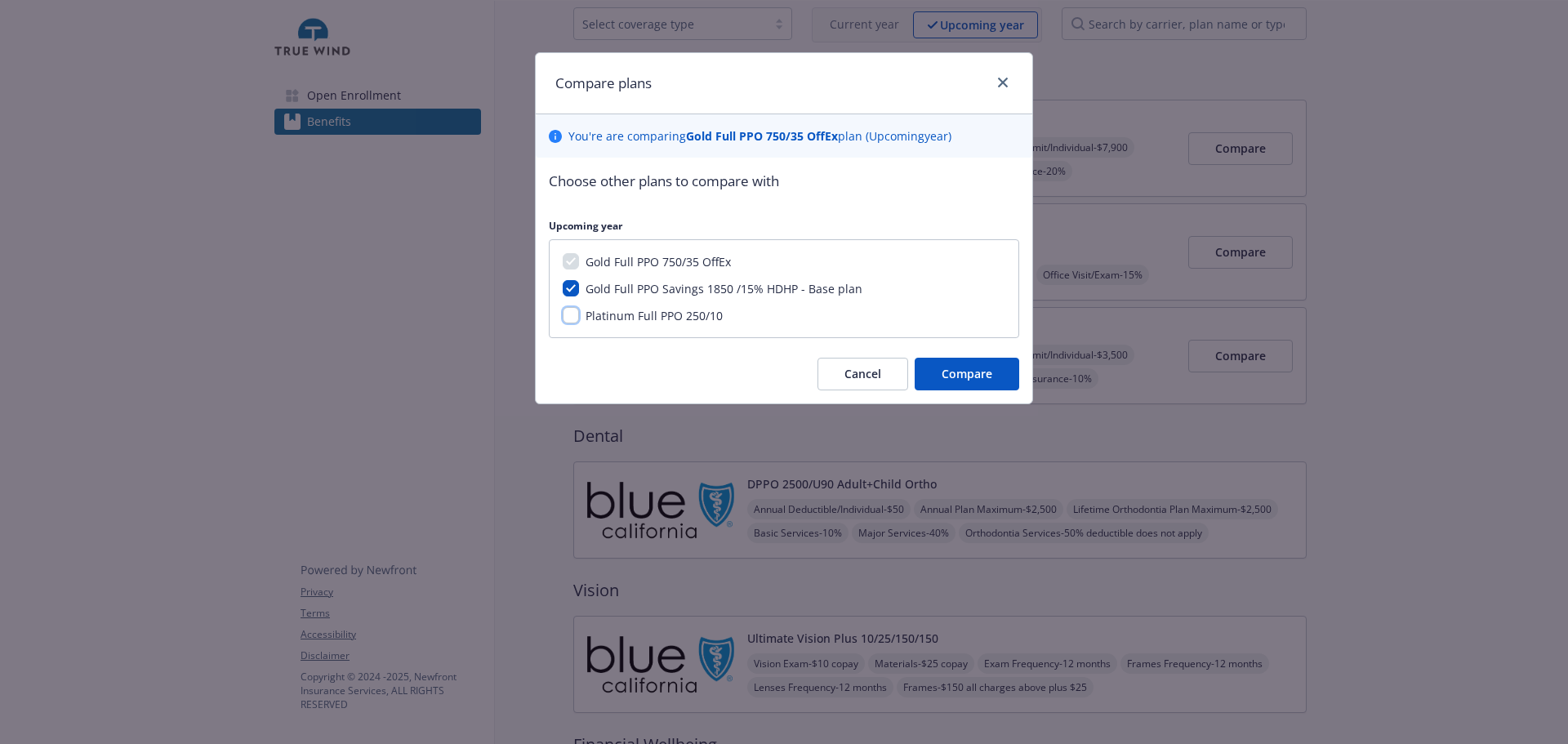
checkbox input "true"
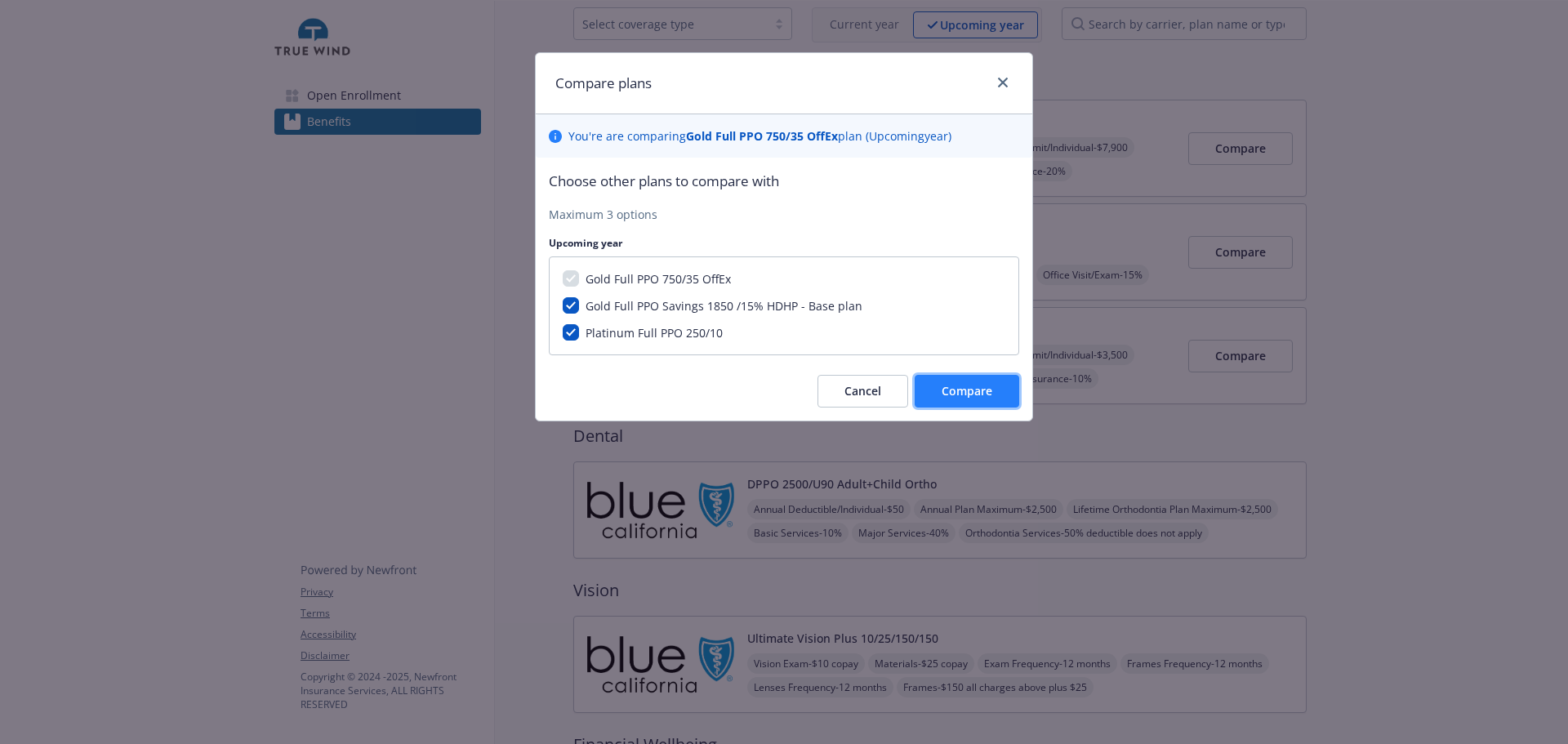
click at [980, 398] on span "Compare" at bounding box center [967, 390] width 51 height 16
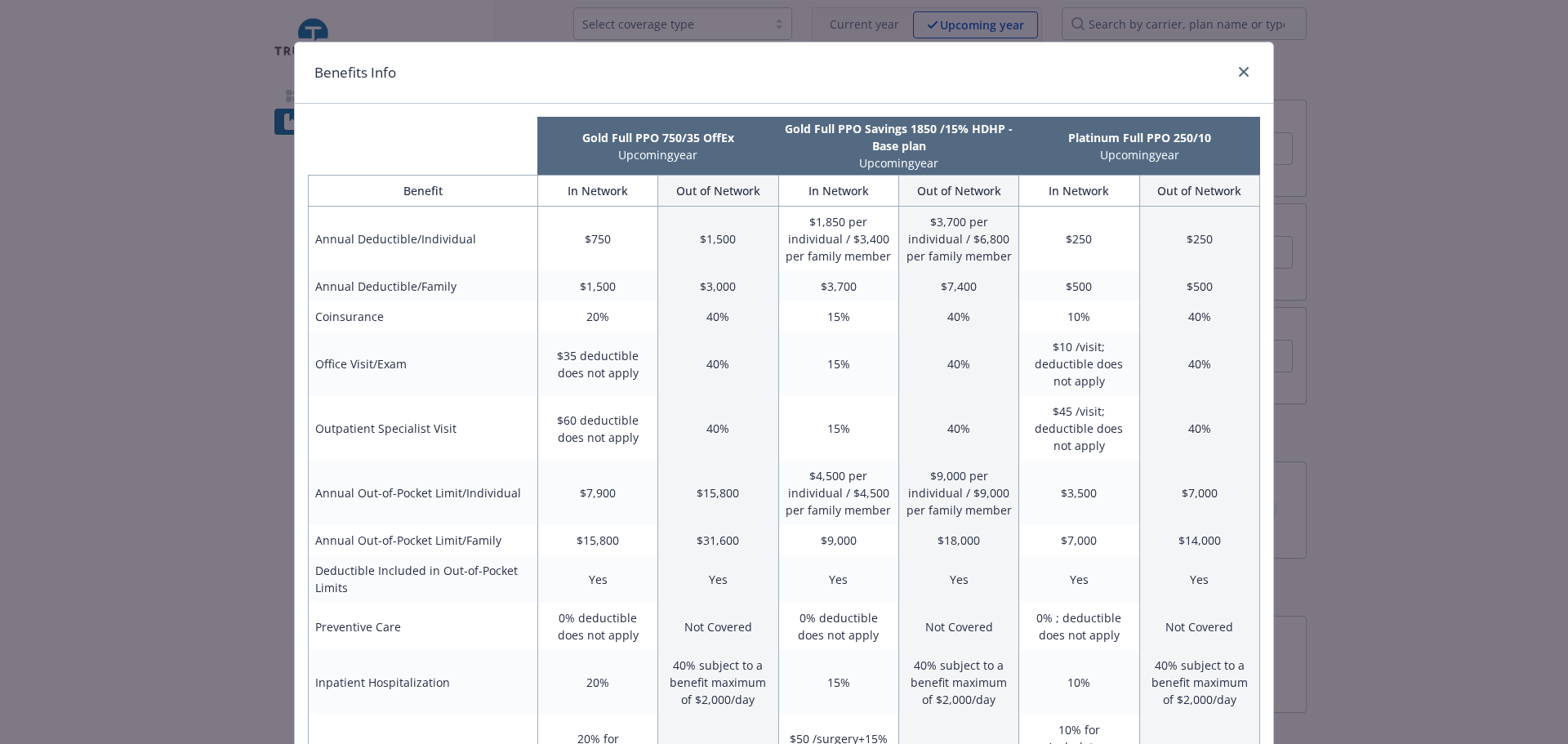
scroll to position [0, 0]
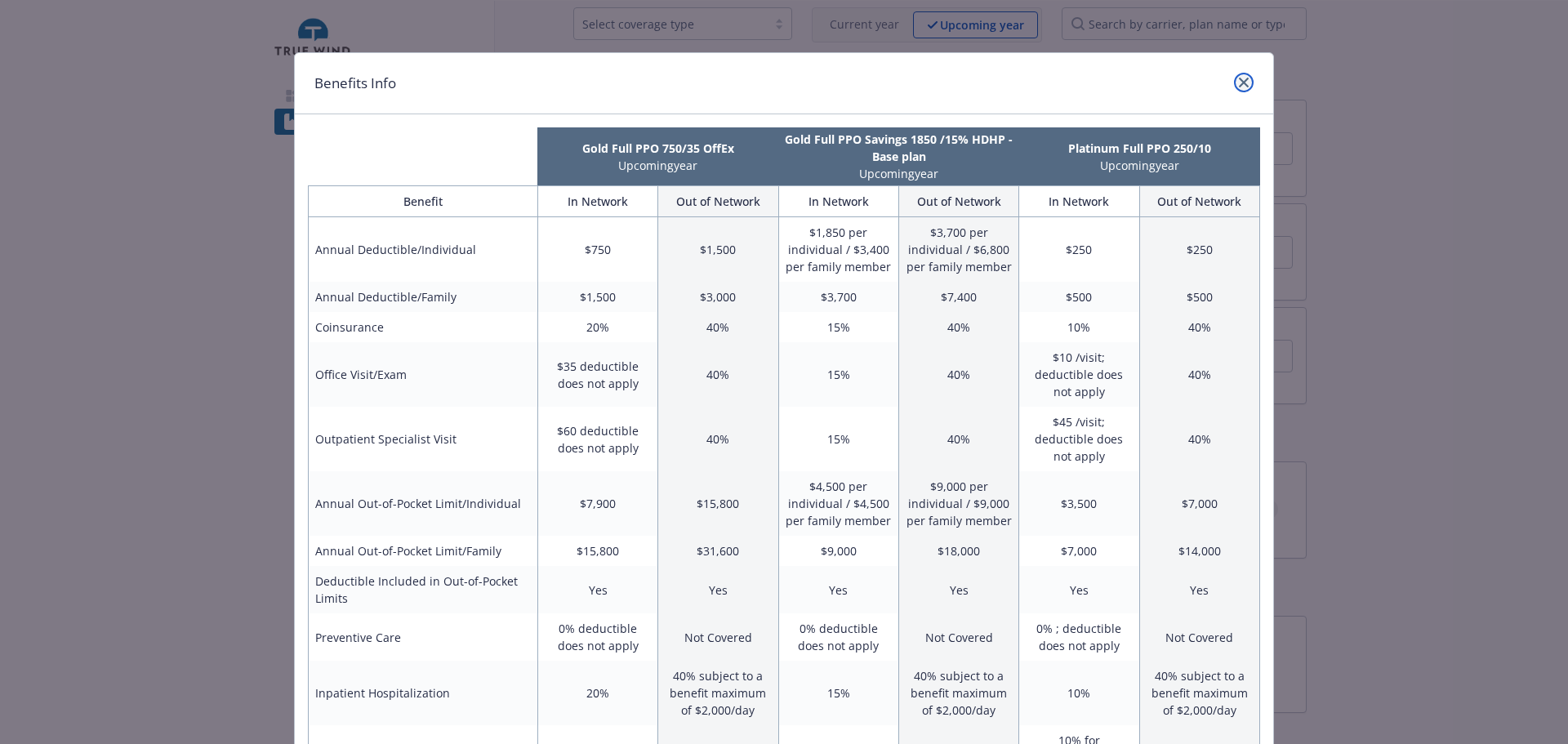
click at [1239, 88] on icon "close" at bounding box center [1243, 82] width 10 height 10
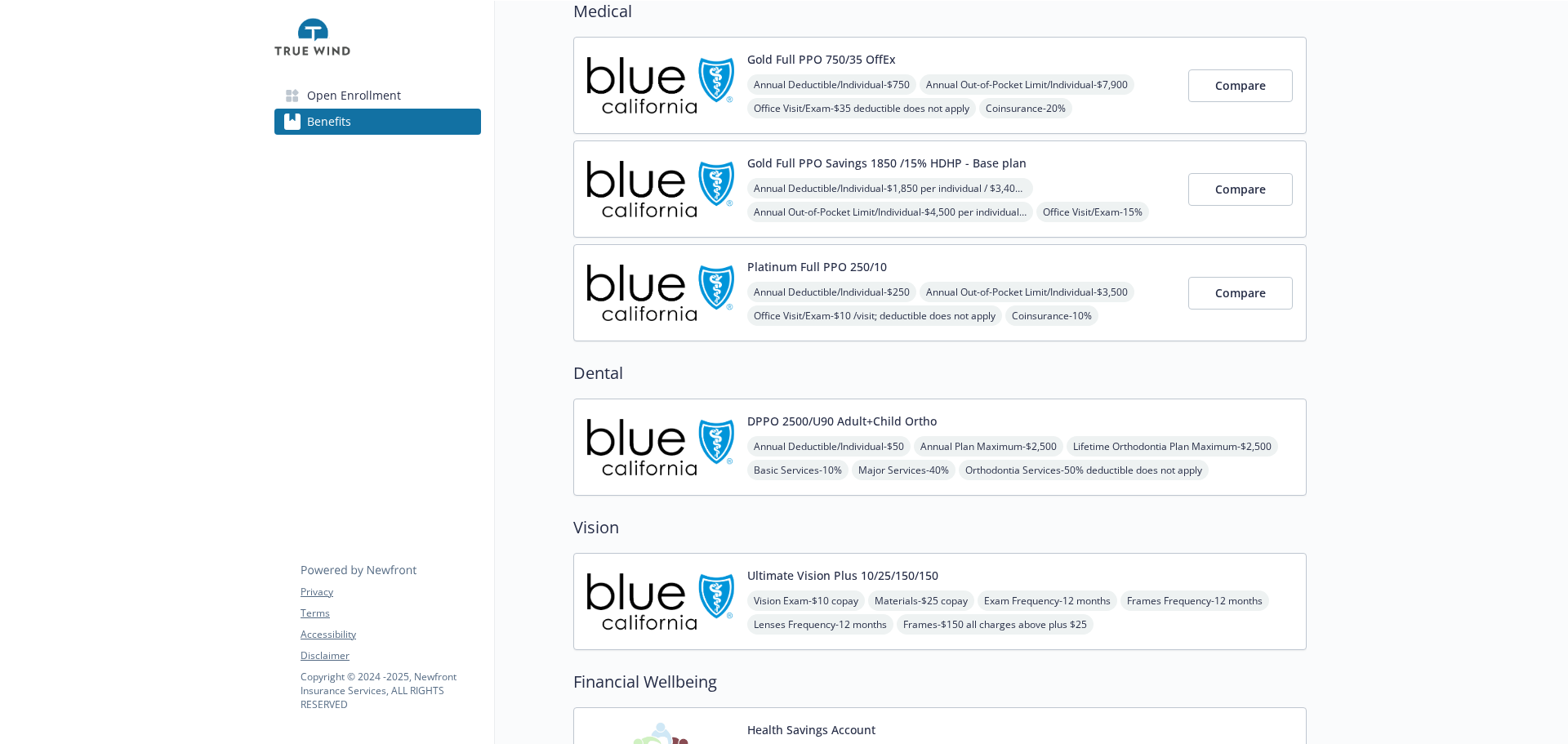
scroll to position [245, 0]
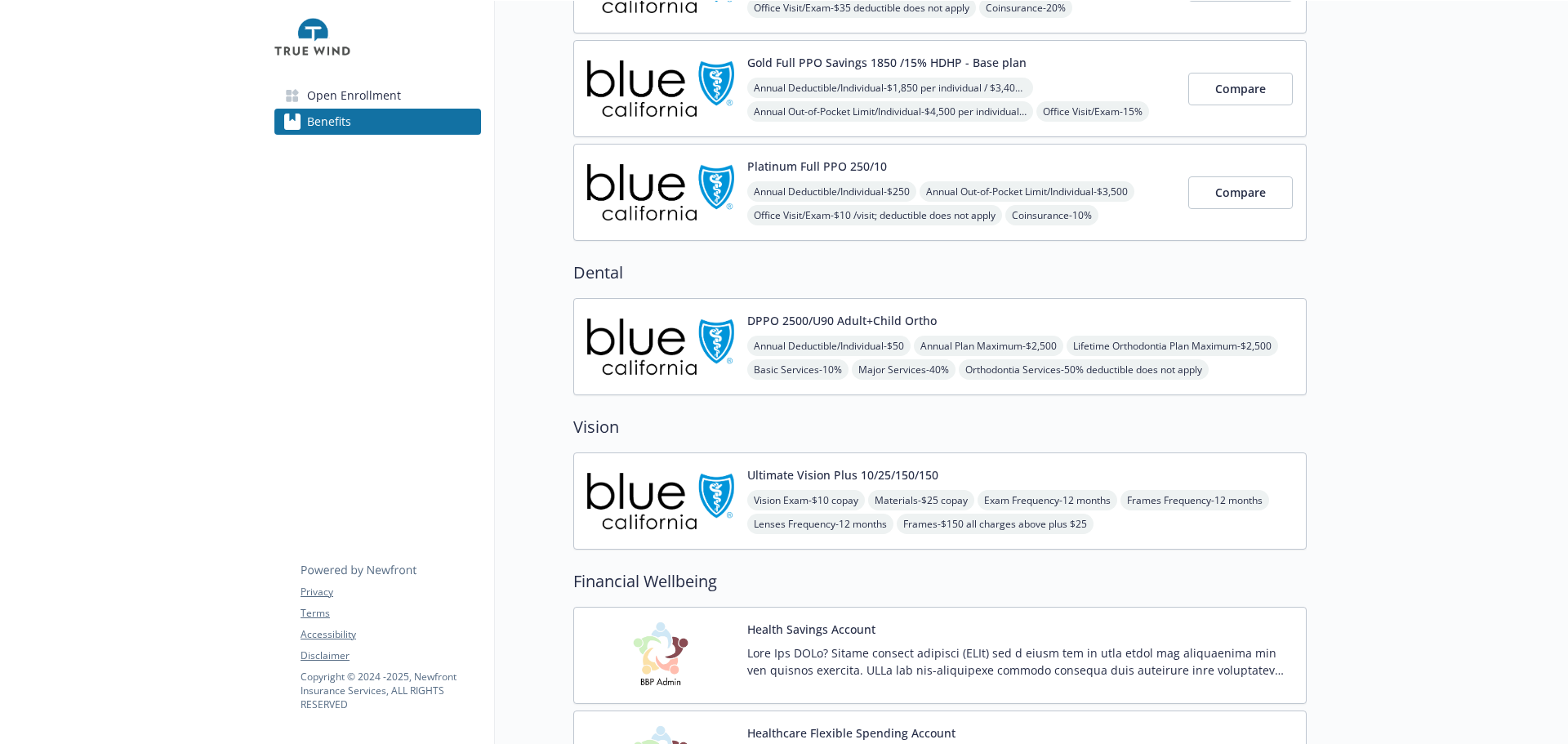
click at [1150, 382] on div "DPPO 2500/U90 Adult+Child Ortho Annual Deductible/Individual - $50 Annual Plan …" at bounding box center [1020, 346] width 545 height 69
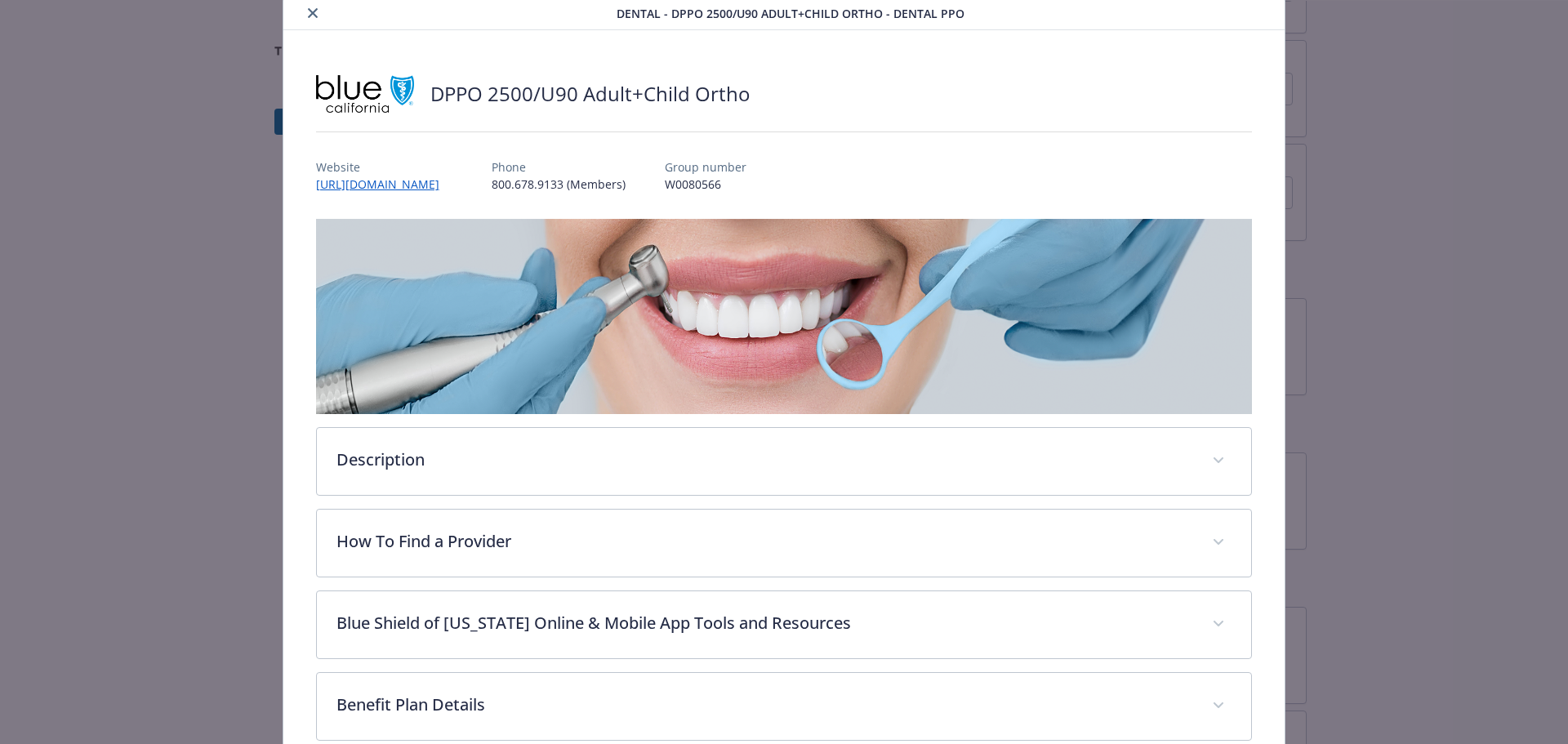
scroll to position [245, 0]
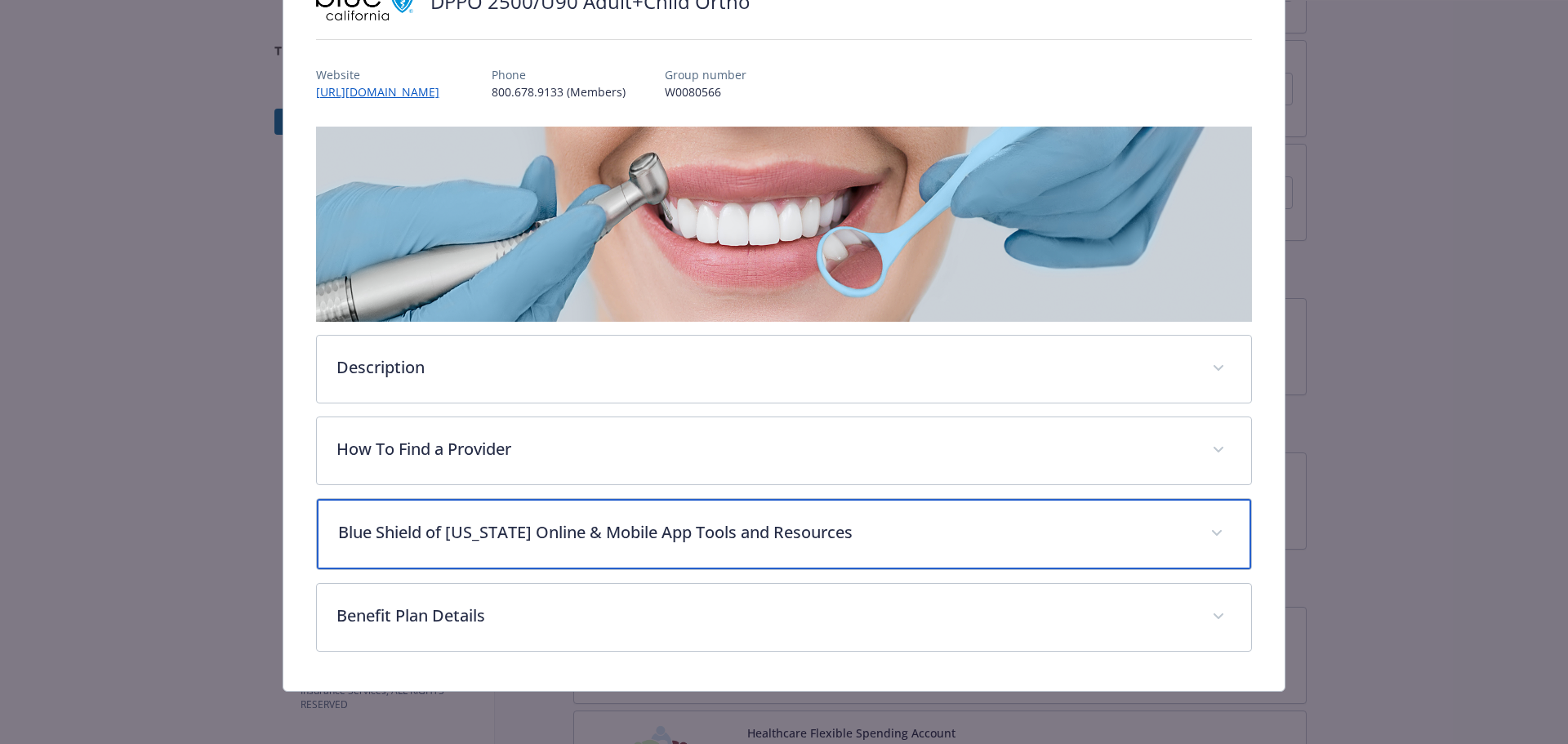
click at [864, 520] on p "Blue Shield of [US_STATE] Online & Mobile App Tools and Resources" at bounding box center [765, 532] width 853 height 25
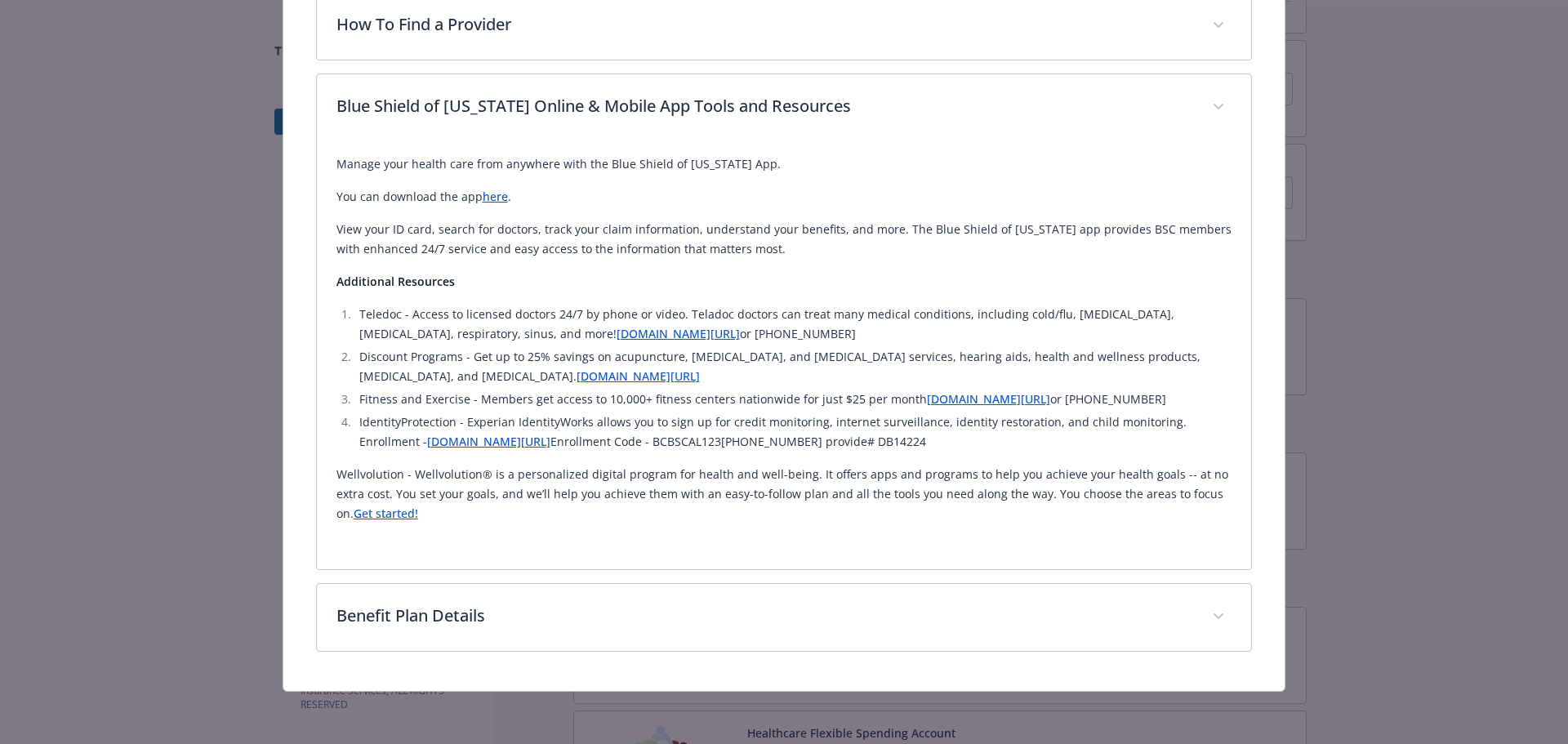
click at [643, 561] on div "Description The DPPO 2500/U90 Adult+Child Ortho PPO plan offers in- and out-of-…" at bounding box center [784, 177] width 937 height 949
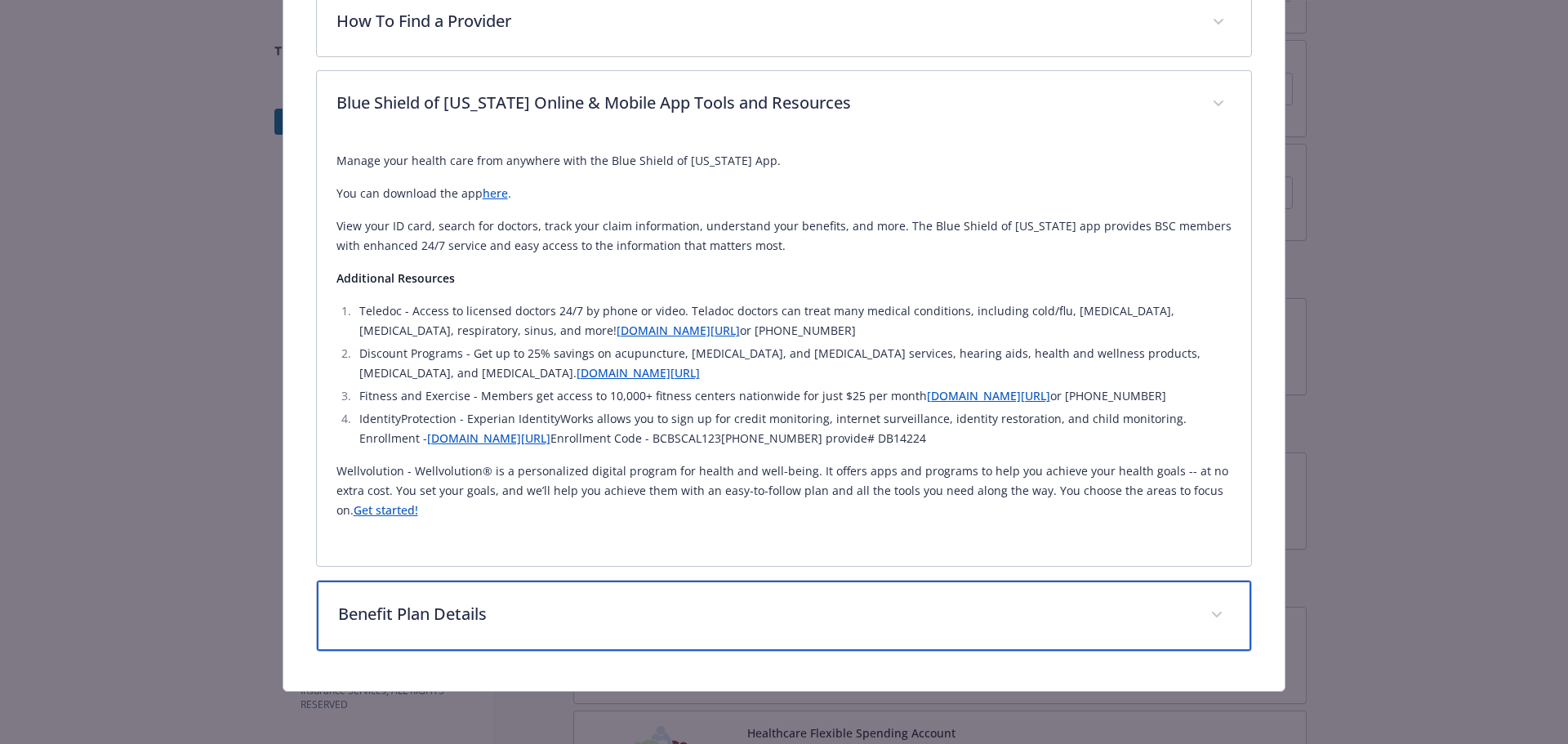
click at [648, 589] on div "Benefit Plan Details" at bounding box center [784, 616] width 935 height 70
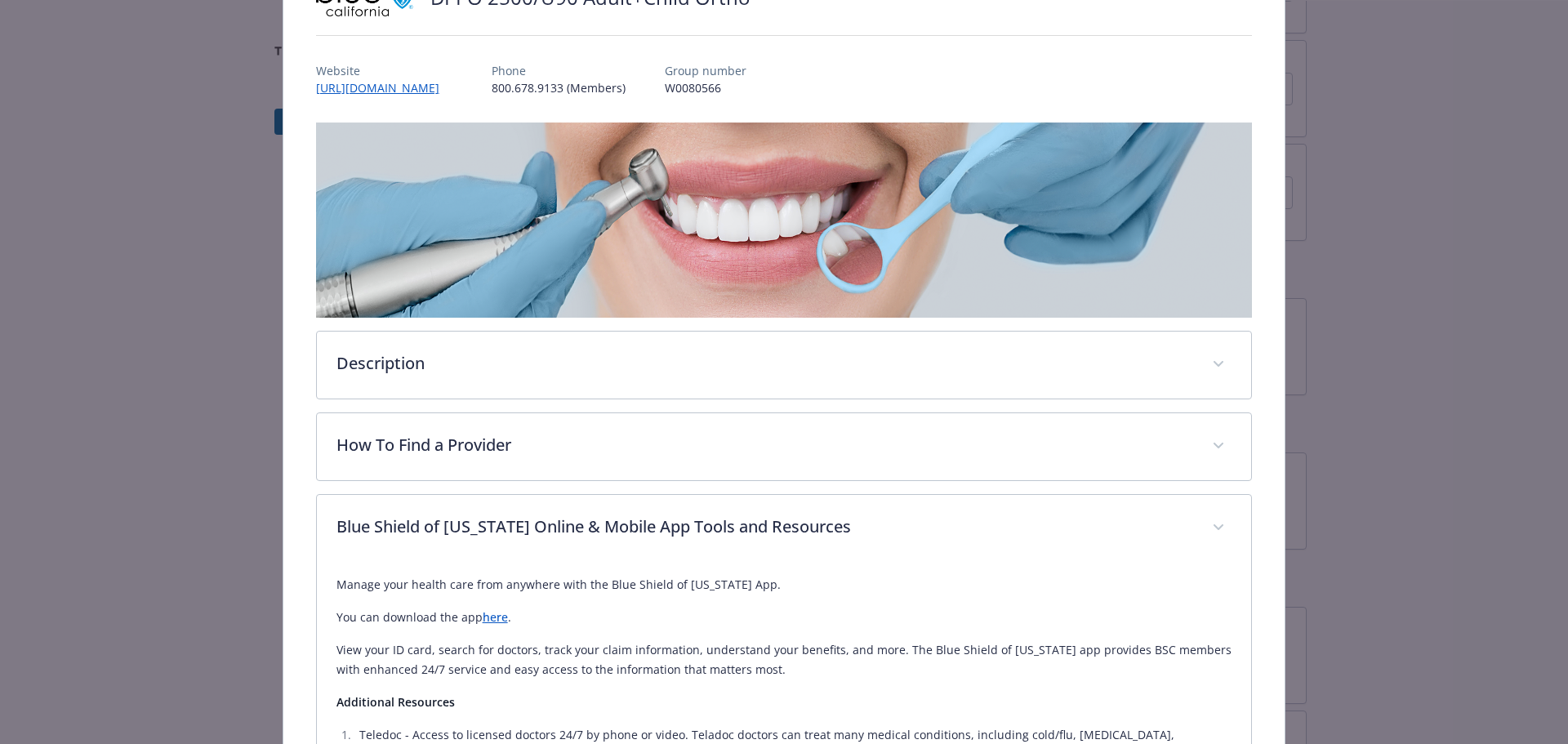
scroll to position [0, 0]
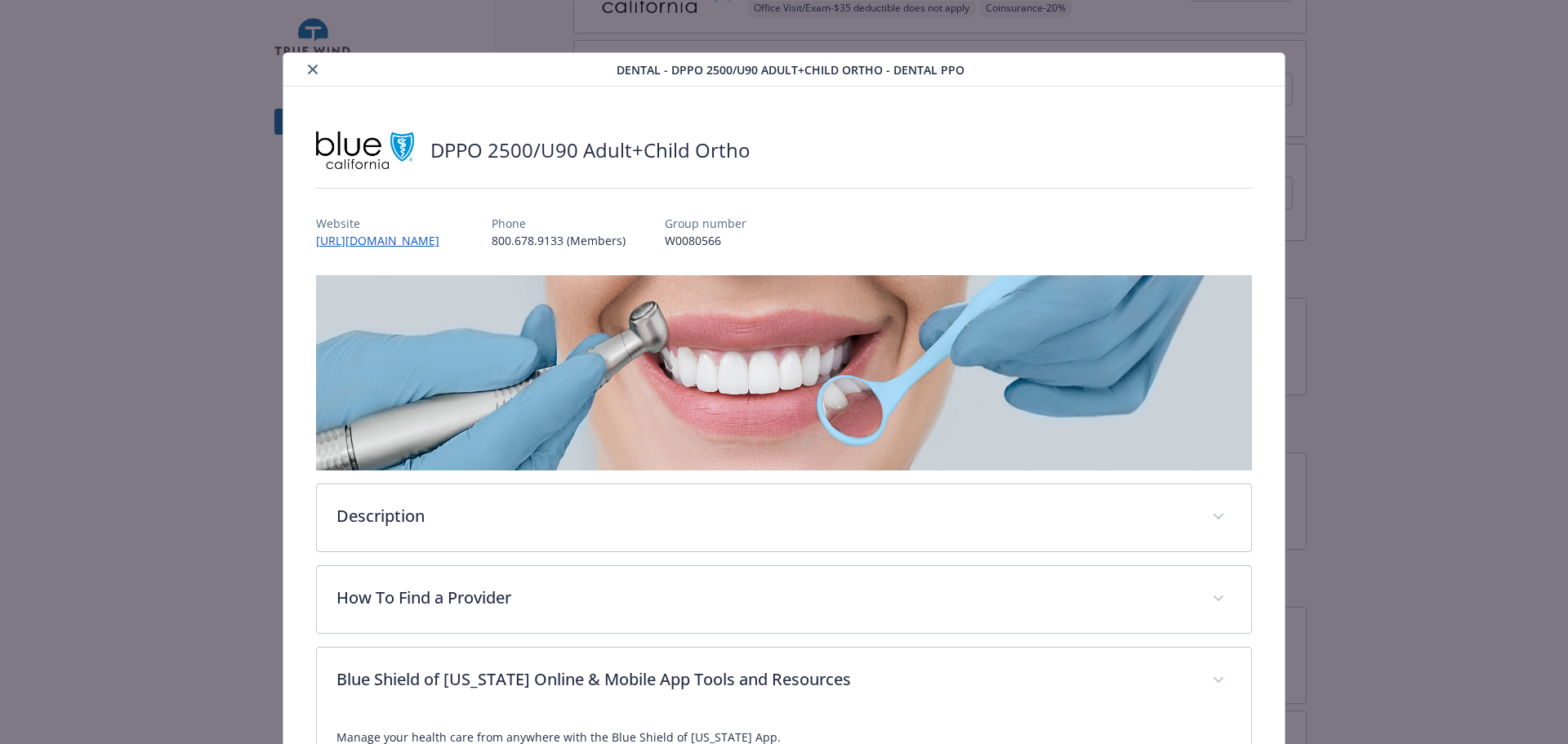
click at [318, 74] on icon "close" at bounding box center [312, 69] width 10 height 10
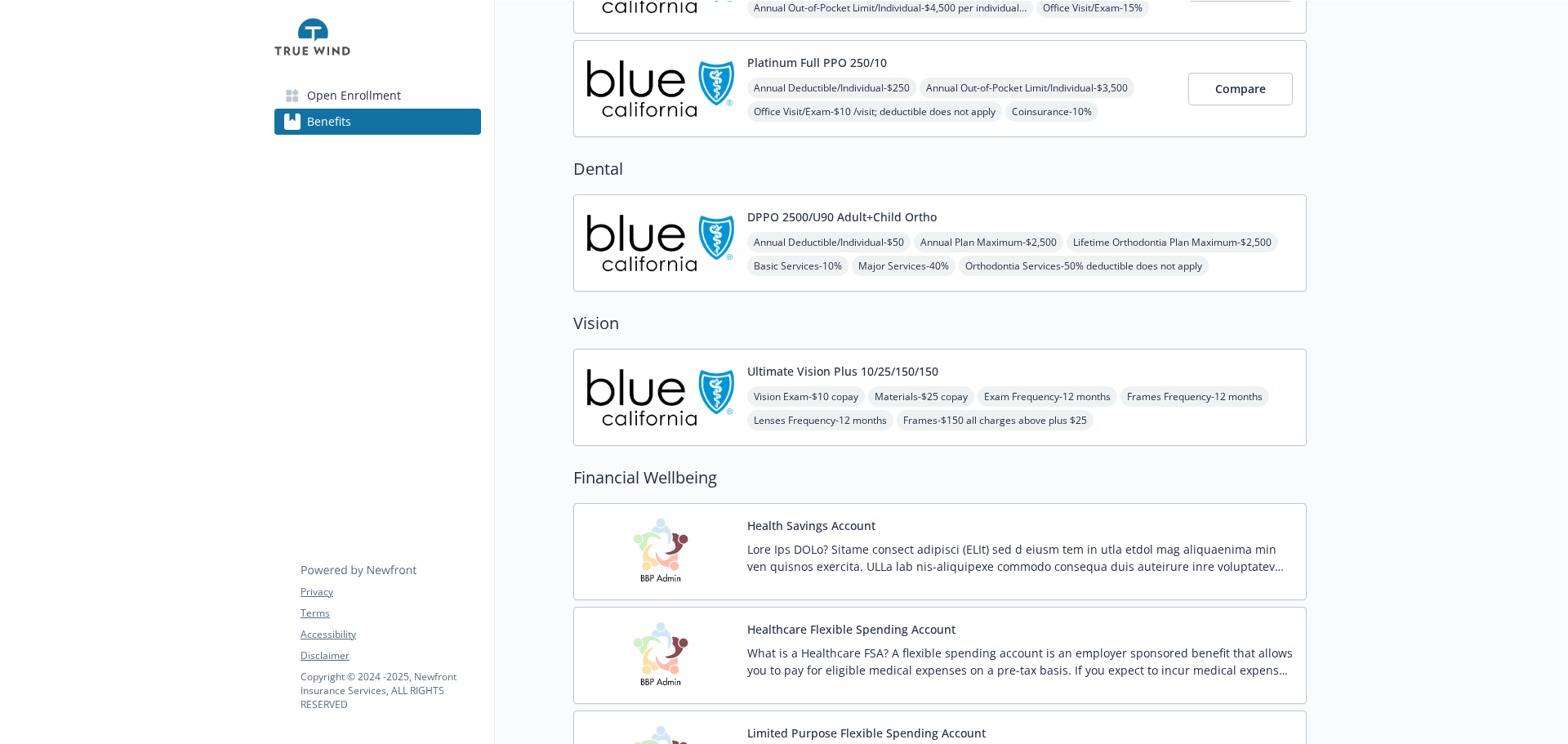
scroll to position [571, 0]
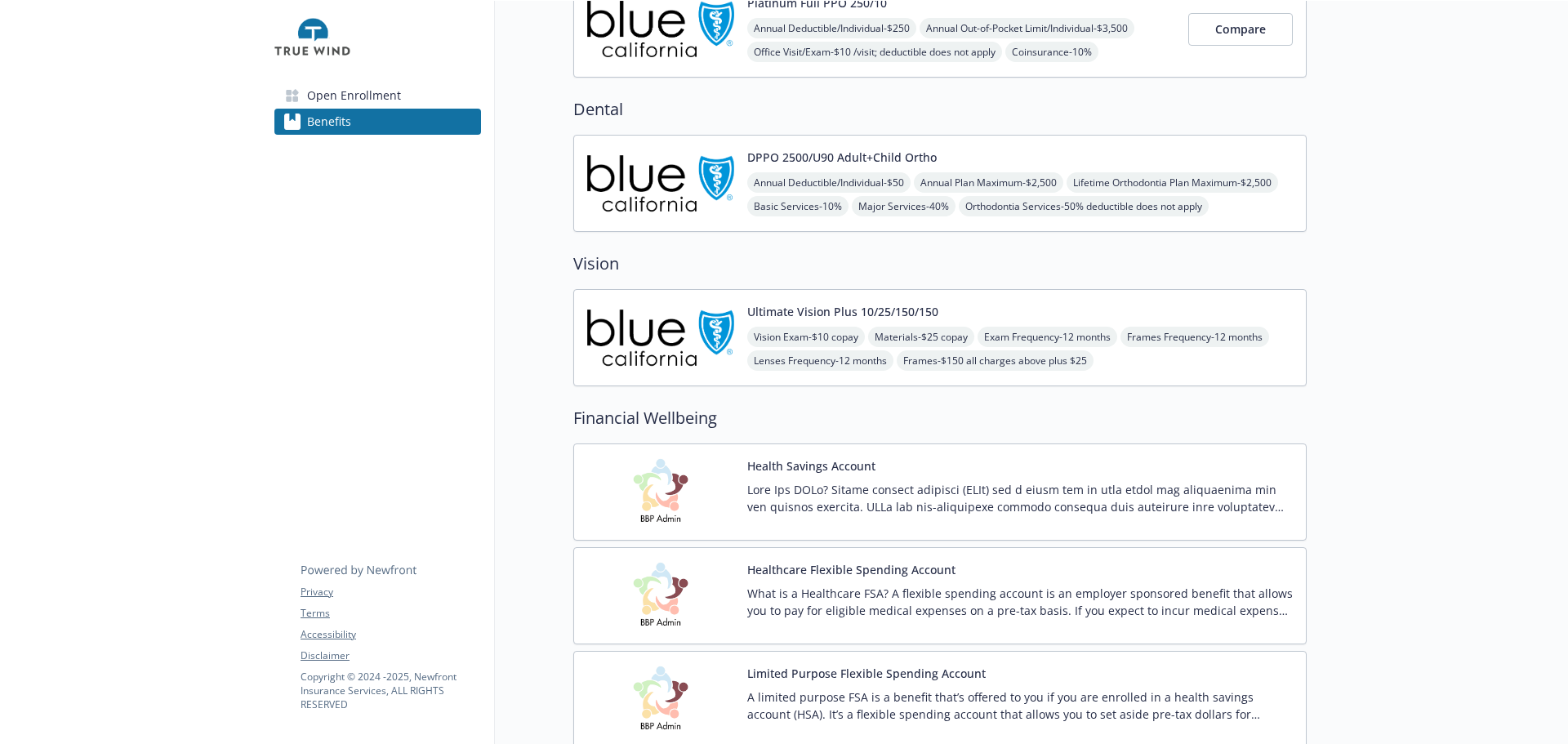
click at [871, 320] on button "Ultimate Vision Plus 10/25/150/150" at bounding box center [842, 311] width 191 height 18
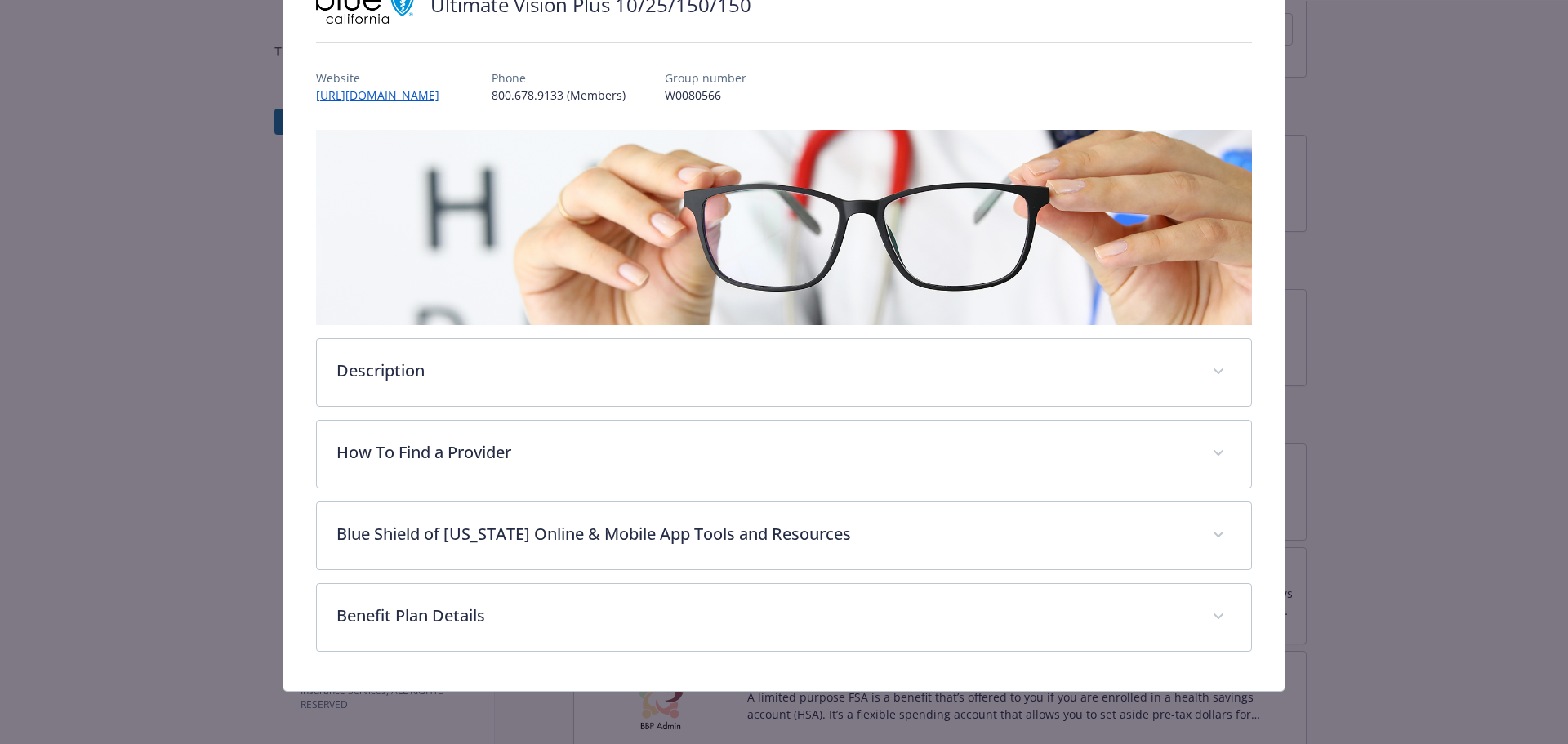
scroll to position [247, 0]
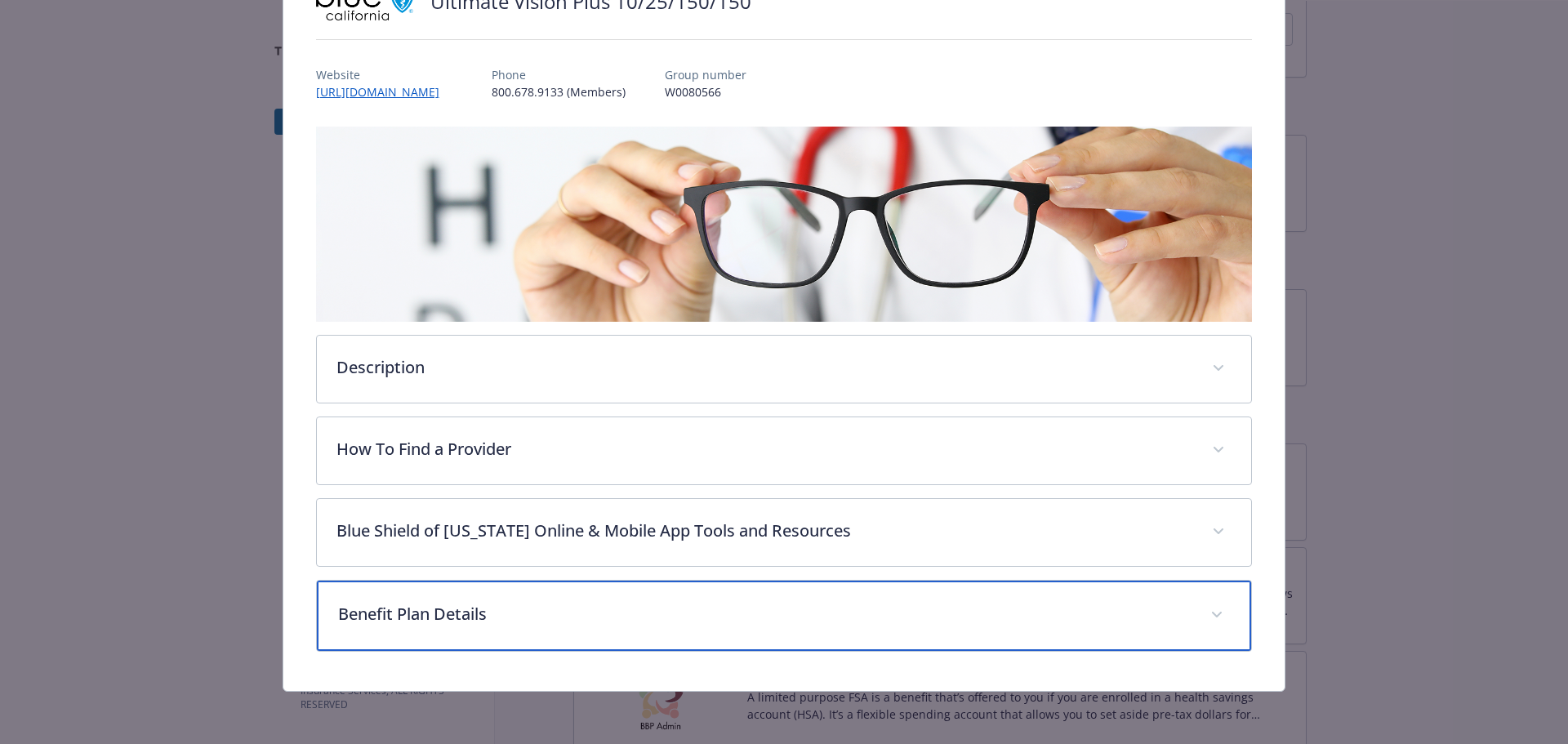
click at [641, 602] on p "Benefit Plan Details" at bounding box center [765, 614] width 853 height 25
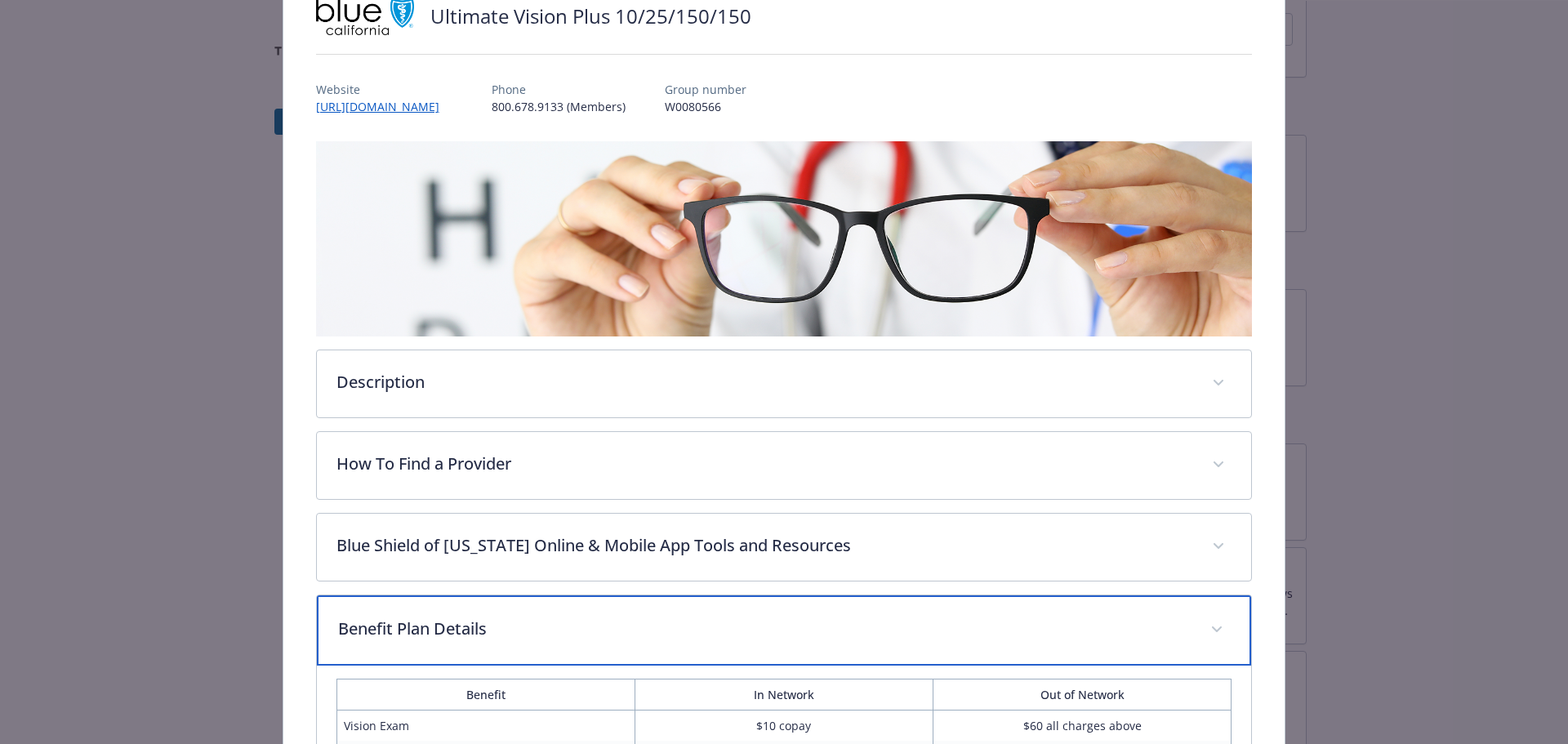
scroll to position [0, 0]
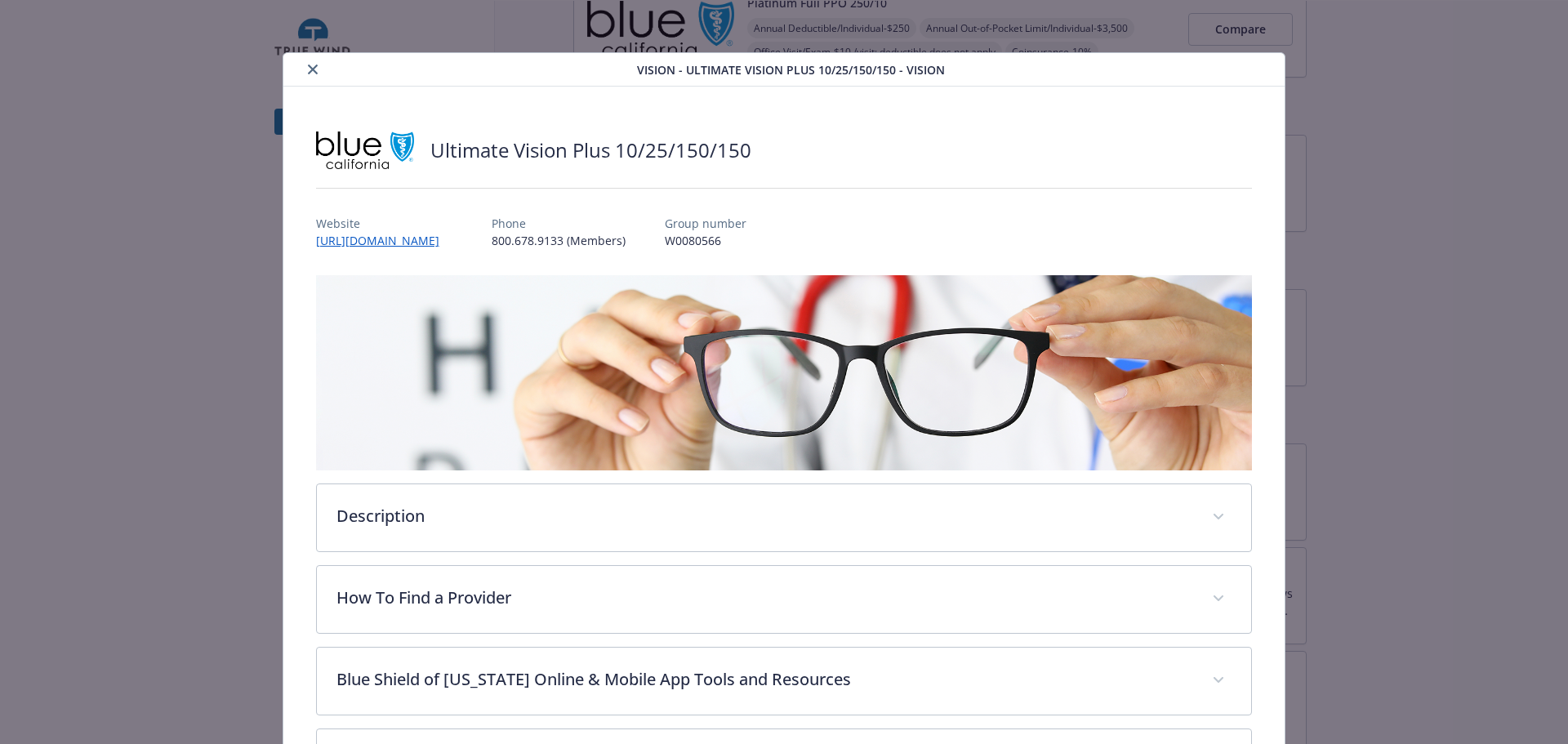
click at [319, 67] on button "close" at bounding box center [312, 68] width 19 height 19
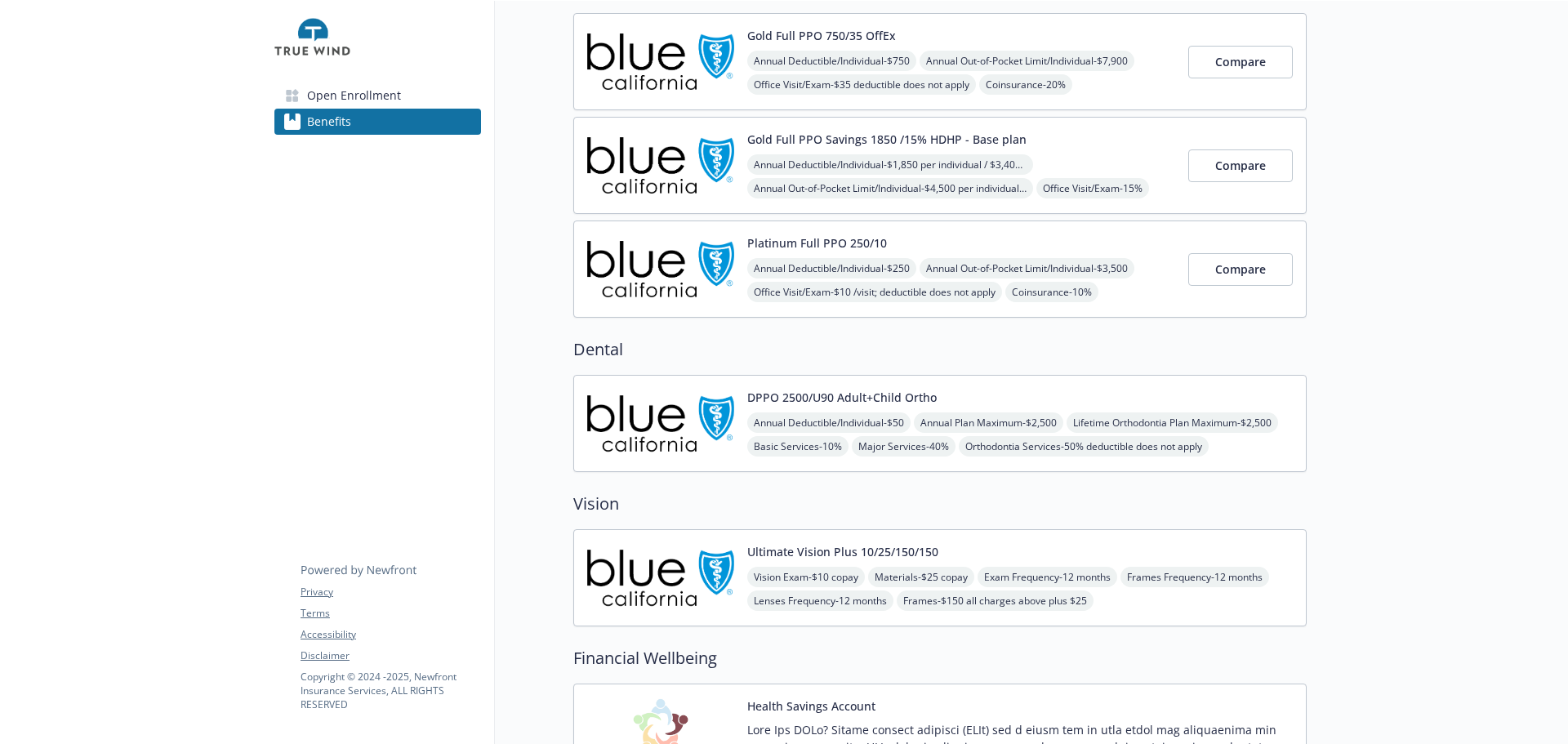
scroll to position [164, 0]
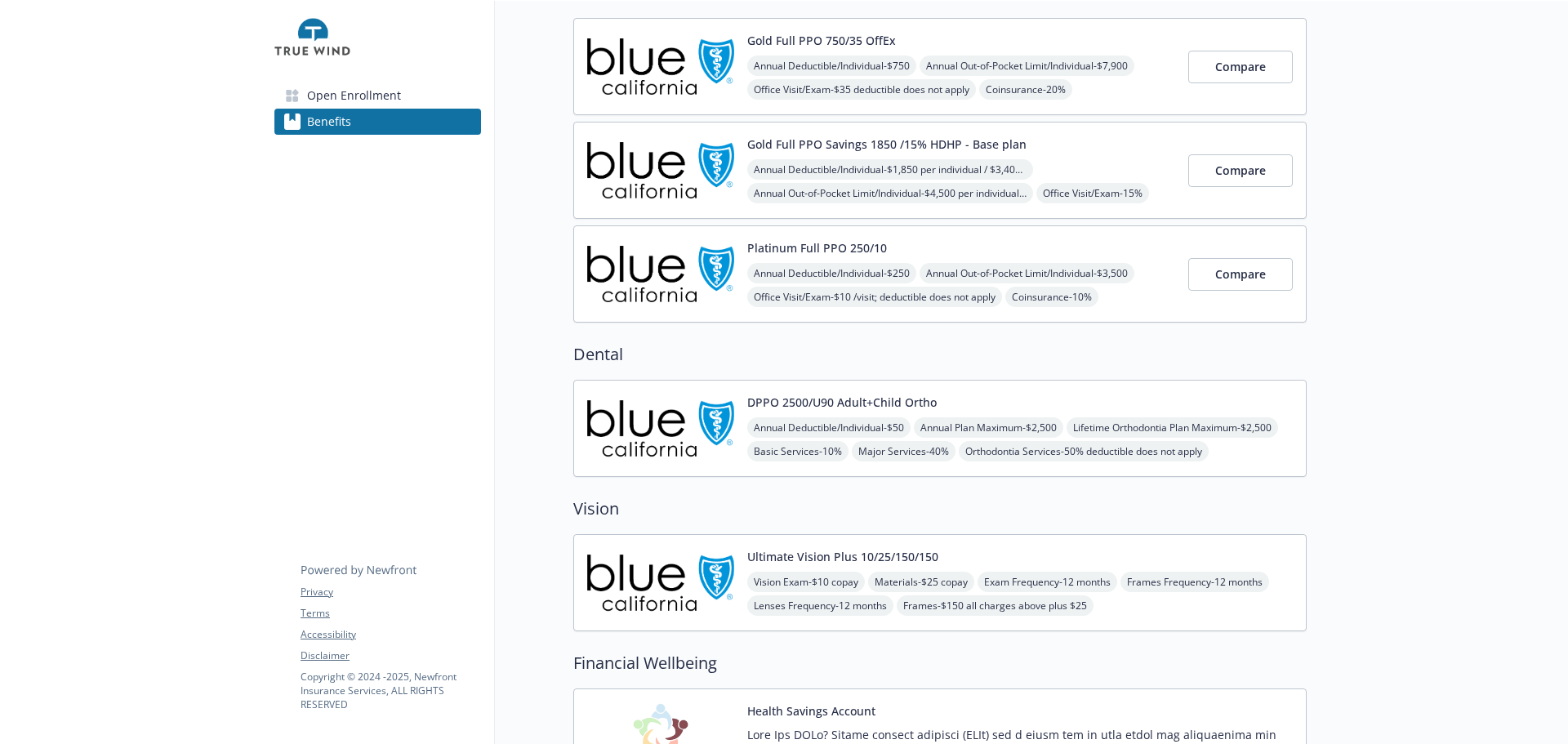
click at [848, 256] on button "Platinum Full PPO 250/10" at bounding box center [816, 248] width 140 height 18
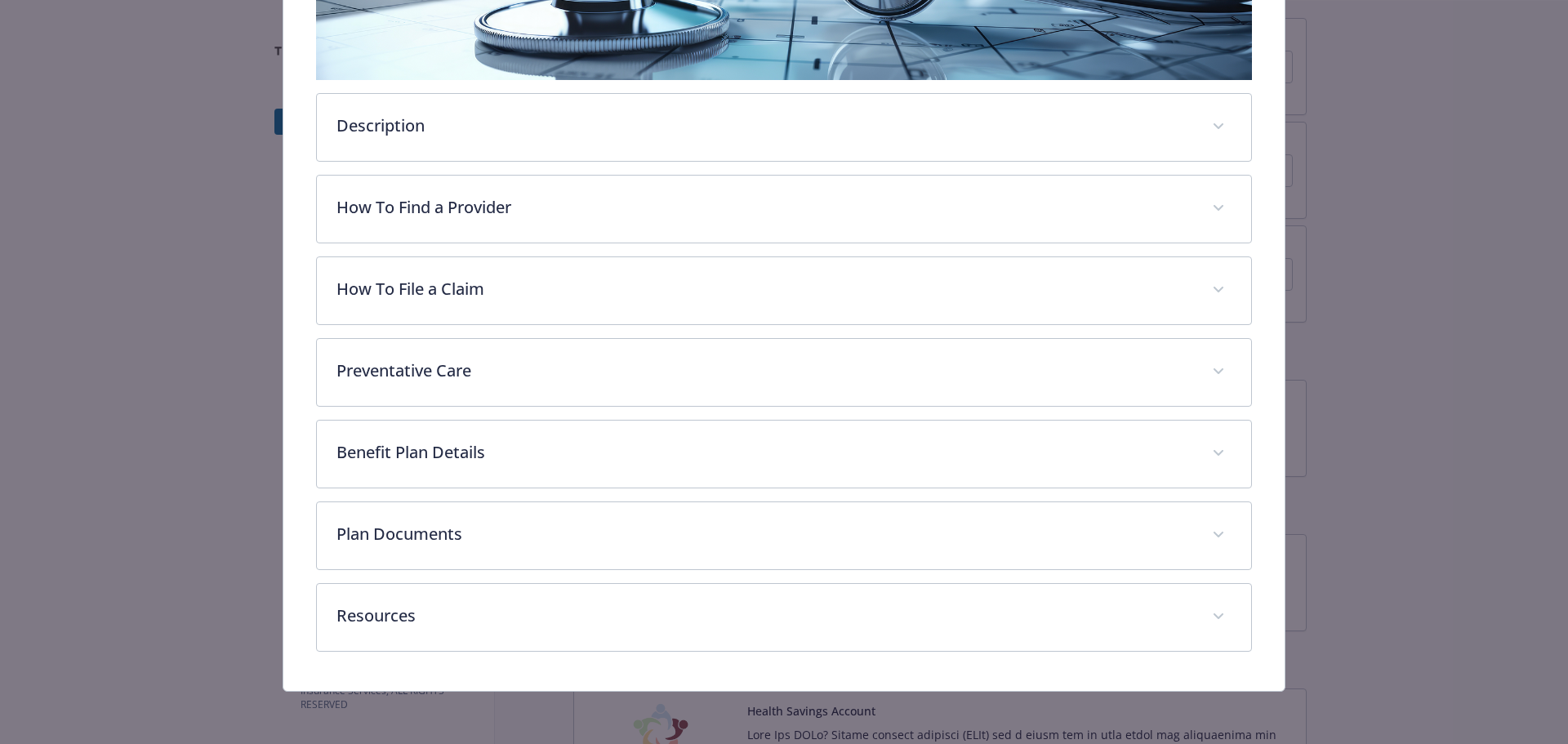
scroll to position [457, 0]
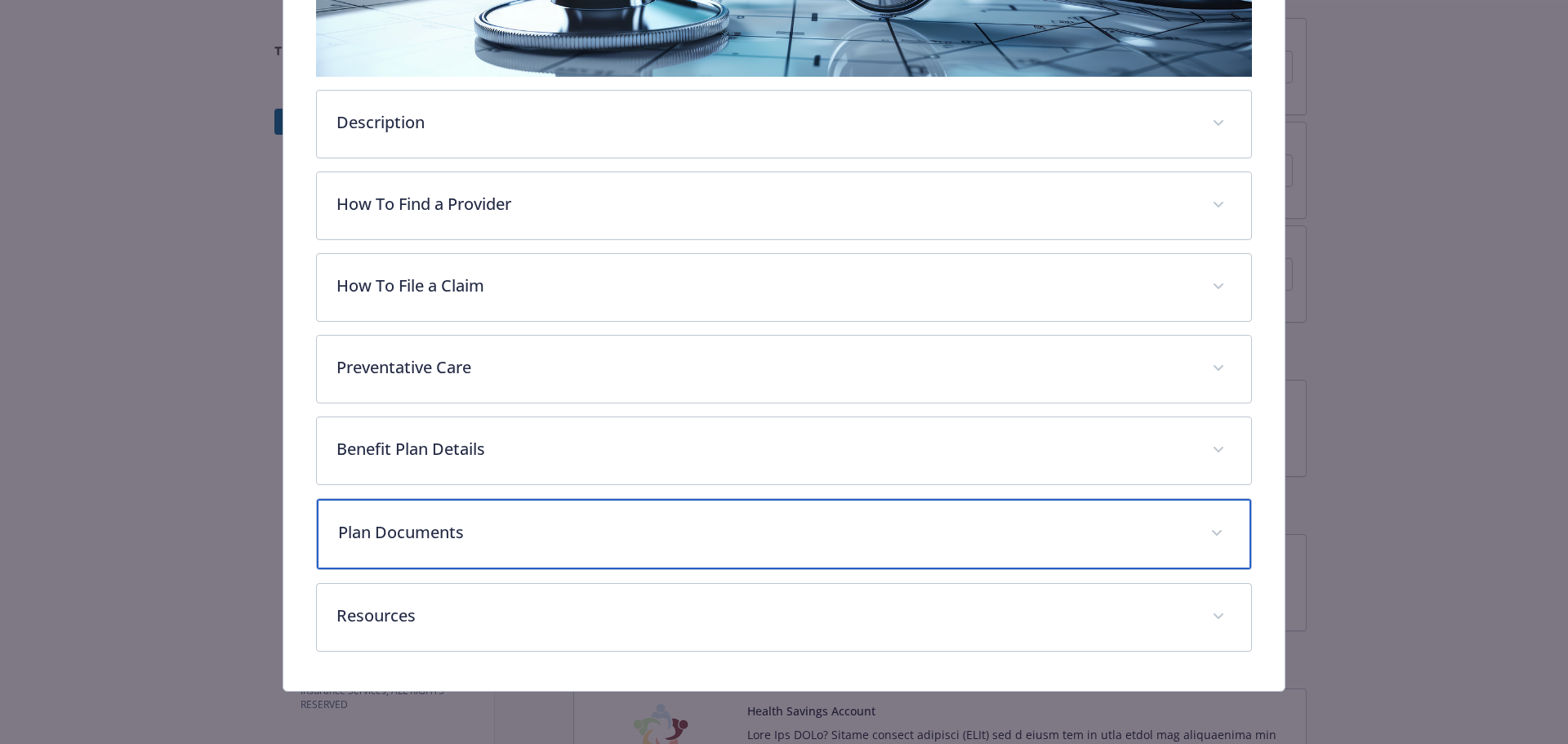
click at [578, 544] on p "Plan Documents" at bounding box center [765, 532] width 853 height 25
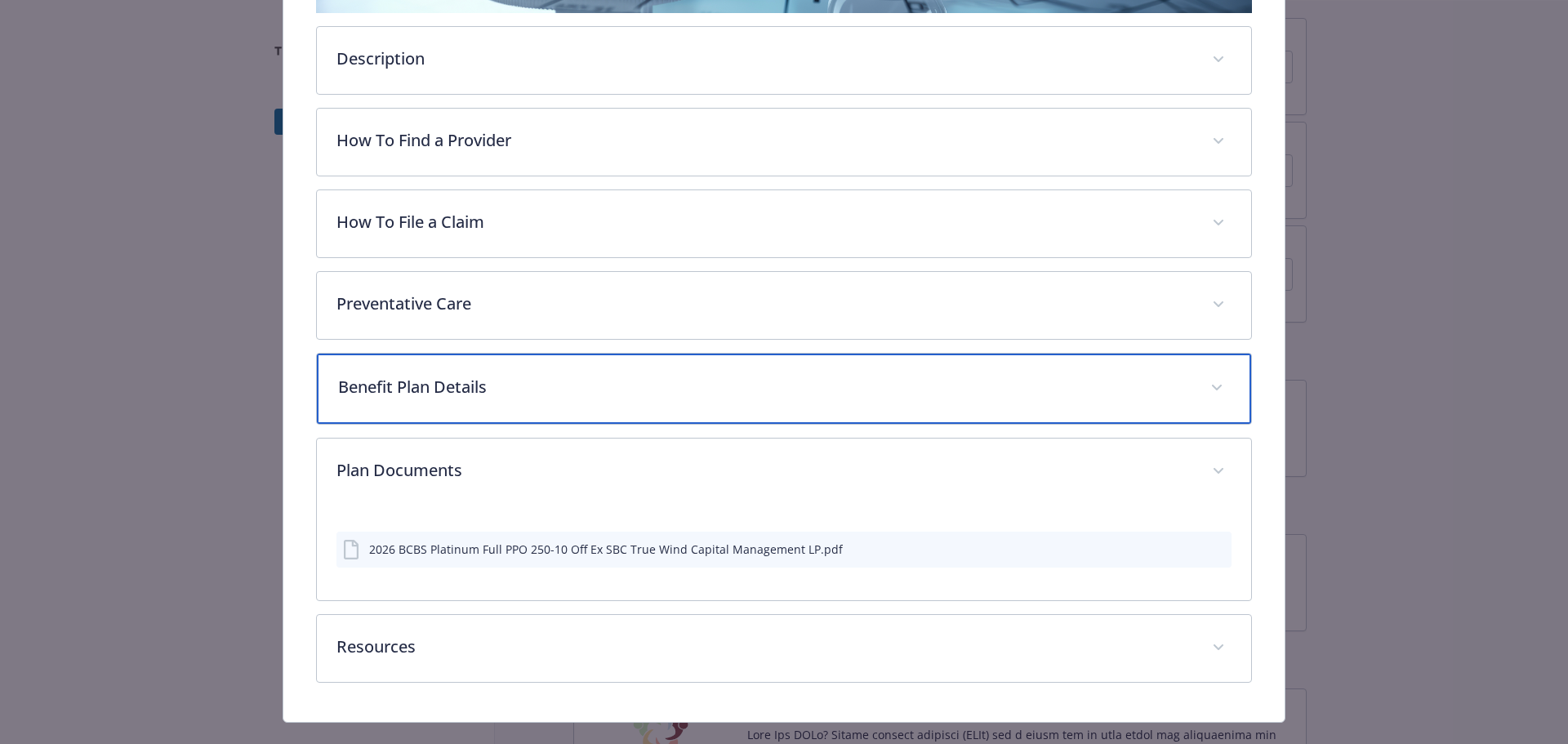
click at [597, 423] on div "Benefit Plan Details" at bounding box center [784, 388] width 935 height 70
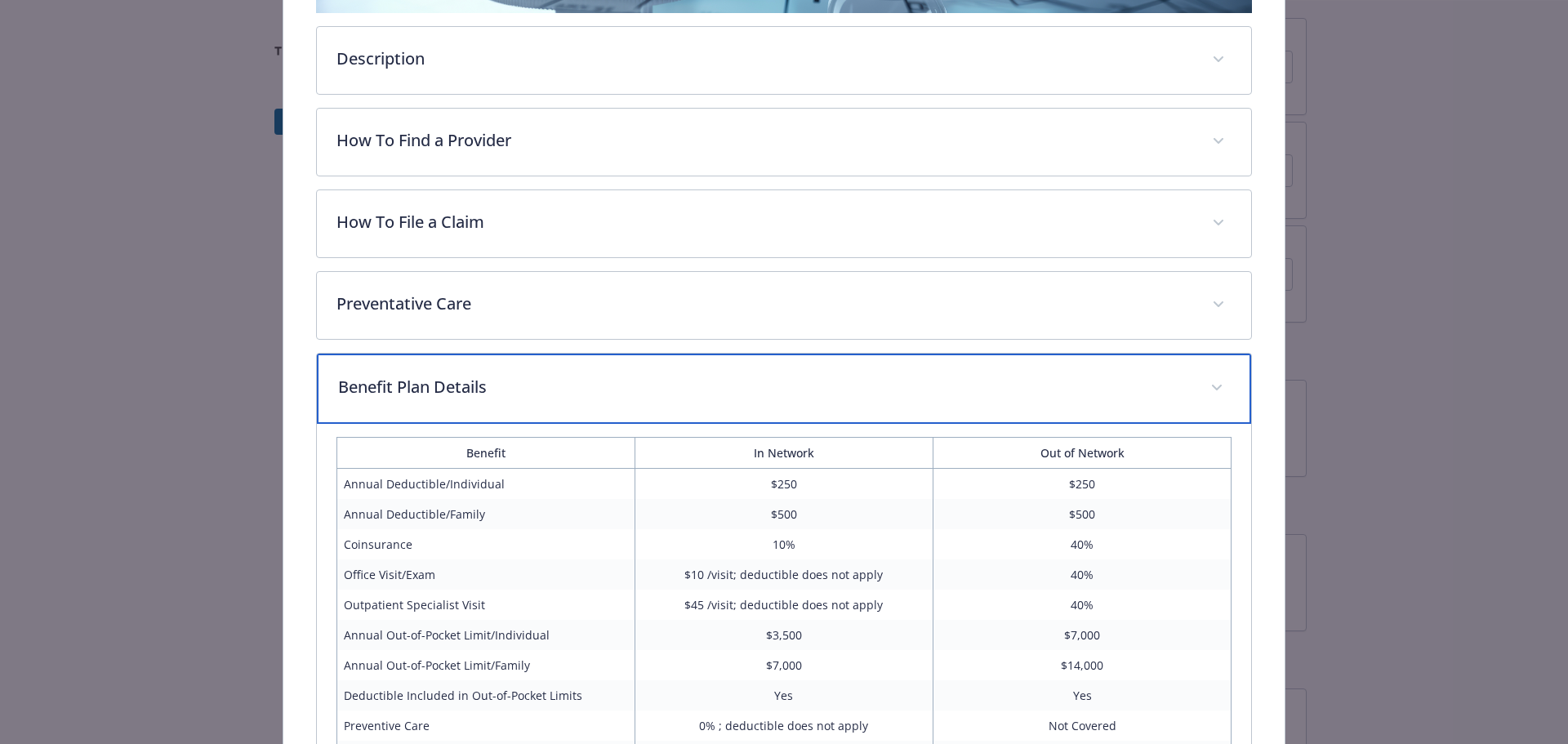
scroll to position [865, 0]
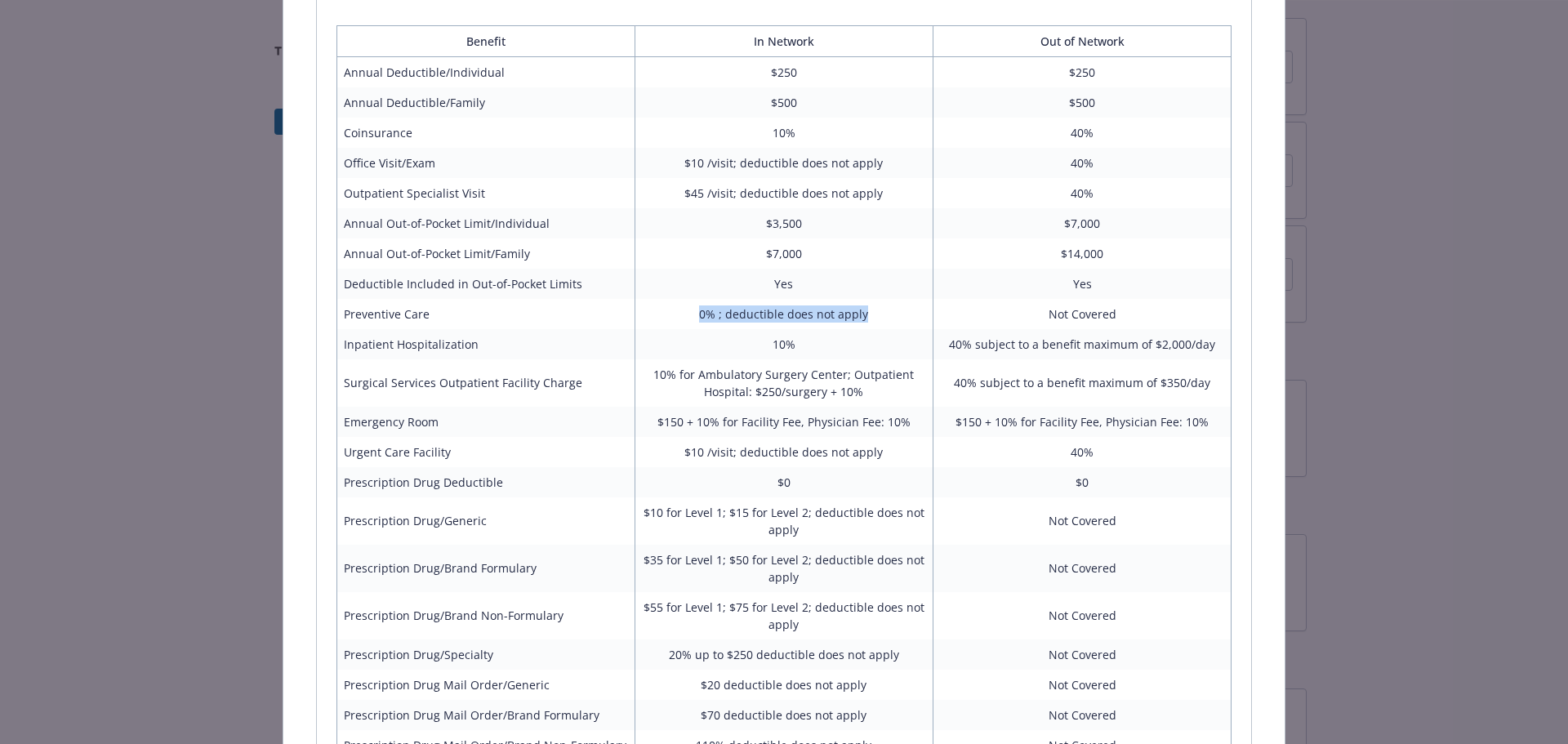
drag, startPoint x: 862, startPoint y: 472, endPoint x: 697, endPoint y: 468, distance: 165.0
click at [697, 329] on td "0% ; deductible does not apply" at bounding box center [783, 313] width 298 height 30
copy td "0% ; deductible does not apply"
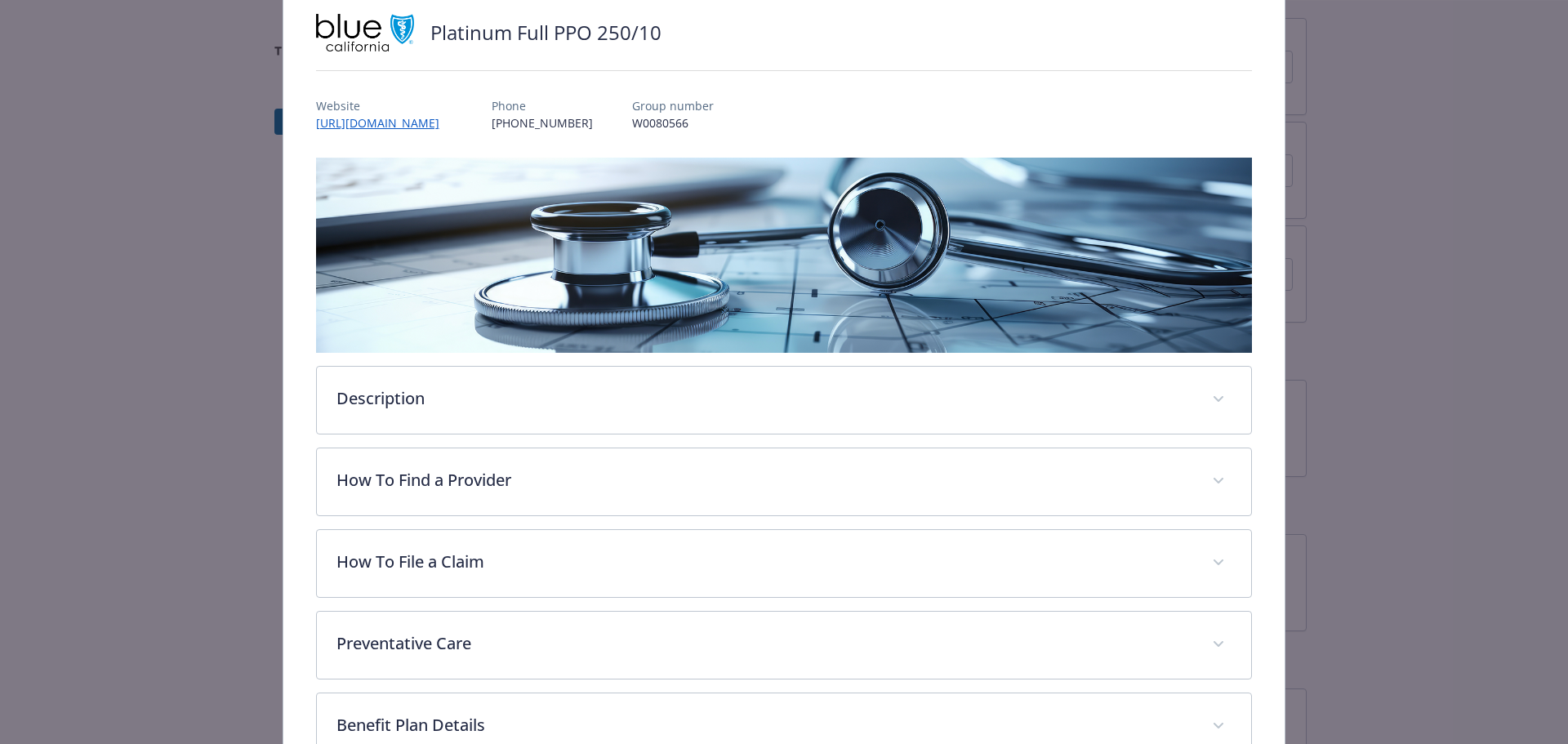
scroll to position [0, 0]
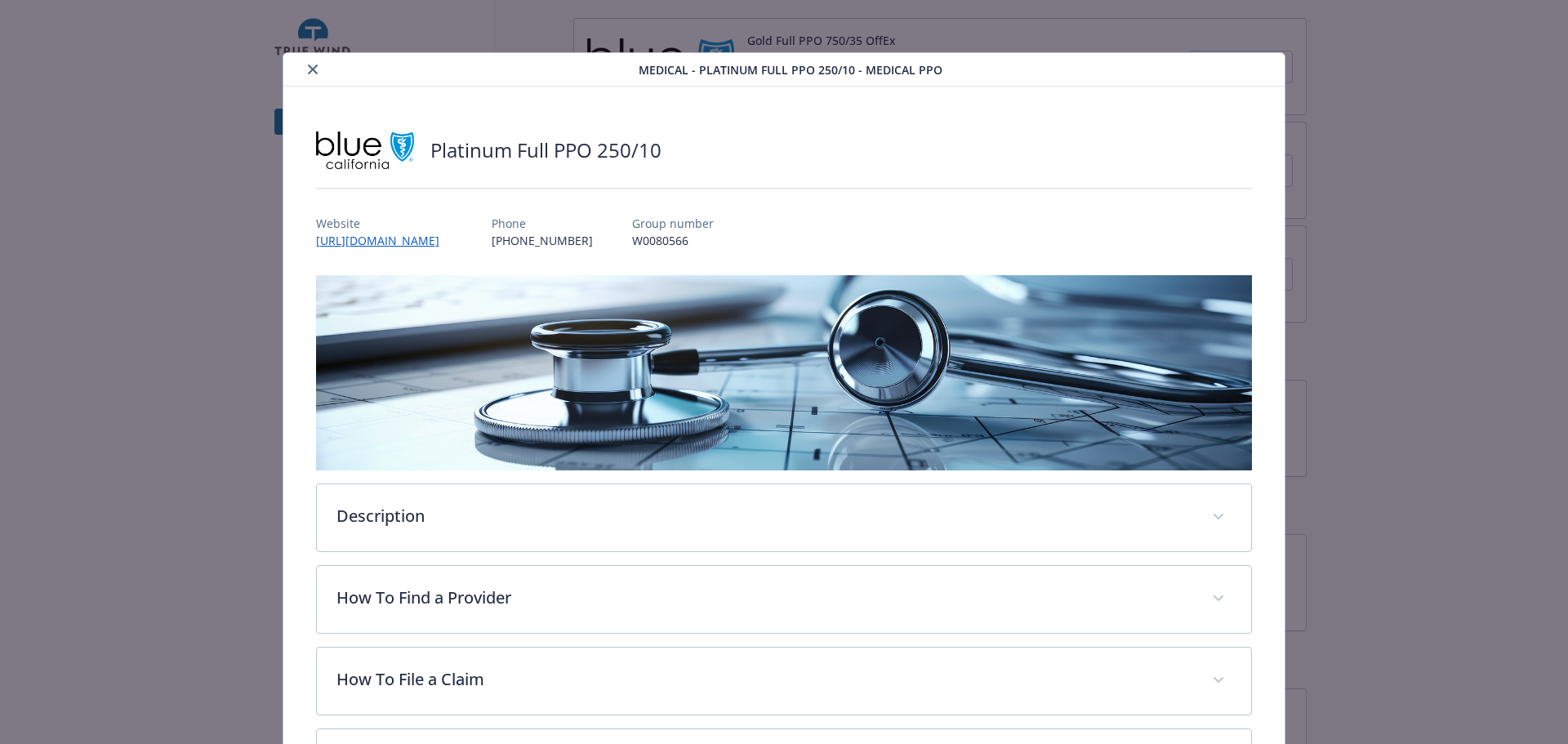
drag, startPoint x: 315, startPoint y: 75, endPoint x: 361, endPoint y: 107, distance: 56.0
click at [315, 74] on icon "close" at bounding box center [312, 69] width 10 height 10
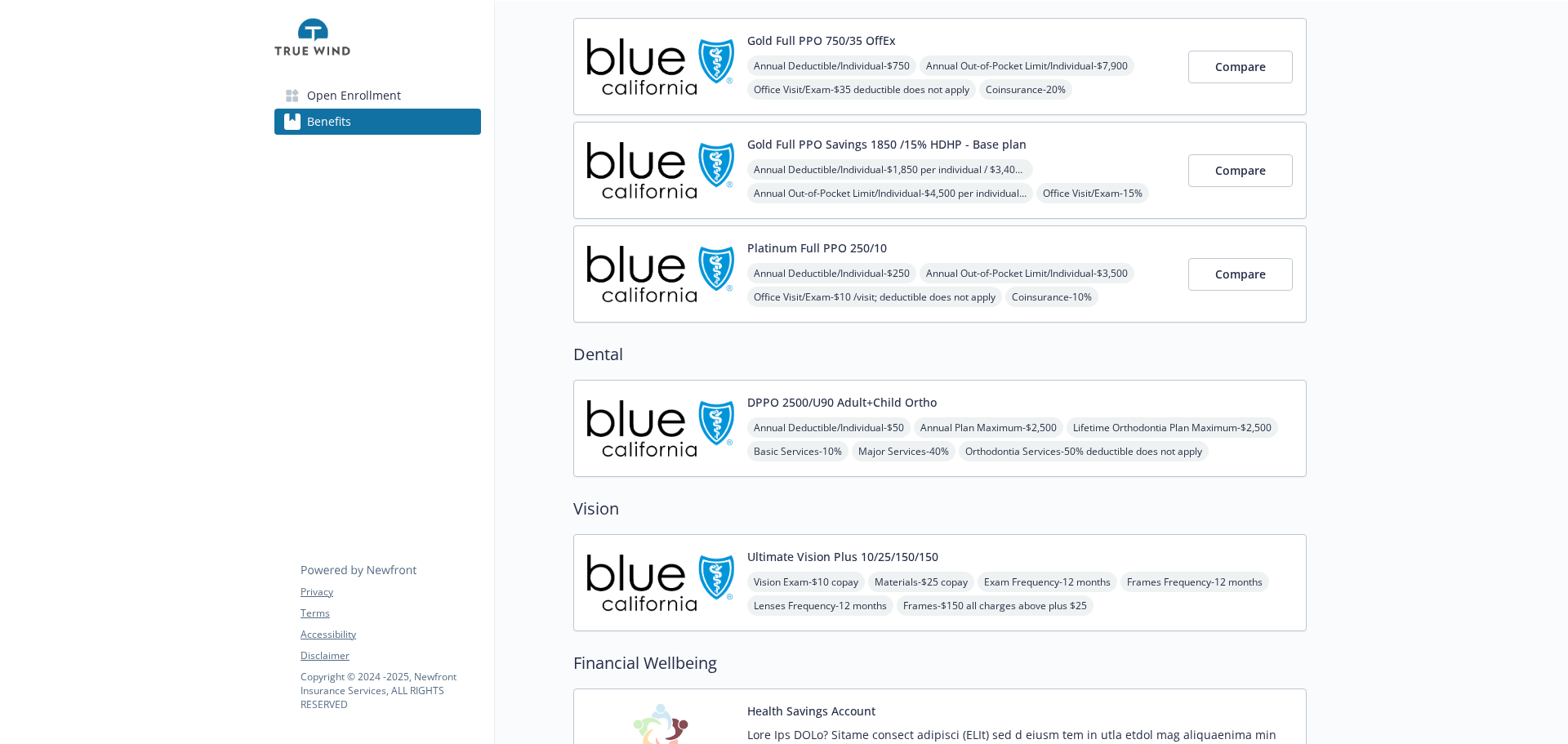
drag, startPoint x: 216, startPoint y: 355, endPoint x: 225, endPoint y: 346, distance: 12.7
click at [216, 355] on div at bounding box center [130, 473] width 262 height 1273
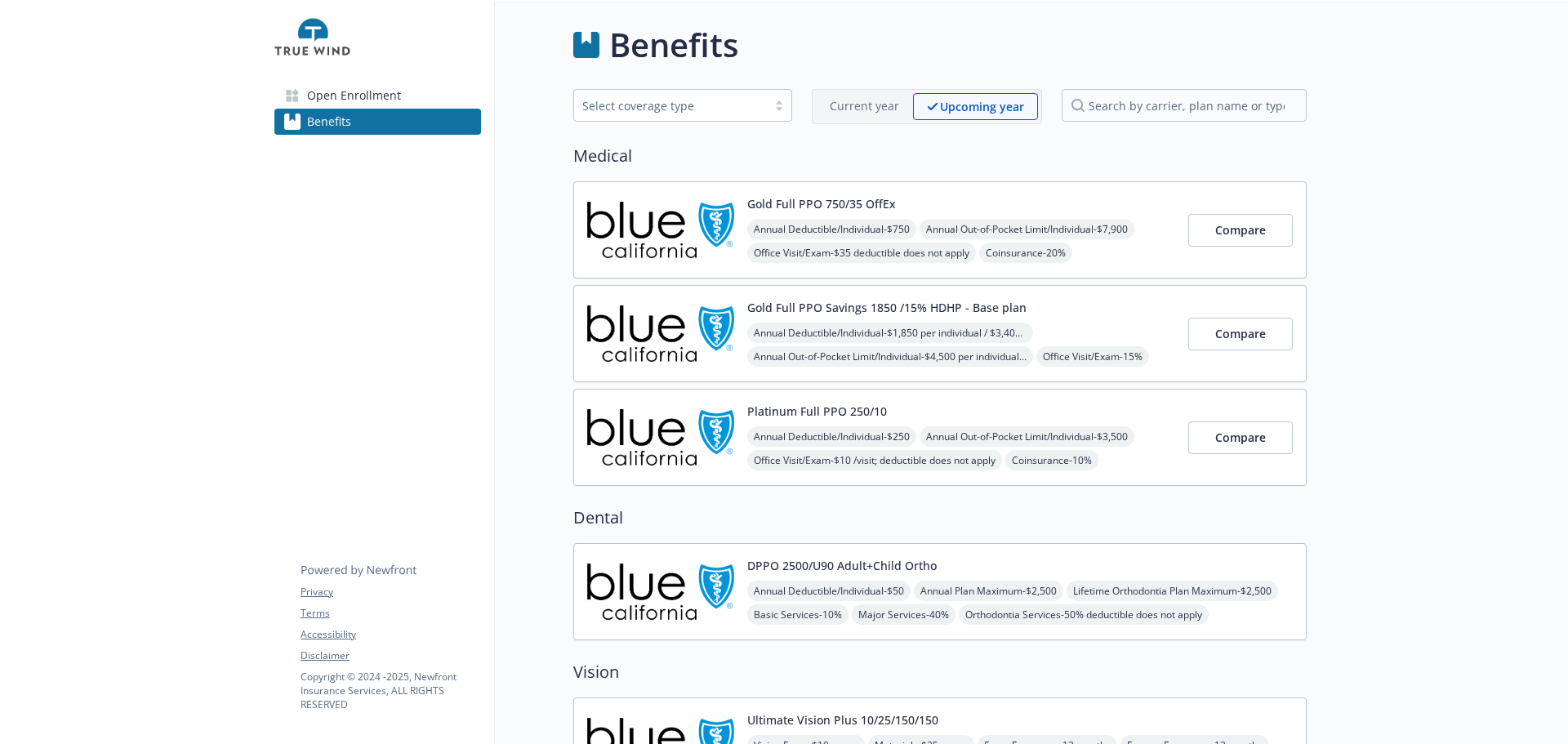
click at [379, 108] on span "Open Enrollment" at bounding box center [354, 95] width 94 height 26
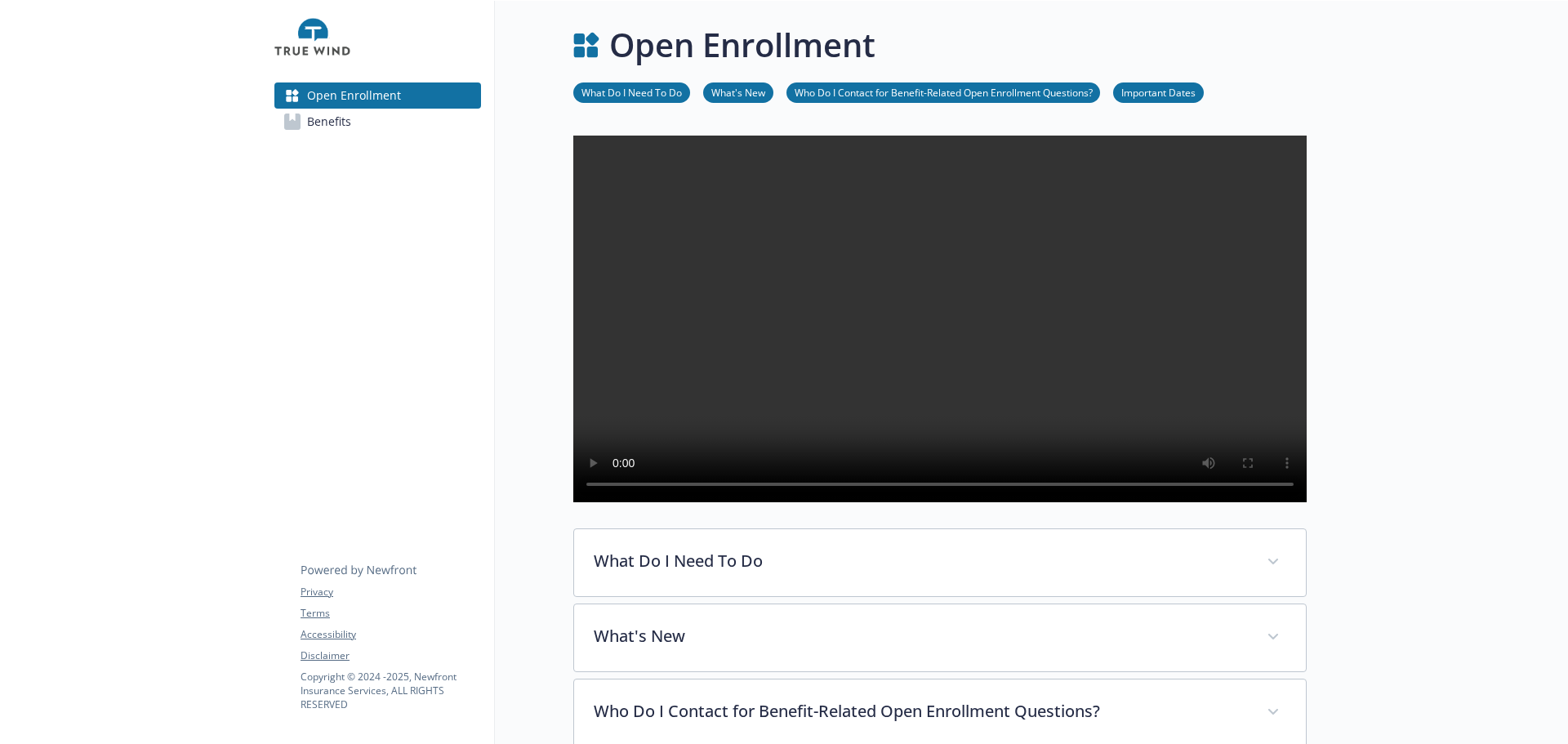
click at [1022, 100] on link "Who Do I Contact for Benefit-Related Open Enrollment Questions?" at bounding box center [943, 91] width 313 height 16
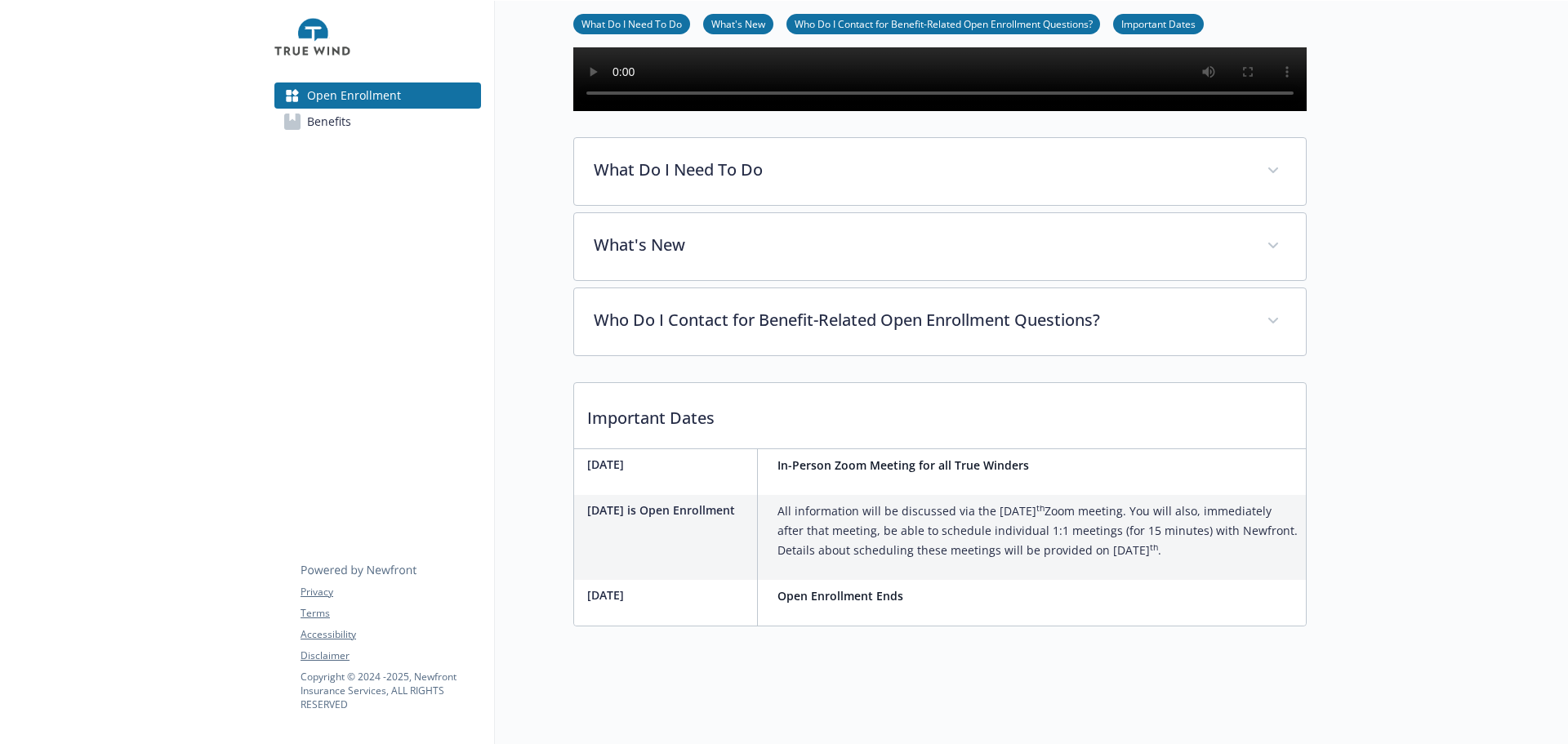
scroll to position [437, 12]
